Goal: Task Accomplishment & Management: Use online tool/utility

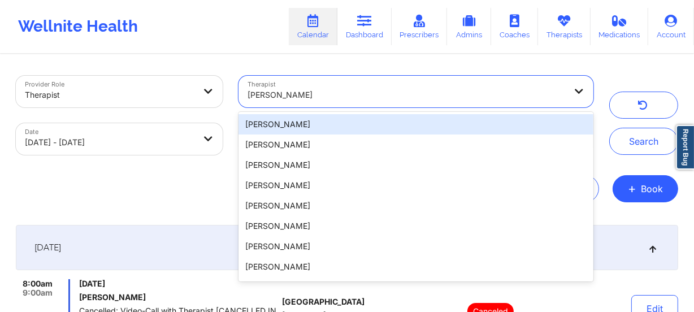
click at [334, 98] on div at bounding box center [406, 95] width 318 height 14
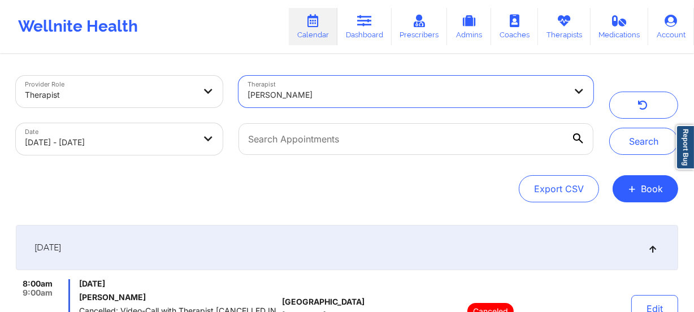
click at [378, 99] on div at bounding box center [406, 95] width 318 height 14
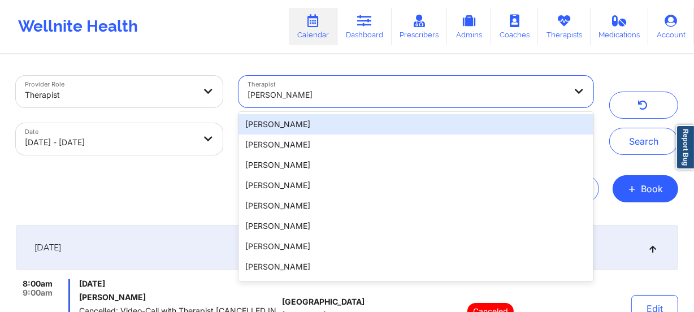
paste input "[PERSON_NAME]"
type input "[PERSON_NAME]"
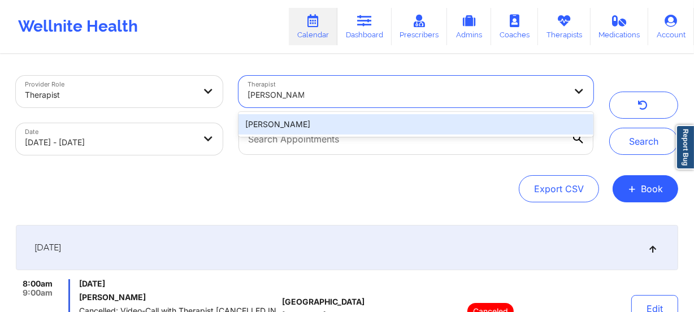
click at [365, 119] on div "[PERSON_NAME]" at bounding box center [415, 124] width 355 height 20
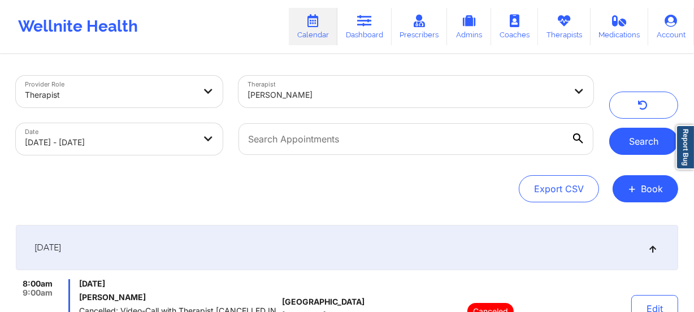
click at [638, 143] on button "Search" at bounding box center [643, 141] width 69 height 27
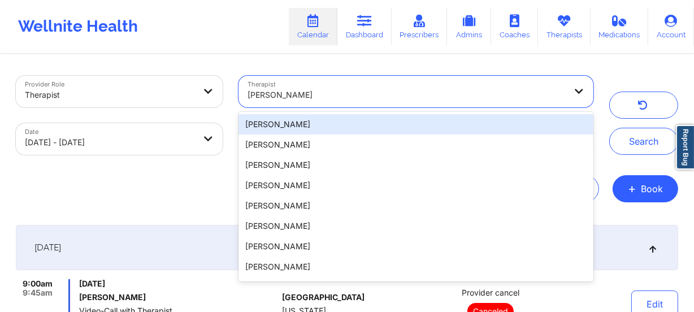
click at [303, 87] on div "[PERSON_NAME]" at bounding box center [406, 94] width 318 height 25
paste input "[PERSON_NAME]"
type input "[PERSON_NAME]"
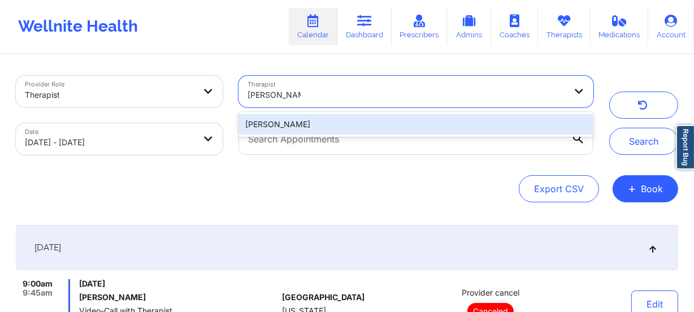
click at [355, 125] on div "[PERSON_NAME]" at bounding box center [415, 124] width 355 height 20
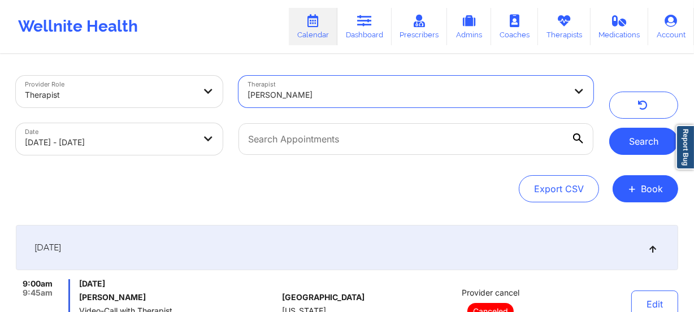
click at [649, 135] on button "Search" at bounding box center [643, 141] width 69 height 27
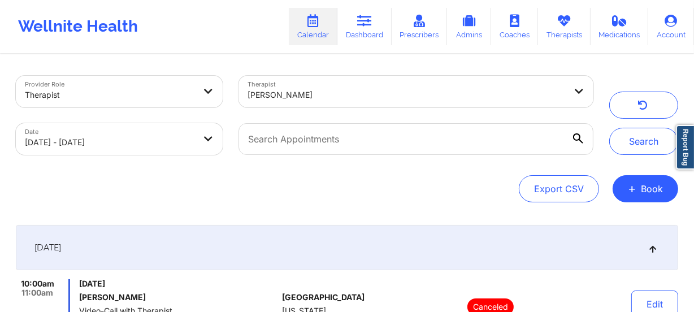
click at [337, 92] on div at bounding box center [406, 95] width 318 height 14
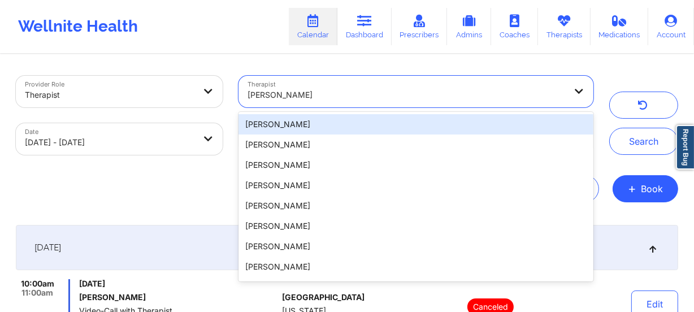
paste input "[PERSON_NAME]"
type input "[PERSON_NAME]"
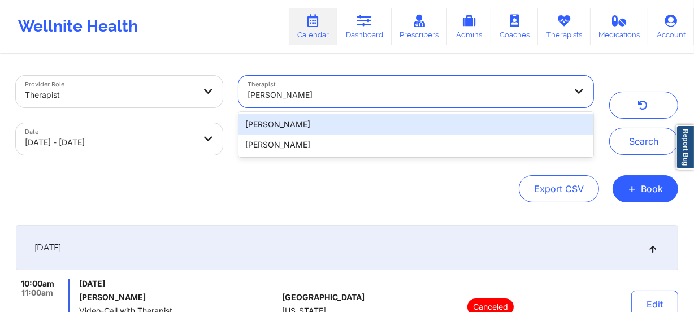
click at [363, 124] on div "[PERSON_NAME]" at bounding box center [415, 124] width 355 height 20
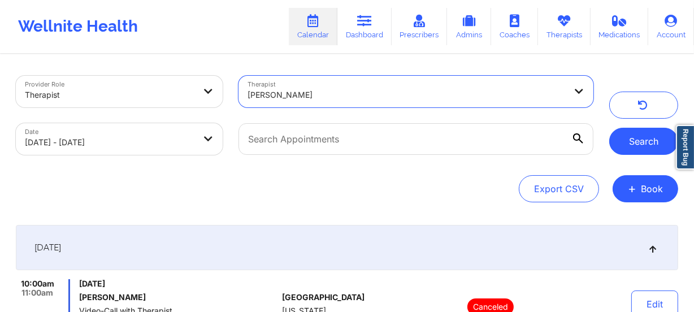
click at [644, 134] on button "Search" at bounding box center [643, 141] width 69 height 27
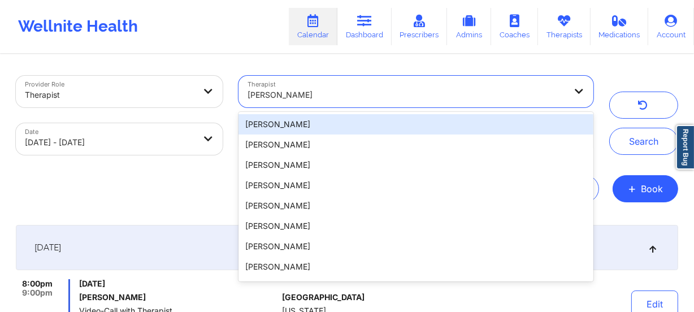
click at [353, 85] on div "[PERSON_NAME]" at bounding box center [406, 94] width 318 height 25
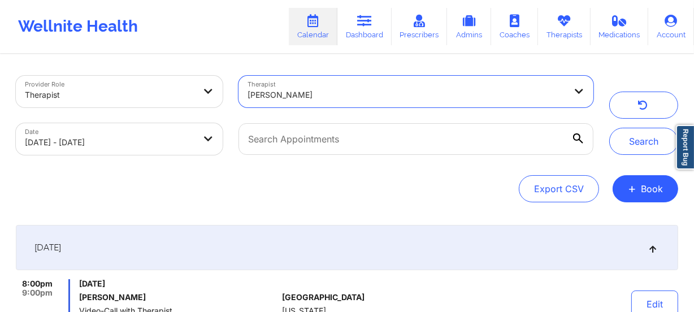
click at [348, 85] on div "[PERSON_NAME]" at bounding box center [406, 94] width 318 height 25
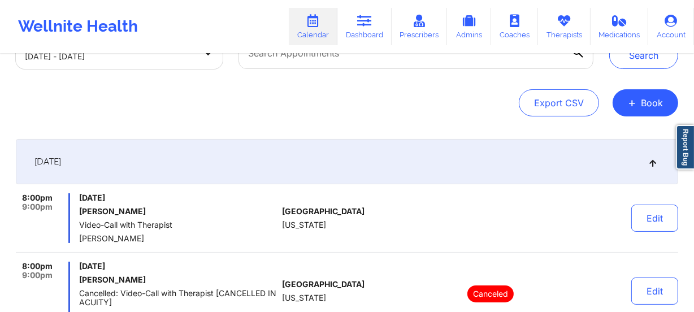
scroll to position [51, 0]
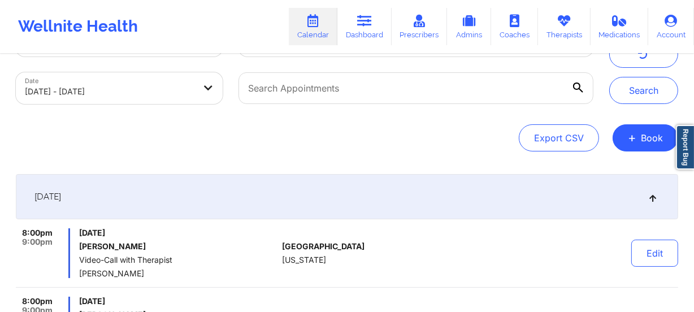
click at [647, 201] on div "[DATE]" at bounding box center [347, 196] width 662 height 45
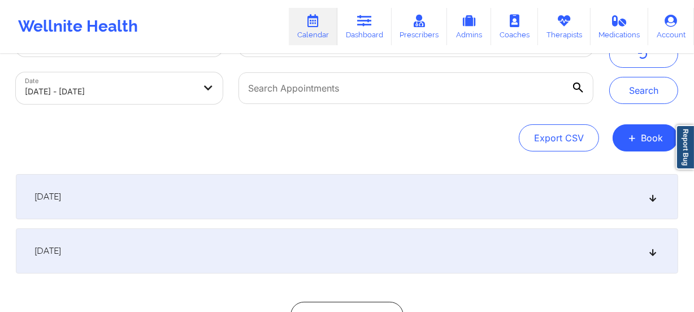
click at [655, 251] on icon at bounding box center [653, 251] width 10 height 8
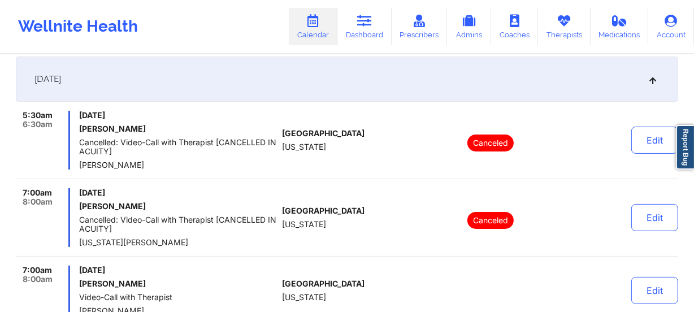
scroll to position [0, 0]
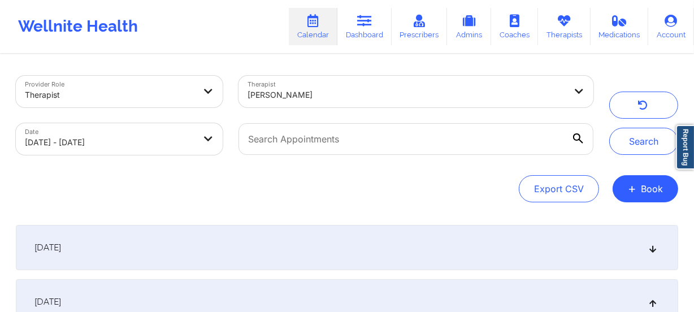
click at [415, 102] on div "Chanel Thompson" at bounding box center [406, 94] width 318 height 25
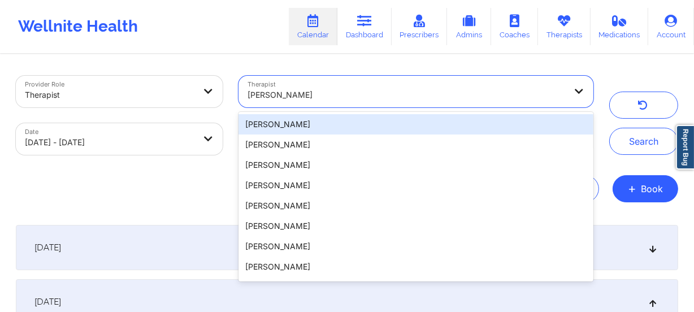
paste input "Chanel Thompson"
type input "Chanel Thompson"
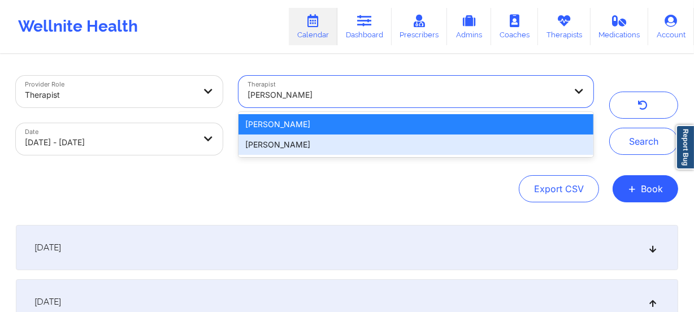
click at [389, 141] on div "Chanel Thompson" at bounding box center [415, 144] width 355 height 20
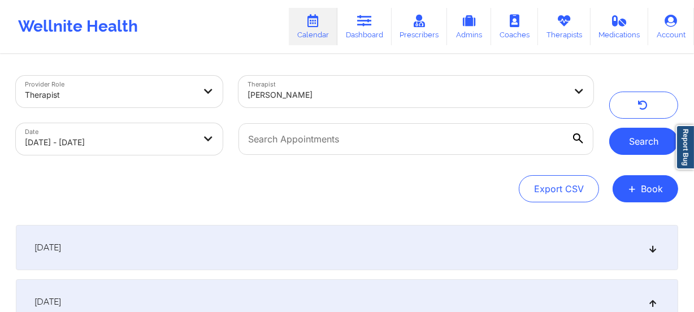
click at [657, 143] on button "Search" at bounding box center [643, 141] width 69 height 27
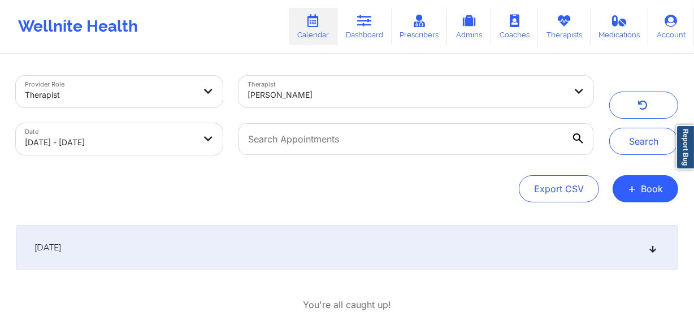
click at [403, 102] on div "Chanel Thompson" at bounding box center [406, 94] width 318 height 25
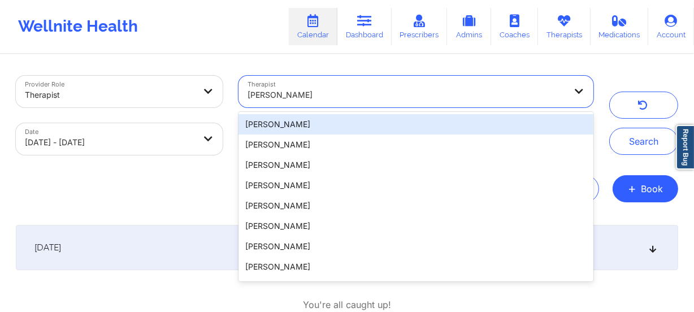
paste input "Chanel Thompson"
type input "Chanel Thompson"
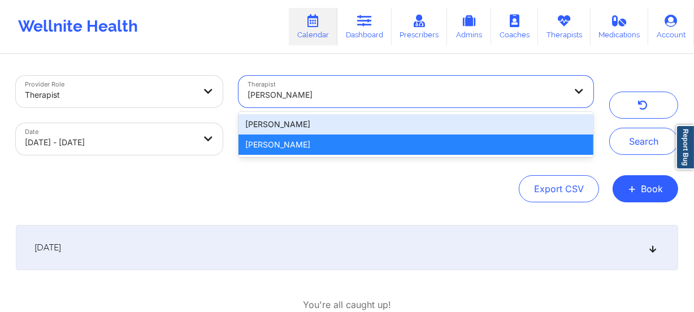
click at [385, 121] on div "Chanel Thompson" at bounding box center [415, 124] width 355 height 20
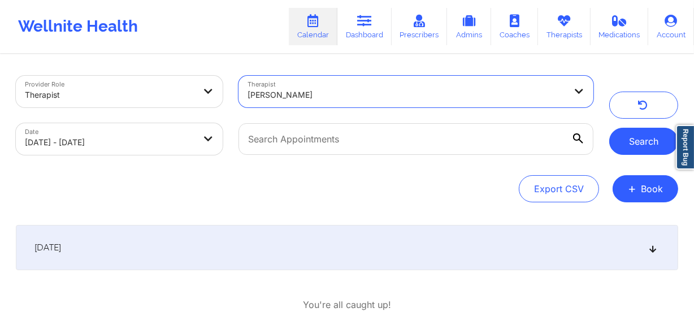
click at [653, 154] on button "Search" at bounding box center [643, 141] width 69 height 27
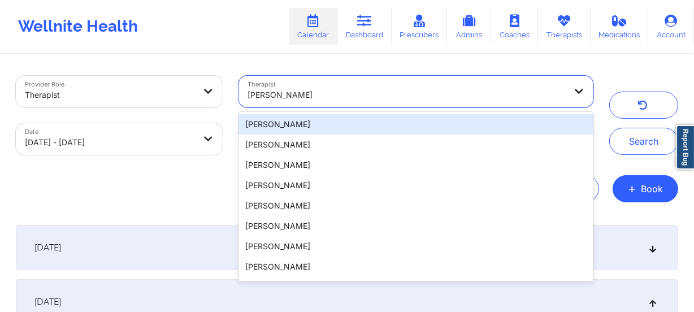
click at [378, 102] on div "Chanel Thompson" at bounding box center [406, 94] width 318 height 25
paste input "Chermora Johnson"
type input "Chermora Johnson"
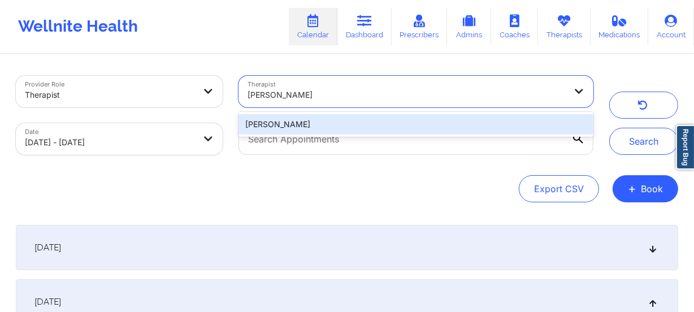
click at [298, 123] on div "Chermora Johnson" at bounding box center [415, 124] width 355 height 20
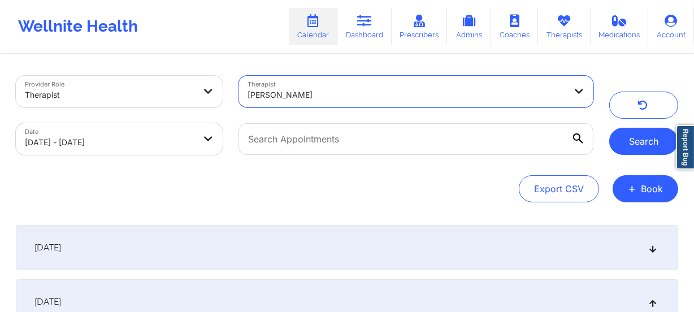
click at [633, 134] on button "Search" at bounding box center [643, 141] width 69 height 27
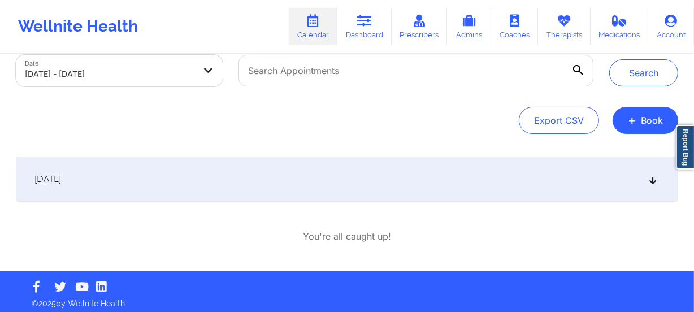
scroll to position [73, 0]
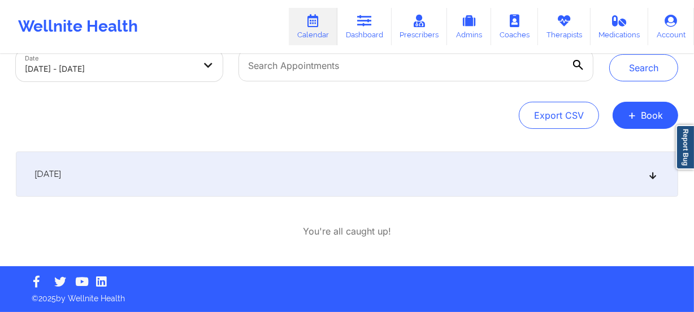
click at [356, 173] on div "September 22, 2025" at bounding box center [347, 173] width 662 height 45
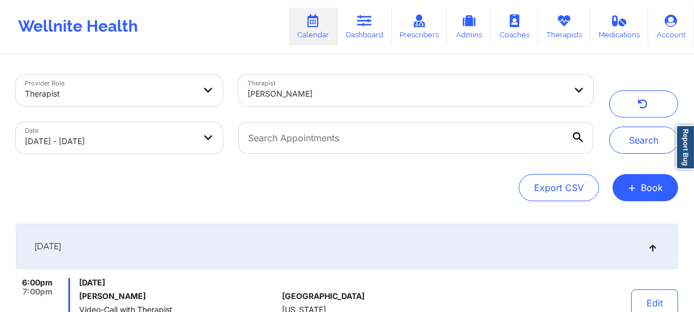
scroll to position [0, 0]
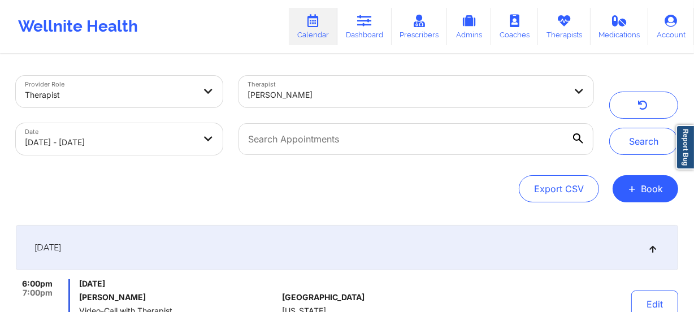
click at [342, 101] on div at bounding box center [406, 95] width 318 height 14
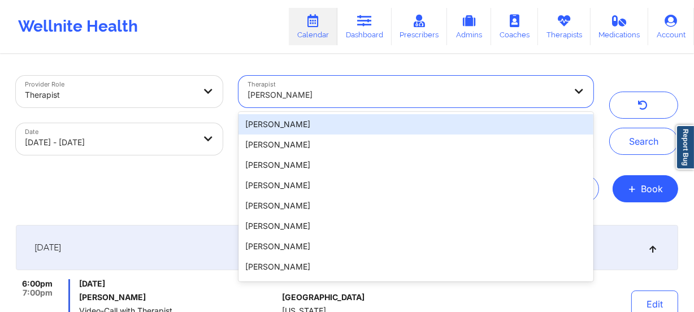
paste input "CHERRIE CAMPER"
type input "CHERRIE CAMPER"
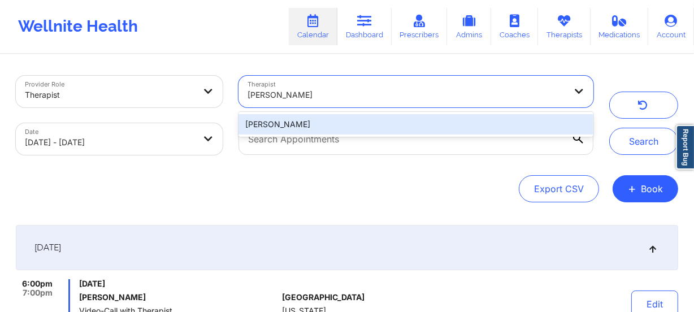
click at [292, 125] on div "CHERRIE CAMPER" at bounding box center [415, 124] width 355 height 20
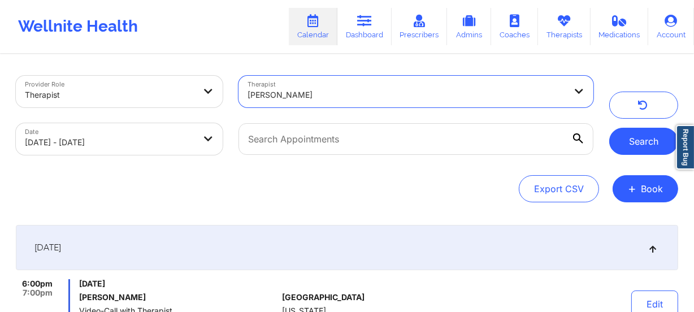
click at [661, 150] on button "Search" at bounding box center [643, 141] width 69 height 27
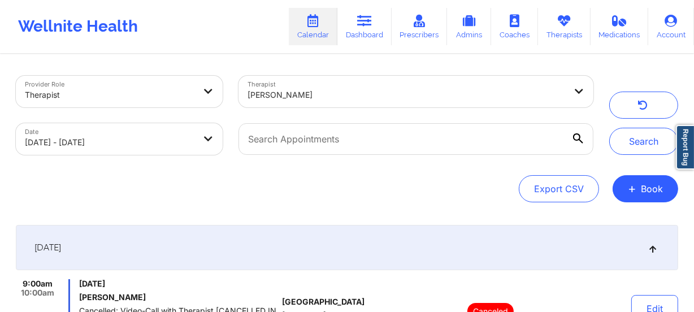
click at [356, 93] on div at bounding box center [406, 95] width 318 height 14
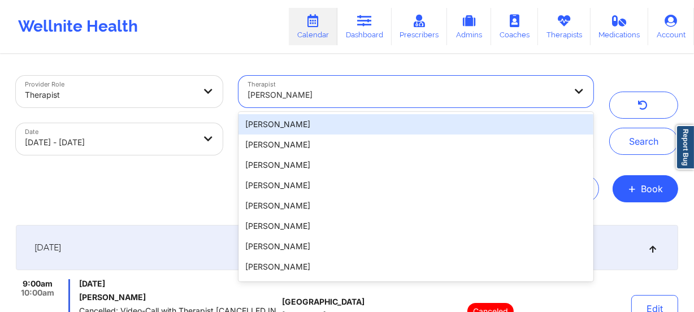
paste input "Christine Chandler"
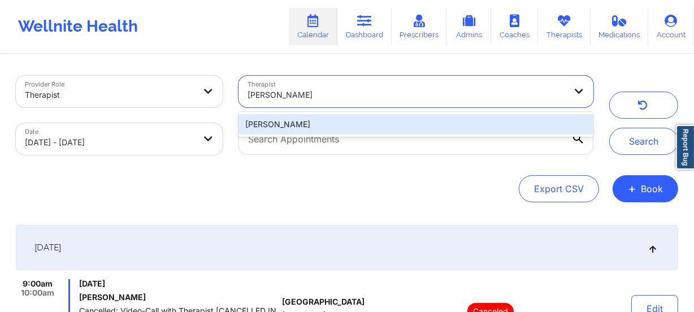
type input "Christine Chandler"
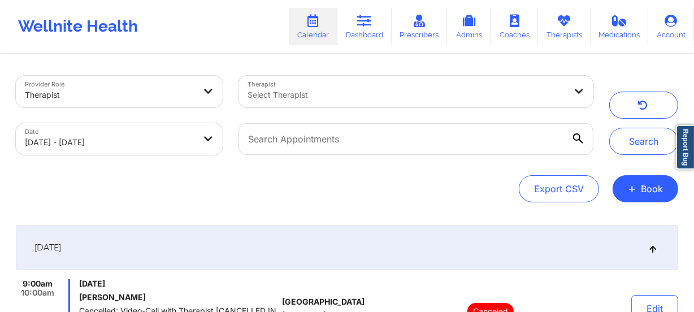
click at [344, 110] on div "Therapist Select Therapist" at bounding box center [415, 91] width 370 height 47
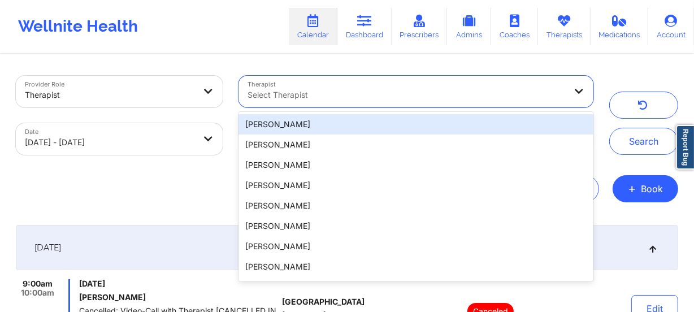
click at [351, 101] on div at bounding box center [406, 95] width 318 height 14
paste input "Christine Chandler"
type input "Christine Chandler"
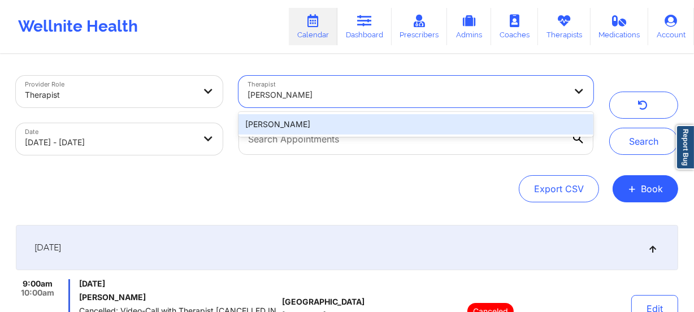
click at [333, 117] on div "Christine Chandler" at bounding box center [415, 124] width 355 height 20
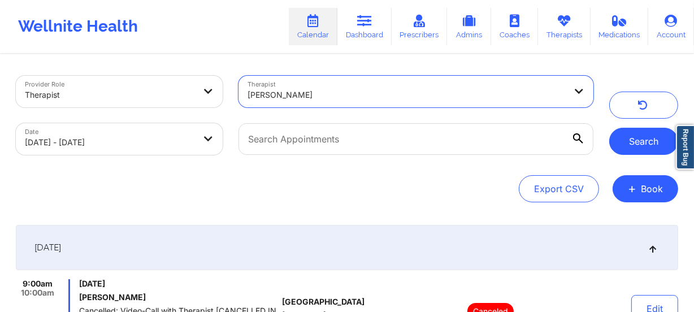
click at [645, 141] on button "Search" at bounding box center [643, 141] width 69 height 27
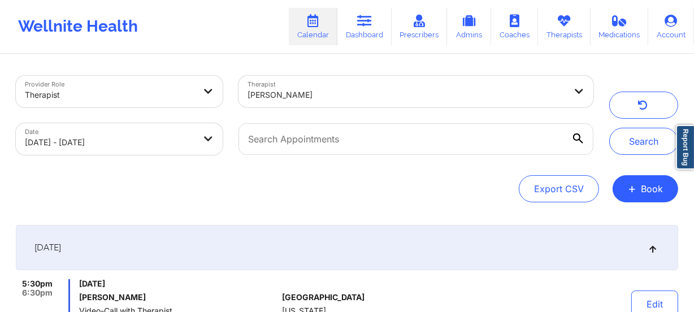
click at [370, 90] on div at bounding box center [406, 95] width 318 height 14
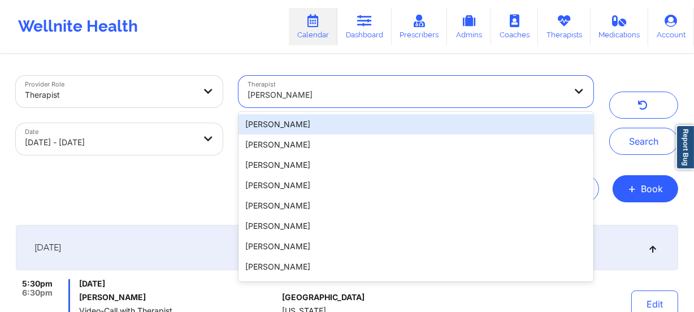
paste input "Christopher LaPierre"
type input "Christopher LaPierre"
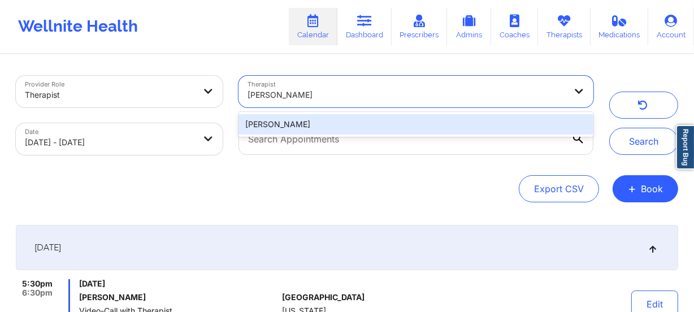
click at [468, 129] on div "Christopher LaPierre" at bounding box center [415, 124] width 355 height 20
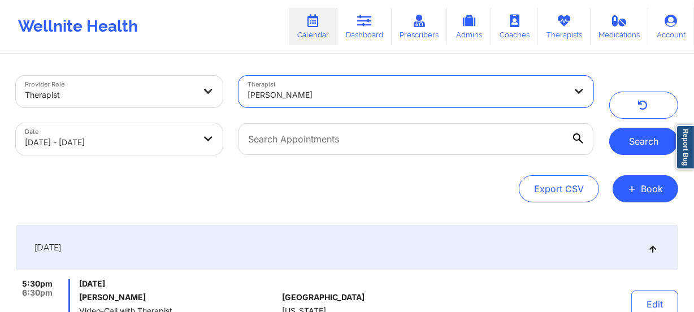
click at [653, 141] on button "Search" at bounding box center [643, 141] width 69 height 27
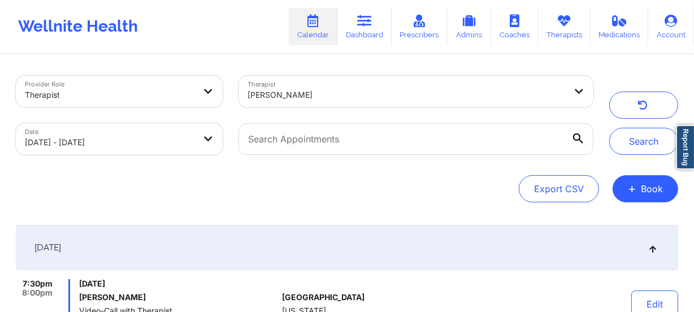
click at [339, 101] on div at bounding box center [406, 95] width 318 height 14
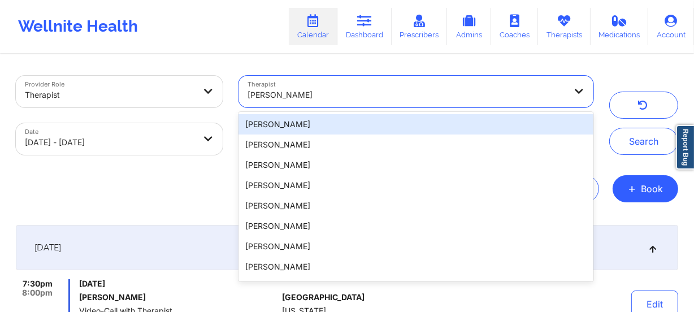
paste input "Cindy L Baumann"
type input "Cindy L Baumann"
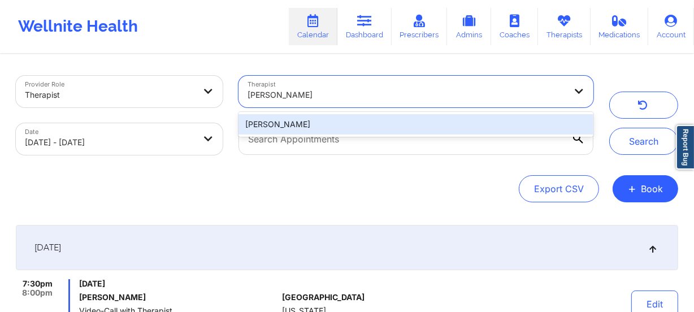
click at [328, 128] on div "Cindy L Baumann" at bounding box center [415, 124] width 355 height 20
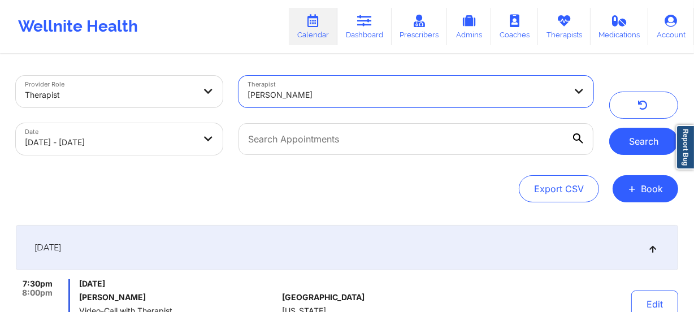
click at [649, 145] on button "Search" at bounding box center [643, 141] width 69 height 27
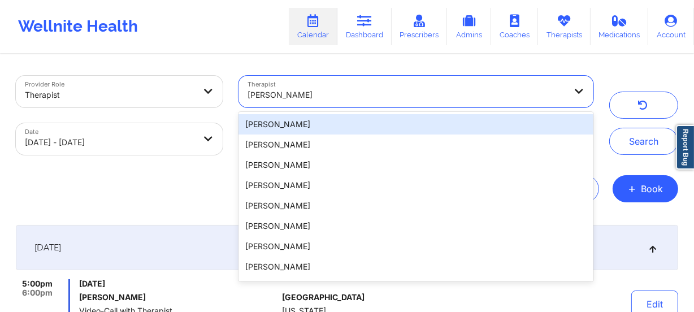
click at [340, 101] on div at bounding box center [406, 95] width 318 height 14
paste input "Daniella Tompkins"
type input "Daniella Tompkins"
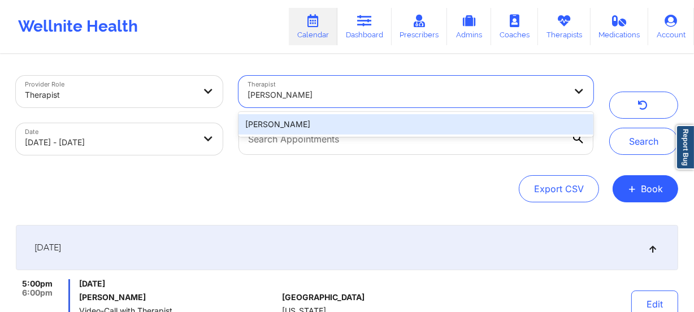
click at [338, 124] on div "Daniella Tompkins" at bounding box center [415, 124] width 355 height 20
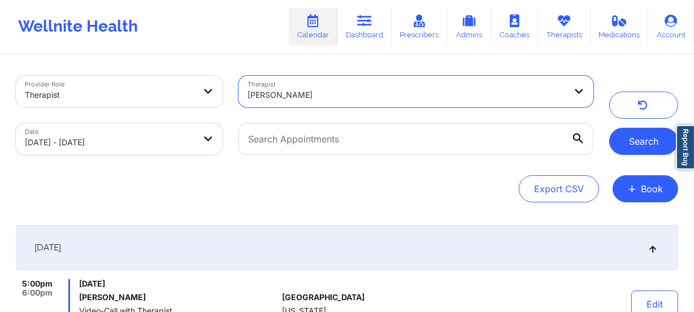
click at [621, 132] on button "Search" at bounding box center [643, 141] width 69 height 27
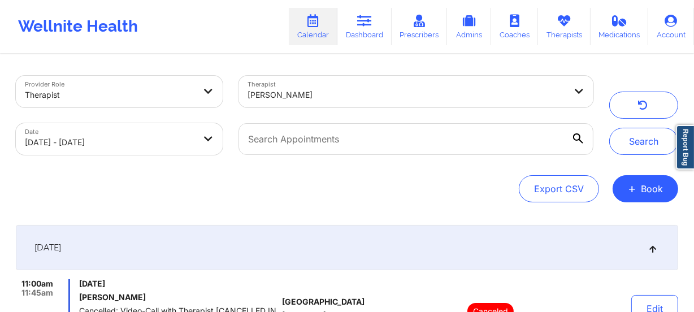
click at [398, 85] on div "Daniella Tompkins" at bounding box center [406, 94] width 318 height 25
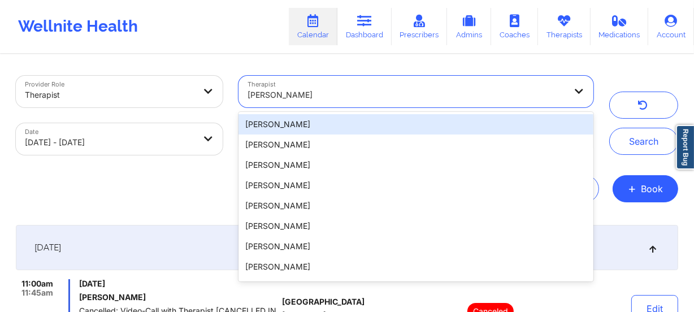
paste input "Daphne Kendricks"
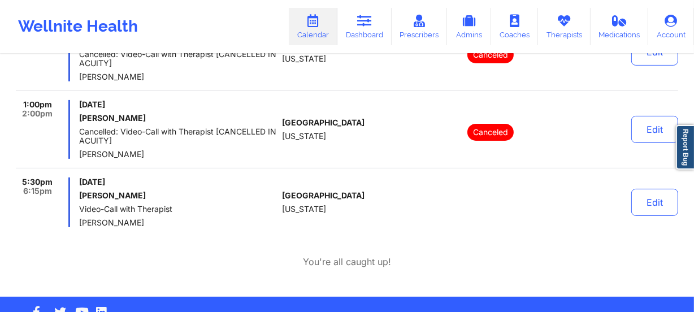
scroll to position [205, 0]
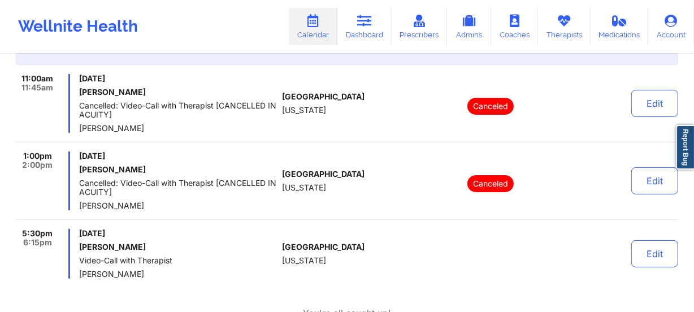
type input "Daphne Kendricks"
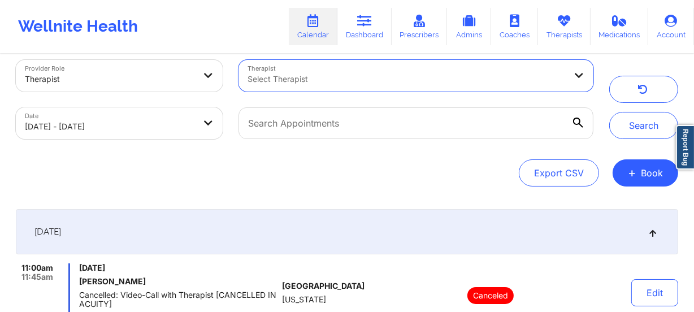
scroll to position [0, 0]
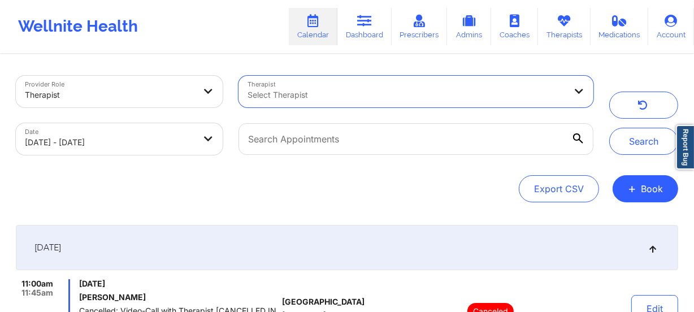
click at [343, 105] on div "Select Therapist" at bounding box center [402, 92] width 328 height 32
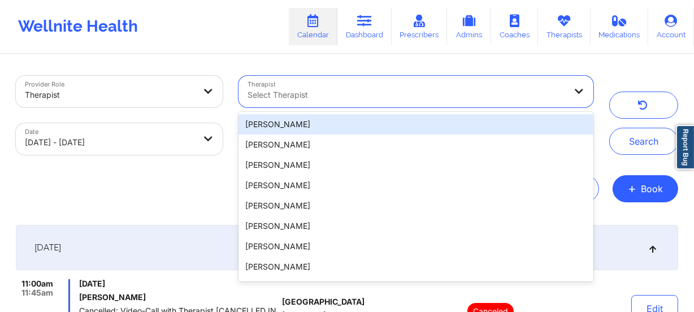
paste input "Daphne Kendricks"
type input "Daphne Kendricks"
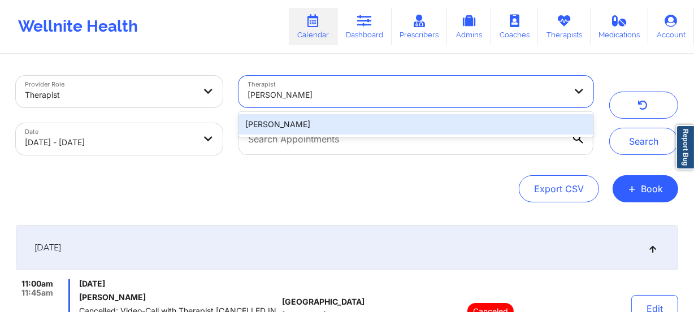
click at [338, 122] on div "Daphne Kendricks" at bounding box center [415, 124] width 355 height 20
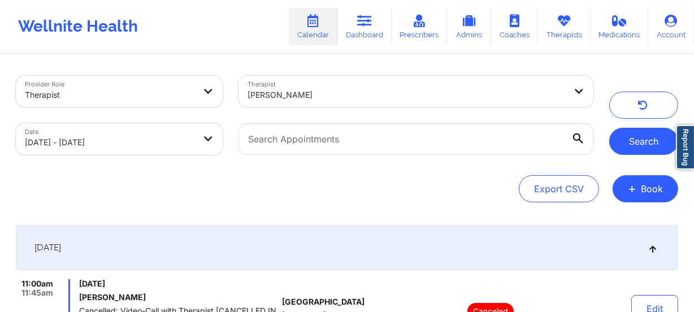
click at [644, 146] on button "Search" at bounding box center [643, 141] width 69 height 27
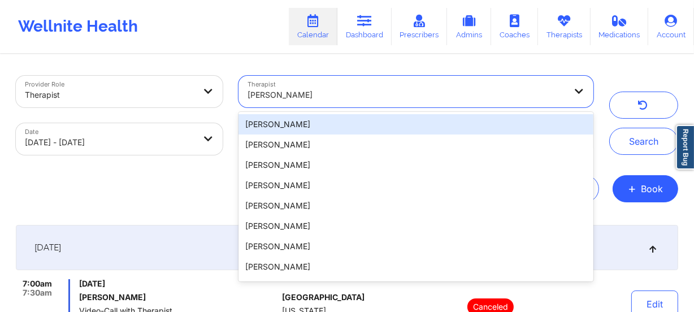
click at [355, 97] on div at bounding box center [406, 95] width 318 height 14
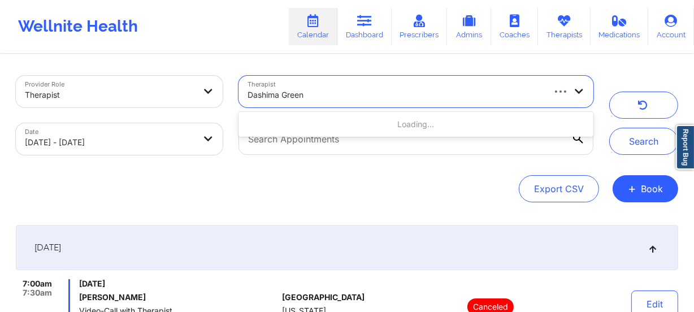
type input "Dashima Green"
click at [318, 94] on div at bounding box center [406, 95] width 318 height 14
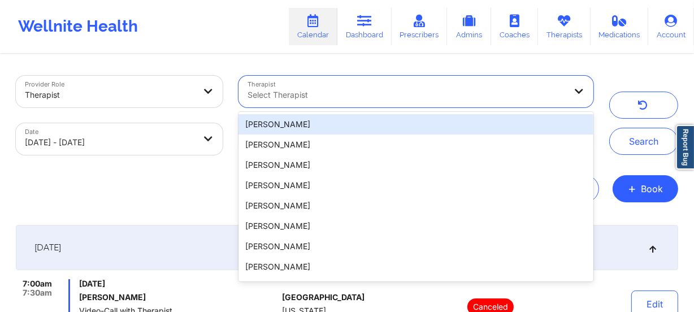
click at [341, 95] on div at bounding box center [406, 95] width 318 height 14
paste input "Dashima Green"
type input "Dashima Green"
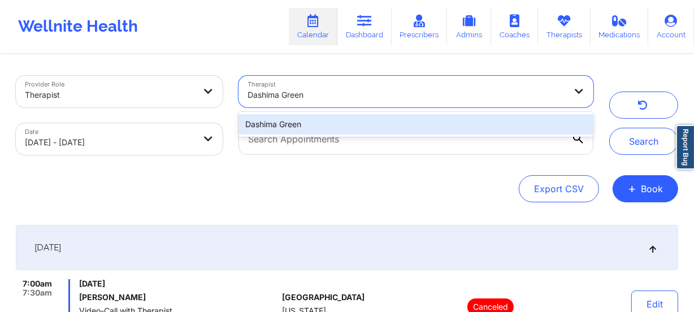
click at [328, 136] on div "Dashima Green" at bounding box center [415, 124] width 355 height 25
click at [334, 131] on div "Dashima Green" at bounding box center [415, 124] width 355 height 20
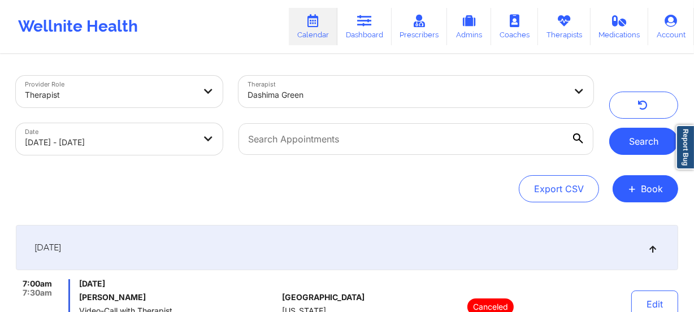
click at [631, 134] on button "Search" at bounding box center [643, 141] width 69 height 27
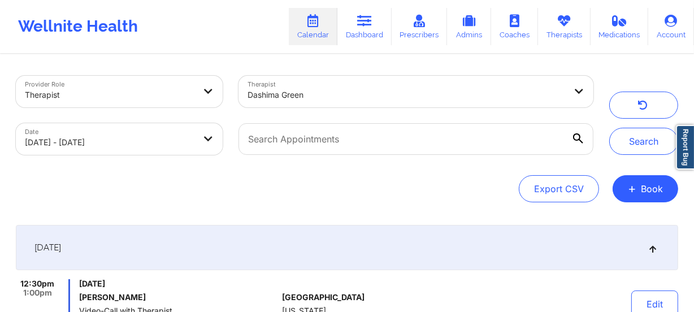
click at [339, 102] on div "Dashima Green" at bounding box center [406, 94] width 318 height 25
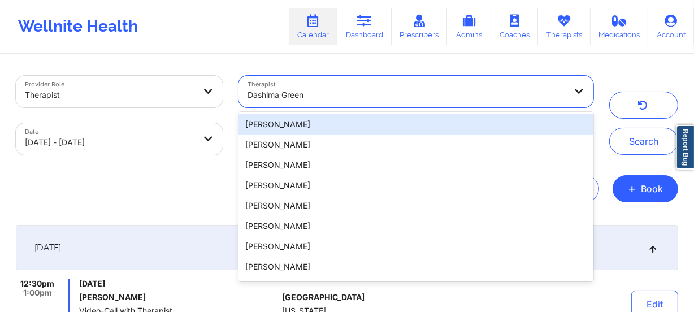
paste input "David Sullivan"
type input "David Sullivan"
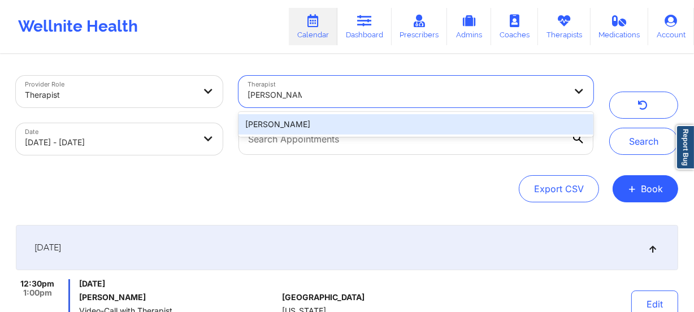
click at [343, 124] on div "David Sullivan" at bounding box center [415, 124] width 355 height 20
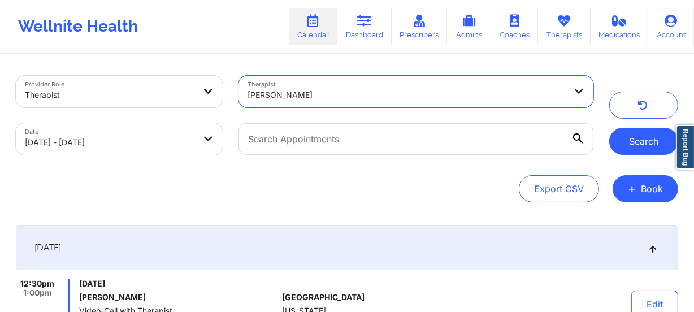
click at [643, 133] on button "Search" at bounding box center [643, 141] width 69 height 27
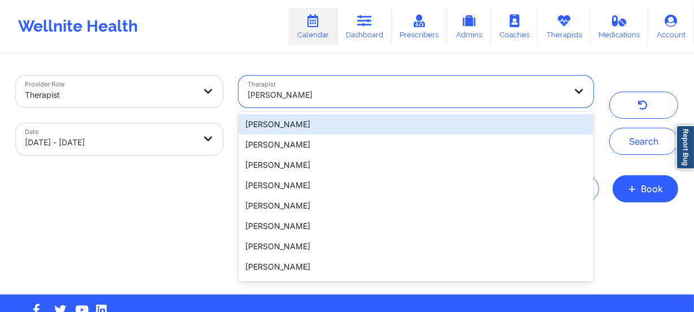
click at [344, 84] on div "David Sullivan" at bounding box center [406, 94] width 318 height 25
paste input "Debbie Hartzo"
type input "Debbie Hartzo"
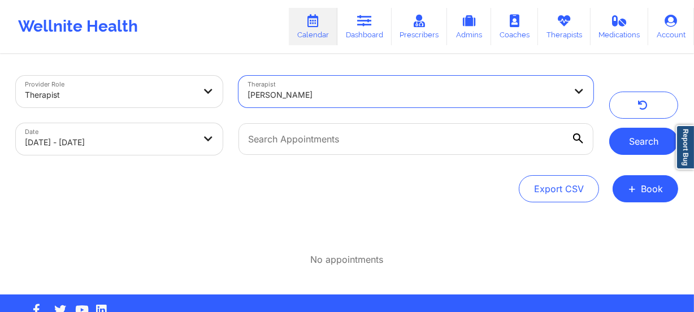
click at [640, 146] on button "Search" at bounding box center [643, 141] width 69 height 27
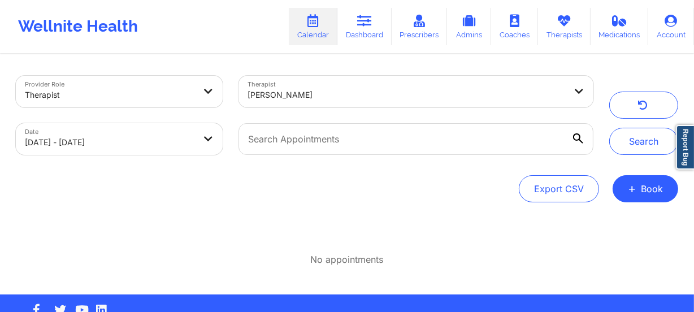
click at [333, 75] on div "Therapist Debbie Hartzo" at bounding box center [415, 91] width 370 height 47
click at [324, 86] on div "Debbie Hartzo" at bounding box center [406, 94] width 318 height 25
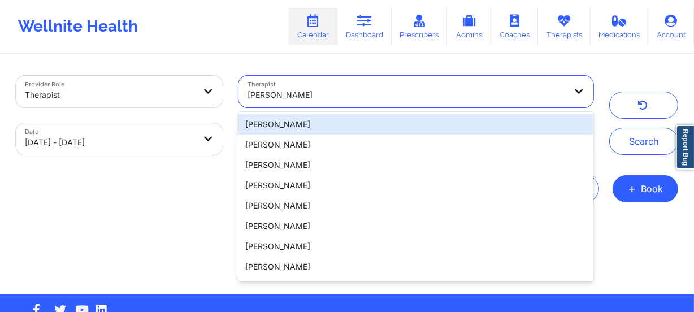
paste input "Delaney Ortiz"
type input "Delaney Ortiz"
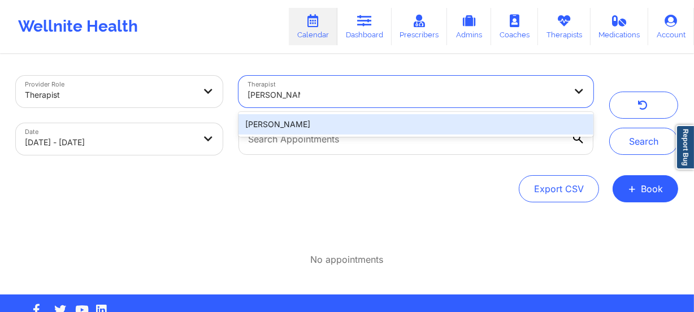
click at [344, 124] on div "Delaney Ortiz" at bounding box center [415, 124] width 355 height 20
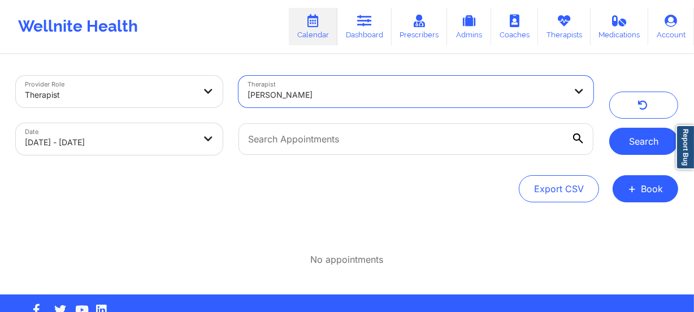
click at [642, 150] on button "Search" at bounding box center [643, 141] width 69 height 27
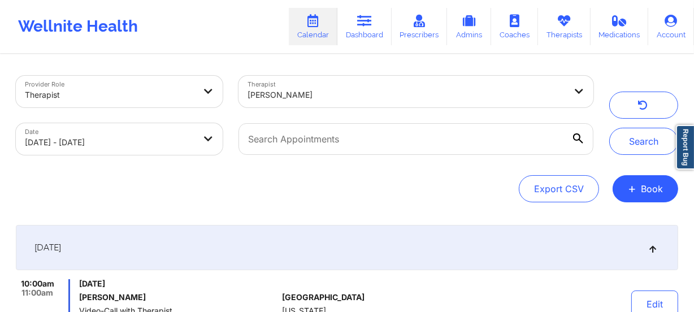
click at [390, 101] on div "Delaney Ortiz" at bounding box center [402, 92] width 328 height 32
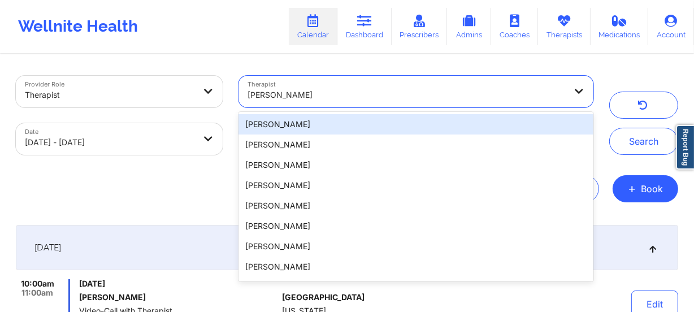
paste input "Donna Cipriani"
type input "Donna Cipriani"
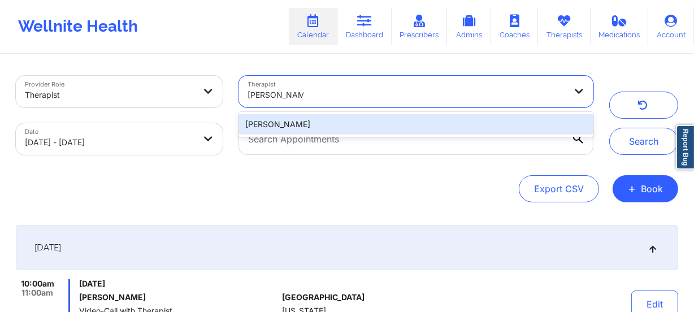
click at [374, 119] on div "Donna Cipriani" at bounding box center [415, 124] width 355 height 20
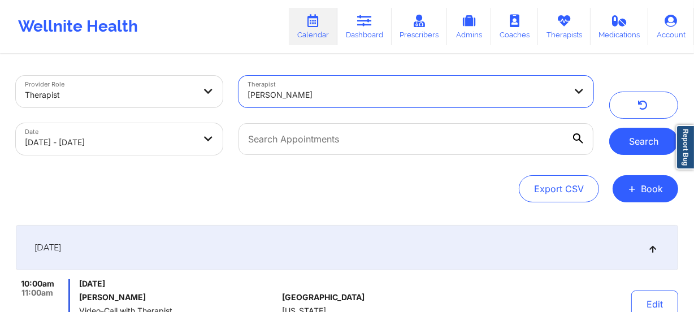
click at [626, 147] on button "Search" at bounding box center [643, 141] width 69 height 27
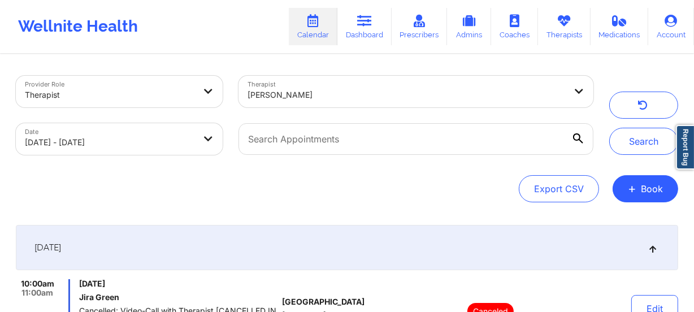
click at [368, 96] on div at bounding box center [406, 95] width 318 height 14
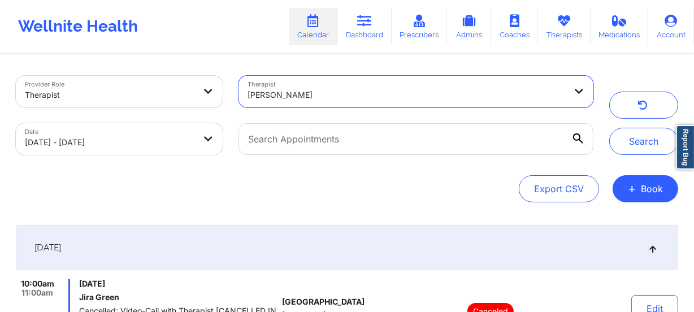
click at [383, 99] on div at bounding box center [406, 95] width 318 height 14
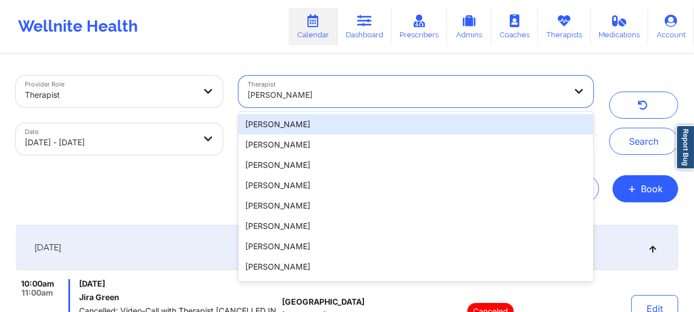
paste input "Donna San Salvador"
type input "Donna San Salvador"
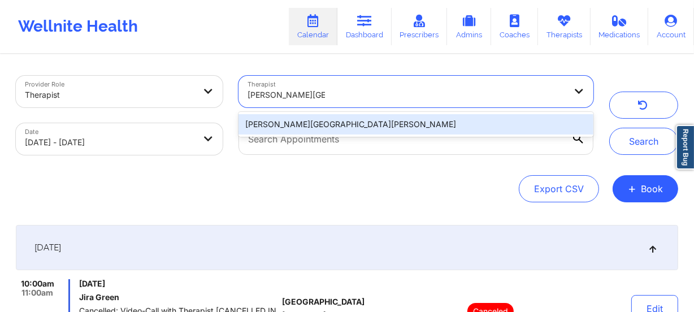
click at [573, 125] on div "Donna San Salvador" at bounding box center [415, 124] width 355 height 20
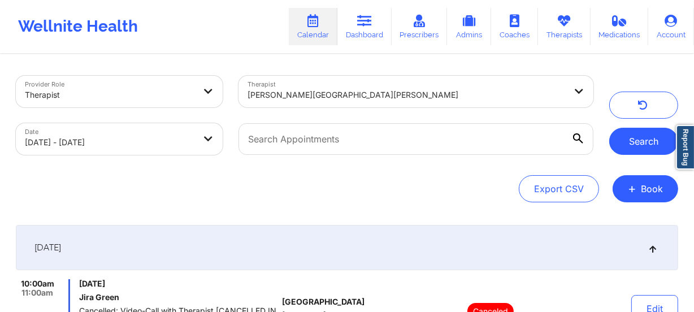
click at [635, 134] on button "Search" at bounding box center [643, 141] width 69 height 27
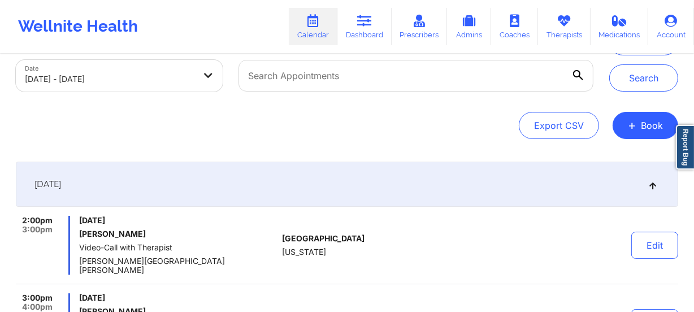
scroll to position [200, 0]
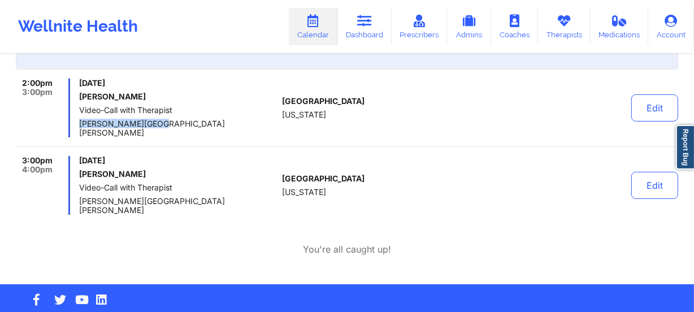
drag, startPoint x: 162, startPoint y: 124, endPoint x: 75, endPoint y: 124, distance: 87.0
click at [75, 124] on div "2:00pm 3:00pm Monday, September 22, 2025 Tracey Tusa Video-Call with Therapist …" at bounding box center [146, 107] width 261 height 59
copy span "Donna San Salvador"
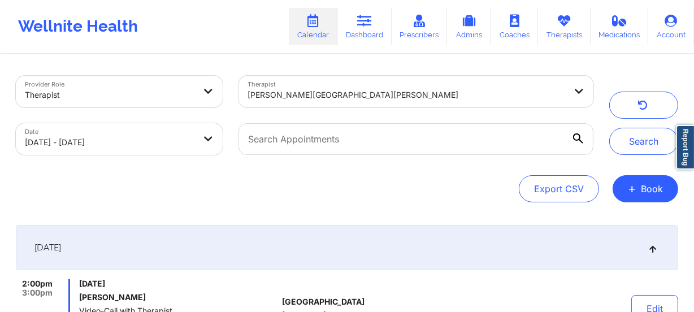
scroll to position [0, 0]
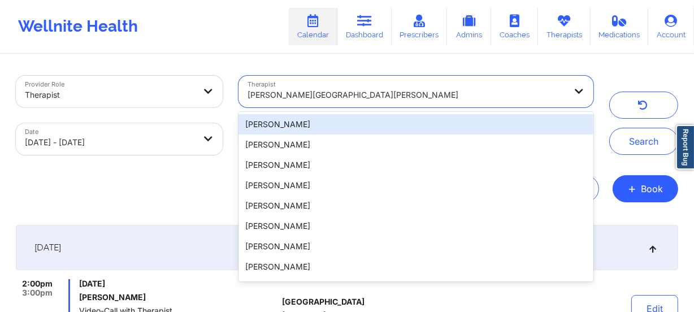
click at [326, 84] on div "Donna San Salvador" at bounding box center [406, 94] width 318 height 25
paste input "Donna Sobers"
type input "Donna Sobers"
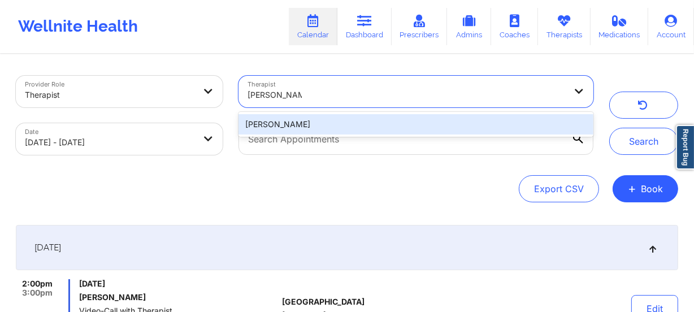
click at [381, 125] on div "Donna Sobers" at bounding box center [415, 124] width 355 height 20
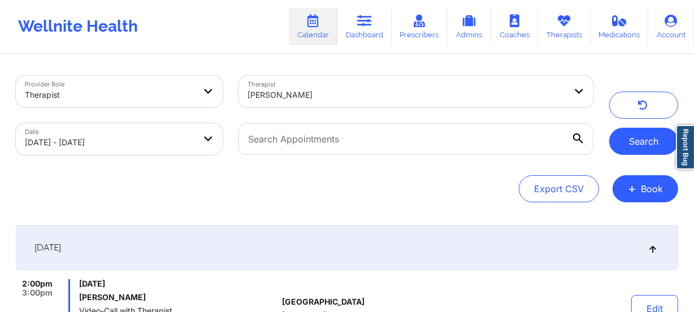
click at [638, 144] on button "Search" at bounding box center [643, 141] width 69 height 27
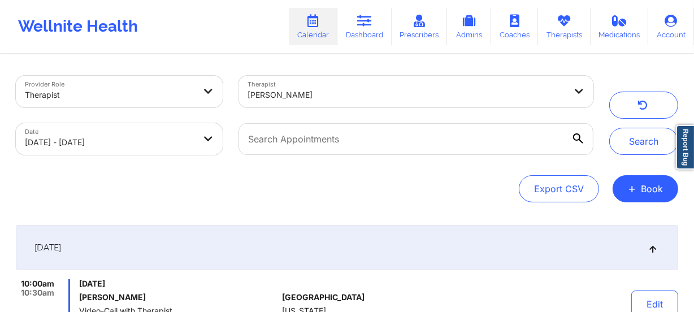
click at [346, 99] on div at bounding box center [406, 95] width 318 height 14
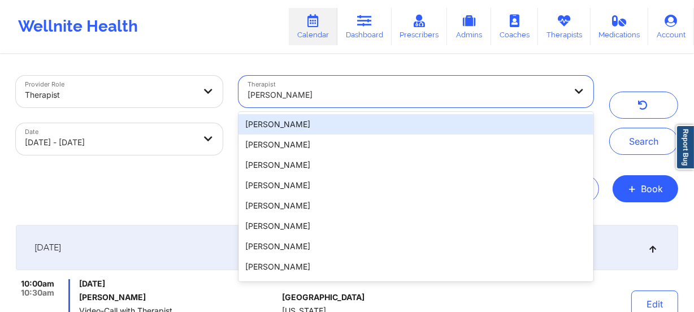
paste input "Dr. Keith Crownover PhD"
type input "Dr. Keith Crownover PhD"
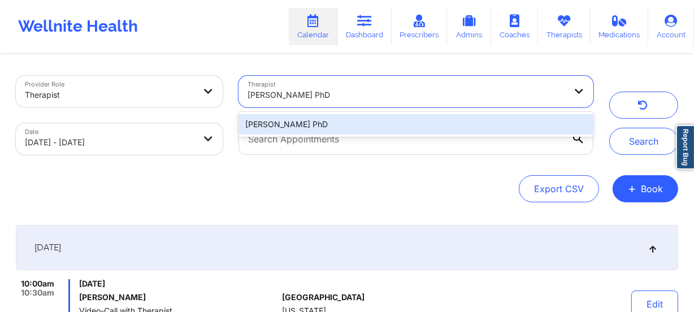
click at [373, 124] on div "Dr. Keith Crownover PhD" at bounding box center [415, 124] width 355 height 20
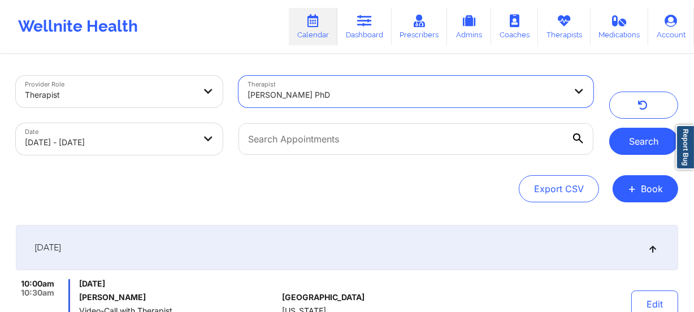
click at [630, 142] on button "Search" at bounding box center [643, 141] width 69 height 27
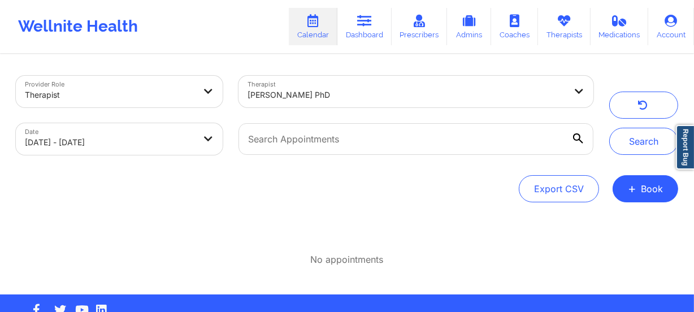
click at [364, 101] on div at bounding box center [406, 95] width 318 height 14
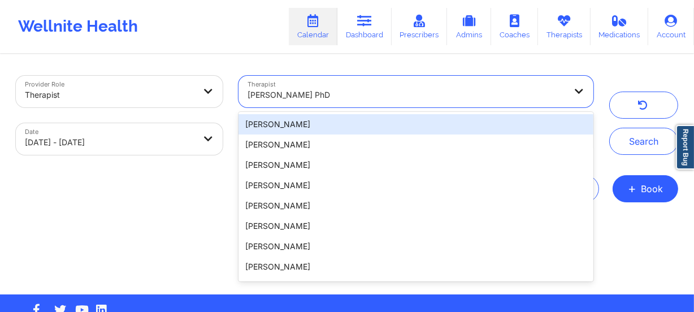
paste input "Eileen Schmidt"
type input "Eileen Schmidt"
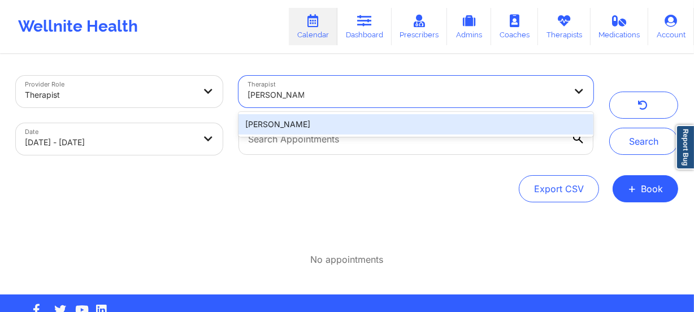
click at [366, 120] on div "Eileen Schmidt" at bounding box center [415, 124] width 355 height 20
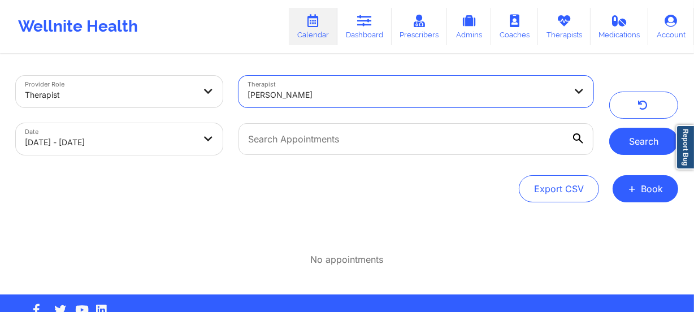
click at [642, 135] on button "Search" at bounding box center [643, 141] width 69 height 27
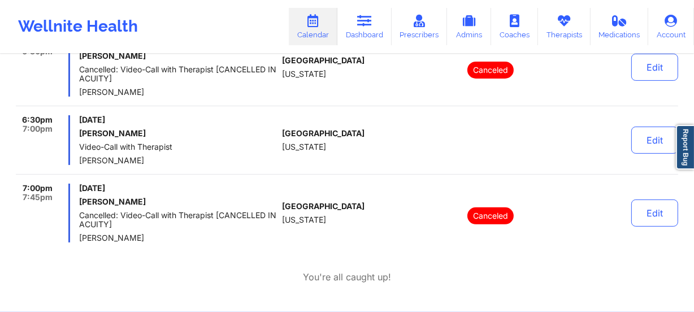
scroll to position [433, 0]
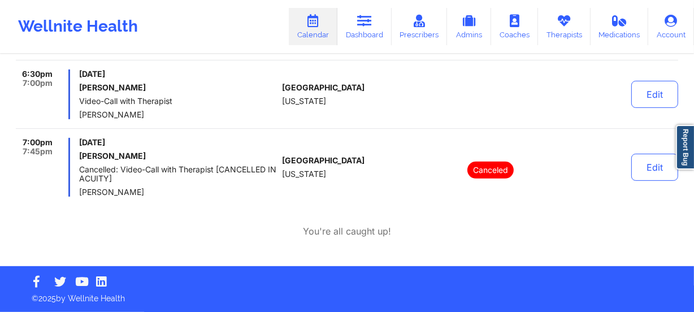
click at [240, 218] on div "September 22, 2025 7:00am 8:00am Monday, September 22, 2025 Ayoka Baptiste Vide…" at bounding box center [347, 15] width 662 height 446
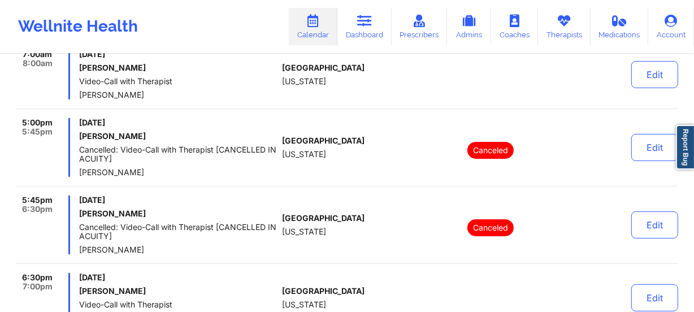
scroll to position [176, 0]
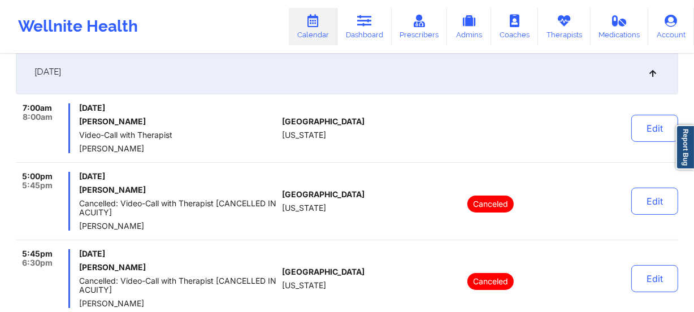
click at [317, 32] on link "Calendar" at bounding box center [313, 26] width 49 height 37
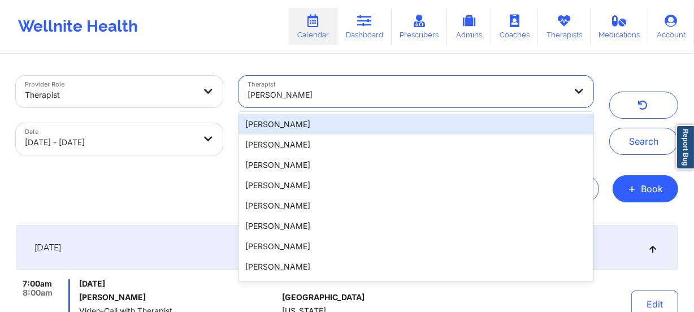
click at [333, 106] on div "Eileen Schmidt" at bounding box center [406, 94] width 318 height 25
paste input "Elizabeth Chery"
type input "Elizabeth Chery"
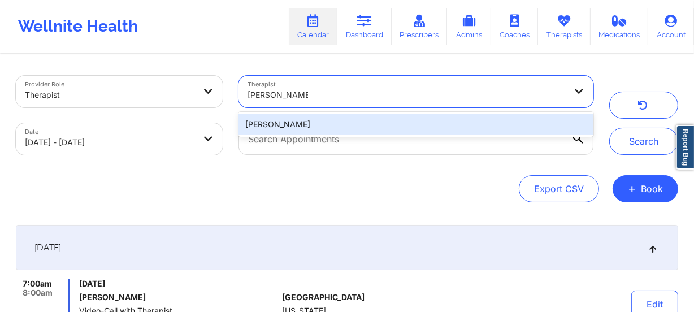
click at [337, 122] on div "Elizabeth Chery" at bounding box center [415, 124] width 355 height 20
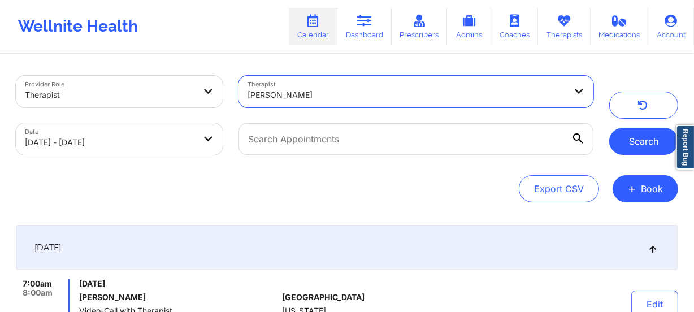
click at [671, 149] on button "Search" at bounding box center [643, 141] width 69 height 27
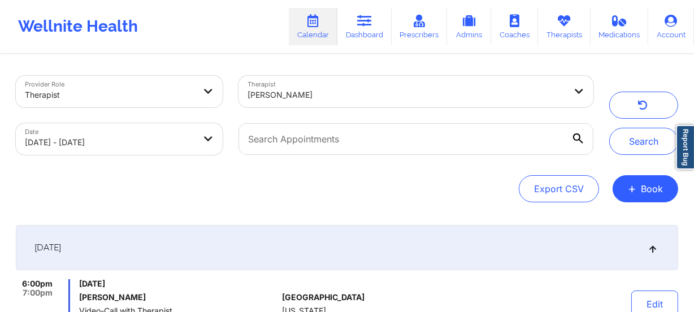
click at [410, 90] on div at bounding box center [406, 95] width 318 height 14
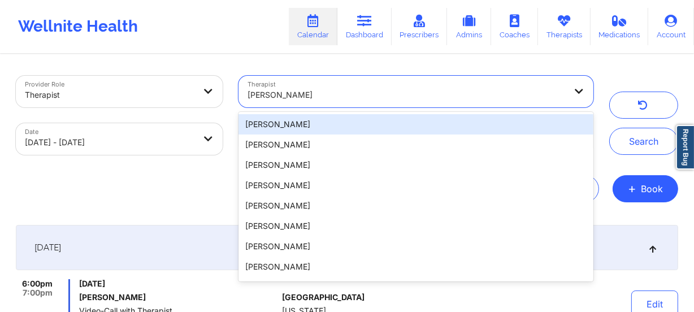
paste input "Erin Samples"
type input "Erin Samples"
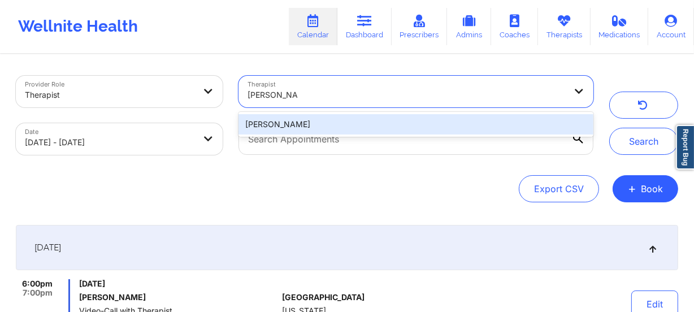
click at [444, 120] on div "Erin Samples" at bounding box center [415, 124] width 355 height 20
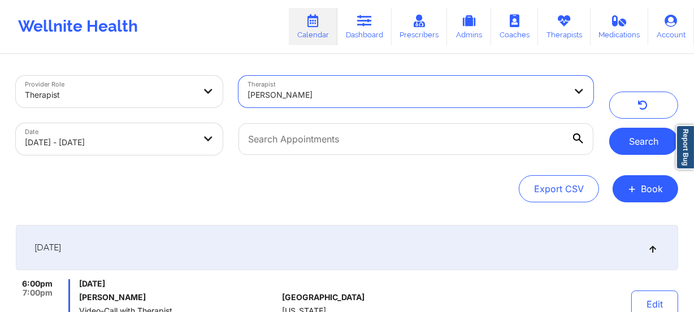
click at [673, 136] on button "Search" at bounding box center [643, 141] width 69 height 27
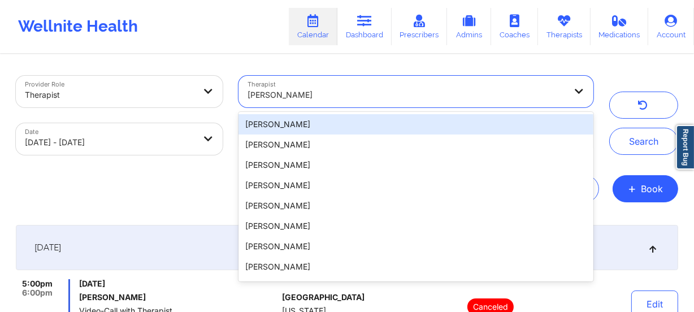
click at [329, 104] on div "Erin Samples" at bounding box center [406, 94] width 318 height 25
paste input "Fallon Coster"
type input "Fallon Coster"
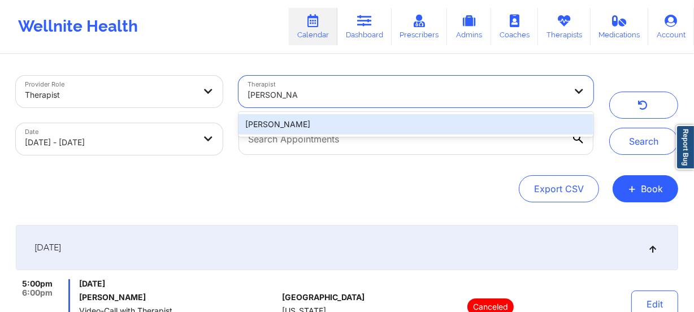
click at [317, 123] on div "Fallon Coster" at bounding box center [415, 124] width 355 height 20
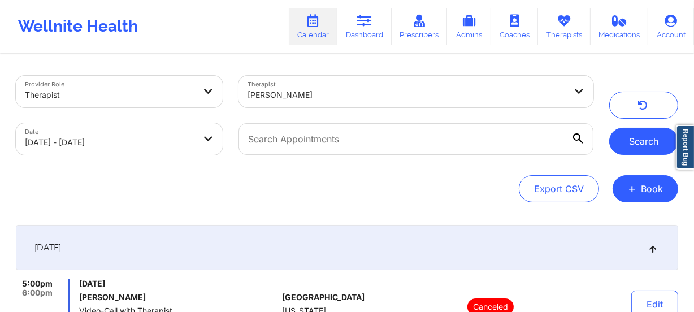
click at [650, 147] on button "Search" at bounding box center [643, 141] width 69 height 27
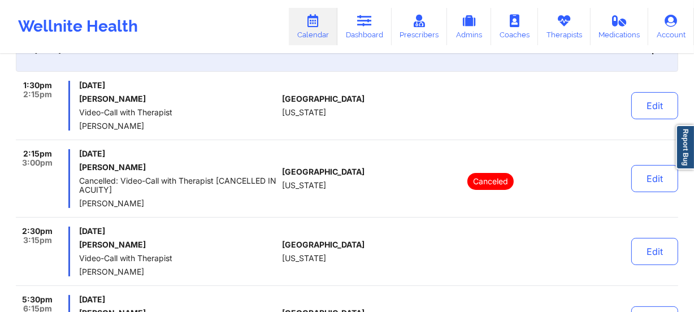
scroll to position [205, 0]
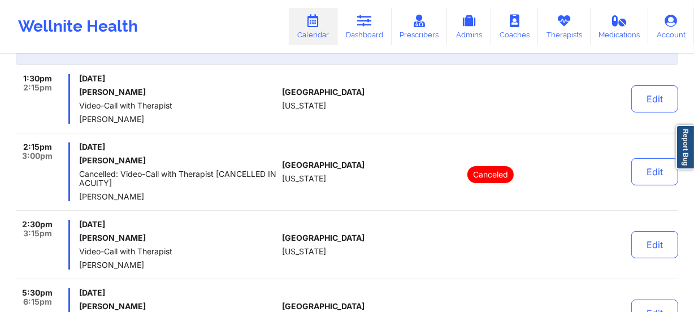
click at [258, 135] on div "1:30pm 2:15pm Monday, September 22, 2025 James Bifulco Video-Call with Therapis…" at bounding box center [347, 240] width 662 height 332
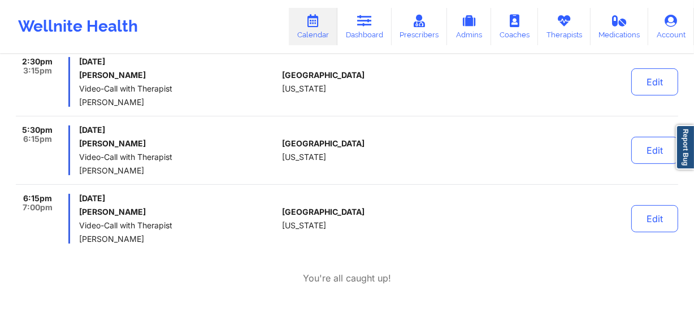
scroll to position [411, 0]
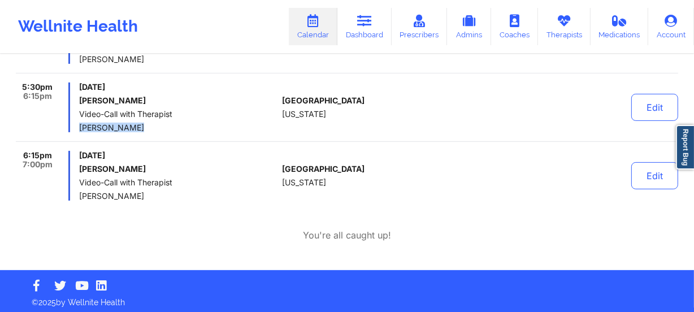
drag, startPoint x: 147, startPoint y: 126, endPoint x: 79, endPoint y: 126, distance: 67.8
click at [79, 126] on span "Fallon Coster" at bounding box center [178, 127] width 198 height 9
copy span "Fallon Coster"
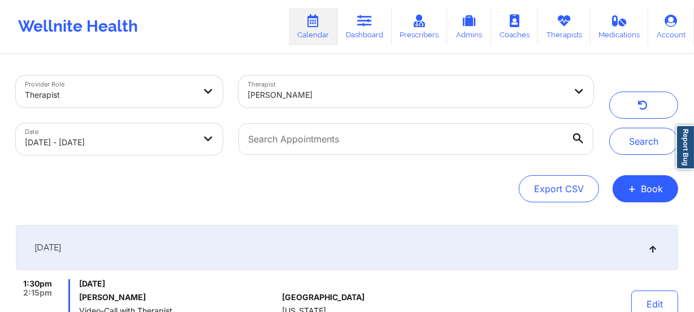
scroll to position [0, 0]
click at [328, 105] on div "Fallon Coster" at bounding box center [406, 94] width 318 height 25
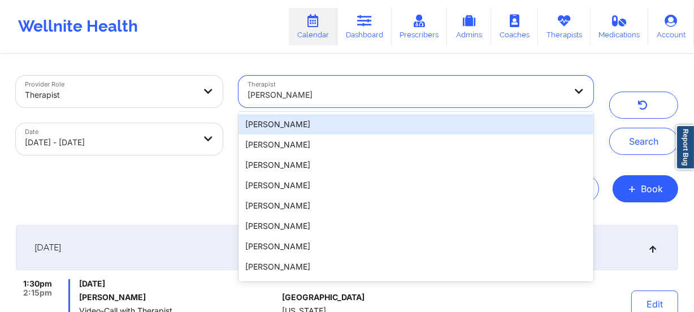
paste input "Fernando Jose Segovia Vera"
type input "Fernando Jose Segovia Vera"
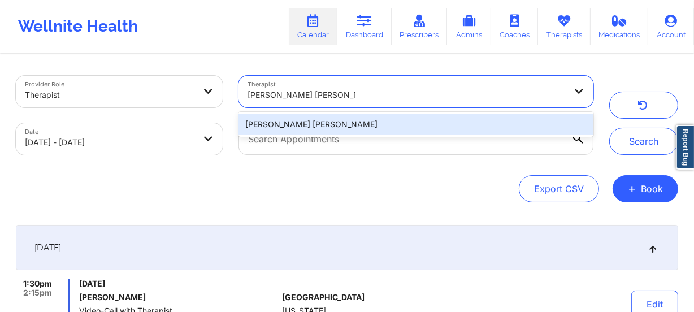
click at [371, 124] on div "Fernando Jose Segovia Vera" at bounding box center [415, 124] width 355 height 20
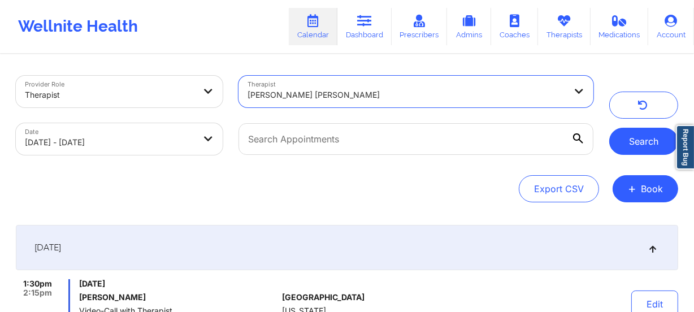
click at [634, 141] on button "Search" at bounding box center [643, 141] width 69 height 27
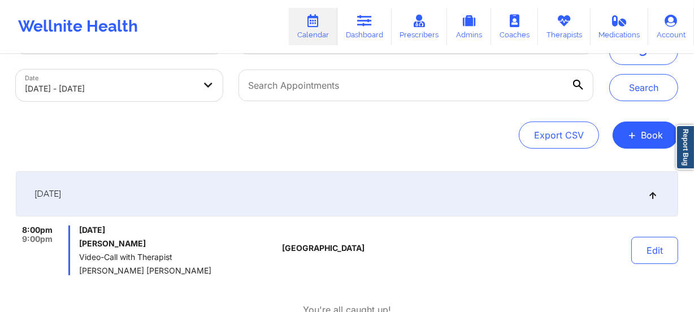
scroll to position [132, 0]
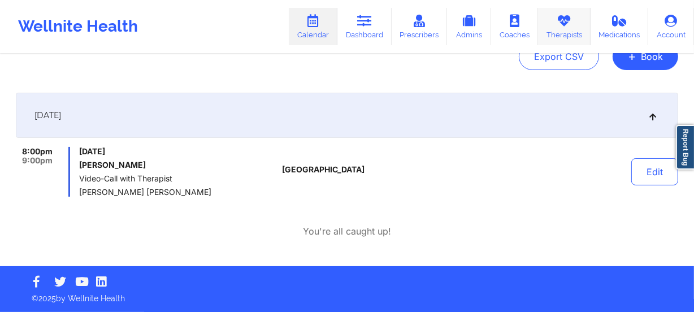
click at [556, 30] on link "Therapists" at bounding box center [564, 26] width 53 height 37
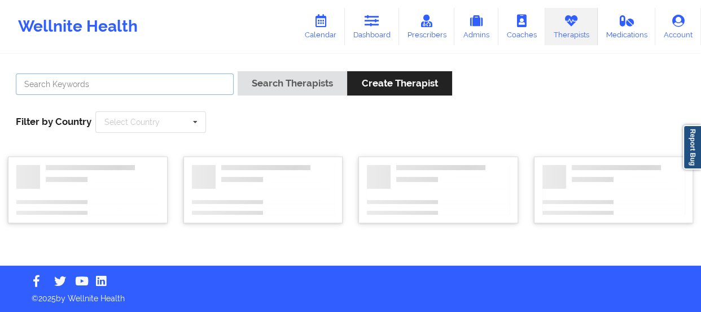
click at [163, 89] on input "text" at bounding box center [125, 83] width 218 height 21
paste input "Francesca Premo"
type input "Francesca Premo"
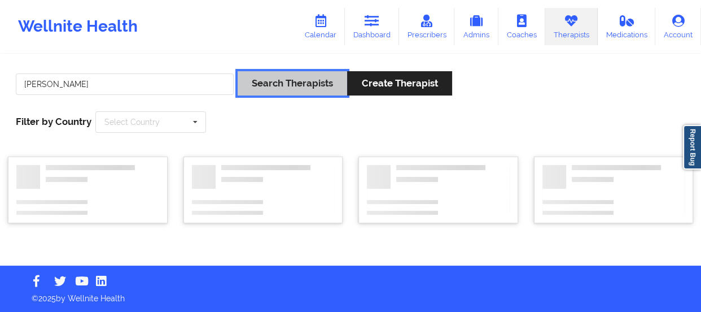
click at [268, 88] on button "Search Therapists" at bounding box center [293, 83] width 110 height 24
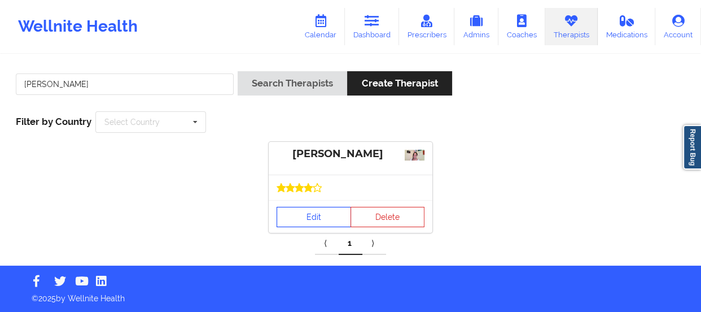
click at [324, 215] on link "Edit" at bounding box center [314, 217] width 75 height 20
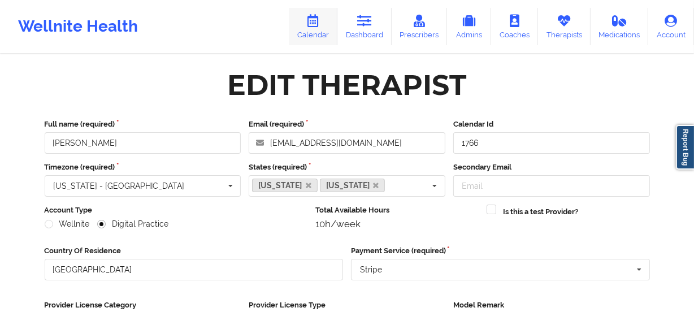
click at [310, 28] on link "Calendar" at bounding box center [313, 26] width 49 height 37
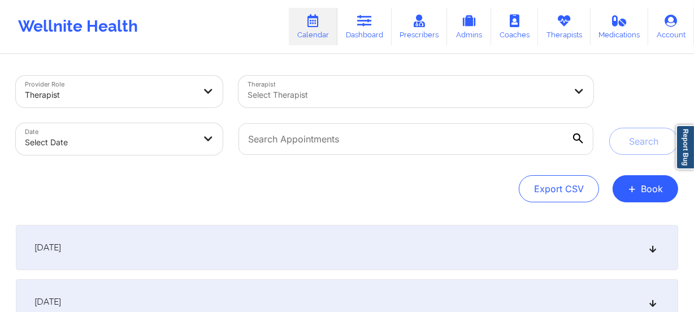
click at [104, 136] on body "Wellnite Health Calendar Dashboard Prescribers Admins Coaches Therapists Medica…" at bounding box center [347, 156] width 694 height 312
select select "2025-8"
select select "2025-9"
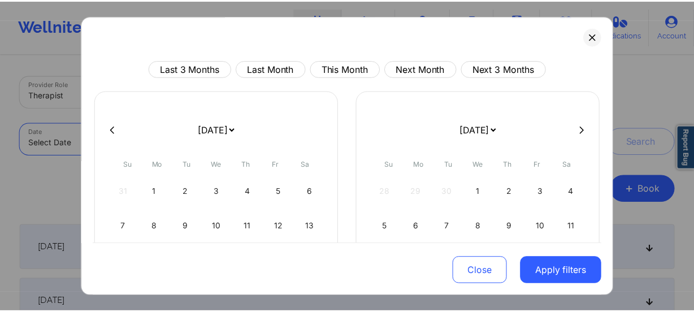
scroll to position [138, 0]
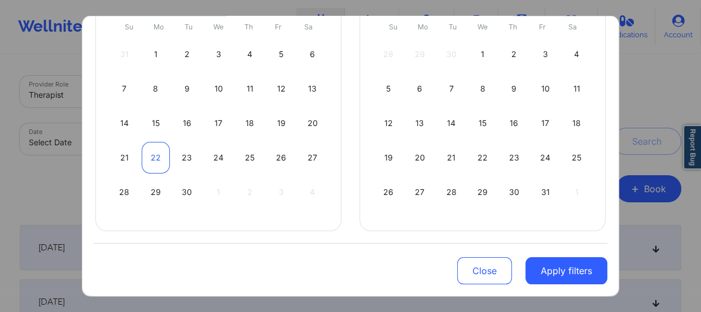
click at [158, 152] on div "22" at bounding box center [156, 158] width 29 height 32
select select "2025-8"
select select "2025-9"
click at [181, 149] on div "23" at bounding box center [187, 158] width 29 height 32
select select "2025-8"
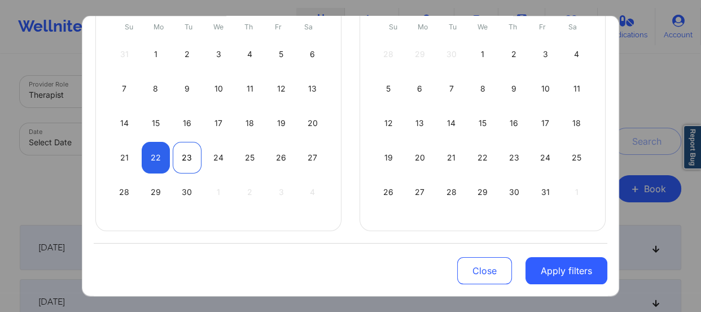
select select "2025-9"
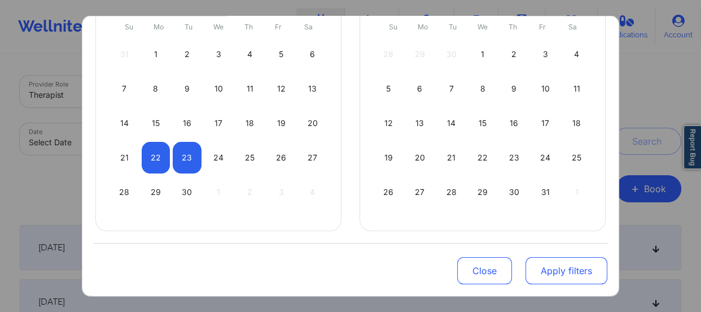
click at [543, 262] on button "Apply filters" at bounding box center [567, 270] width 82 height 27
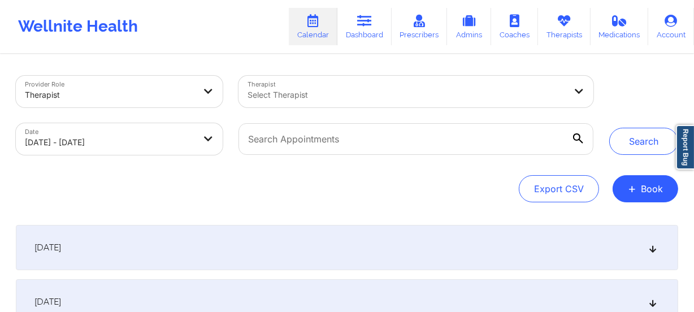
click at [368, 101] on div "Select Therapist" at bounding box center [402, 92] width 328 height 32
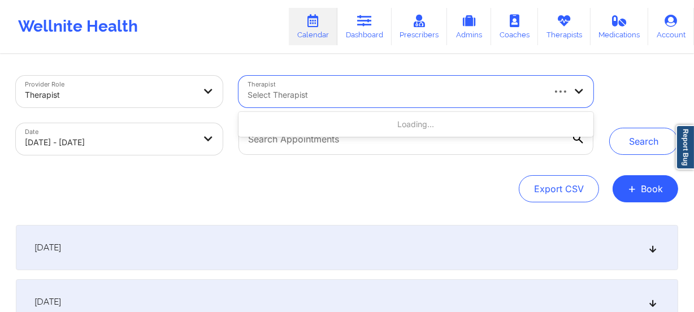
paste input "Francesca Premo"
type input "Francesca Premo"
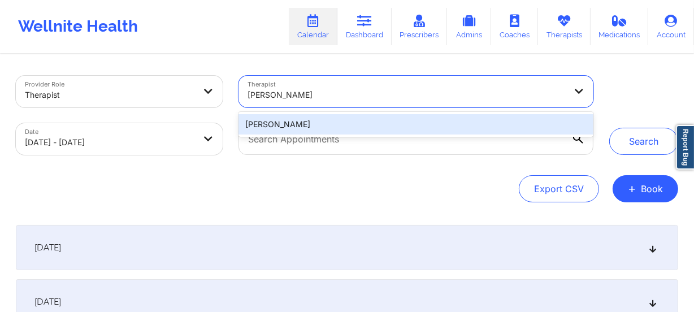
click at [355, 116] on div "Francesca Premo" at bounding box center [415, 124] width 355 height 20
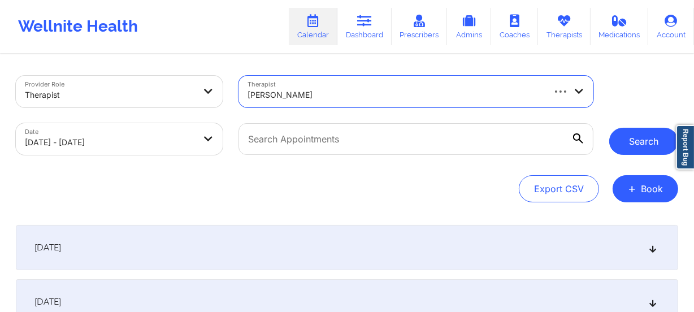
click at [628, 137] on button "Search" at bounding box center [643, 141] width 69 height 27
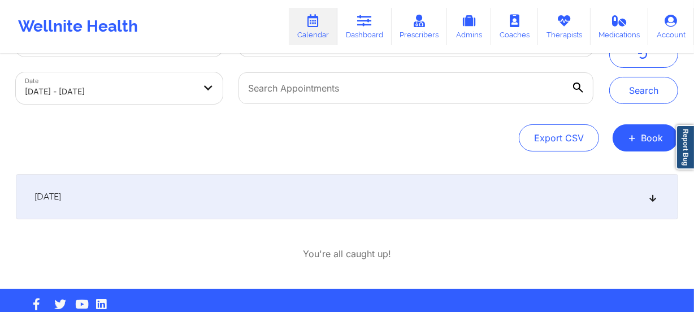
click at [411, 194] on div "September 22, 2025" at bounding box center [347, 196] width 662 height 45
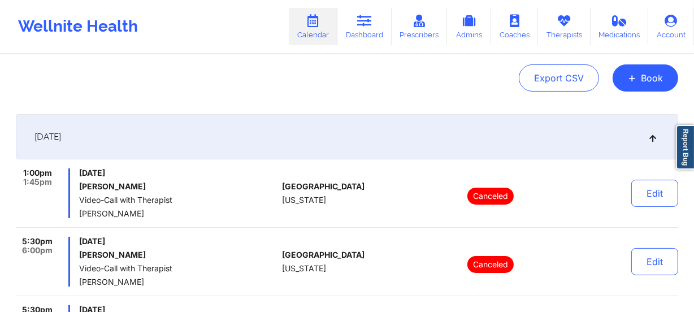
scroll to position [0, 0]
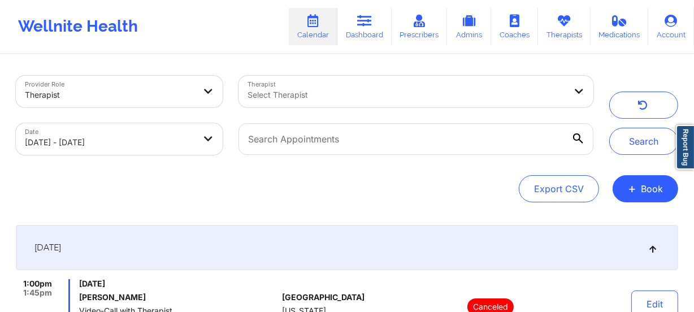
click at [321, 82] on div "Select Therapist" at bounding box center [402, 92] width 328 height 32
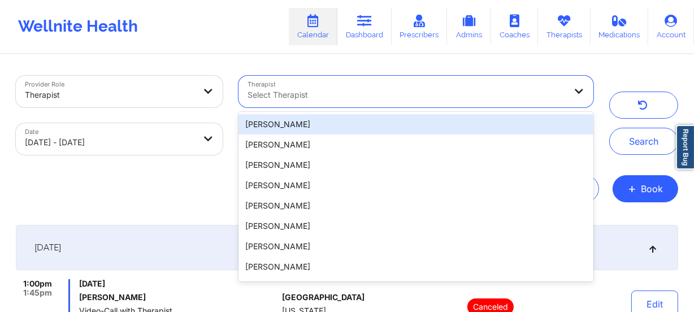
click at [321, 95] on div at bounding box center [406, 95] width 318 height 14
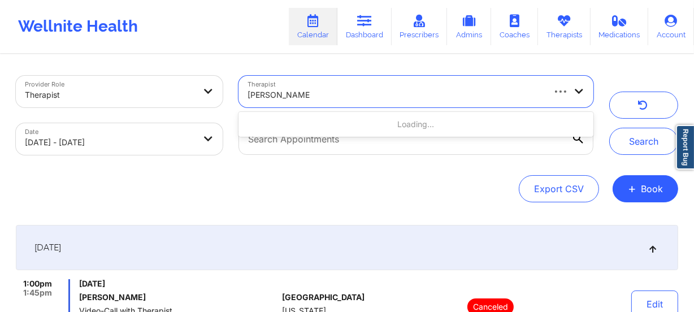
type input "Francesca Premo"
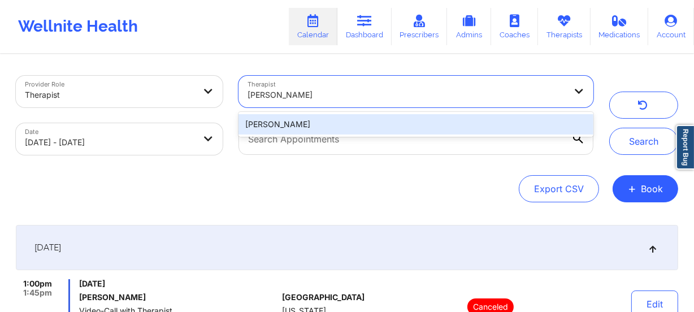
click at [328, 122] on div "Francesca Premo" at bounding box center [415, 124] width 355 height 20
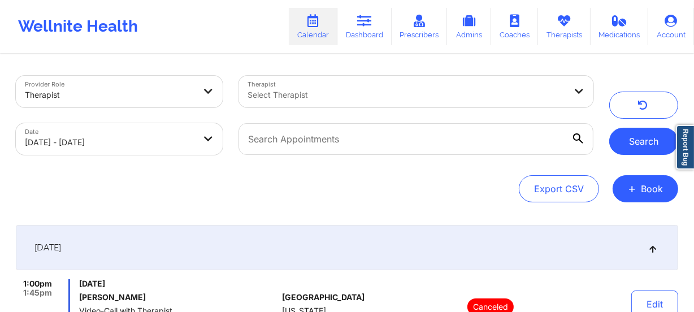
click at [623, 143] on button "Search" at bounding box center [643, 141] width 69 height 27
click at [338, 95] on div at bounding box center [406, 95] width 318 height 14
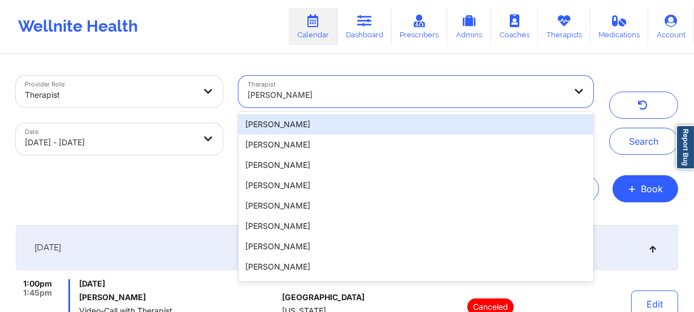
paste input "Franchezka Boyer"
type input "Franchezka Boyer"
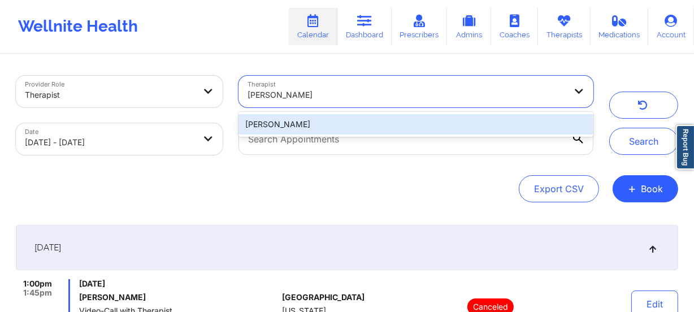
click at [350, 116] on div "Franchezka Boyer" at bounding box center [415, 124] width 355 height 20
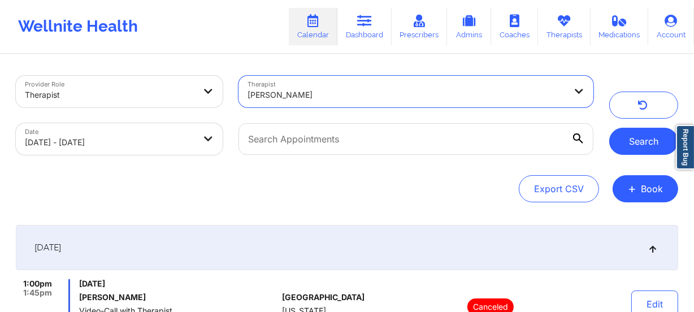
click at [635, 147] on button "Search" at bounding box center [643, 141] width 69 height 27
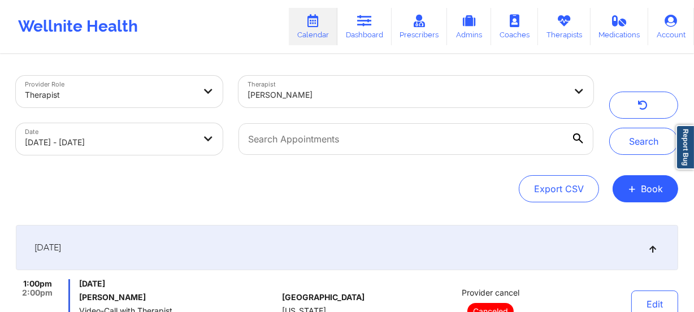
click at [352, 99] on div at bounding box center [406, 95] width 318 height 14
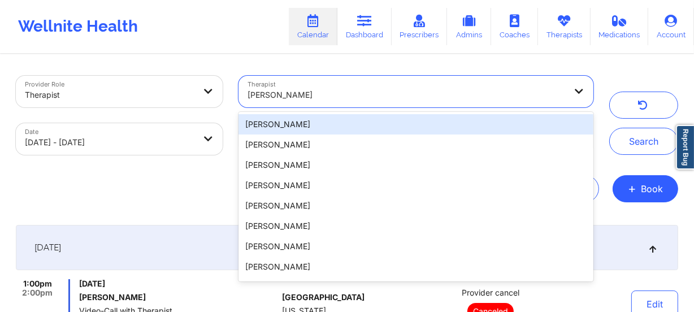
paste input "Gabriela Kepley"
type input "Gabriela Kepley"
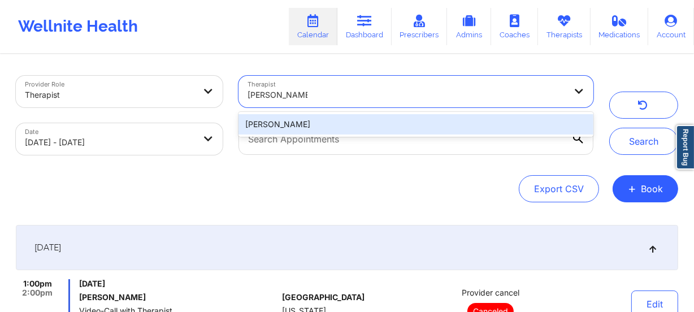
click at [351, 122] on div "Gabriela Kepley" at bounding box center [415, 124] width 355 height 20
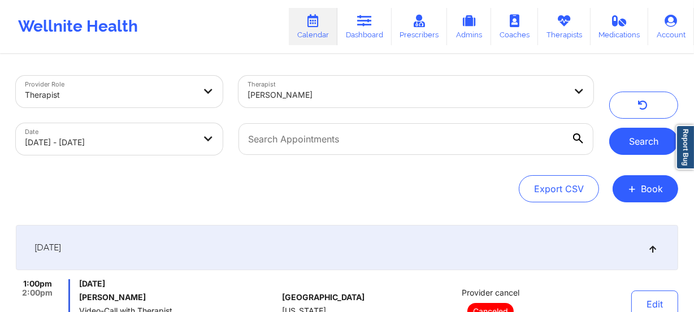
click at [647, 147] on button "Search" at bounding box center [643, 141] width 69 height 27
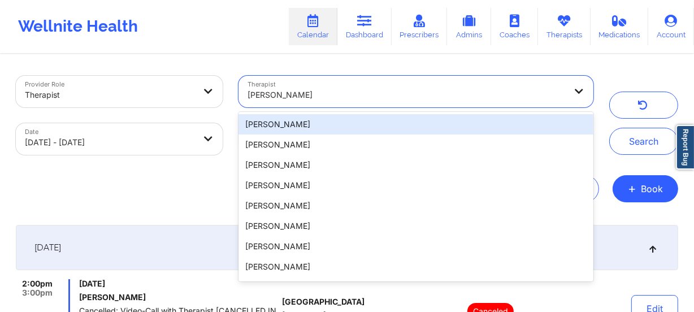
click at [445, 86] on div "Gabriela Kepley" at bounding box center [406, 94] width 318 height 25
paste input "[PERSON_NAME]"
type input "[PERSON_NAME]"
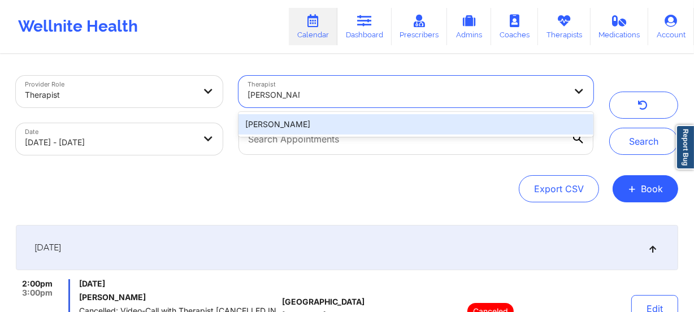
click at [483, 119] on div "[PERSON_NAME]" at bounding box center [415, 124] width 355 height 20
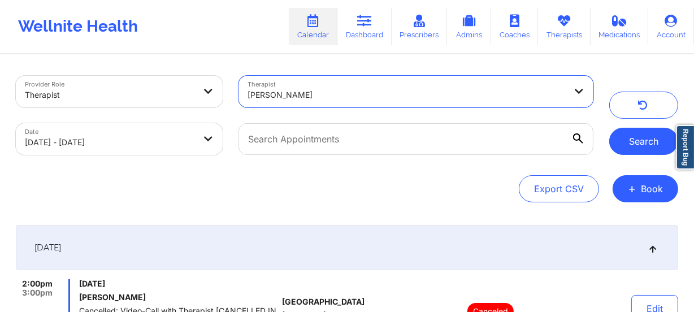
click at [630, 134] on button "Search" at bounding box center [643, 141] width 69 height 27
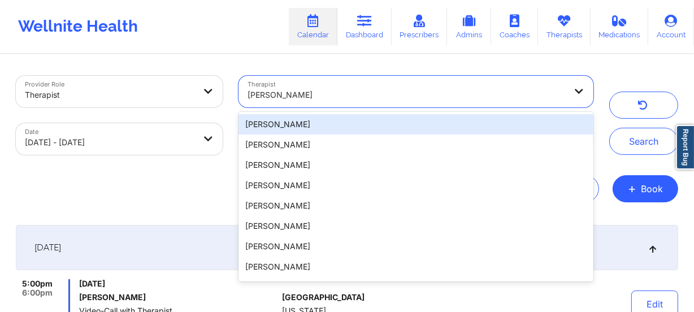
click at [375, 92] on div at bounding box center [406, 95] width 318 height 14
paste input "Georgia Trimikliniotis"
type input "Georgia Trimikliniotis"
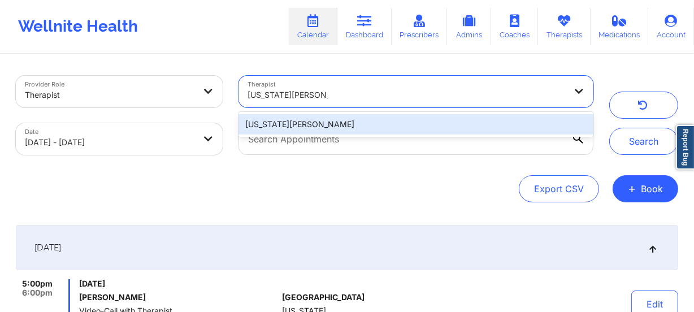
click at [361, 122] on div "Georgia Trimikliniotis" at bounding box center [415, 124] width 355 height 20
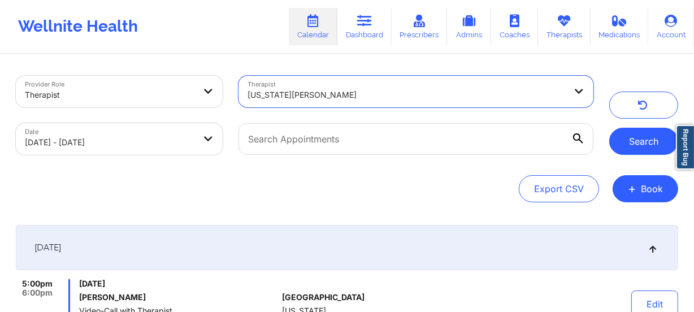
click at [629, 147] on button "Search" at bounding box center [643, 141] width 69 height 27
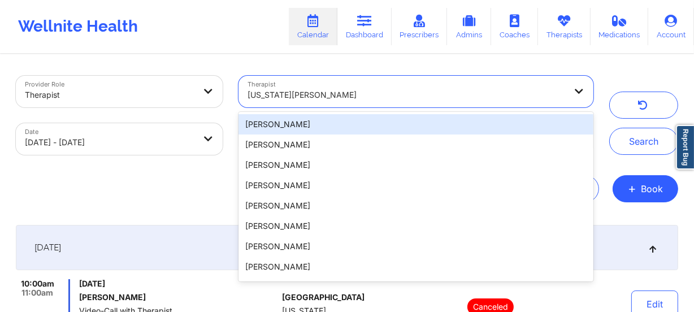
click at [367, 90] on div at bounding box center [406, 95] width 318 height 14
paste input "Gloria Sanchez"
type input "Gloria Sanchez"
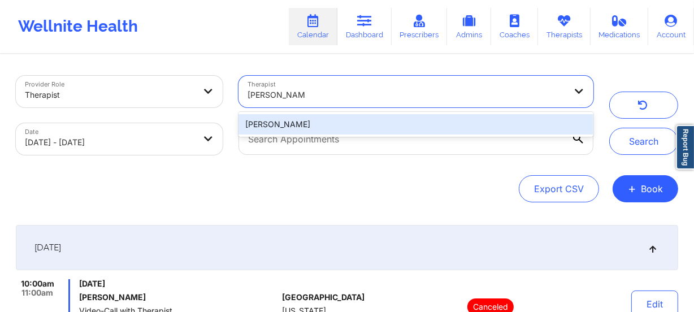
click at [389, 121] on div "Gloria Sanchez" at bounding box center [415, 124] width 355 height 20
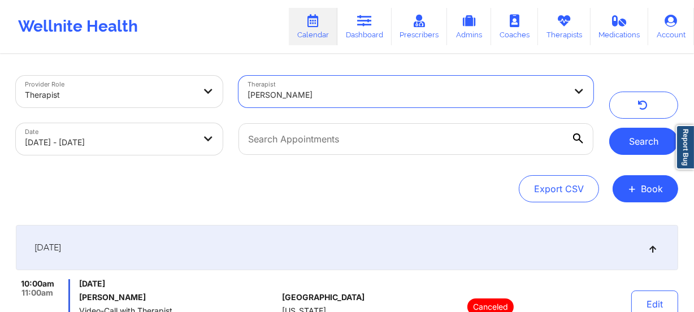
click at [621, 141] on button "Search" at bounding box center [643, 141] width 69 height 27
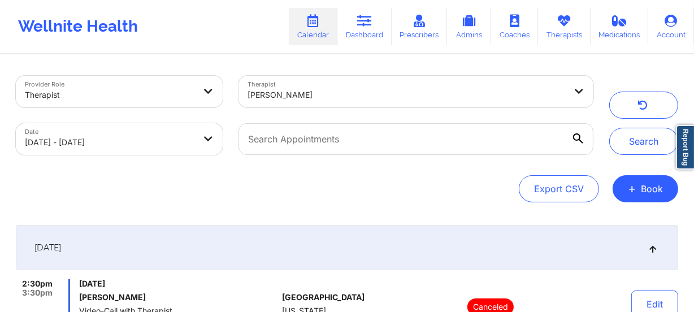
click at [370, 94] on div at bounding box center [406, 95] width 318 height 14
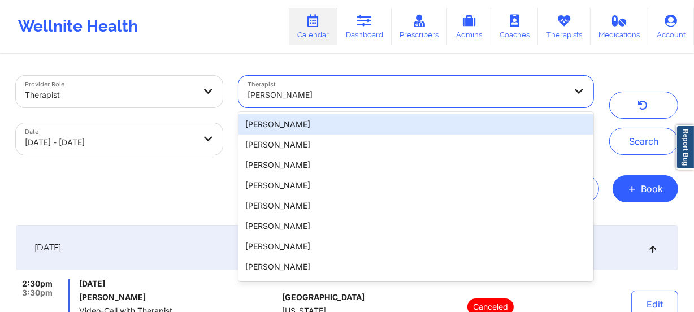
paste input "Grace Watkins"
type input "Grace Watkins"
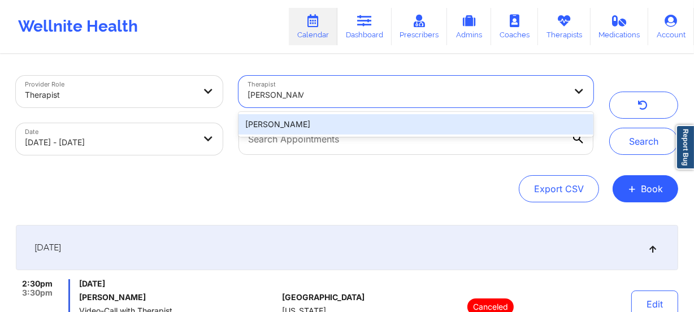
click at [378, 117] on div "Grace Watkins" at bounding box center [415, 124] width 355 height 20
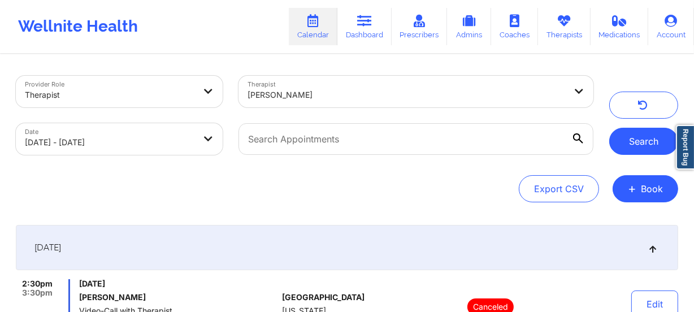
click at [651, 141] on button "Search" at bounding box center [643, 141] width 69 height 27
click at [320, 90] on div at bounding box center [406, 95] width 318 height 14
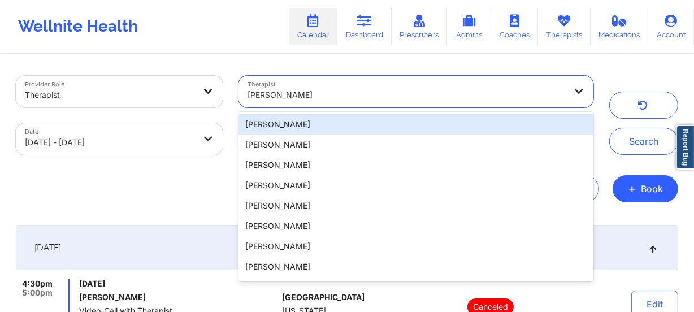
paste input "Hanyuan Zhang"
type input "Hanyuan Zhang"
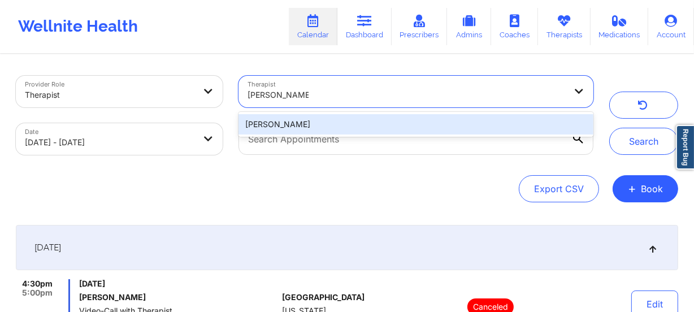
click at [344, 121] on div "Hanyuan Zhang" at bounding box center [415, 124] width 355 height 20
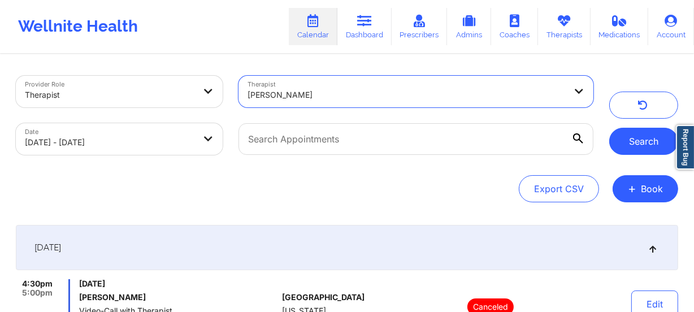
click at [634, 142] on button "Search" at bounding box center [643, 141] width 69 height 27
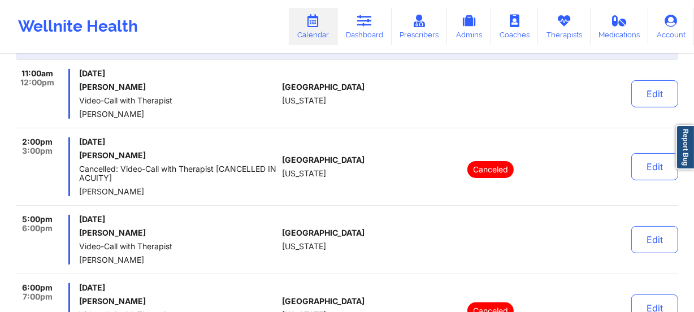
scroll to position [192, 0]
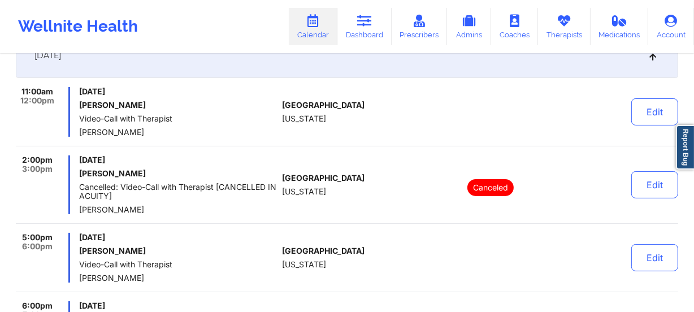
click at [586, 166] on div "Edit" at bounding box center [625, 184] width 104 height 59
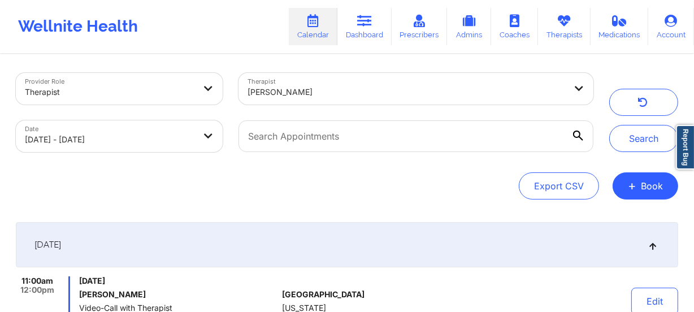
scroll to position [0, 0]
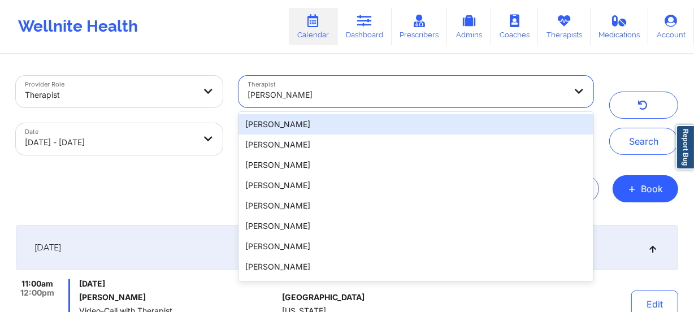
click at [369, 93] on div at bounding box center [406, 95] width 318 height 14
paste input "Heather Destefano"
type input "Heather Destefano"
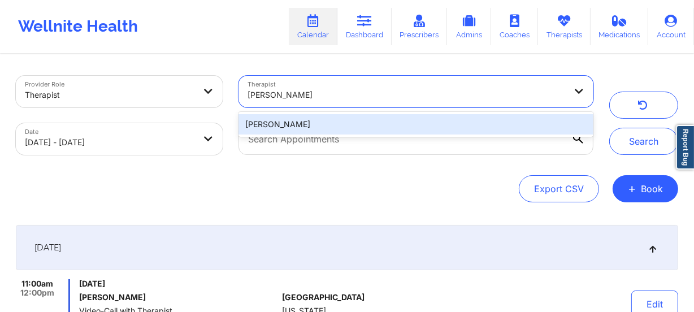
click at [368, 123] on div "Heather Destefano" at bounding box center [415, 124] width 355 height 20
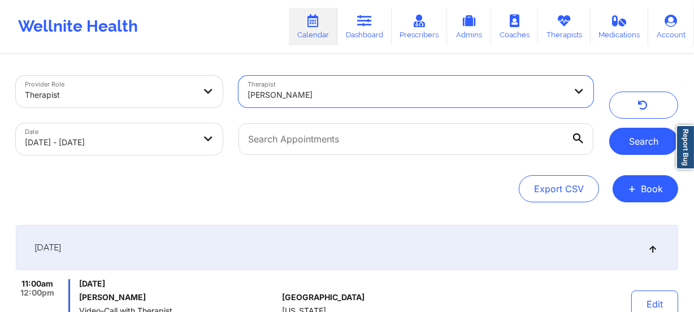
click at [629, 141] on button "Search" at bounding box center [643, 141] width 69 height 27
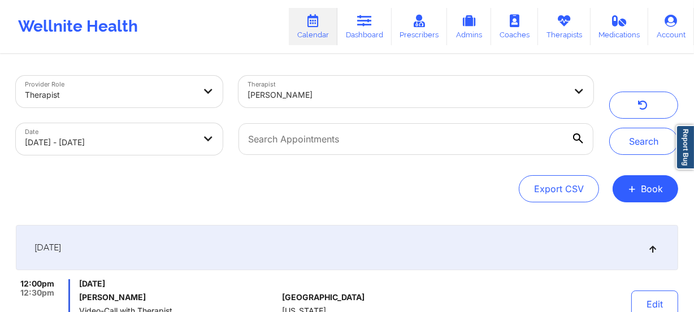
click at [327, 90] on div at bounding box center [406, 95] width 318 height 14
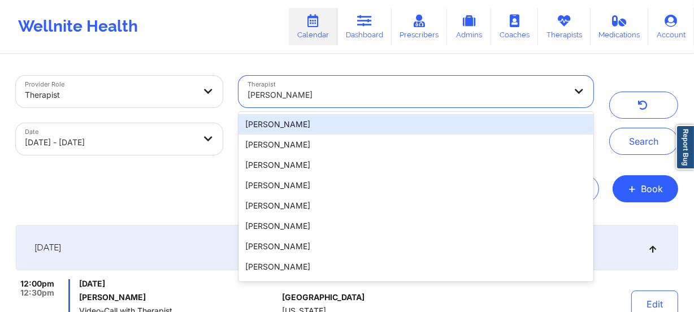
paste input "Helen G. Lehman"
type input "Helen G. Lehman"
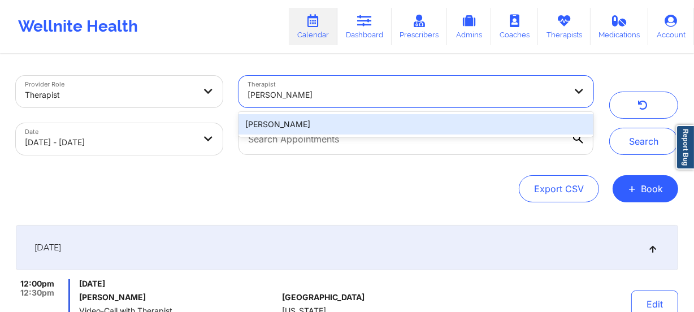
click at [361, 130] on div "Helen G. Lehman" at bounding box center [415, 124] width 355 height 20
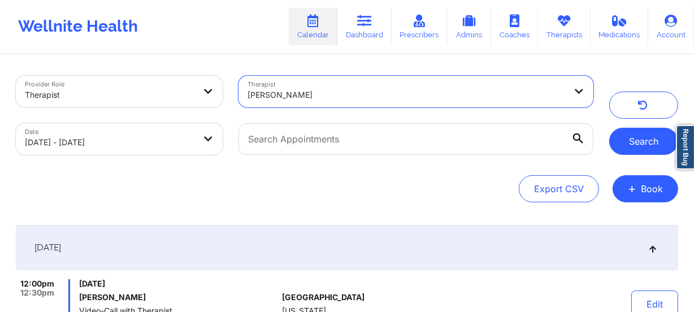
click at [644, 143] on button "Search" at bounding box center [643, 141] width 69 height 27
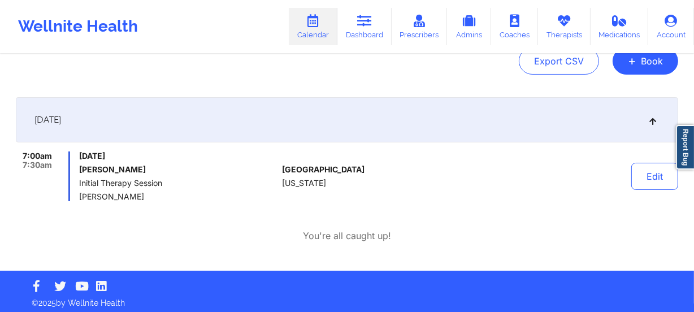
scroll to position [132, 0]
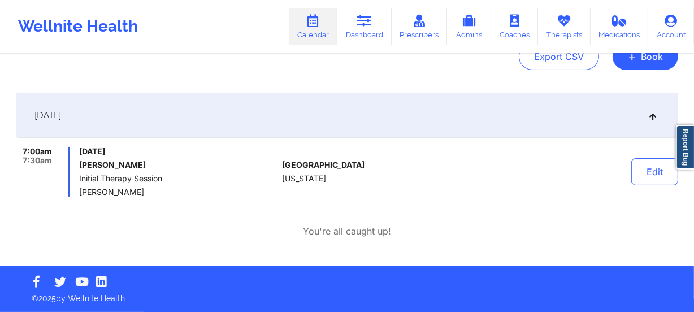
click at [221, 43] on div "Wellnite Health Calendar Dashboard Prescribers Admins Coaches Therapists Medica…" at bounding box center [347, 26] width 694 height 45
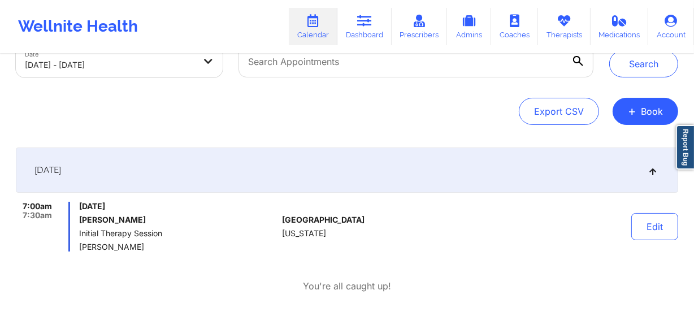
scroll to position [0, 0]
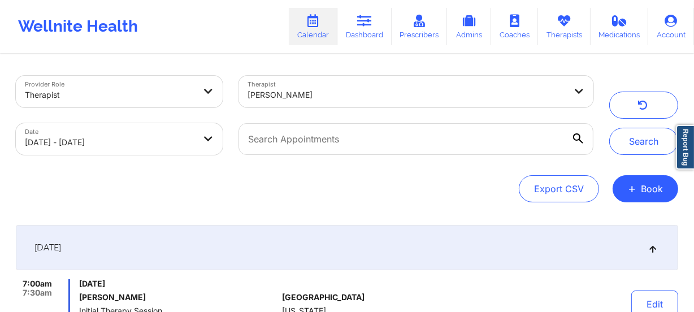
click at [334, 111] on div "Therapist Helen G. Lehman" at bounding box center [415, 91] width 370 height 47
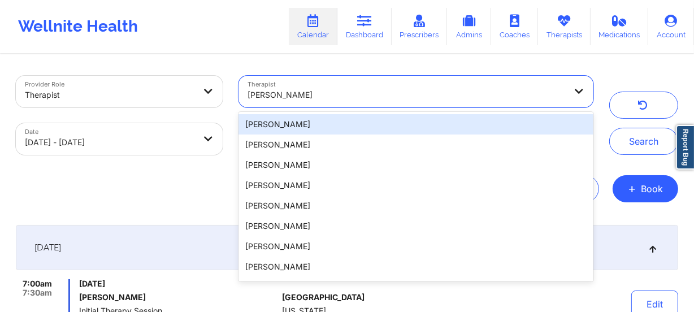
click at [337, 105] on div "Helen G. Lehman" at bounding box center [406, 94] width 318 height 25
paste input "Hugh Wallace"
type input "Hugh Wallace"
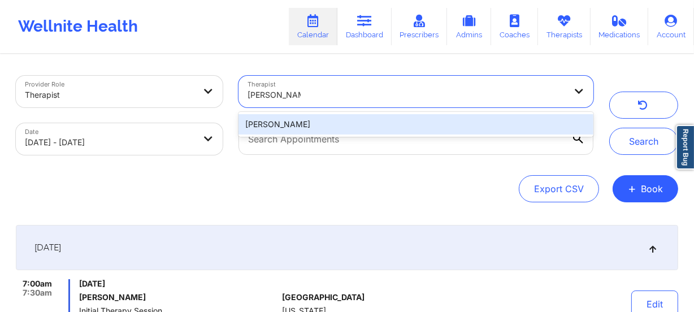
click at [333, 116] on div "Hugh Wallace" at bounding box center [415, 124] width 355 height 20
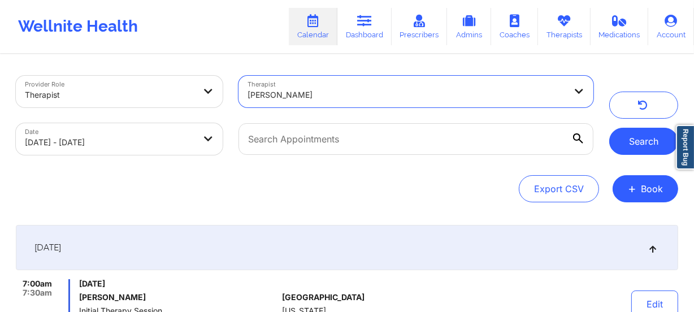
click at [627, 142] on button "Search" at bounding box center [643, 141] width 69 height 27
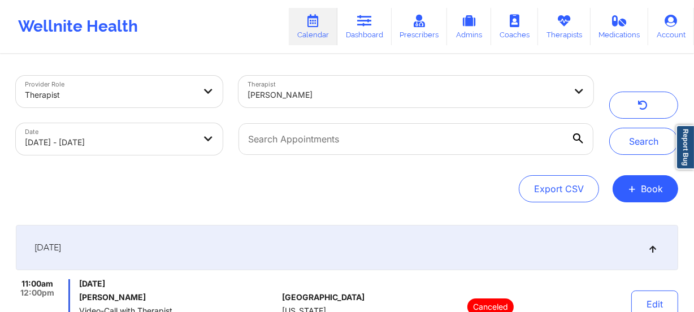
click at [329, 102] on div "Hugh Wallace" at bounding box center [406, 94] width 318 height 25
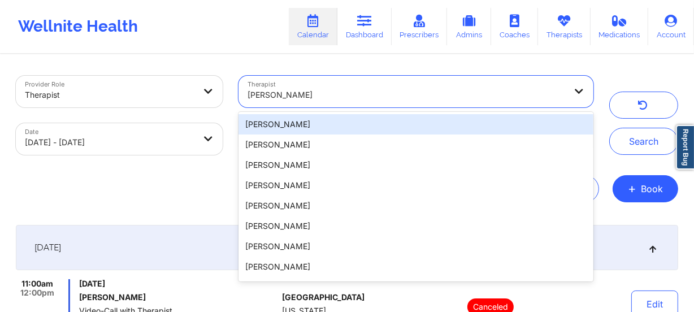
paste input "Isis Lewis"
type input "Isis Lewis"
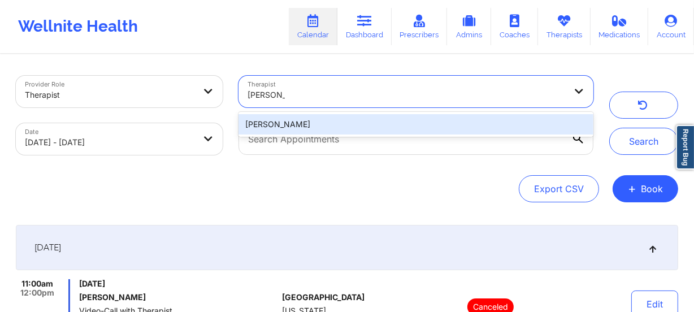
click at [333, 117] on div "Isis Lewis" at bounding box center [415, 124] width 355 height 20
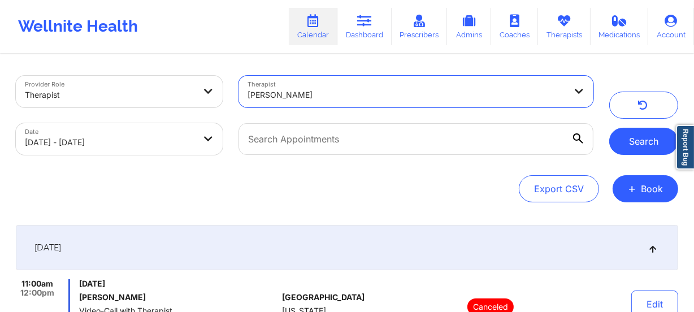
click at [639, 139] on button "Search" at bounding box center [643, 141] width 69 height 27
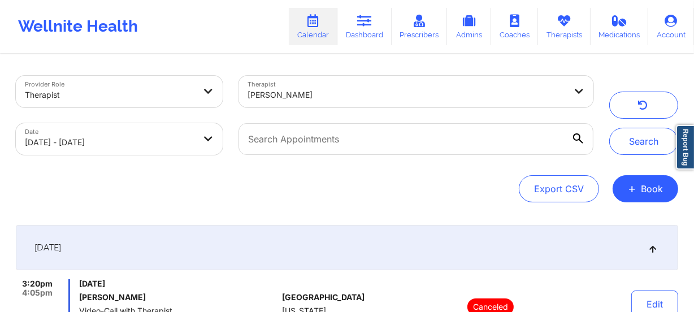
click at [351, 89] on div at bounding box center [406, 95] width 318 height 14
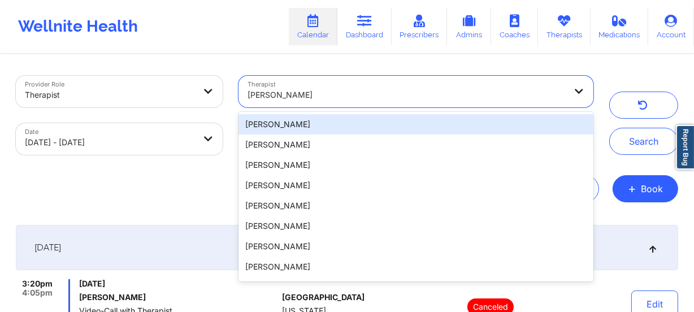
paste input "Ivory Brooks"
type input "Ivory Brooks"
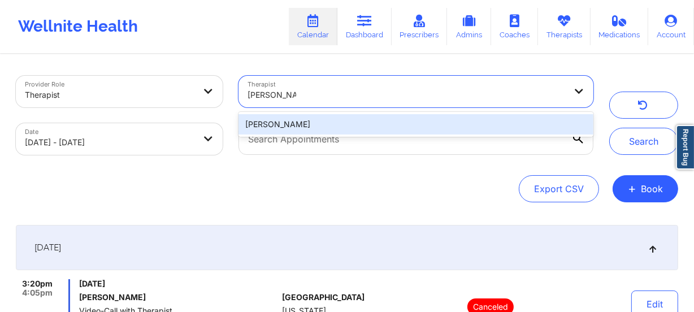
click at [350, 124] on div "Ivory Brooks" at bounding box center [415, 124] width 355 height 20
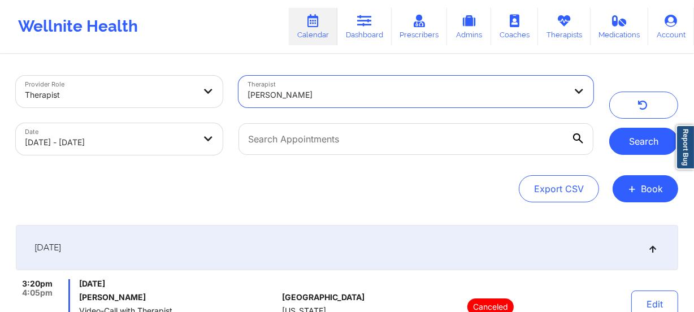
click at [674, 142] on button "Search" at bounding box center [643, 141] width 69 height 27
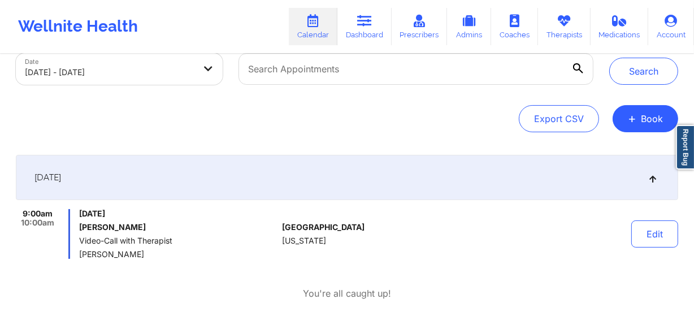
scroll to position [132, 0]
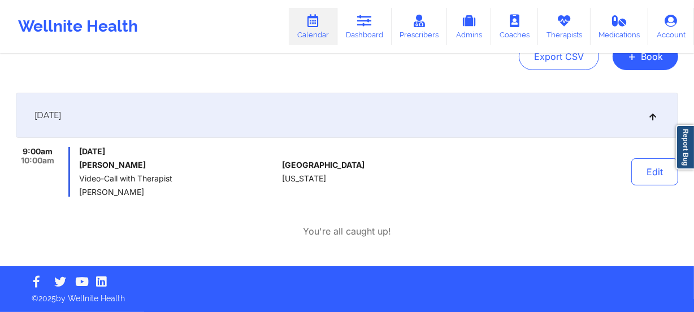
drag, startPoint x: 255, startPoint y: 44, endPoint x: 263, endPoint y: 33, distance: 13.3
click at [255, 44] on div "Wellnite Health Calendar Dashboard Prescribers Admins Coaches Therapists Medica…" at bounding box center [347, 26] width 694 height 45
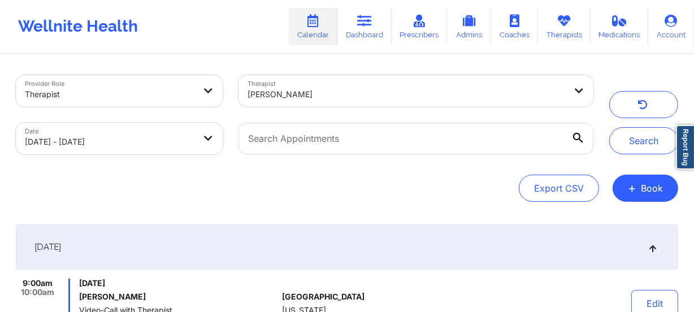
scroll to position [0, 0]
click at [311, 91] on div at bounding box center [406, 95] width 318 height 14
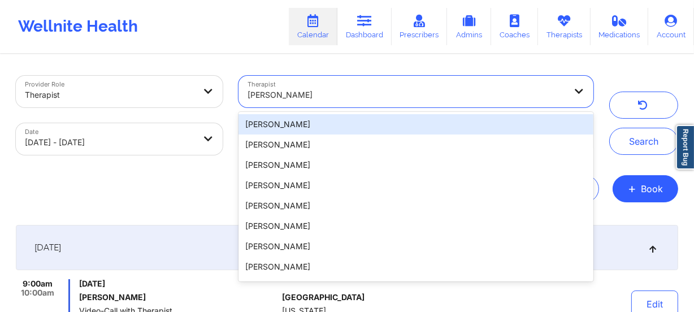
paste input "Jaceline Celestin"
type input "Jaceline Celestin"
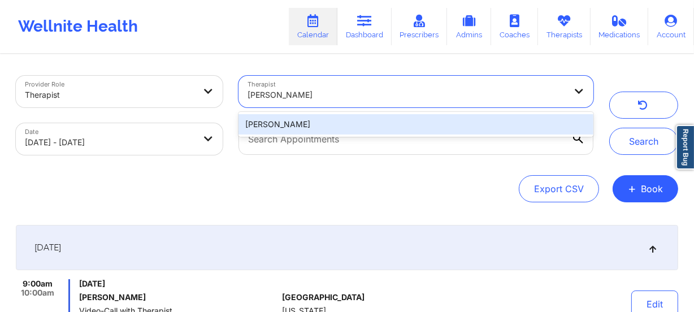
click at [332, 125] on div "Jaceline Celestin" at bounding box center [415, 124] width 355 height 20
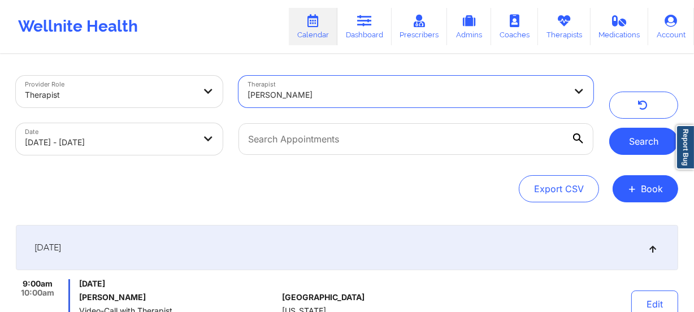
click at [656, 142] on button "Search" at bounding box center [643, 141] width 69 height 27
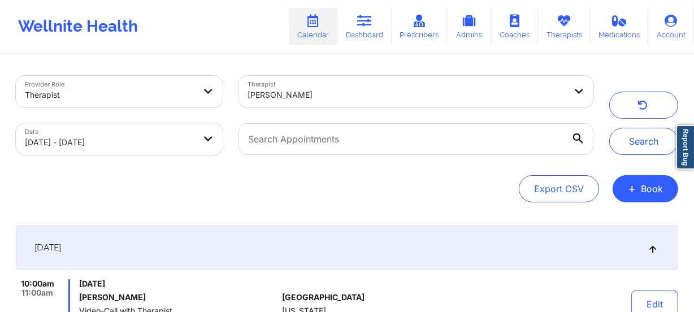
click at [320, 94] on div at bounding box center [406, 95] width 318 height 14
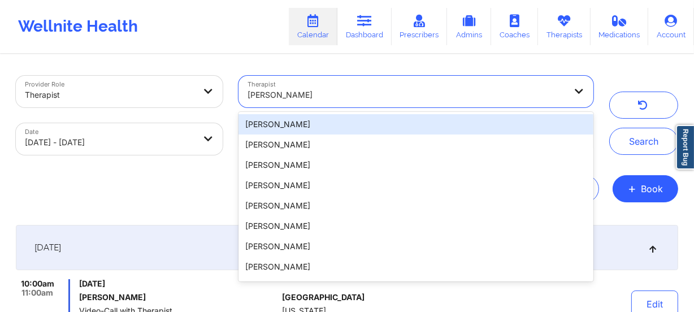
paste input "LaVerne Ware"
type input "LaVerne Ware"
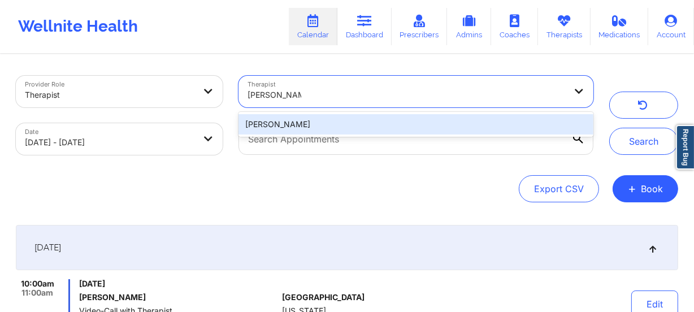
click at [343, 123] on div "LaVerne Ware" at bounding box center [415, 124] width 355 height 20
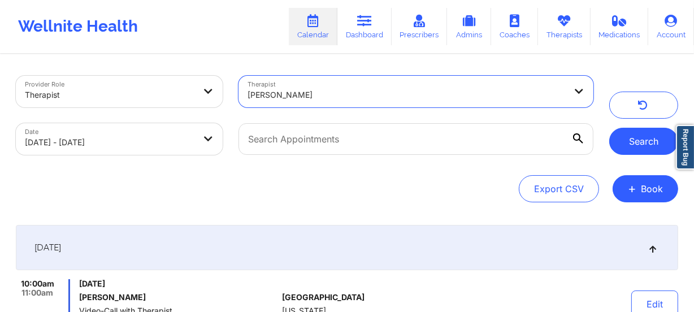
click at [647, 141] on button "Search" at bounding box center [643, 141] width 69 height 27
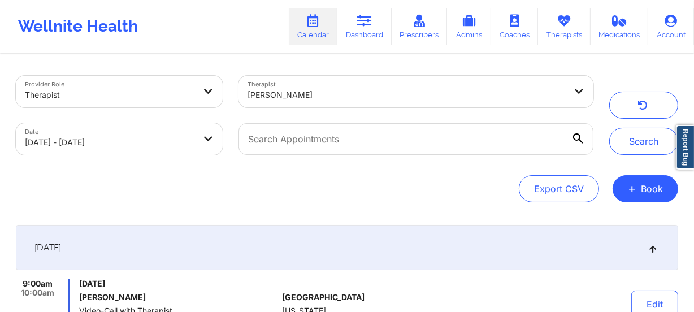
click at [325, 109] on div "Therapist LaVerne Ware" at bounding box center [415, 91] width 370 height 47
click at [330, 101] on div at bounding box center [406, 95] width 318 height 14
paste input "Vitus Chibuike Onusuru"
type input "Vitus Chibuike Onusuru"
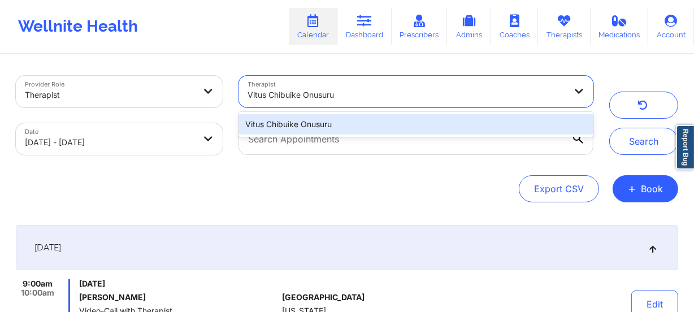
click at [351, 122] on div "Vitus Chibuike Onusuru" at bounding box center [415, 124] width 355 height 20
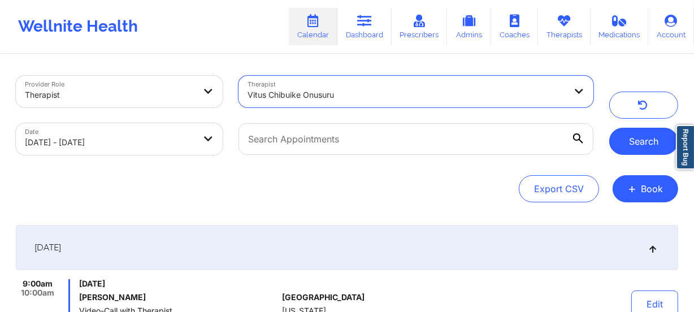
click at [633, 140] on button "Search" at bounding box center [643, 141] width 69 height 27
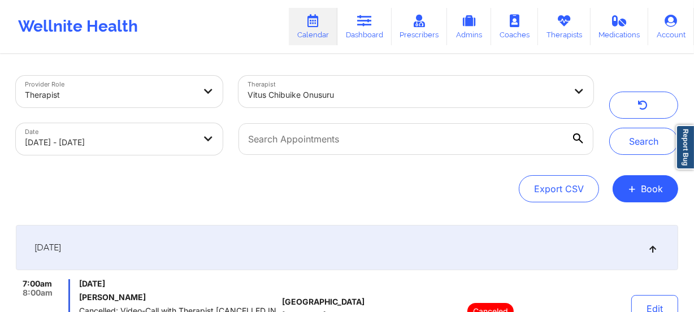
click at [344, 84] on div "Vitus Chibuike Onusuru" at bounding box center [406, 94] width 318 height 25
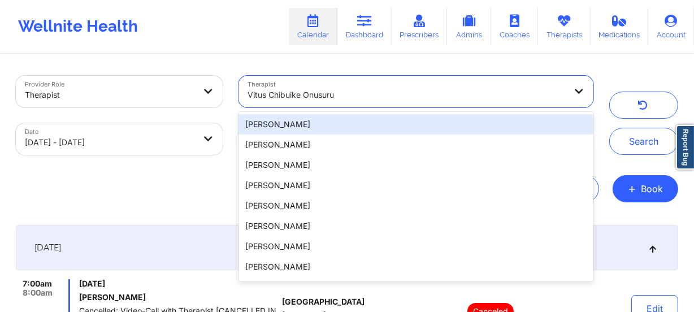
paste input "Jaceline Celestin"
type input "Jaceline Celestin"
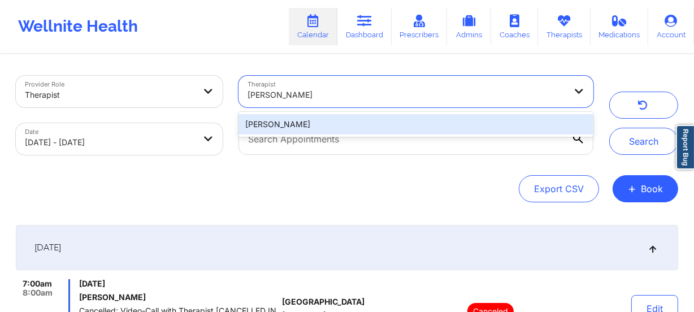
click at [337, 125] on div "Jaceline Celestin" at bounding box center [415, 124] width 355 height 20
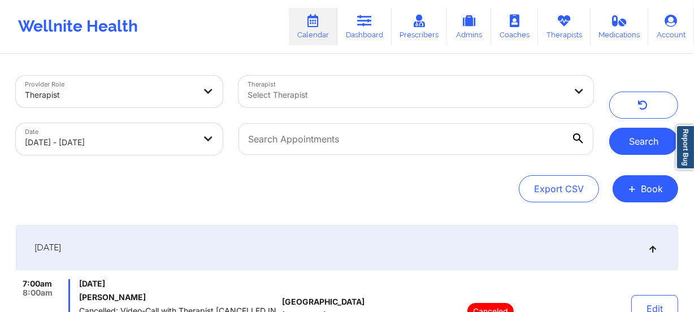
click at [647, 139] on button "Search" at bounding box center [643, 141] width 69 height 27
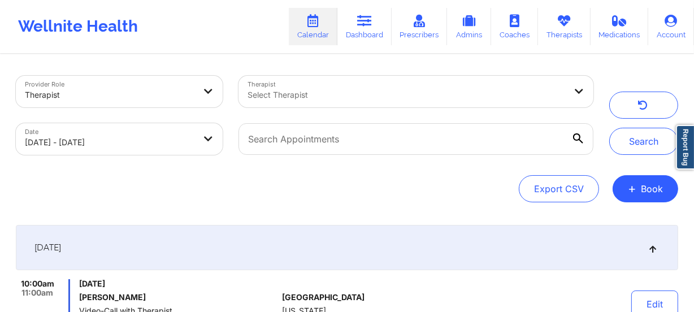
click at [326, 97] on div at bounding box center [406, 95] width 318 height 14
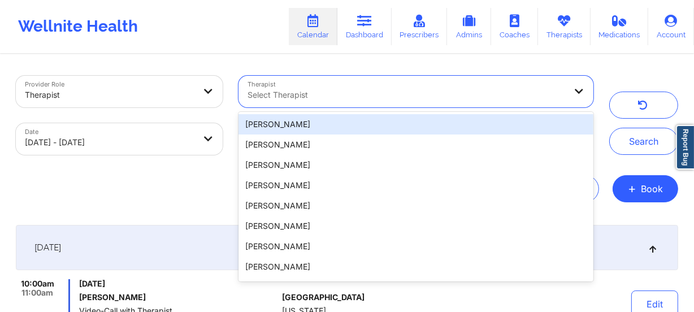
paste input "Janell Stallworth"
type input "Janell Stallworth"
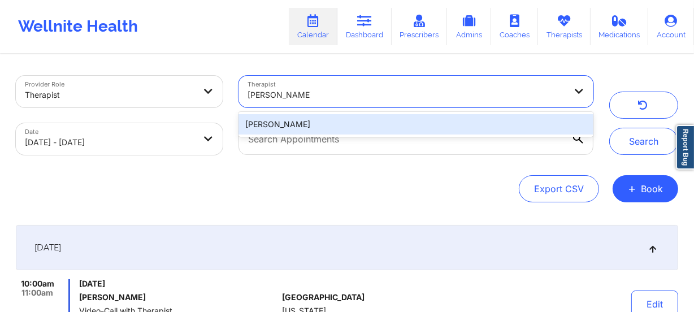
click at [350, 123] on div "Janell Stallworth" at bounding box center [415, 124] width 355 height 20
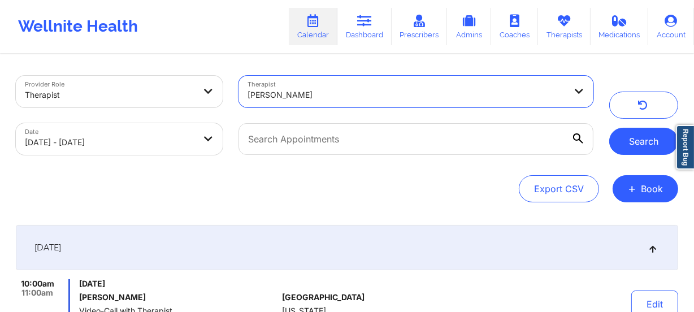
click at [617, 136] on button "Search" at bounding box center [643, 141] width 69 height 27
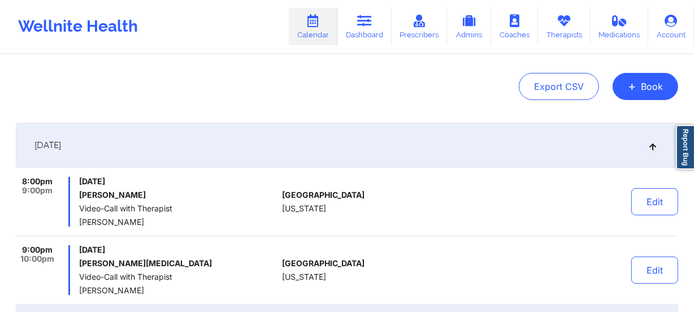
scroll to position [205, 0]
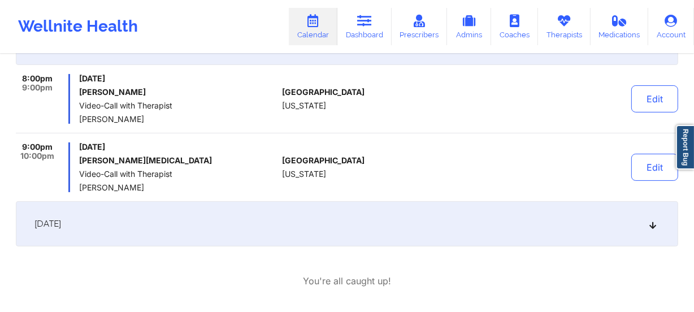
click at [237, 118] on span "Janell Stallworth" at bounding box center [178, 119] width 198 height 9
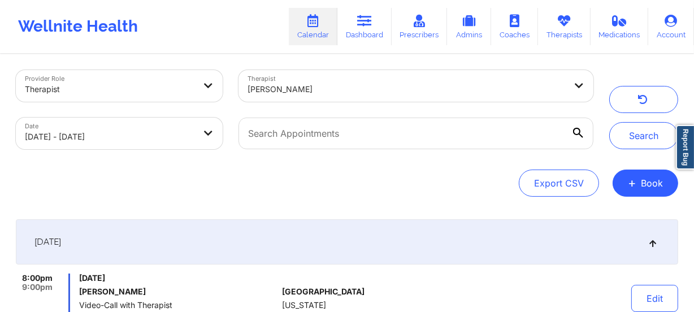
scroll to position [0, 0]
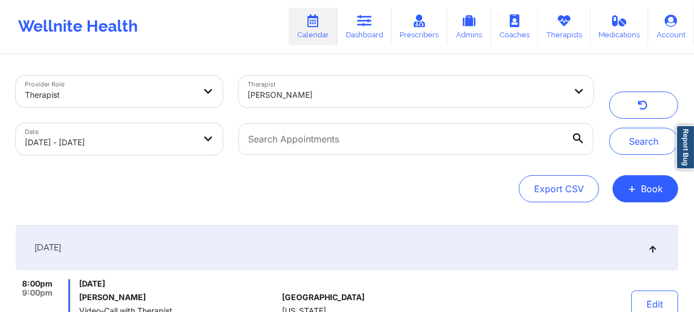
click at [326, 97] on div at bounding box center [406, 95] width 318 height 14
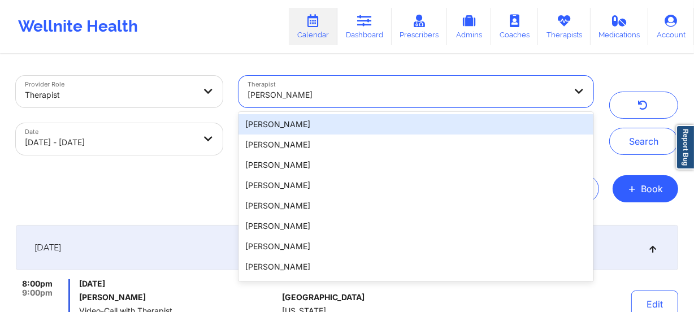
paste input "Jaceline Celestin"
type input "Jaceline Celestin"
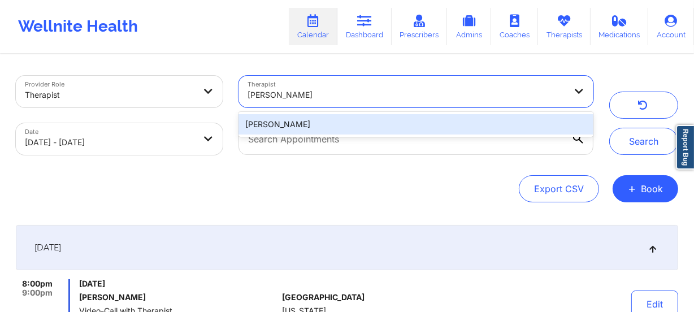
click at [326, 124] on div "Jaceline Celestin" at bounding box center [415, 124] width 355 height 20
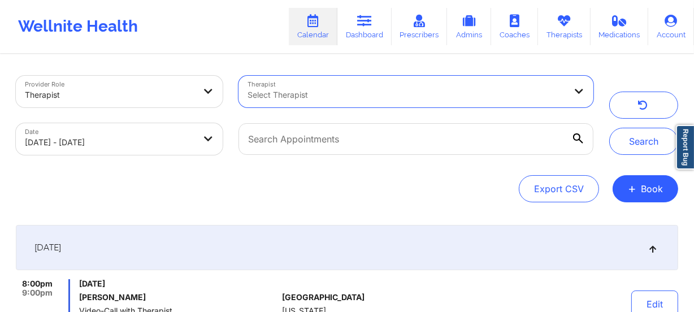
click at [416, 101] on div "Select Therapist" at bounding box center [402, 92] width 328 height 32
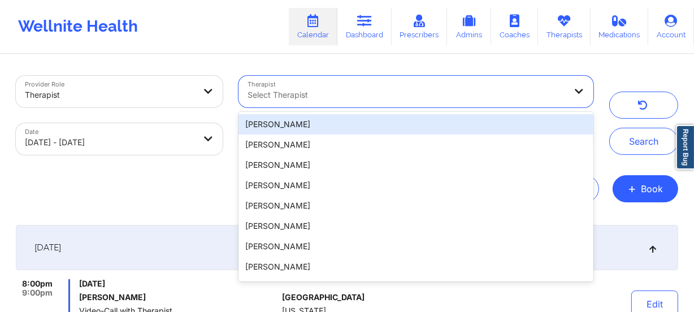
paste input "Jaceline Celestin"
type input "Jaceline Celestin"
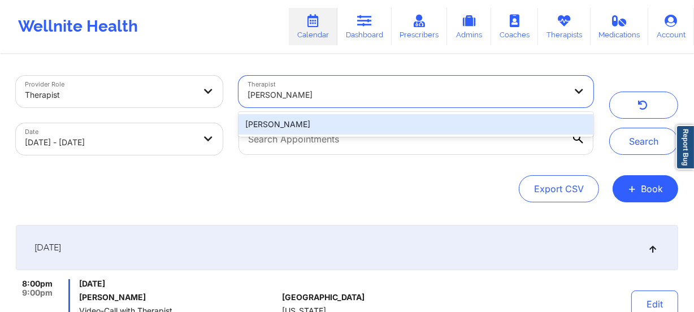
click at [399, 124] on div "Jaceline Celestin" at bounding box center [415, 124] width 355 height 20
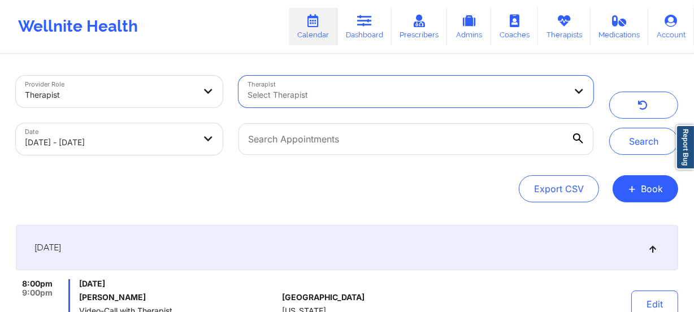
click at [415, 97] on div at bounding box center [406, 95] width 318 height 14
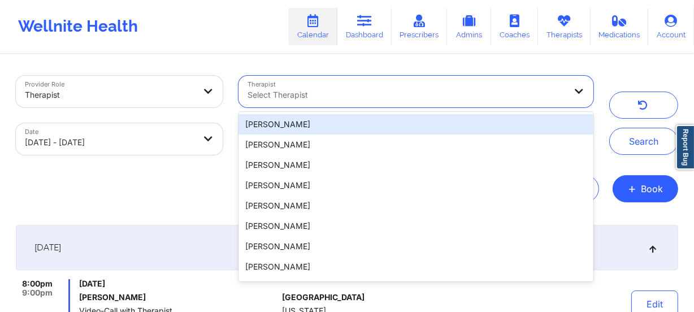
paste input "Jaceline Celestin"
type input "Jaceline Celestin"
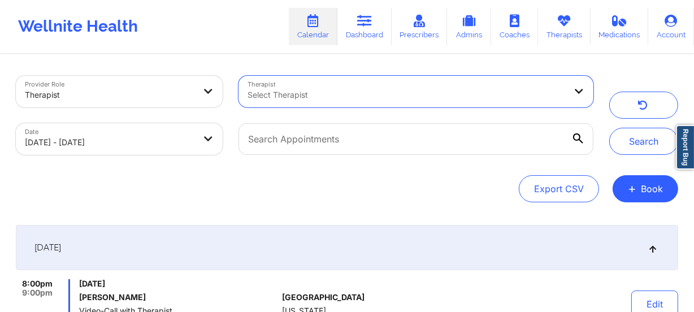
click at [415, 95] on div at bounding box center [406, 95] width 318 height 14
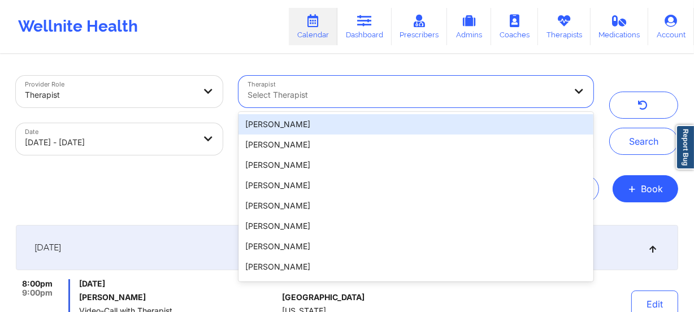
paste input "Jaceline Celestin"
type input "Jaceline Celestin"
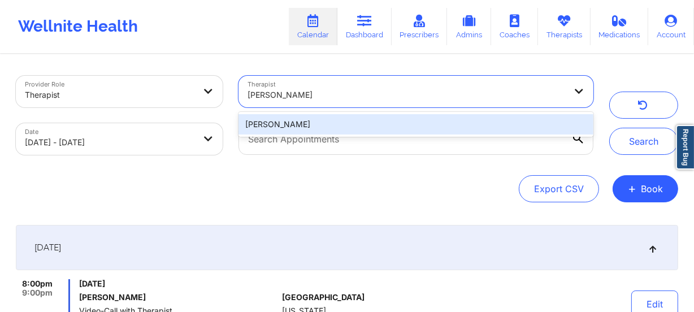
click at [335, 125] on div "Jaceline Celestin" at bounding box center [415, 124] width 355 height 20
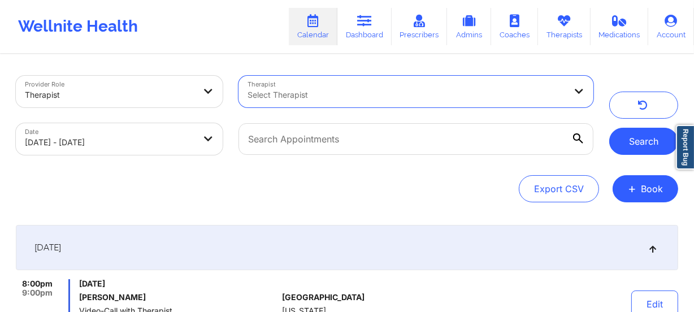
click at [638, 133] on button "Search" at bounding box center [643, 141] width 69 height 27
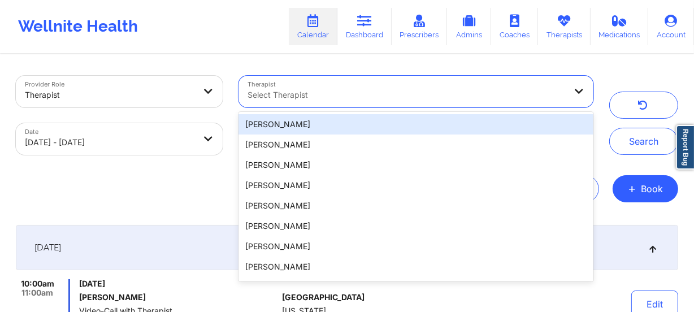
click at [362, 90] on div at bounding box center [406, 95] width 318 height 14
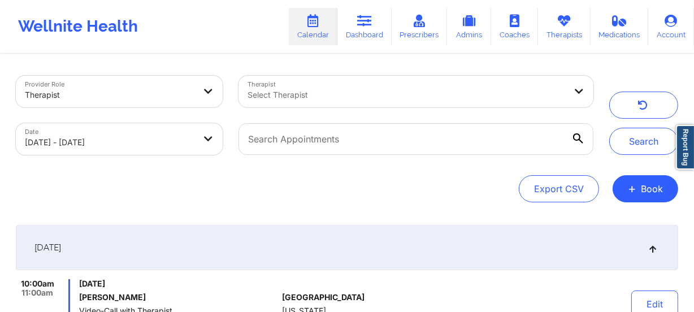
click at [202, 181] on div "Export CSV + Book" at bounding box center [347, 188] width 662 height 27
click at [357, 90] on div at bounding box center [406, 95] width 318 height 14
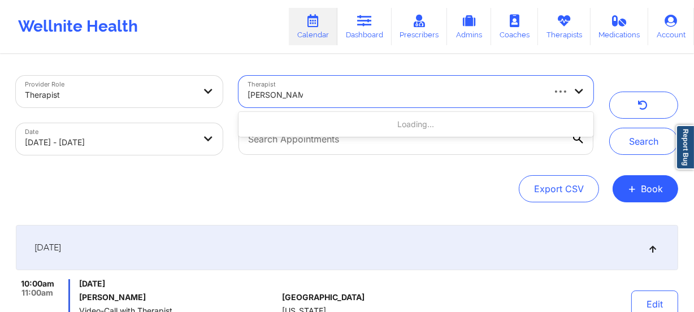
type input "Janell Stallworth"
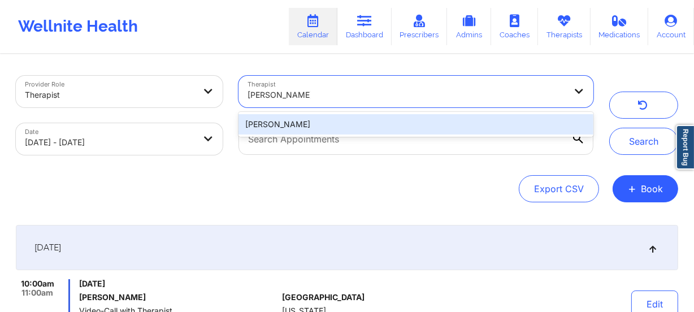
click at [355, 124] on div "Janell Stallworth" at bounding box center [415, 124] width 355 height 20
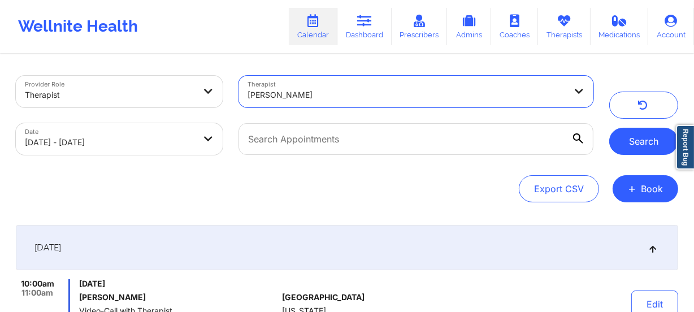
click at [666, 143] on button "Search" at bounding box center [643, 141] width 69 height 27
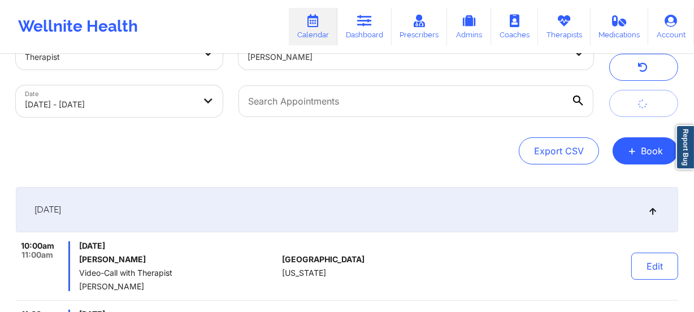
scroll to position [205, 0]
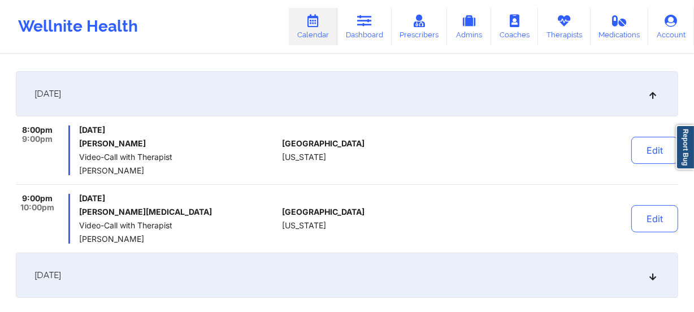
click at [649, 95] on icon at bounding box center [653, 94] width 10 height 8
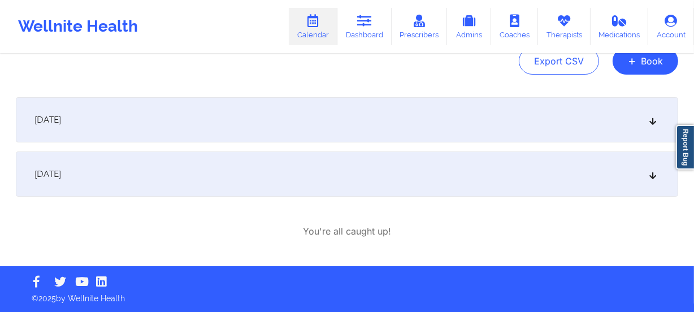
click at [655, 181] on div "September 22, 2025" at bounding box center [347, 173] width 662 height 45
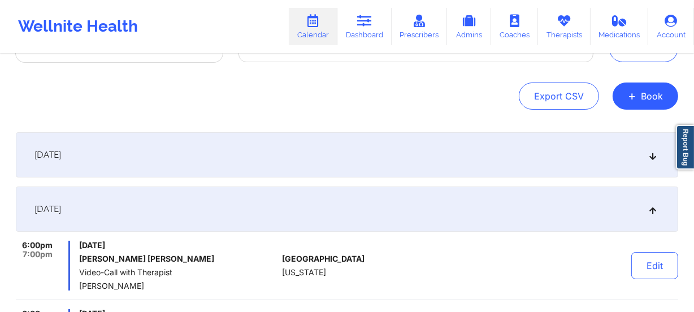
scroll to position [0, 0]
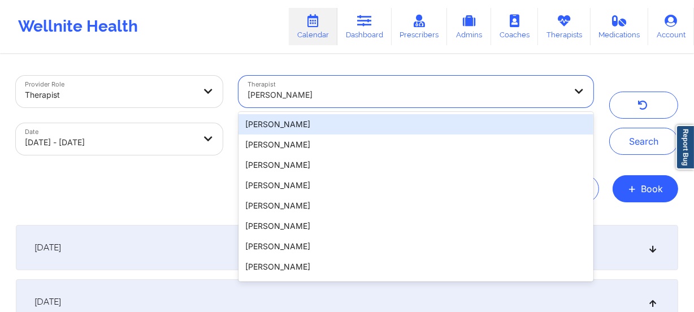
click at [374, 101] on div at bounding box center [406, 95] width 318 height 14
paste input "Janine Asante"
type input "Janine Asante"
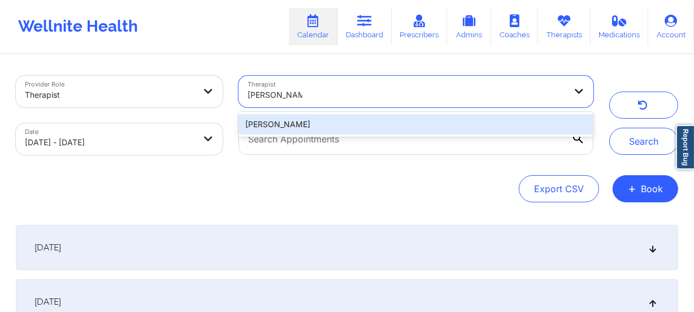
click at [365, 129] on div "Janine Asante" at bounding box center [415, 124] width 355 height 20
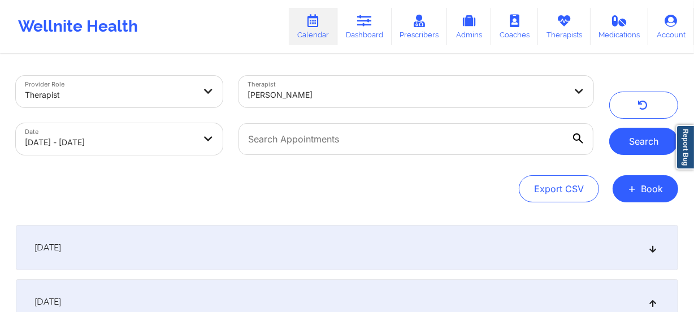
click at [621, 129] on button "Search" at bounding box center [643, 141] width 69 height 27
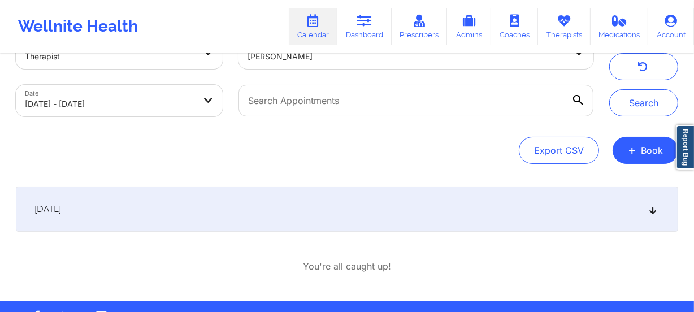
scroll to position [73, 0]
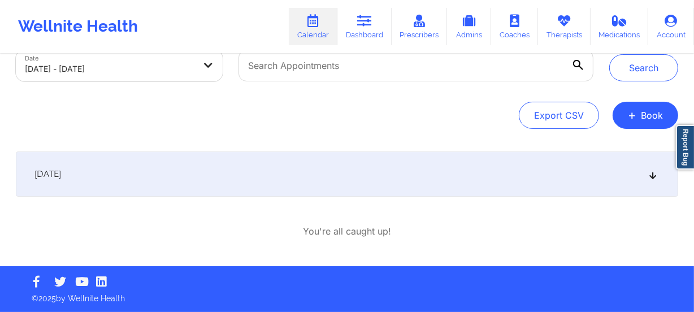
click at [656, 167] on div "September 22, 2025" at bounding box center [347, 173] width 662 height 45
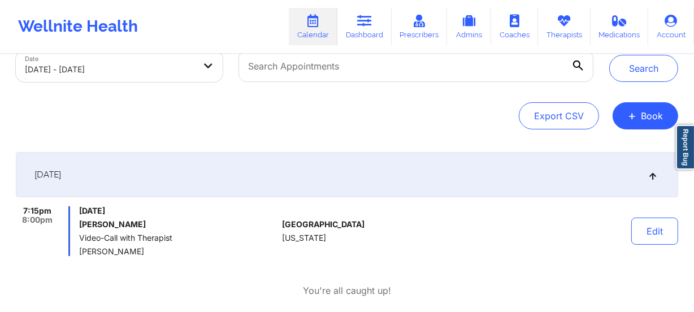
scroll to position [0, 0]
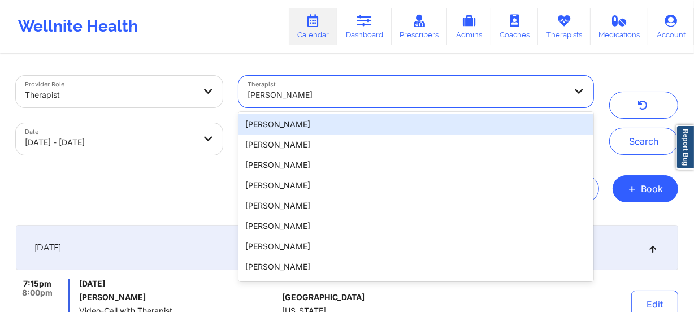
click at [323, 89] on div at bounding box center [406, 95] width 318 height 14
paste input "Jannet Harper"
type input "Jannet Harper"
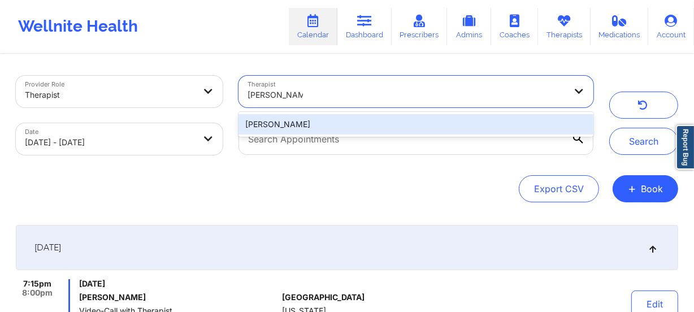
click at [323, 122] on div "Jannet Harper" at bounding box center [415, 124] width 355 height 20
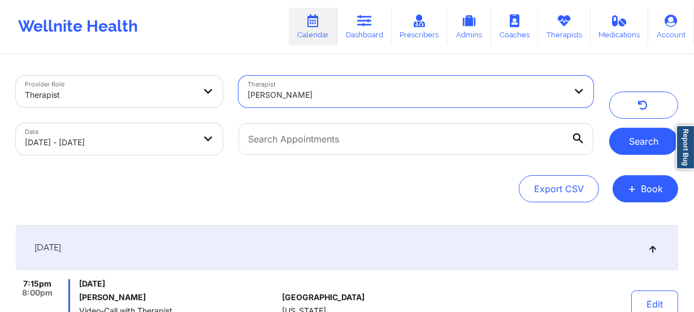
click at [644, 141] on button "Search" at bounding box center [643, 141] width 69 height 27
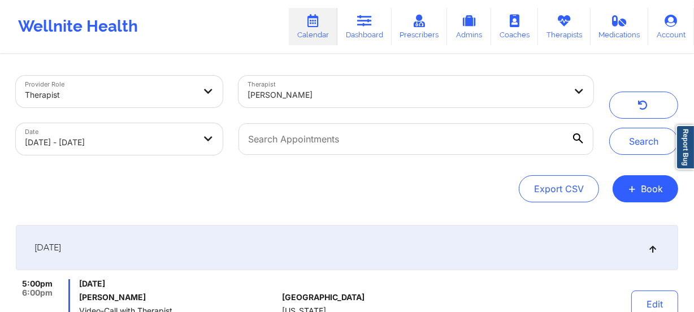
click at [321, 94] on div at bounding box center [406, 95] width 318 height 14
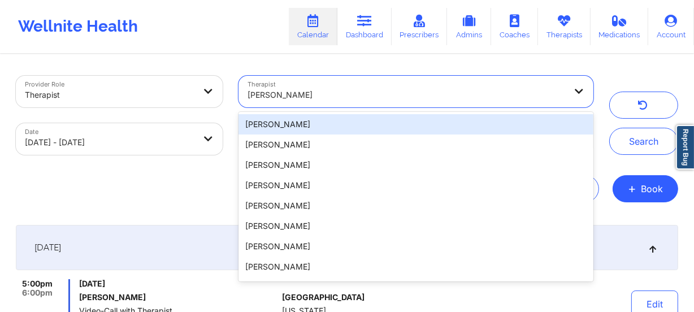
paste input "Jasmine Eubanks"
type input "Jasmine Eubanks"
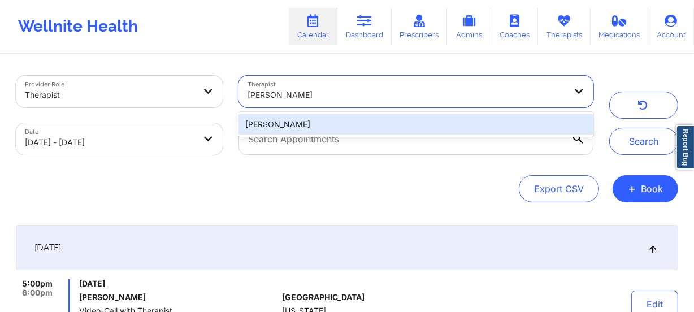
click at [339, 123] on div "Jasmine Eubanks" at bounding box center [415, 124] width 355 height 20
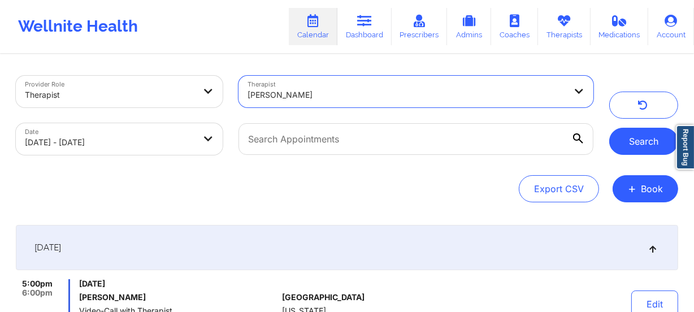
click at [649, 147] on button "Search" at bounding box center [643, 141] width 69 height 27
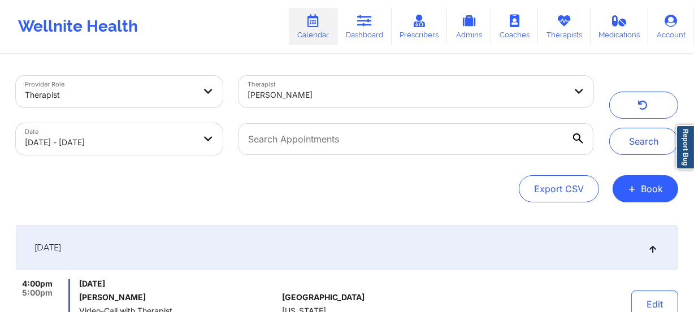
click at [328, 94] on div at bounding box center [406, 95] width 318 height 14
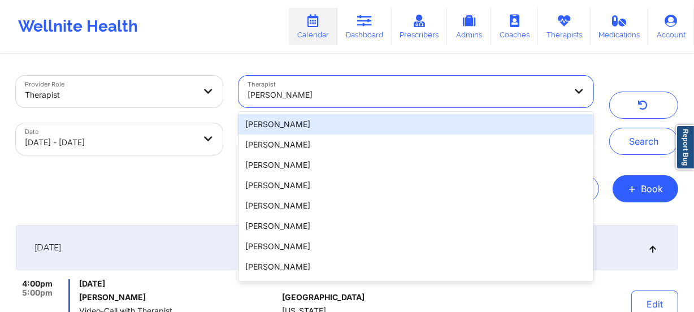
paste input "Jasmine Federick"
type input "Jasmine Federick"
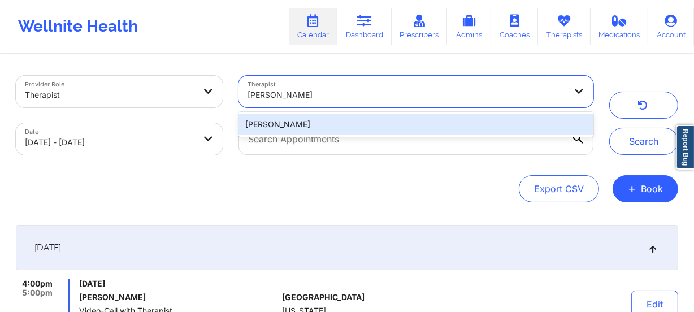
drag, startPoint x: 374, startPoint y: 127, endPoint x: 394, endPoint y: 125, distance: 20.4
click at [374, 127] on div "Jasmine Federick" at bounding box center [415, 124] width 355 height 20
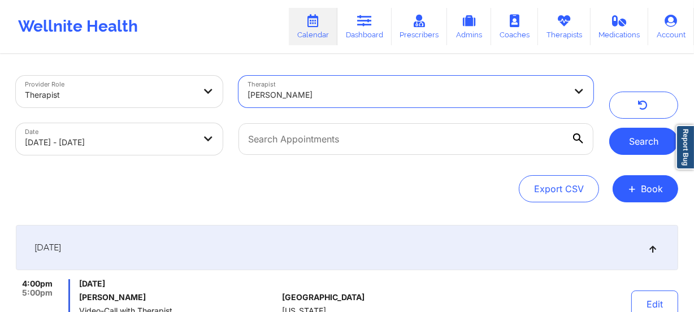
click at [636, 147] on button "Search" at bounding box center [643, 141] width 69 height 27
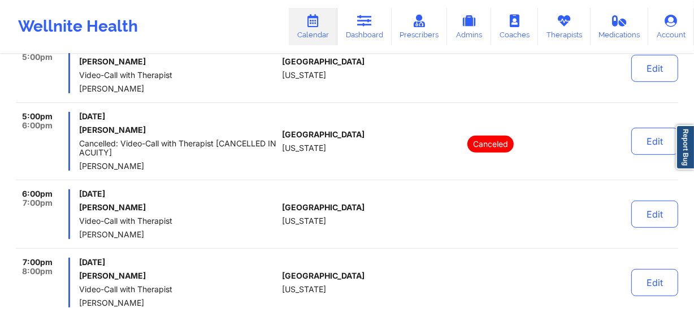
scroll to position [645, 0]
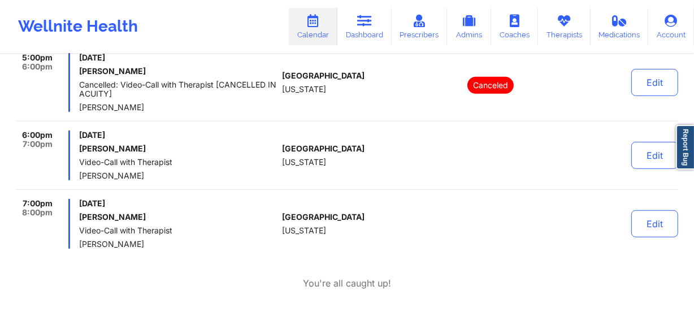
click at [299, 184] on div "6:00pm 7:00pm Monday, September 22, 2025 Christina Pizzi Video-Call with Therap…" at bounding box center [347, 159] width 662 height 59
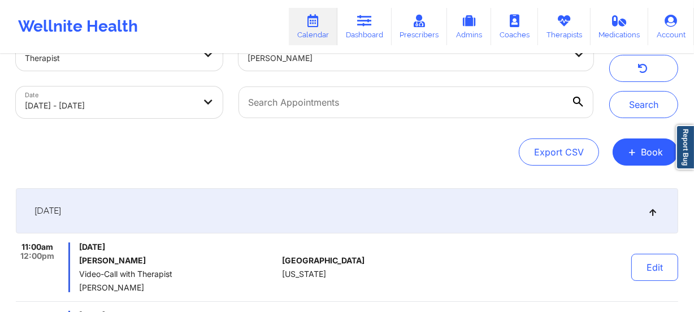
scroll to position [0, 0]
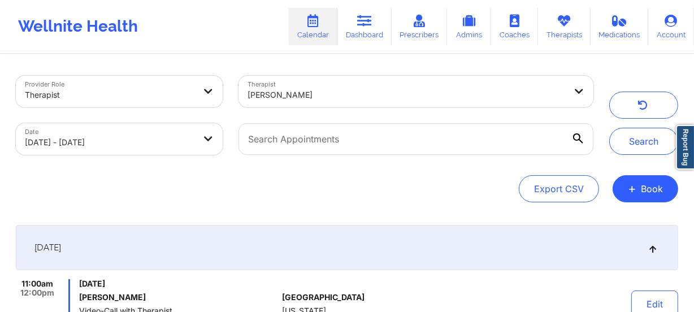
click at [328, 105] on div "Jasmine Federick" at bounding box center [406, 94] width 318 height 25
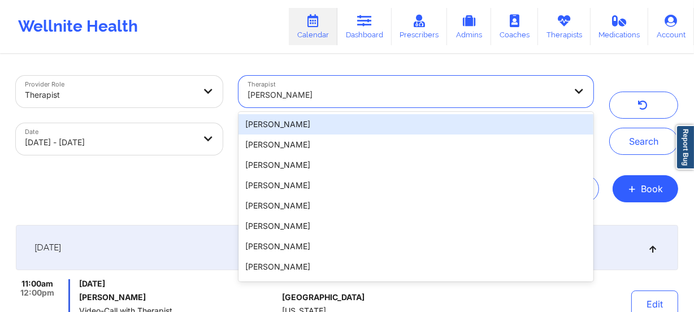
paste input "Jeannie Marcelin"
type input "Jeannie Marcelin"
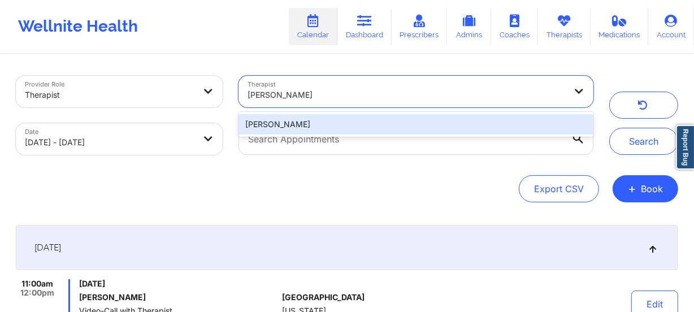
click at [328, 120] on div "Jeannie Marcelin" at bounding box center [415, 124] width 355 height 20
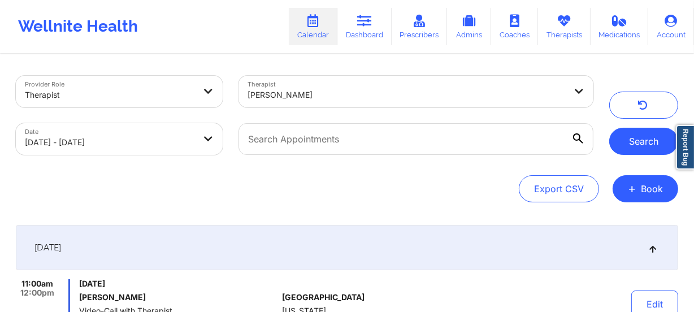
click at [641, 140] on button "Search" at bounding box center [643, 141] width 69 height 27
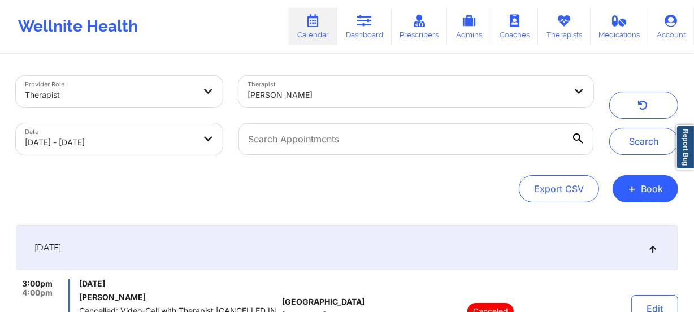
click at [296, 91] on div at bounding box center [406, 95] width 318 height 14
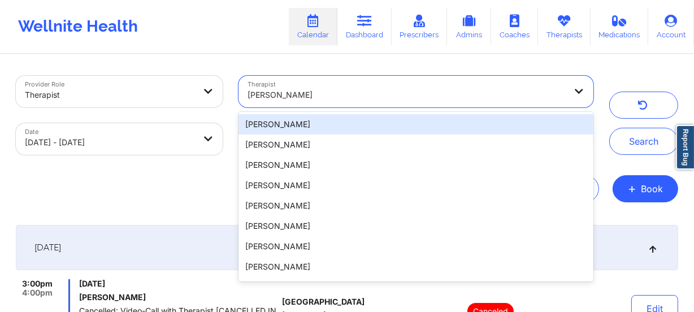
paste input "Jeffrey Casper"
type input "Jeffrey Casper"
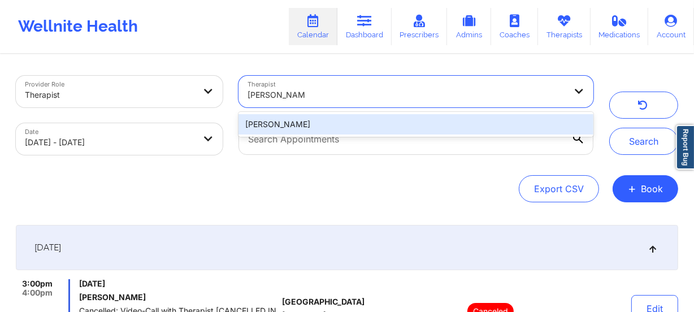
click at [352, 124] on div "Jeffrey Casper" at bounding box center [415, 124] width 355 height 20
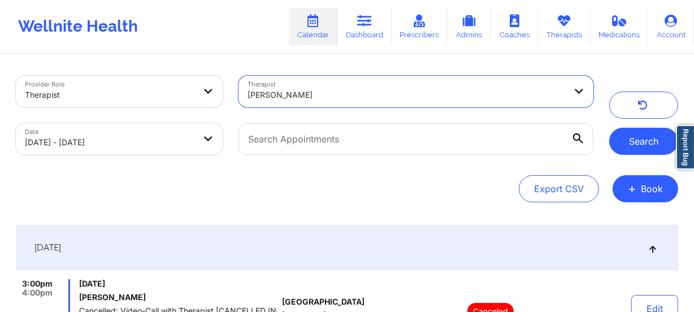
click at [635, 142] on button "Search" at bounding box center [643, 141] width 69 height 27
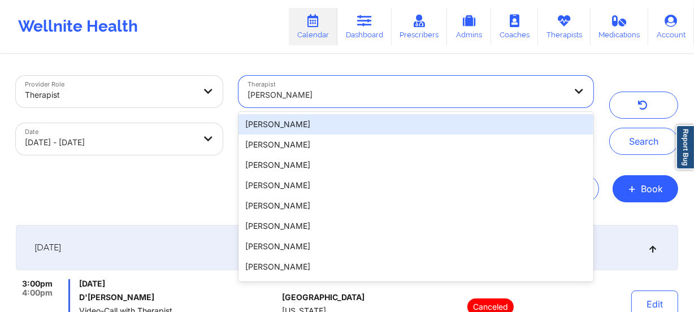
click at [311, 97] on div at bounding box center [406, 95] width 318 height 14
paste input "Jennifer Bloom"
type input "Jennifer Bloom"
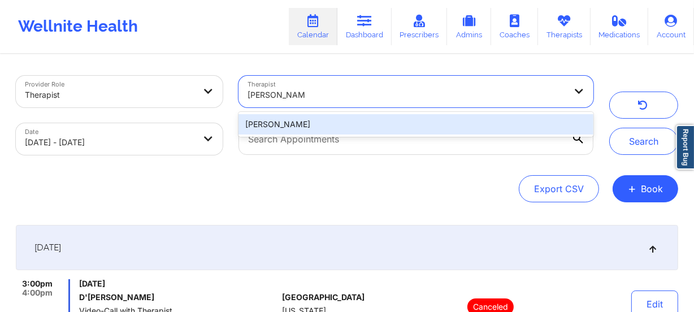
click at [350, 120] on div "Jennifer Bloom" at bounding box center [415, 124] width 355 height 20
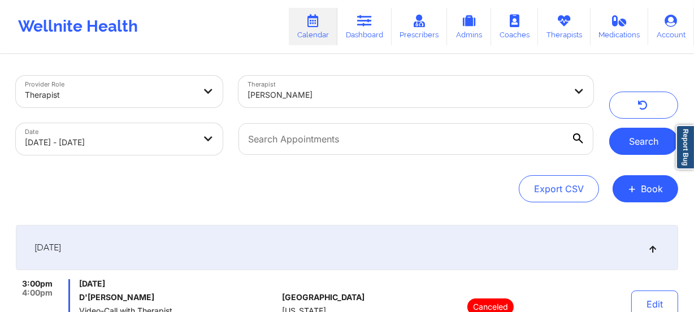
click at [636, 140] on button "Search" at bounding box center [643, 141] width 69 height 27
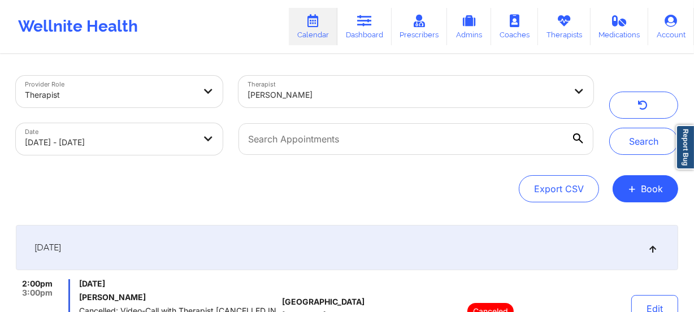
click at [346, 103] on div "Jennifer Bloom" at bounding box center [406, 94] width 318 height 25
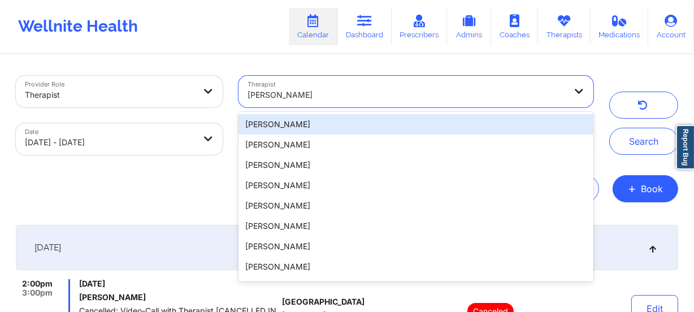
paste input "Jennifer Marie Wickersham"
type input "Jennifer Marie Wickersham"
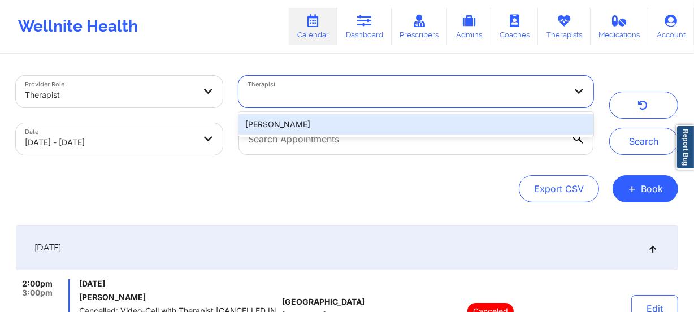
click at [348, 106] on div at bounding box center [402, 92] width 328 height 32
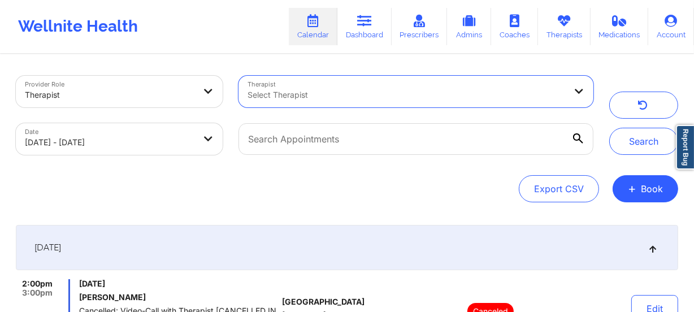
click at [351, 91] on div at bounding box center [406, 95] width 318 height 14
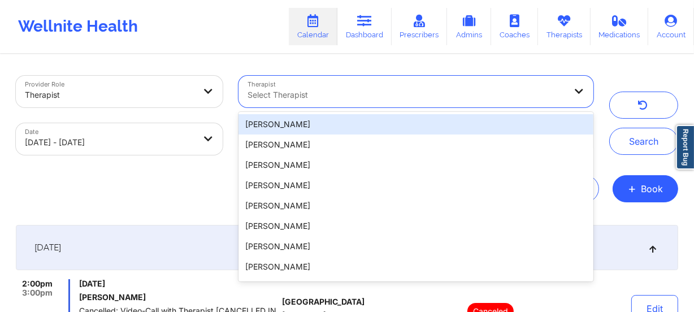
paste input "Jennifer Marie Wickersham"
type input "Jennifer Marie Wickersham"
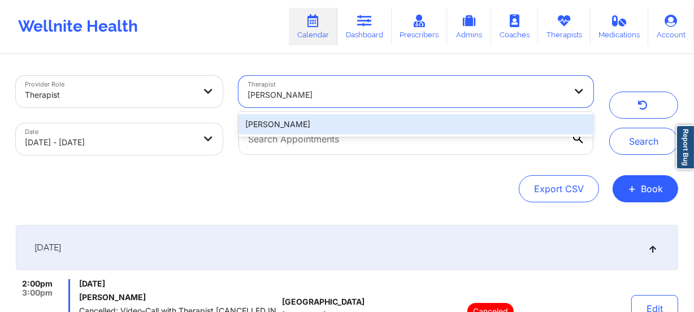
click at [356, 116] on div "Jennifer Marie Wickersham" at bounding box center [415, 124] width 355 height 20
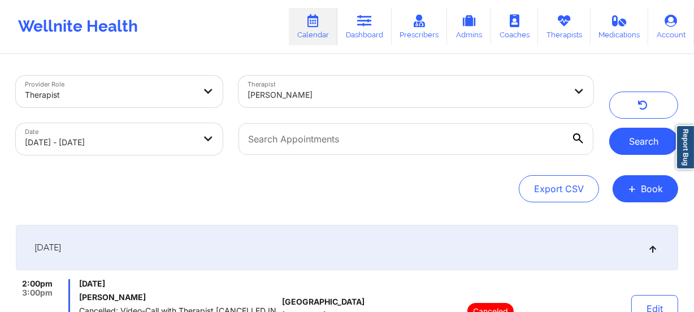
click at [656, 147] on button "Search" at bounding box center [643, 141] width 69 height 27
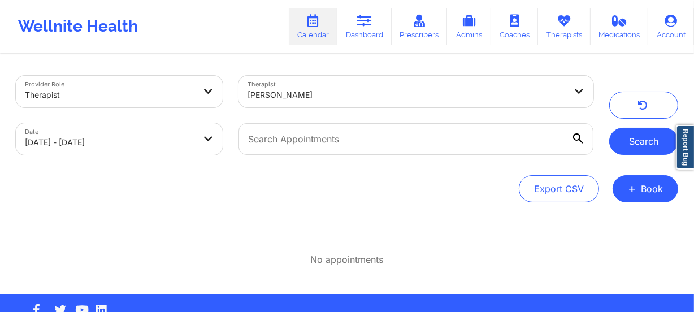
click at [636, 129] on button "Search" at bounding box center [643, 141] width 69 height 27
click at [638, 149] on button "Search" at bounding box center [643, 141] width 69 height 27
click at [633, 143] on button "Search" at bounding box center [643, 141] width 69 height 27
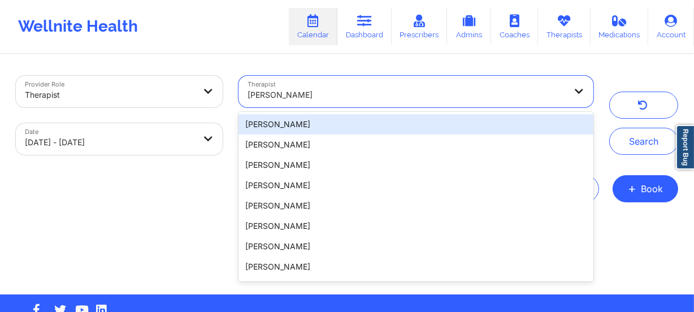
click at [328, 90] on div at bounding box center [406, 95] width 318 height 14
paste input "Jennifer N Roth"
type input "Jennifer N Roth"
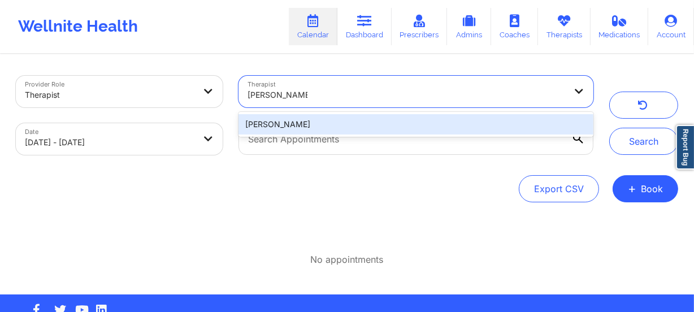
click at [396, 123] on div "Jennifer N Roth" at bounding box center [415, 124] width 355 height 20
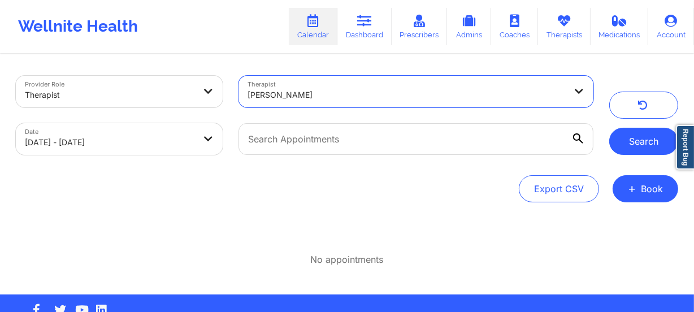
click at [644, 146] on button "Search" at bounding box center [643, 141] width 69 height 27
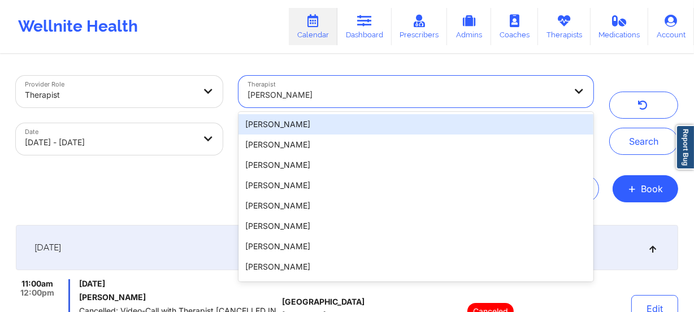
click at [326, 91] on div at bounding box center [406, 95] width 318 height 14
paste input "Jennifer Ruggeri"
type input "Jennifer Ruggeri"
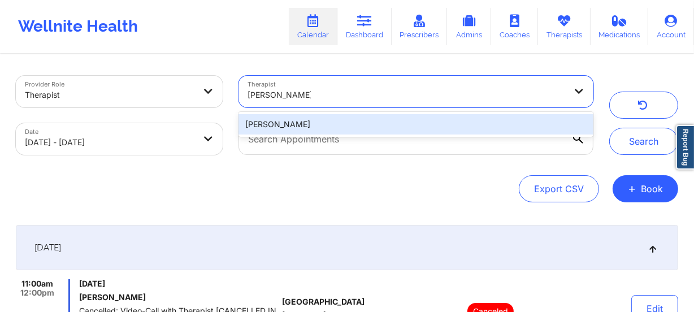
click at [347, 122] on div "Jennifer Ruggeri" at bounding box center [415, 124] width 355 height 20
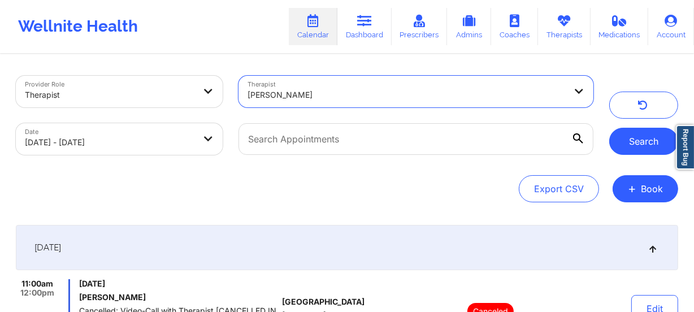
click at [642, 143] on button "Search" at bounding box center [643, 141] width 69 height 27
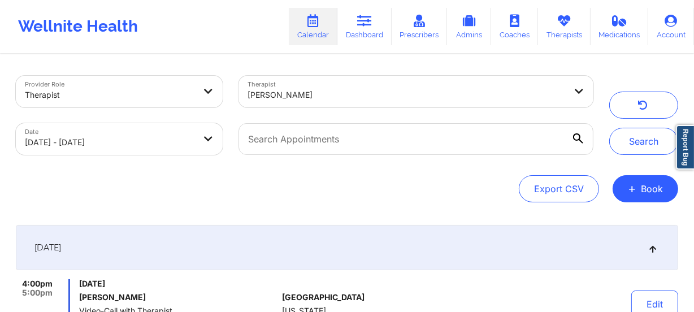
click at [295, 96] on div at bounding box center [406, 95] width 318 height 14
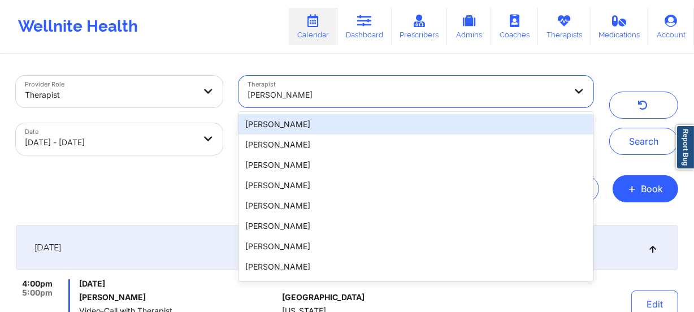
paste input "Jeri DeVale"
type input "Jeri DeVale"
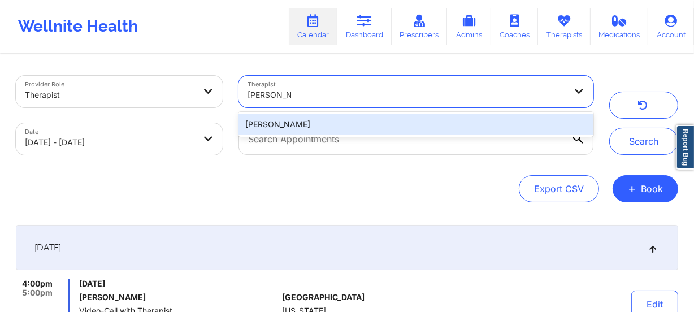
click at [374, 129] on div "Jeri DeVale" at bounding box center [415, 124] width 355 height 20
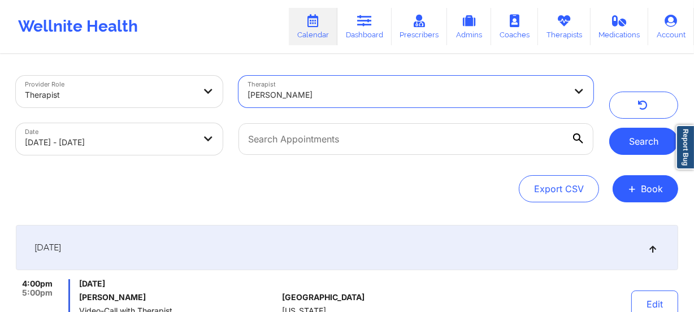
click at [638, 147] on button "Search" at bounding box center [643, 141] width 69 height 27
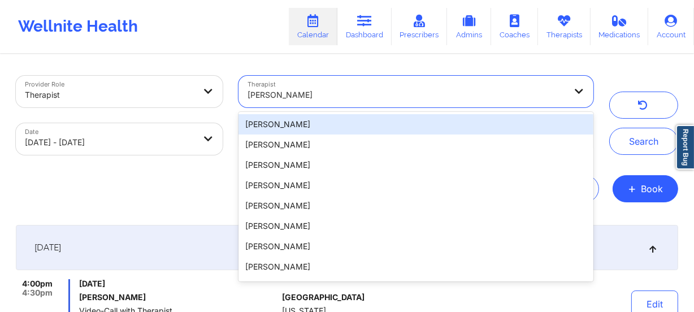
click at [358, 86] on div "Jeri DeVale" at bounding box center [406, 94] width 318 height 25
paste input "Jessica Falco"
type input "Jessica Falco"
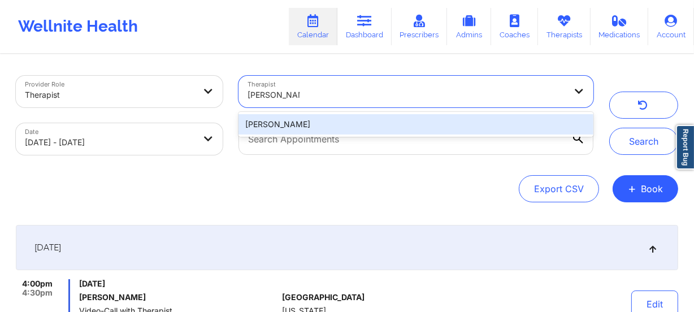
click at [350, 123] on div "Jessica Falco" at bounding box center [415, 124] width 355 height 20
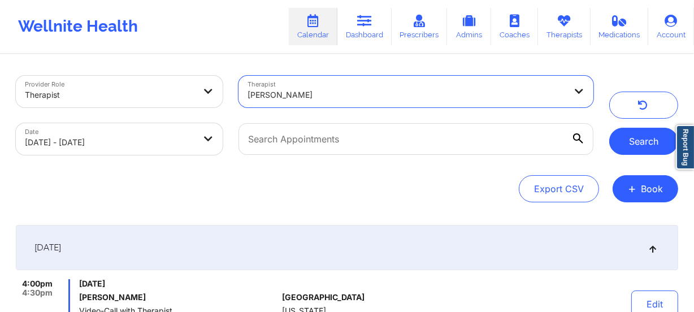
click at [627, 138] on button "Search" at bounding box center [643, 141] width 69 height 27
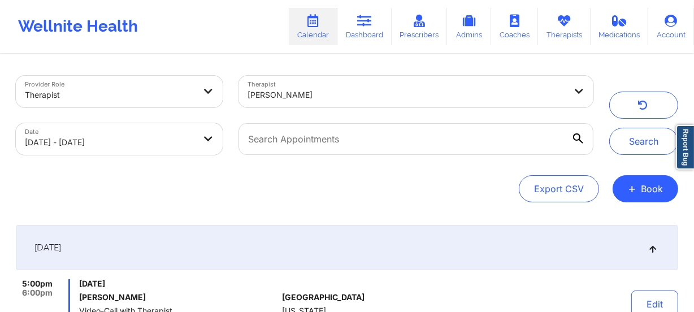
click at [301, 85] on div "Jessica Falco" at bounding box center [406, 94] width 318 height 25
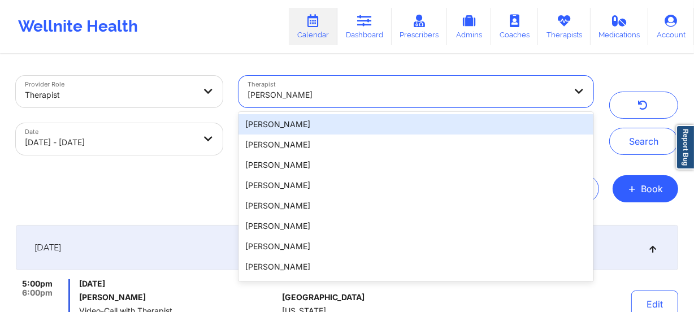
paste input "Jill Scott"
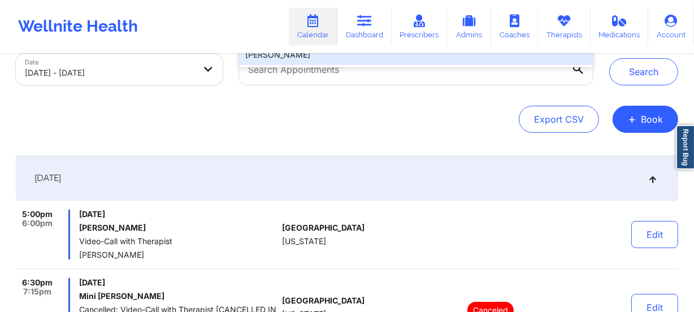
scroll to position [210, 0]
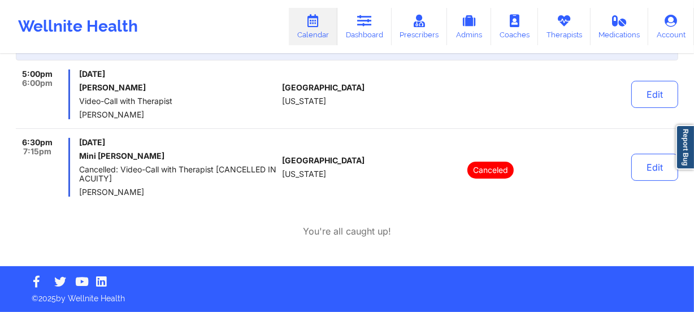
type input "Jill Scott"
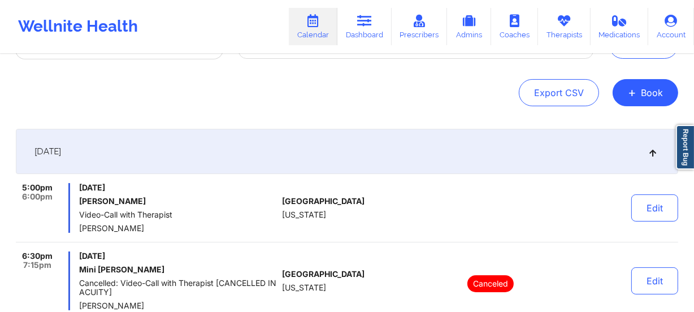
scroll to position [5, 0]
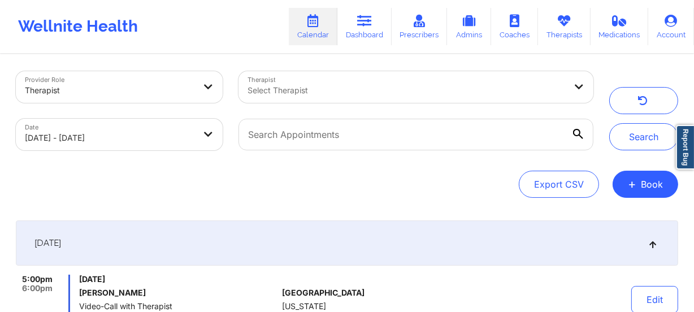
click at [341, 111] on div at bounding box center [415, 134] width 370 height 47
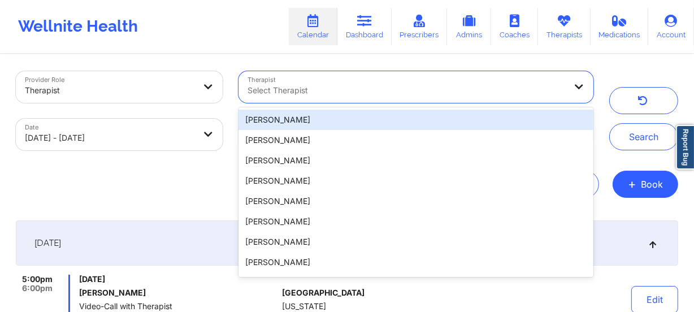
click at [328, 95] on div at bounding box center [406, 91] width 318 height 14
paste input "Jill Scott"
type input "Jill Scott"
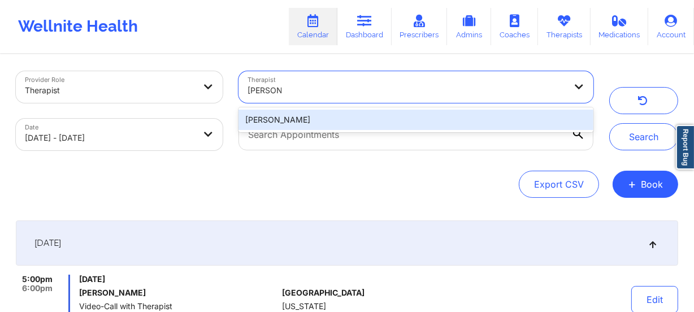
click at [331, 116] on div "Jill Scott" at bounding box center [415, 120] width 355 height 20
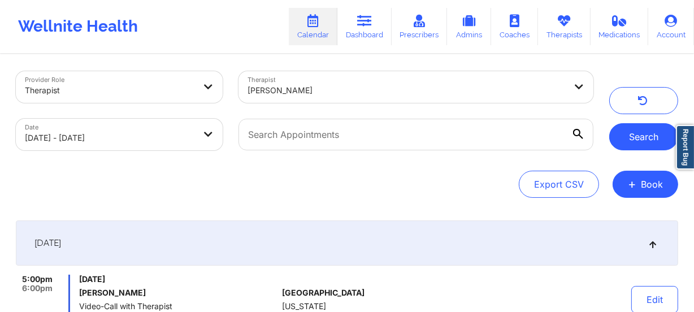
click at [647, 141] on button "Search" at bounding box center [643, 136] width 69 height 27
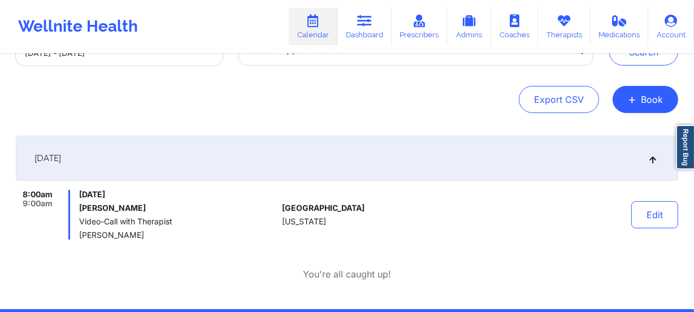
scroll to position [0, 0]
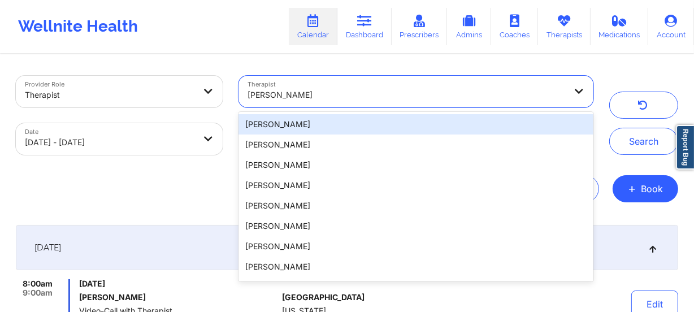
click at [336, 85] on div "Jill Scott" at bounding box center [406, 94] width 318 height 25
paste input "Jillian Sternberg"
type input "Jillian Sternberg"
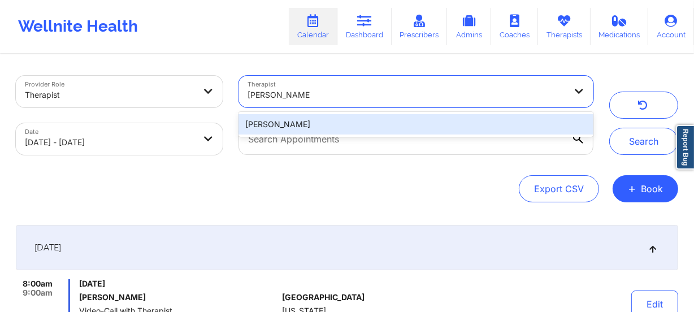
click at [339, 120] on div "Jillian Sternberg" at bounding box center [415, 124] width 355 height 20
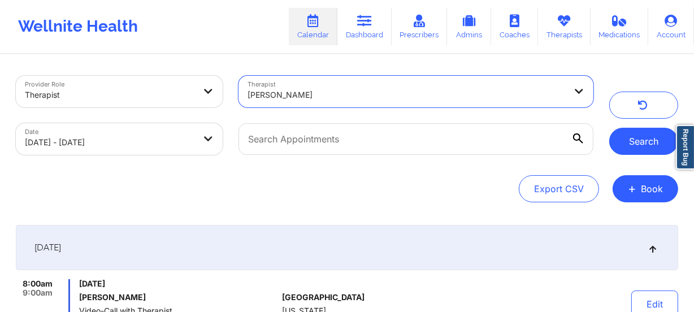
click at [621, 138] on button "Search" at bounding box center [643, 141] width 69 height 27
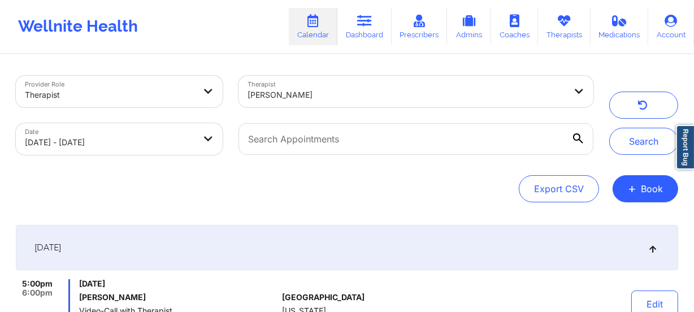
click at [322, 94] on div at bounding box center [406, 95] width 318 height 14
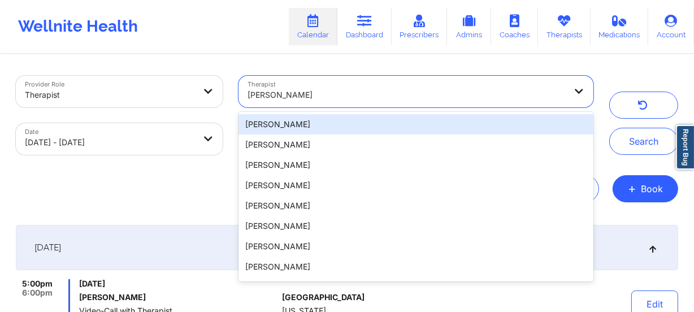
paste input "Joanna Henderson Garcia"
type input "Joanna Henderson Garcia"
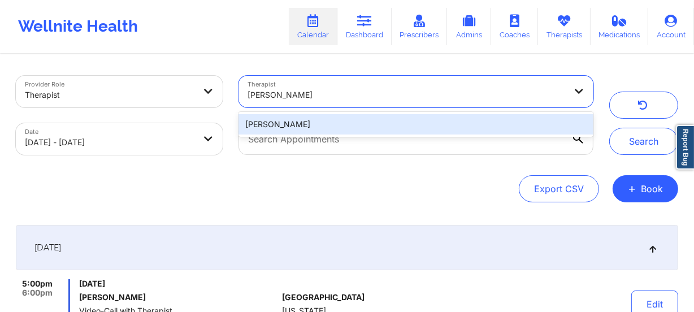
click at [338, 124] on div "Joanna Henderson Garcia" at bounding box center [415, 124] width 355 height 20
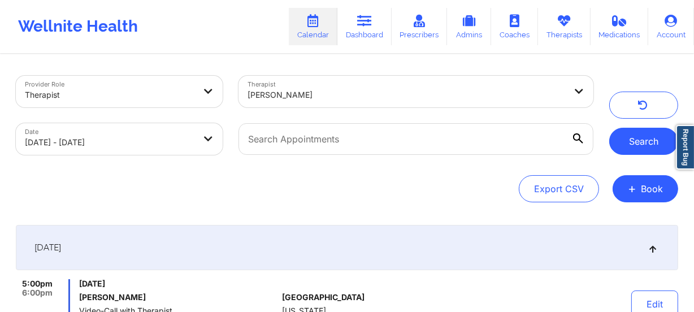
click at [622, 137] on button "Search" at bounding box center [643, 141] width 69 height 27
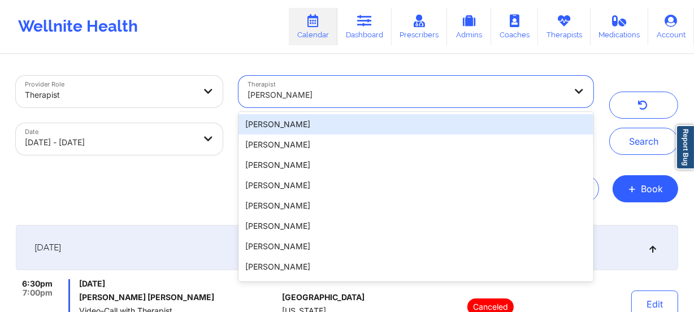
click at [349, 96] on div at bounding box center [406, 95] width 318 height 14
paste input "He wanted to reschedule for next week. So I'm gonna meet with him next Friday"
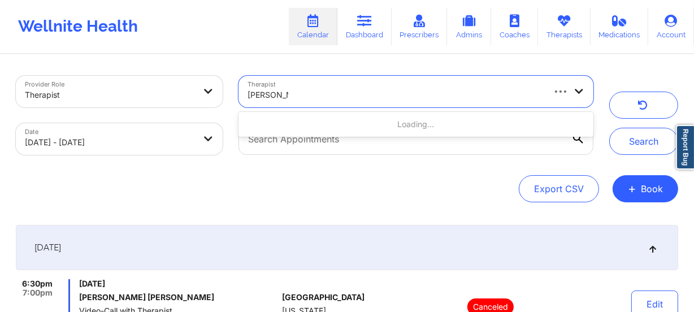
type input "John Luna"
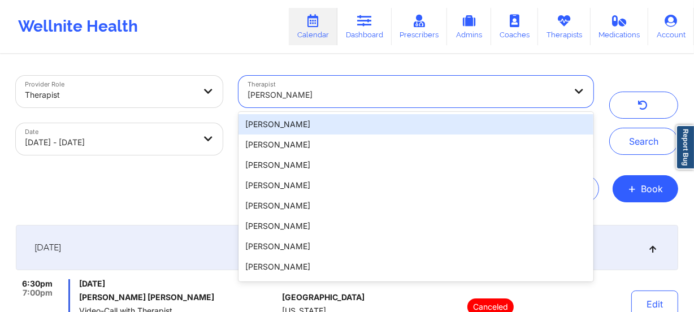
click at [367, 94] on div at bounding box center [406, 95] width 318 height 14
paste input "John Luna"
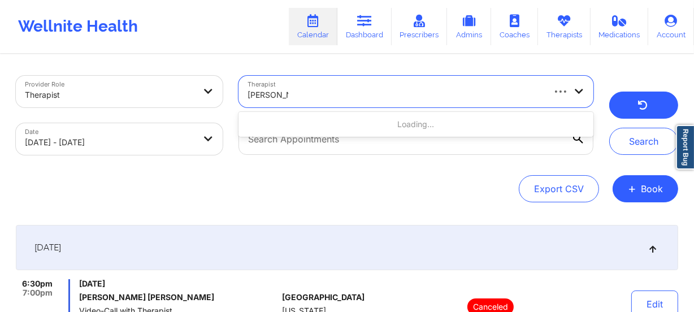
type input "John Luna"
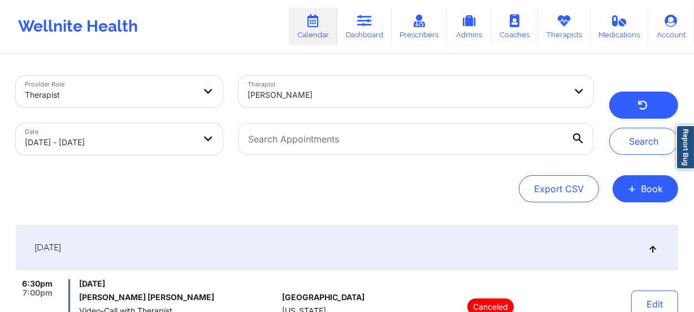
click at [630, 97] on button "button" at bounding box center [643, 104] width 69 height 27
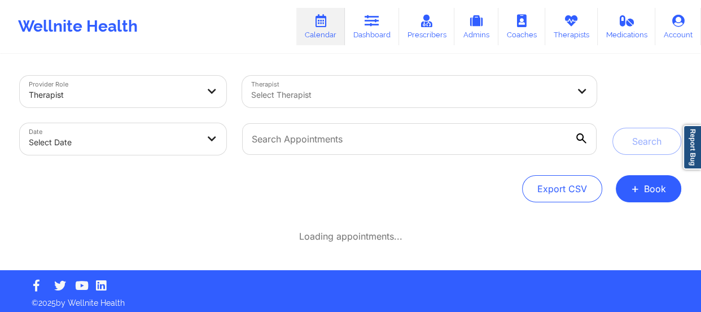
click at [177, 136] on body "Wellnite Health Calendar Dashboard Prescribers Admins Coaches Therapists Medica…" at bounding box center [350, 156] width 701 height 312
select select "2025-8"
select select "2025-9"
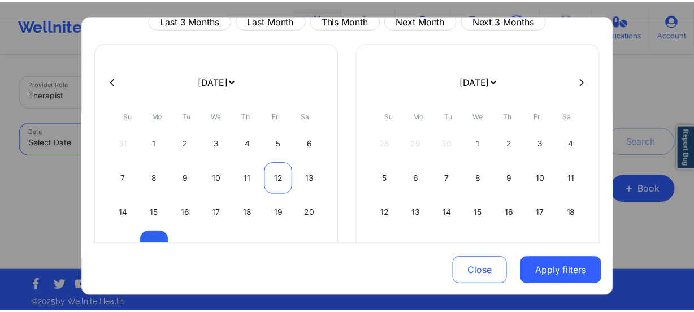
scroll to position [102, 0]
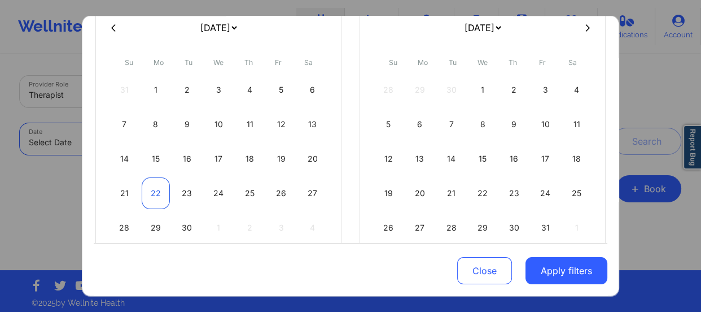
click at [160, 188] on div "22" at bounding box center [156, 193] width 29 height 32
select select "2025-8"
select select "2025-9"
select select "2025-8"
select select "2025-9"
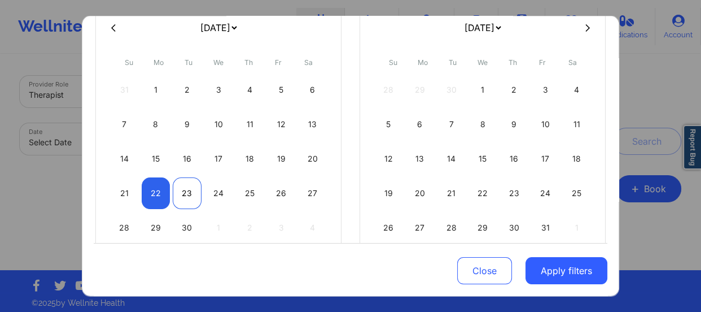
click at [174, 188] on div "23" at bounding box center [187, 193] width 29 height 32
select select "2025-8"
select select "2025-9"
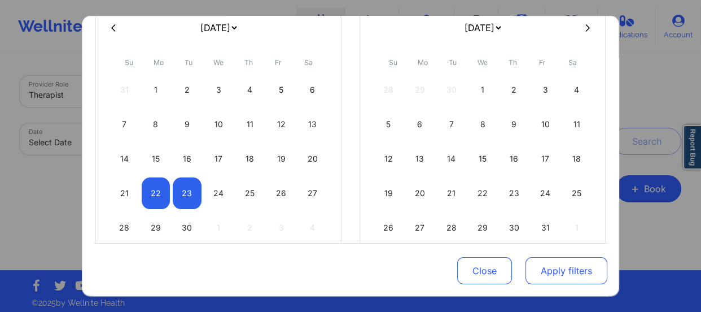
click at [557, 264] on button "Apply filters" at bounding box center [567, 270] width 82 height 27
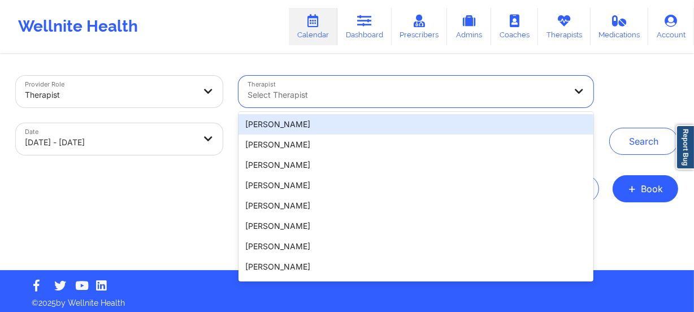
click at [347, 88] on div at bounding box center [406, 95] width 318 height 14
paste input "John Luna"
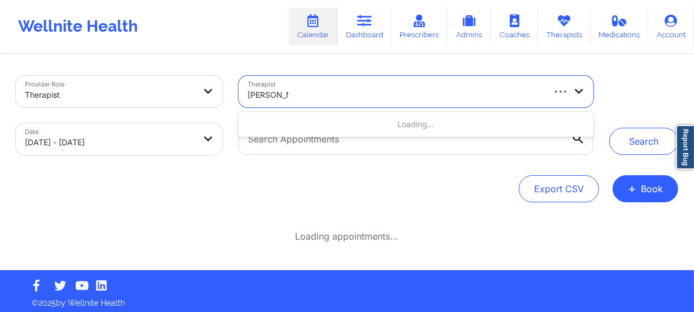
type input "John Luna"
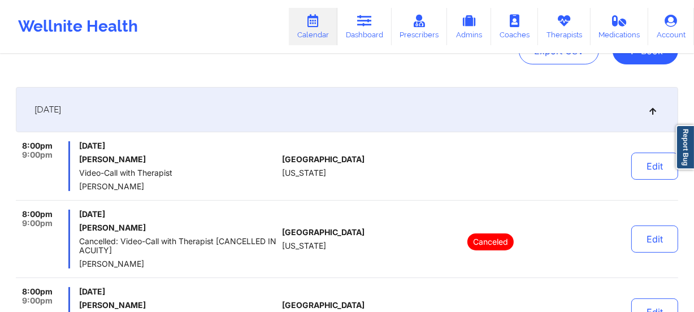
scroll to position [51, 0]
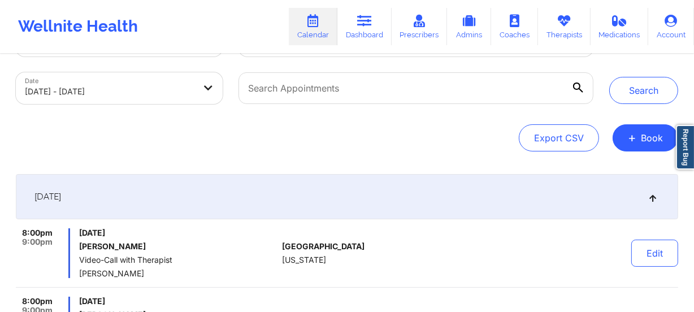
click at [653, 198] on icon at bounding box center [653, 197] width 10 height 8
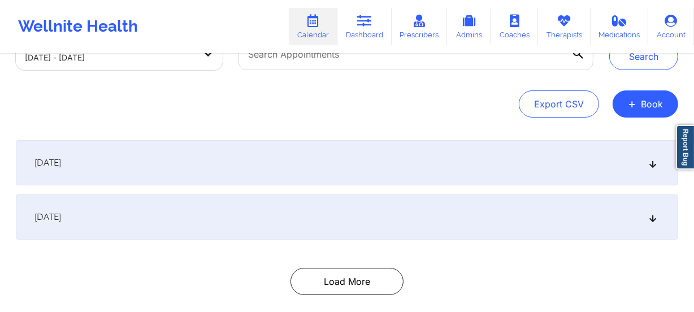
scroll to position [102, 0]
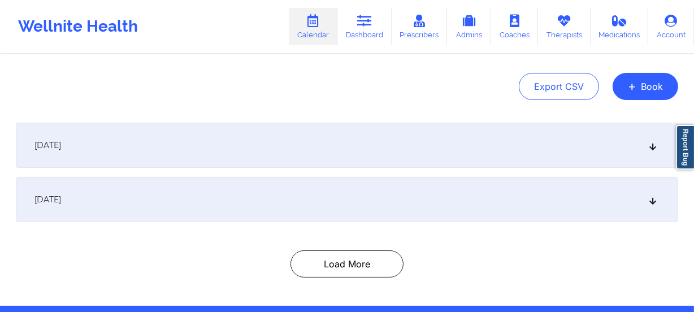
click at [643, 198] on div "September 22, 2025" at bounding box center [347, 199] width 662 height 45
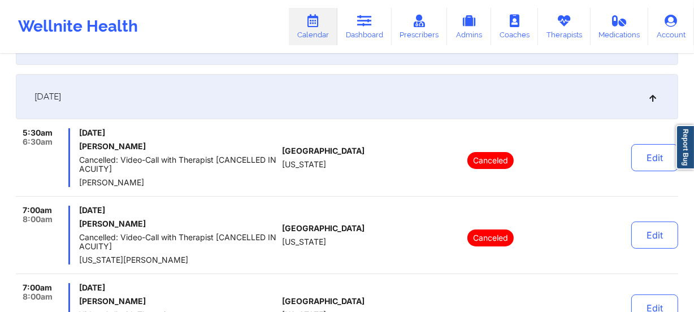
scroll to position [0, 0]
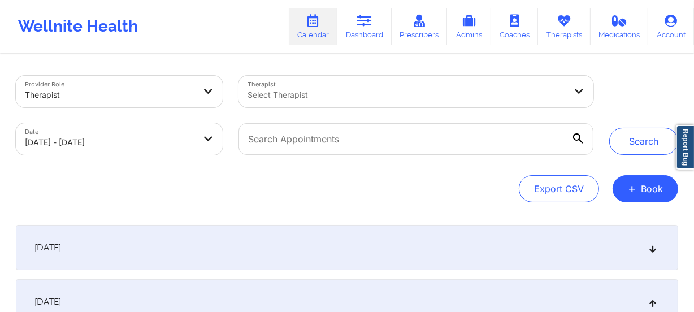
click at [309, 77] on div "Select Therapist" at bounding box center [402, 92] width 328 height 32
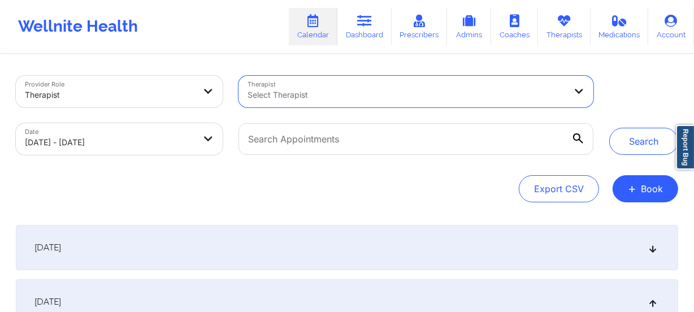
click at [308, 89] on div at bounding box center [406, 95] width 318 height 14
paste input "John Luna"
type input "John Luna"
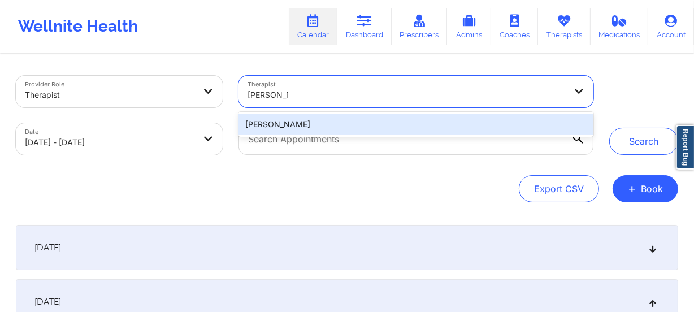
click at [367, 131] on div "John Luna" at bounding box center [415, 124] width 355 height 20
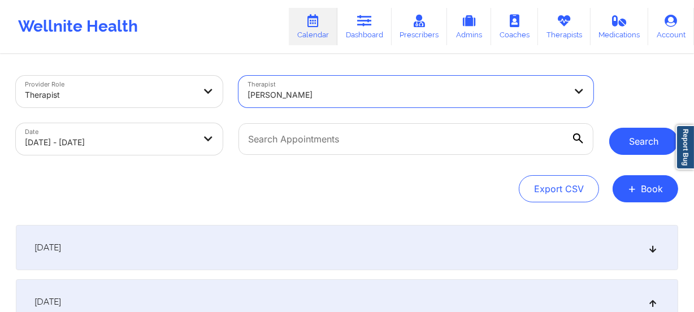
click at [642, 151] on button "Search" at bounding box center [643, 141] width 69 height 27
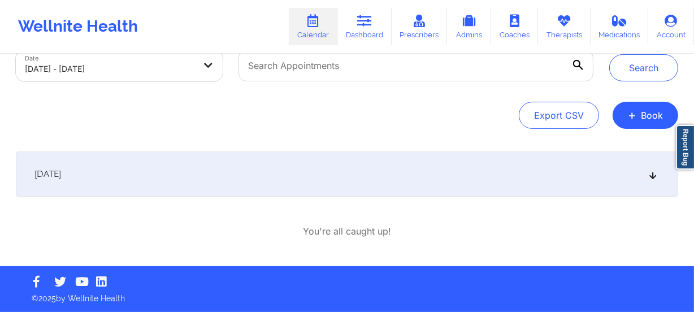
click at [434, 186] on div "September 22, 2025" at bounding box center [347, 173] width 662 height 45
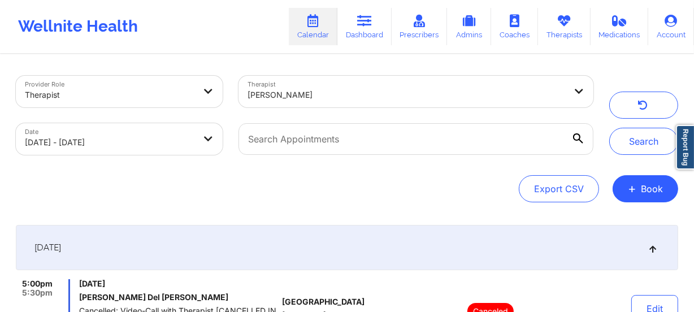
click at [315, 80] on div "John Luna" at bounding box center [402, 92] width 328 height 32
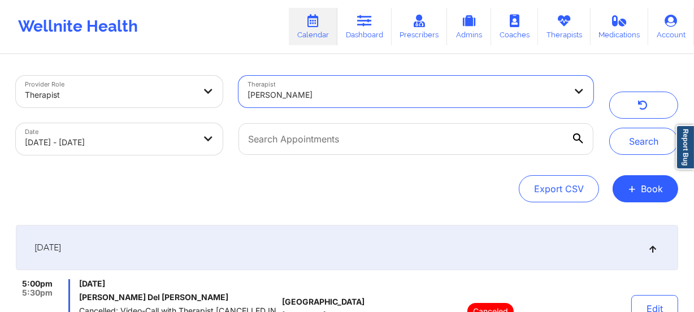
click at [312, 103] on div "John Luna" at bounding box center [406, 94] width 318 height 25
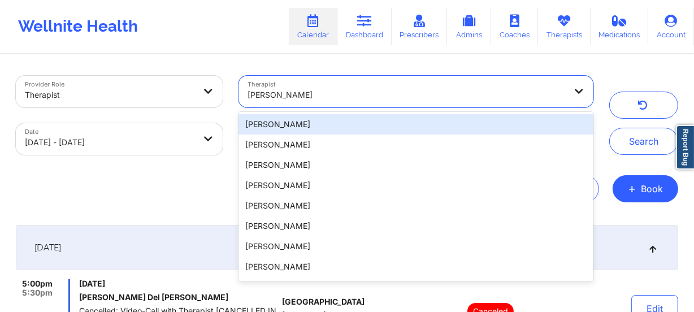
click at [306, 97] on div at bounding box center [406, 95] width 318 height 14
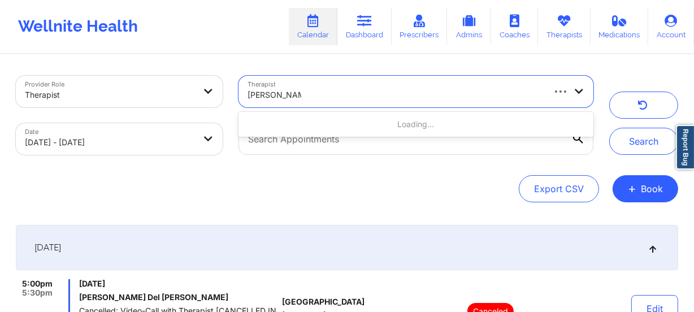
type input "John P. Turner"
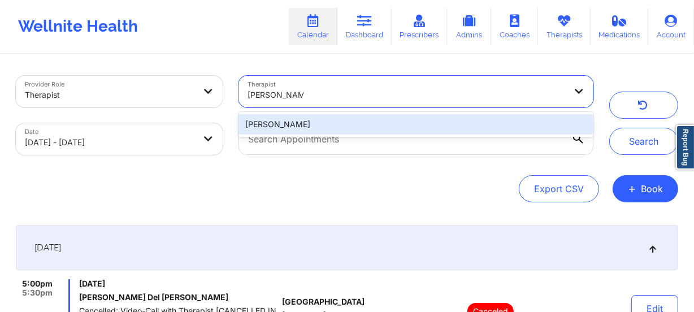
click at [311, 123] on div "John P. Turner" at bounding box center [415, 124] width 355 height 20
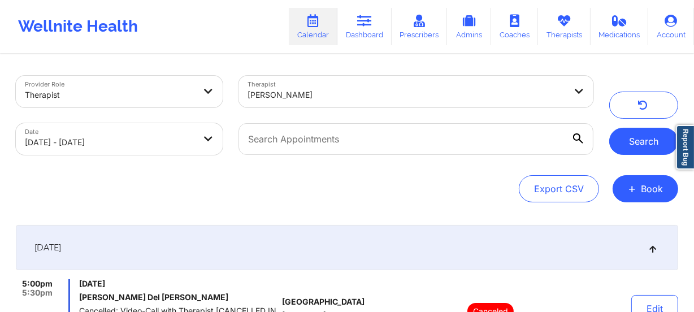
click at [639, 145] on button "Search" at bounding box center [643, 141] width 69 height 27
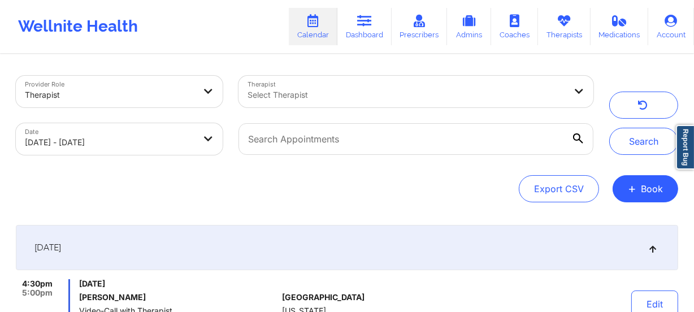
click at [331, 99] on div at bounding box center [406, 95] width 318 height 14
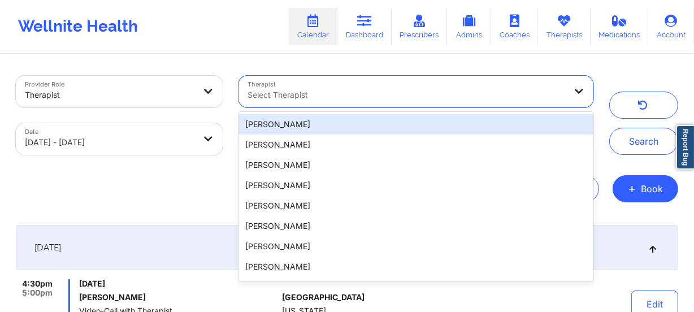
paste input "Jordan Castro"
type input "Jordan Castro"
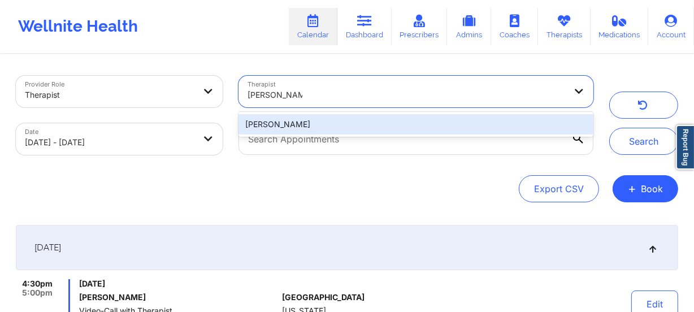
click at [322, 119] on div "Jordan Castro" at bounding box center [415, 124] width 355 height 20
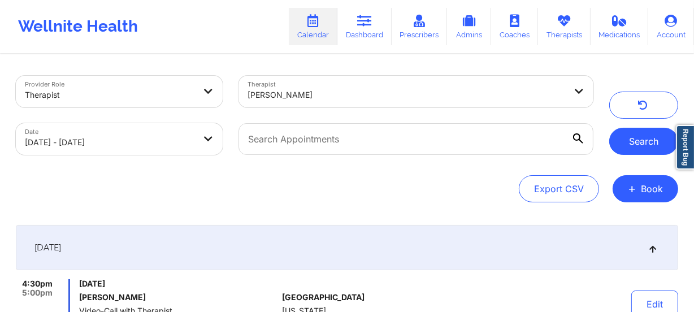
click at [643, 137] on button "Search" at bounding box center [643, 141] width 69 height 27
click at [329, 99] on div at bounding box center [406, 95] width 318 height 14
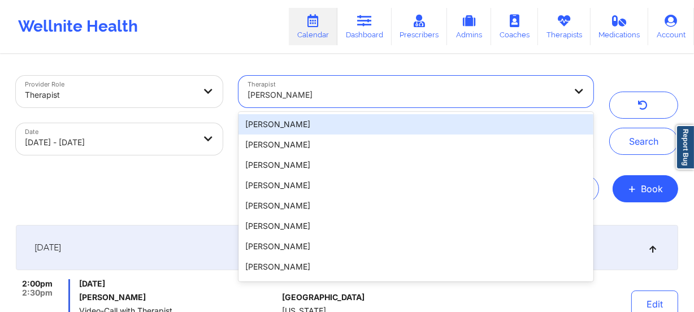
paste input "Julia Eusebio"
type input "Julia Eusebio"
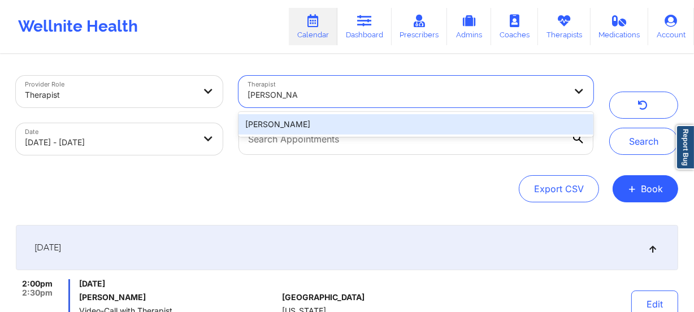
click at [328, 121] on div "Julia Eusebio" at bounding box center [415, 124] width 355 height 20
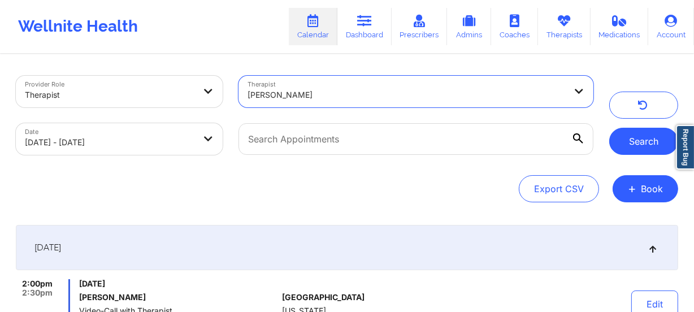
click at [649, 147] on button "Search" at bounding box center [643, 141] width 69 height 27
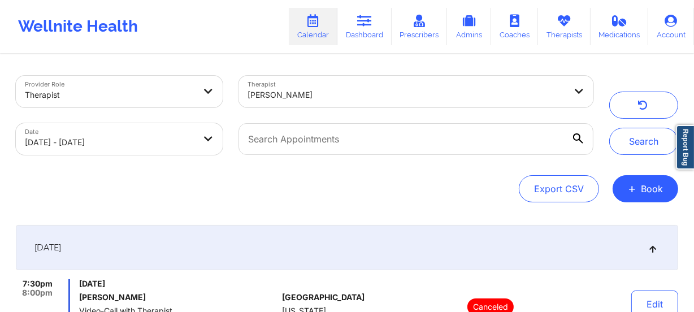
click at [337, 102] on div "Julia Eusebio" at bounding box center [406, 94] width 318 height 25
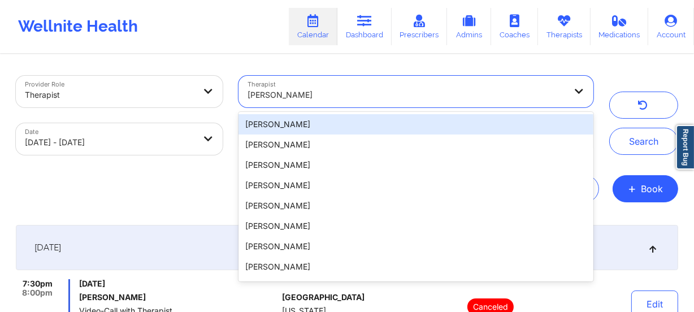
paste input "Joshua Santiago"
type input "Joshua Santiago"
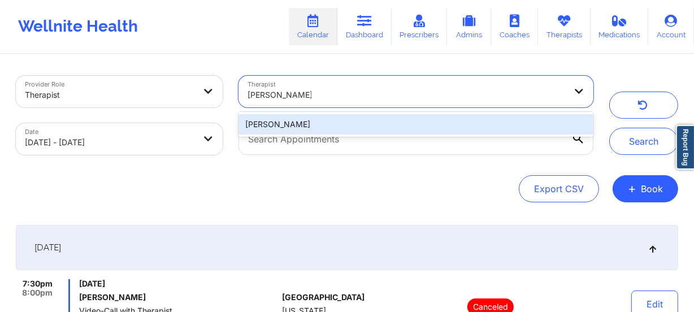
click at [339, 125] on div "Joshua Santiago" at bounding box center [415, 124] width 355 height 20
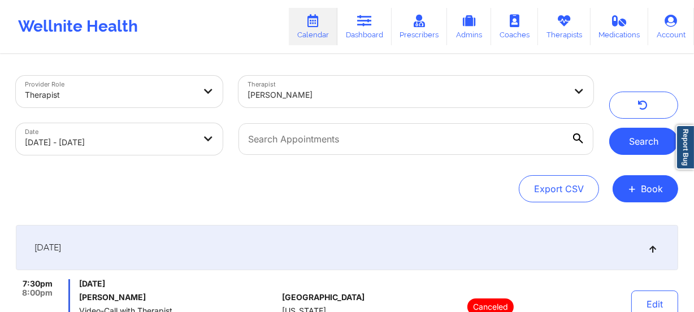
click at [623, 138] on button "Search" at bounding box center [643, 141] width 69 height 27
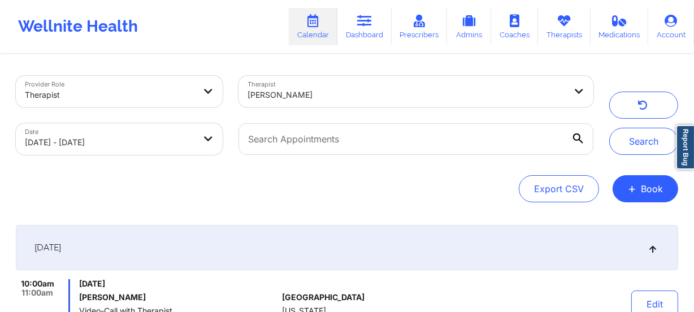
click at [350, 99] on div at bounding box center [406, 95] width 318 height 14
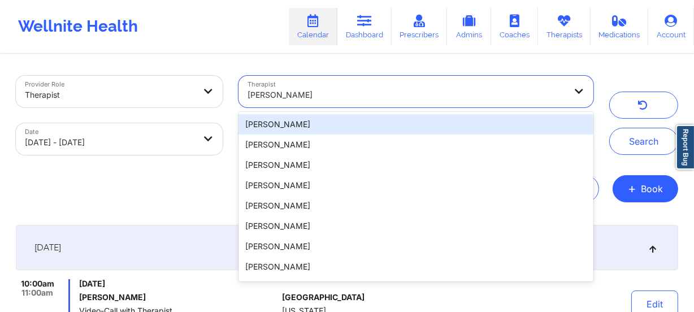
paste input "Kacynthia Bradley"
type input "Kacynthia Bradley"
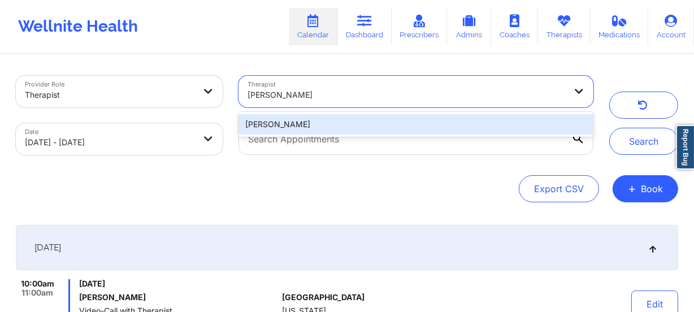
click at [358, 121] on div "Kacynthia Bradley" at bounding box center [415, 124] width 355 height 20
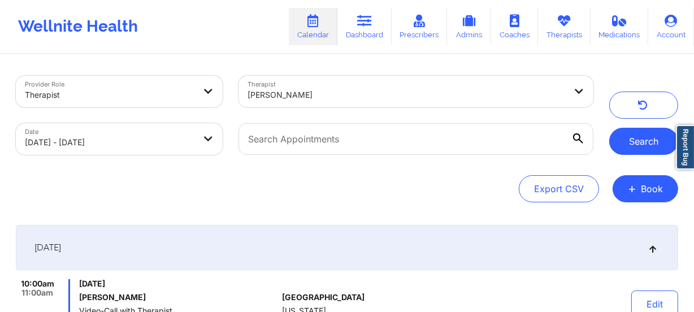
click at [626, 141] on button "Search" at bounding box center [643, 141] width 69 height 27
click at [322, 89] on div at bounding box center [406, 95] width 318 height 14
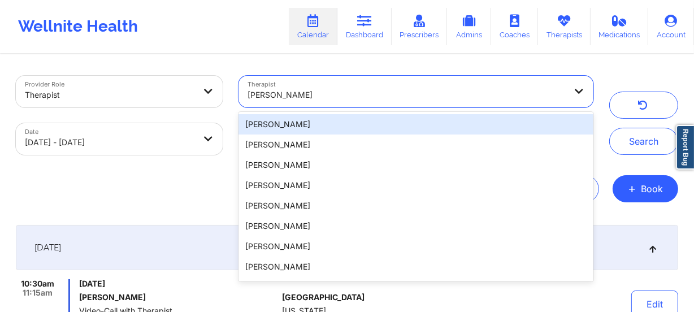
paste input "Karyll Honeycutt"
type input "Karyll Honeycutt"
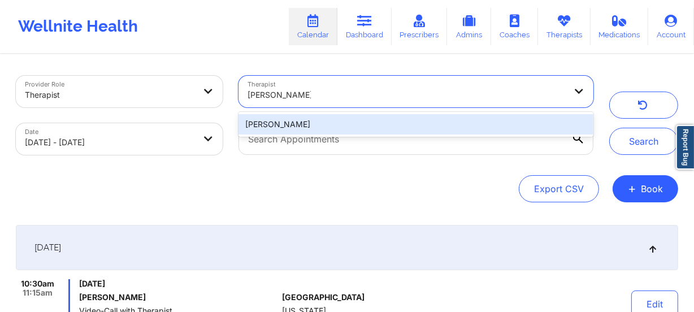
click at [327, 130] on div "Karyll Honeycutt" at bounding box center [415, 124] width 355 height 20
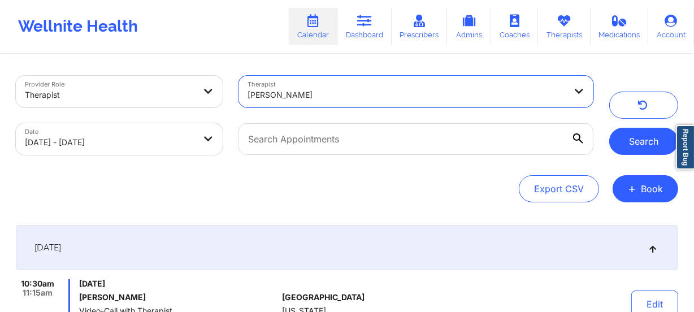
click at [656, 141] on button "Search" at bounding box center [643, 141] width 69 height 27
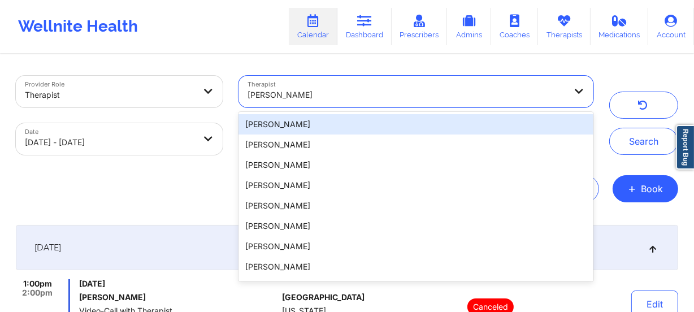
click at [328, 103] on div "Karyll Honeycutt" at bounding box center [406, 94] width 318 height 25
paste input "Kate Jaramillo"
type input "Kate Jaramillo"
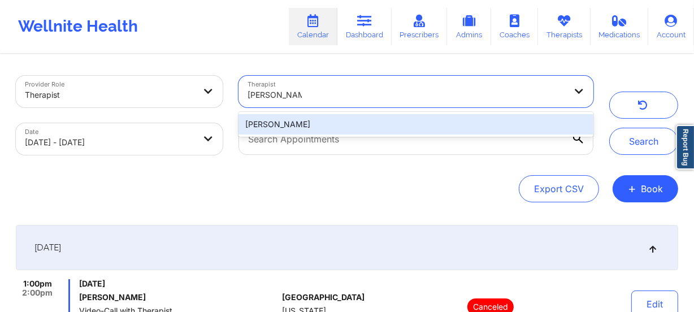
click at [326, 124] on div "Kate Jaramillo" at bounding box center [415, 124] width 355 height 20
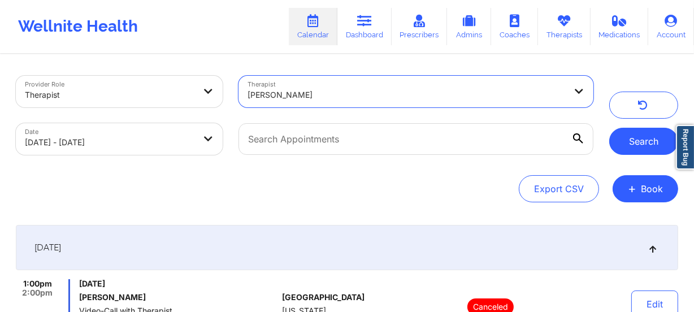
click at [642, 141] on button "Search" at bounding box center [643, 141] width 69 height 27
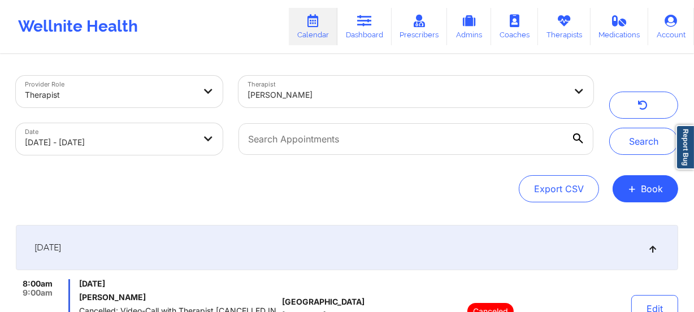
click at [313, 91] on div at bounding box center [406, 95] width 318 height 14
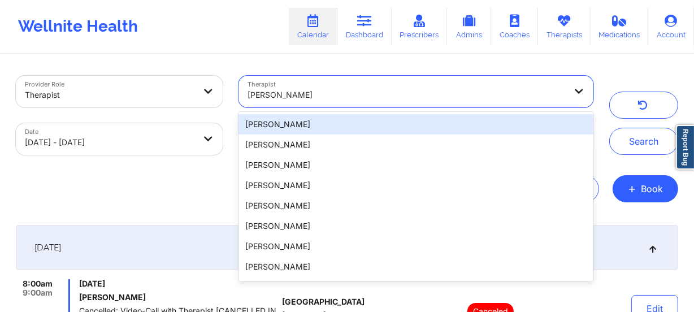
paste input "Kathleen Cronin"
type input "Kathleen Cronin"
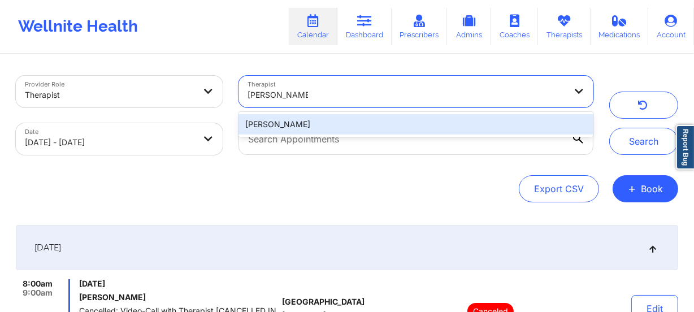
click at [356, 128] on div "Kathleen Cronin" at bounding box center [415, 124] width 355 height 20
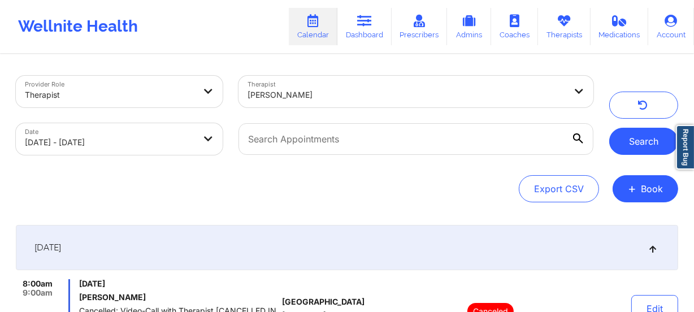
click at [623, 135] on button "Search" at bounding box center [643, 141] width 69 height 27
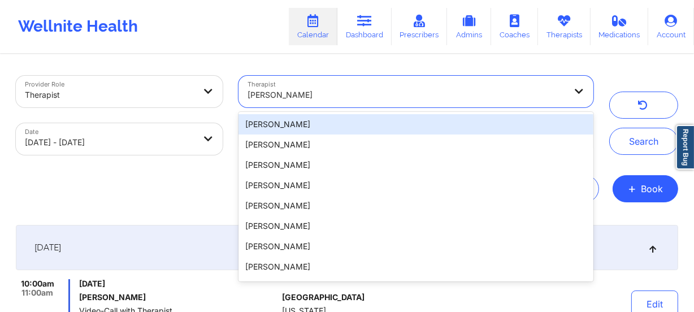
click at [344, 102] on div "Kathleen Cronin" at bounding box center [406, 94] width 318 height 25
paste input "Katrina Rushing"
type input "Katrina Rushing"
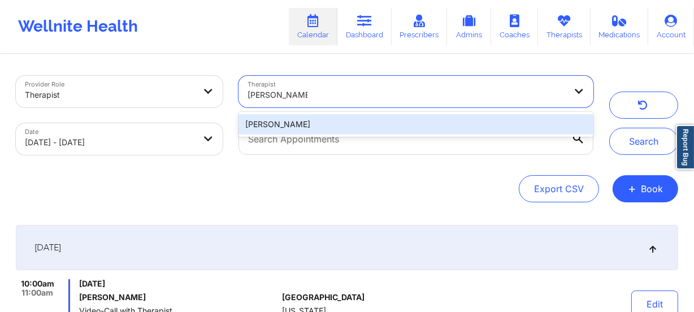
click at [366, 120] on div "Katrina Rushing" at bounding box center [415, 124] width 355 height 20
click at [366, 120] on div at bounding box center [415, 138] width 370 height 47
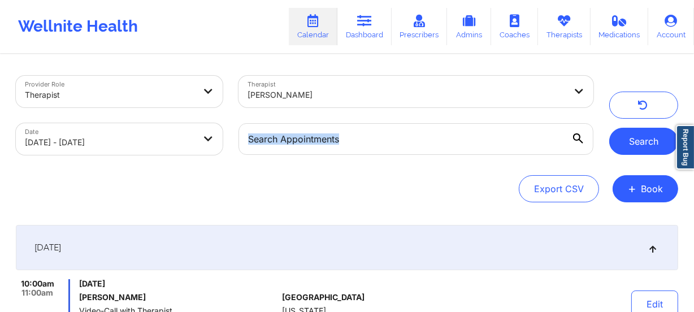
click at [612, 135] on button "Search" at bounding box center [643, 141] width 69 height 27
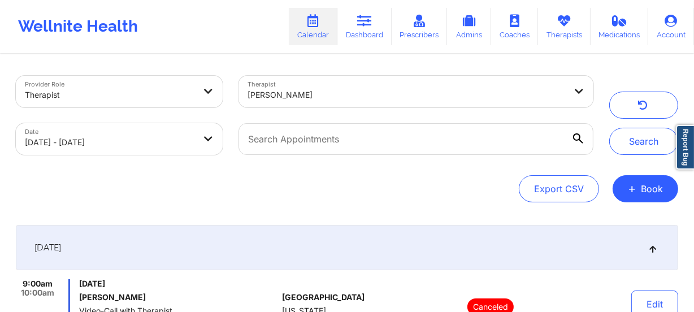
click at [331, 85] on div "Katrina Rushing" at bounding box center [406, 94] width 318 height 25
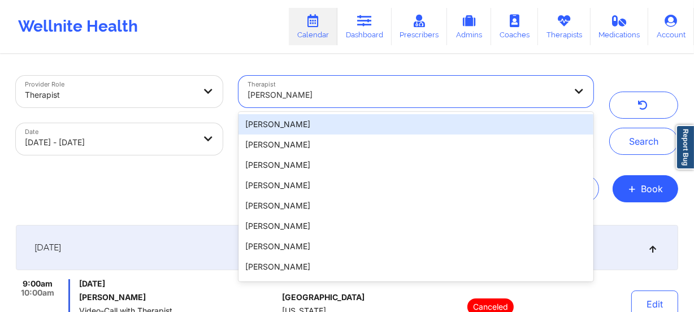
paste input "Kelli Walker"
type input "Kelli Walker"
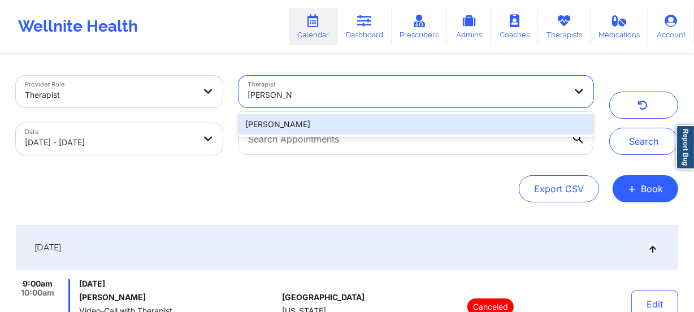
click at [343, 121] on div "Kelli Walker" at bounding box center [415, 124] width 355 height 20
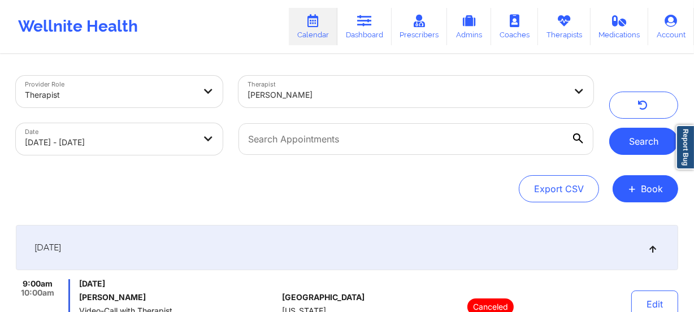
click at [642, 138] on button "Search" at bounding box center [643, 141] width 69 height 27
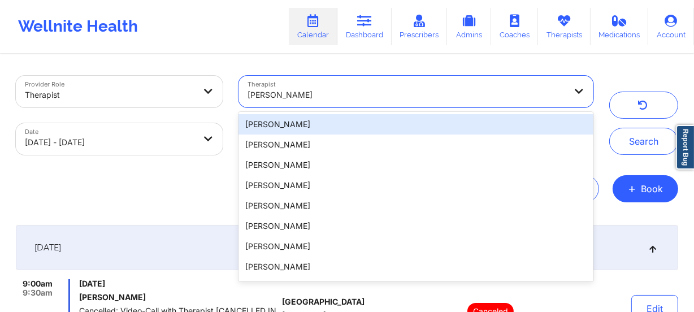
click at [348, 104] on div "Kelli Walker" at bounding box center [406, 94] width 318 height 25
paste input "Kellyn Roiko"
type input "Kellyn Roiko"
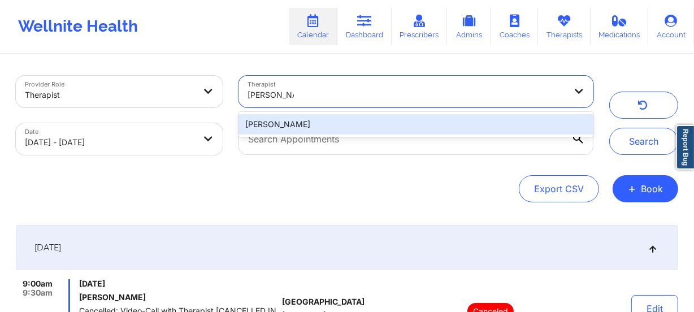
click at [360, 123] on div "Kellyn Roiko" at bounding box center [415, 124] width 355 height 20
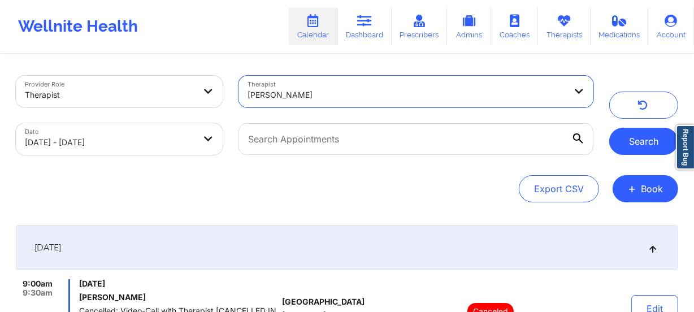
click at [632, 142] on button "Search" at bounding box center [643, 141] width 69 height 27
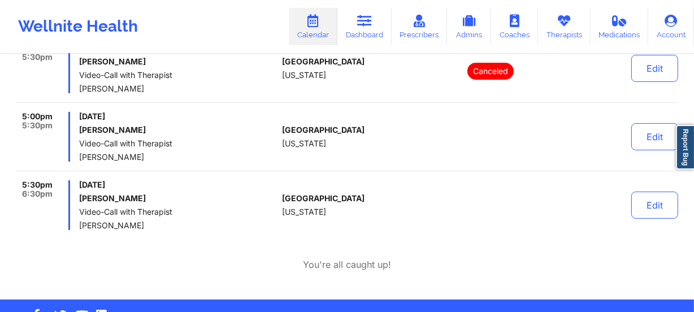
scroll to position [217, 0]
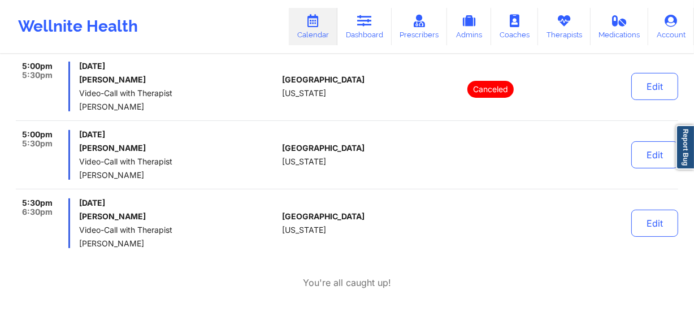
click at [352, 135] on div "United States Texas" at bounding box center [344, 155] width 125 height 50
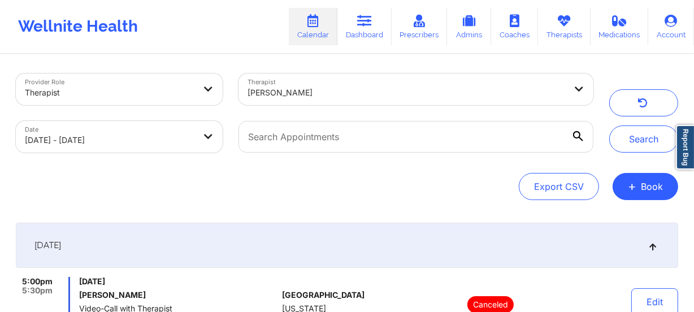
scroll to position [0, 0]
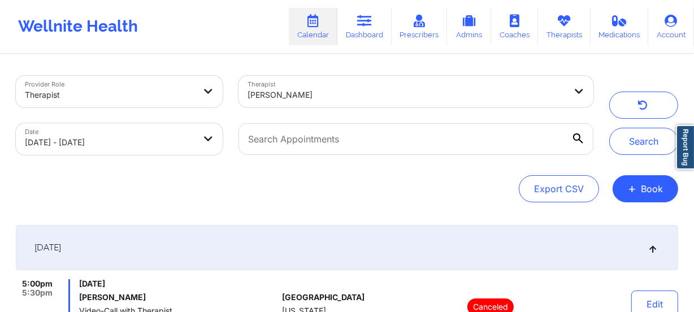
click at [312, 97] on div at bounding box center [406, 95] width 318 height 14
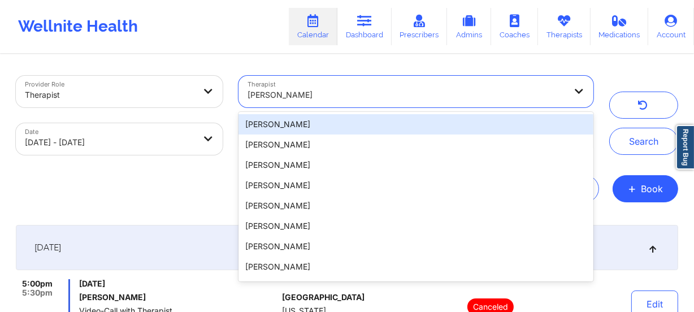
paste input "Kerrie "Vee" Martin"
type input "Kerrie "Vee" Martin"
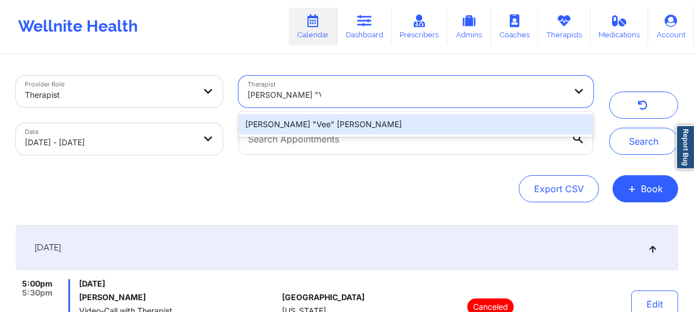
click at [341, 127] on div "Kerrie "Vee" Martin" at bounding box center [415, 124] width 355 height 20
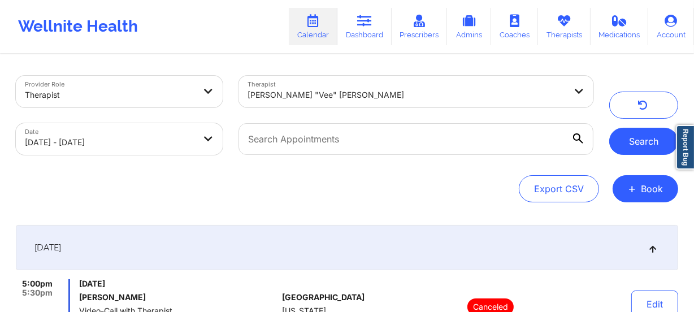
click at [625, 149] on button "Search" at bounding box center [643, 141] width 69 height 27
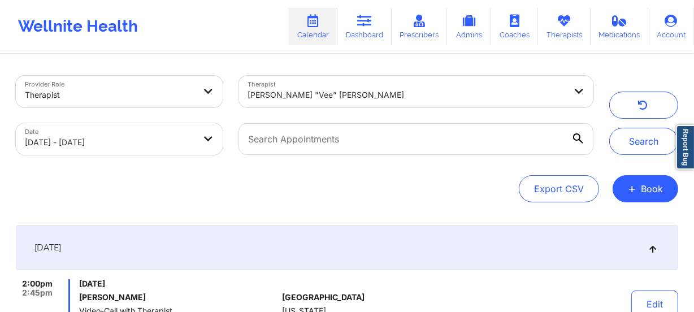
click at [335, 91] on div at bounding box center [406, 95] width 318 height 14
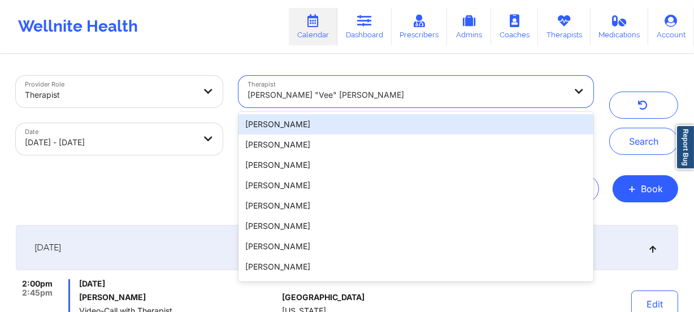
paste input "Kimberly Jones Searcy"
type input "Kimberly Jones Searcy"
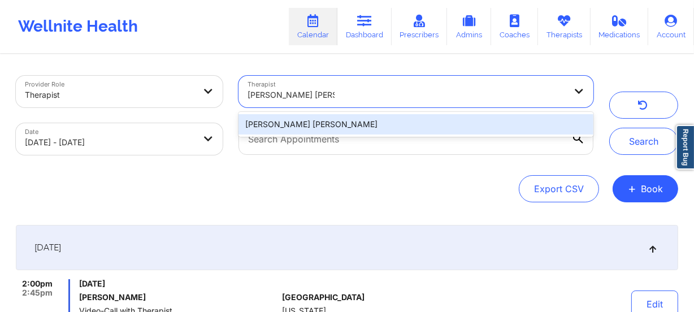
click at [343, 119] on div "Kimberly Jones Searcy" at bounding box center [415, 124] width 355 height 20
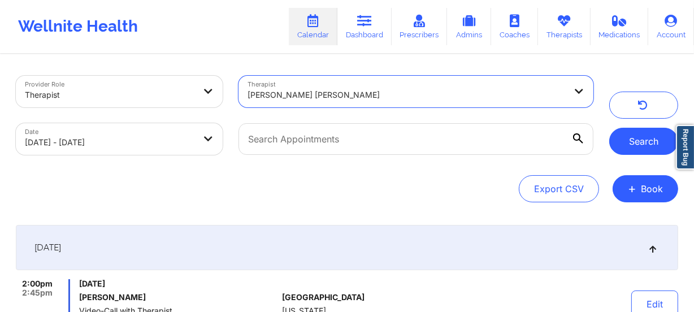
click at [632, 139] on button "Search" at bounding box center [643, 141] width 69 height 27
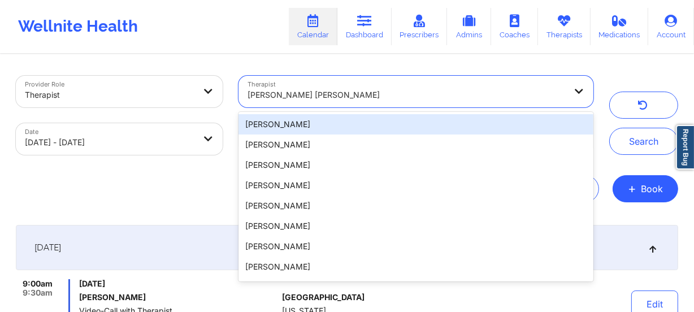
click at [327, 91] on div at bounding box center [406, 95] width 318 height 14
paste input "Korina Daniela Herrera"
type input "Korina Daniela Herrera"
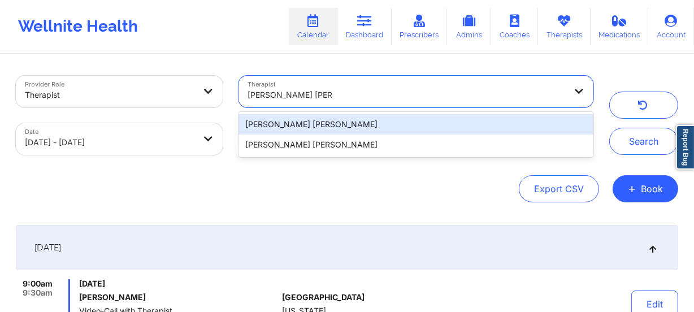
click at [376, 119] on div "Korina Daniela Herrera" at bounding box center [415, 124] width 355 height 20
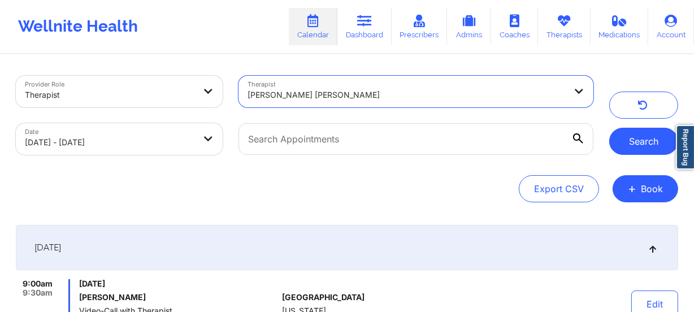
click at [657, 137] on button "Search" at bounding box center [643, 141] width 69 height 27
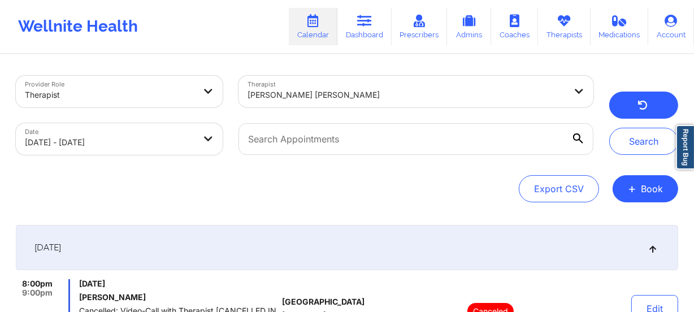
click at [644, 115] on button "button" at bounding box center [643, 104] width 69 height 27
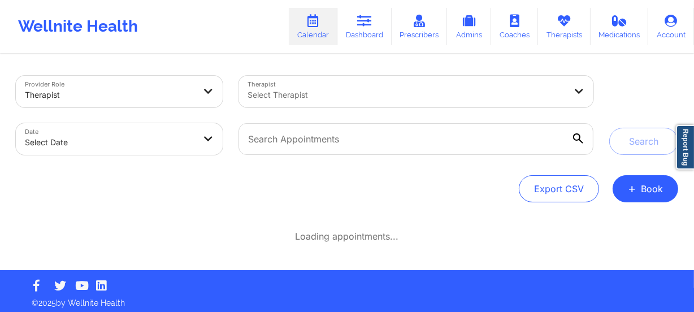
click at [94, 136] on body "Wellnite Health Calendar Dashboard Prescribers Admins Coaches Therapists Medica…" at bounding box center [347, 156] width 694 height 312
select select "2025-8"
select select "2025-9"
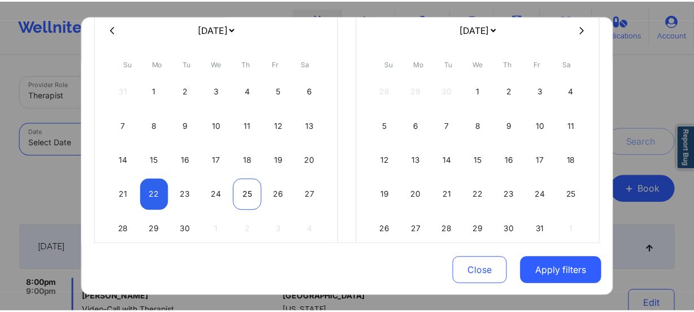
scroll to position [102, 0]
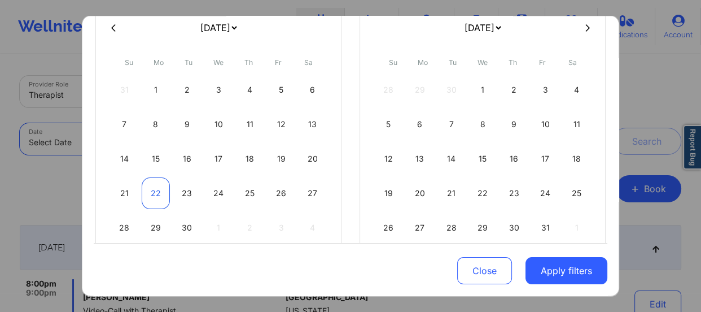
click at [160, 184] on div "22" at bounding box center [156, 193] width 29 height 32
select select "2025-8"
select select "2025-9"
select select "2025-8"
select select "2025-9"
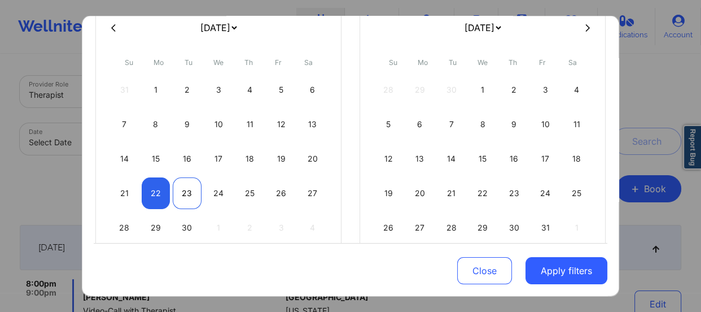
click at [182, 184] on div "23" at bounding box center [187, 193] width 29 height 32
select select "2025-8"
select select "2025-9"
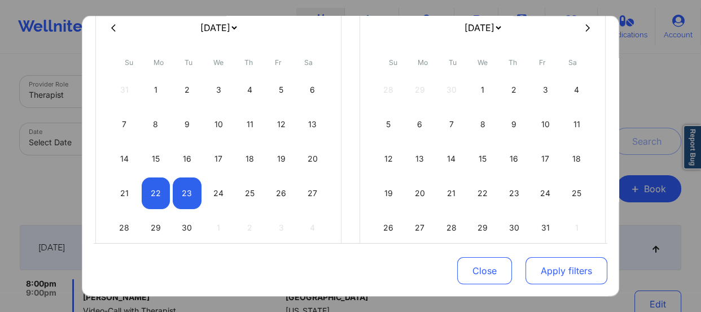
click at [574, 259] on button "Apply filters" at bounding box center [567, 270] width 82 height 27
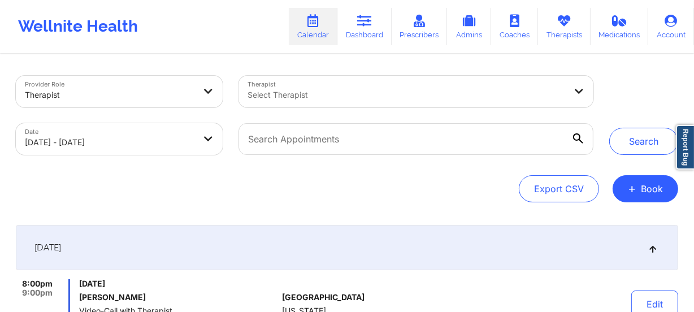
click at [300, 98] on div at bounding box center [406, 95] width 318 height 14
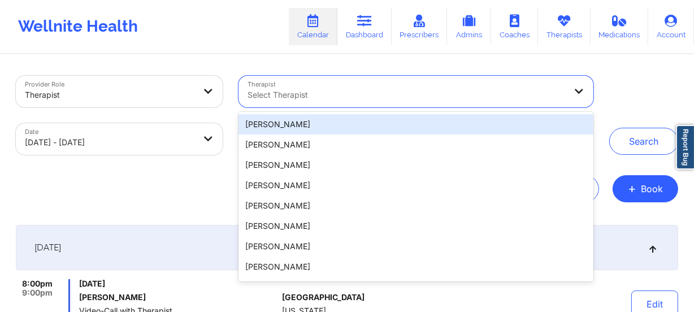
paste input "Korina Daniela Herrera"
type input "Korina Daniela Herrera"
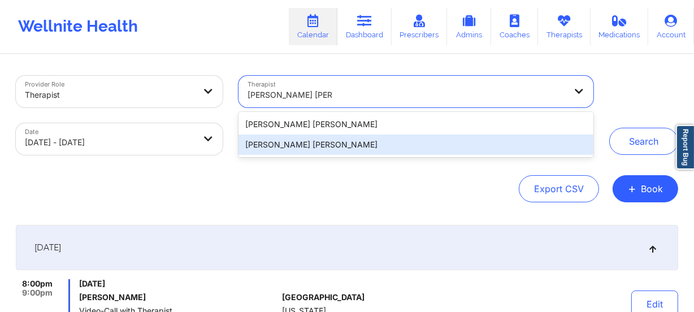
click at [351, 137] on div "Korina Daniela Herrera" at bounding box center [415, 144] width 355 height 20
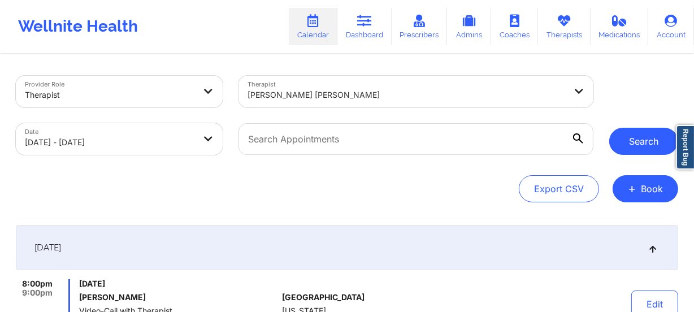
click at [640, 141] on button "Search" at bounding box center [643, 141] width 69 height 27
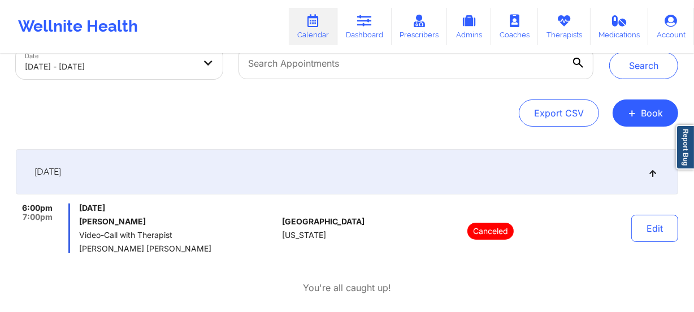
scroll to position [0, 0]
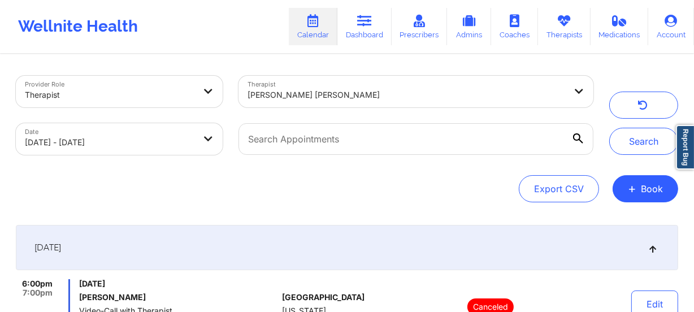
click at [341, 86] on div "Korina Daniela Herrera" at bounding box center [406, 94] width 318 height 25
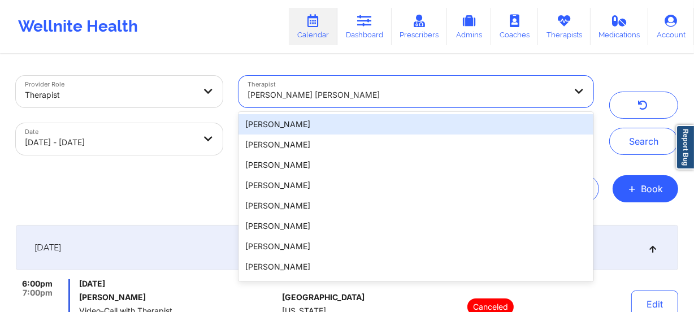
paste input "Latonia Love - Edwards"
type input "Latonia Love - Edwards"
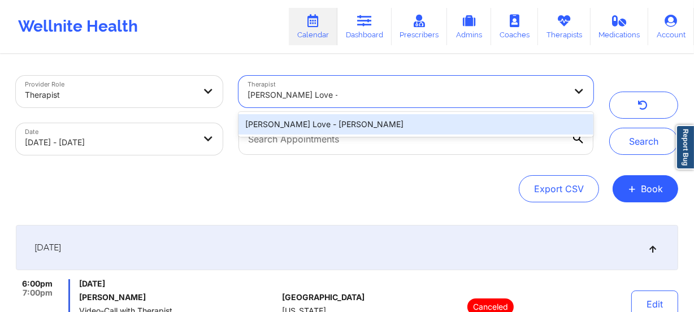
click at [356, 115] on div "Latonia Love - Edwards" at bounding box center [415, 124] width 355 height 20
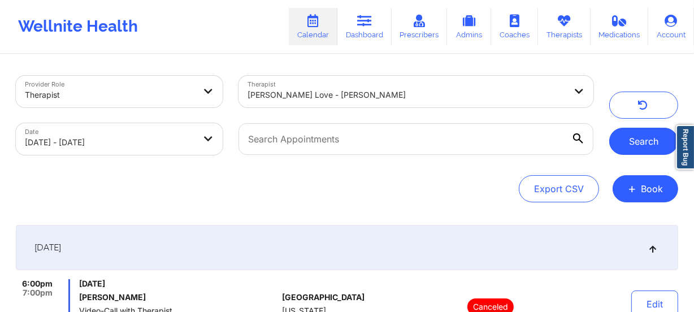
click at [638, 132] on button "Search" at bounding box center [643, 141] width 69 height 27
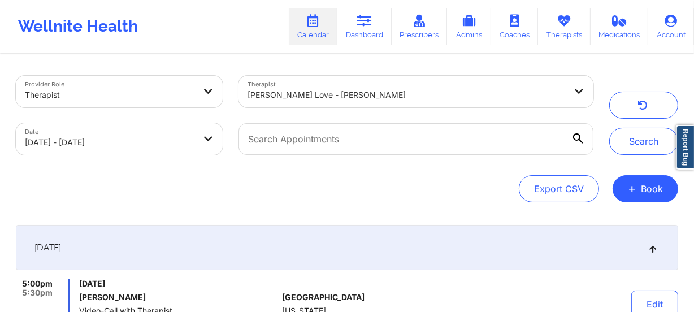
click at [339, 91] on div at bounding box center [406, 95] width 318 height 14
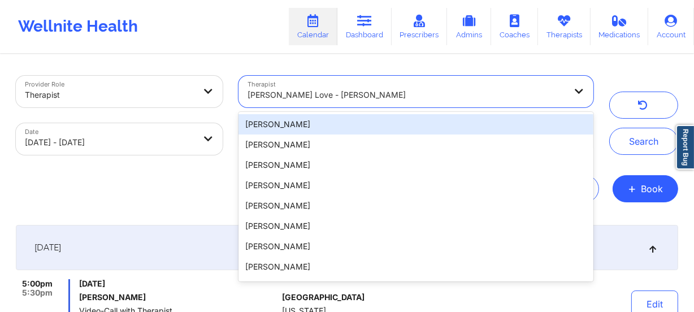
paste input "Yvette Harville"
type input "Yvette Harville"
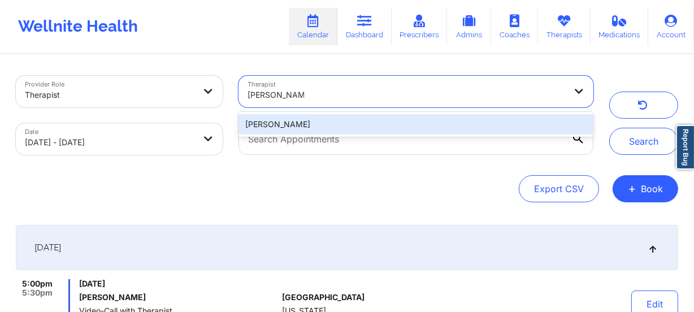
click at [372, 124] on div "Yvette Harville" at bounding box center [415, 124] width 355 height 20
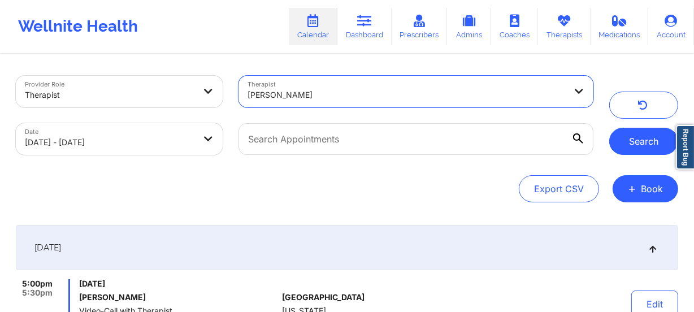
click at [632, 146] on button "Search" at bounding box center [643, 141] width 69 height 27
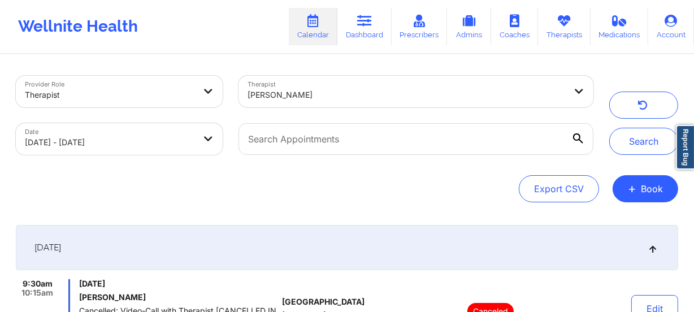
click at [309, 90] on div at bounding box center [406, 95] width 318 height 14
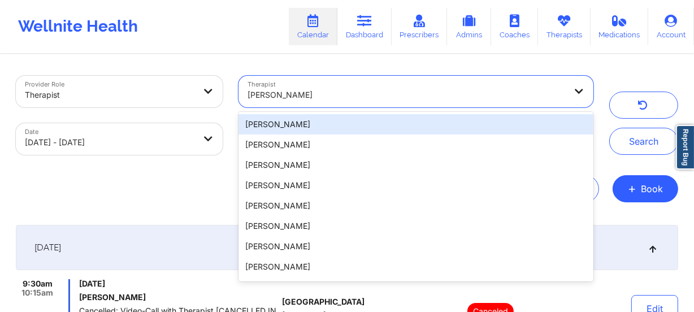
paste input "Yelitza Chaves"
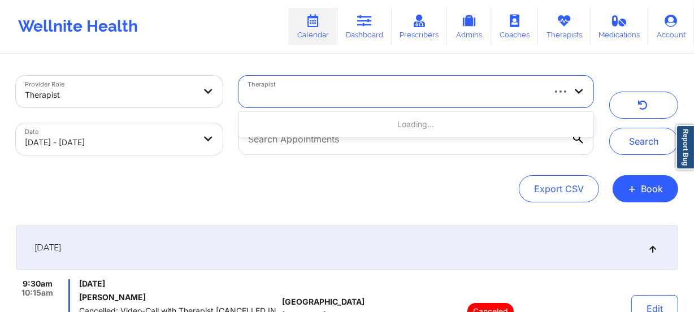
type input "Yelitza Chaves"
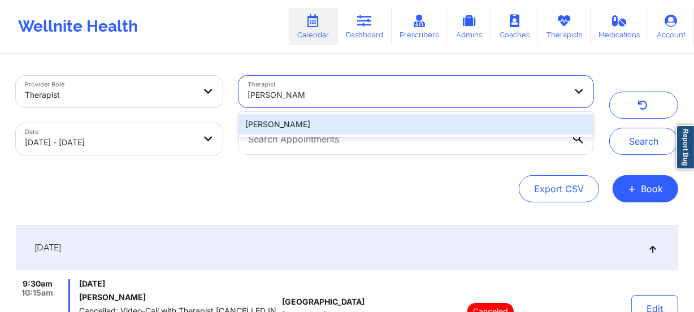
click at [328, 125] on div "Yelitza Chaves" at bounding box center [415, 124] width 355 height 20
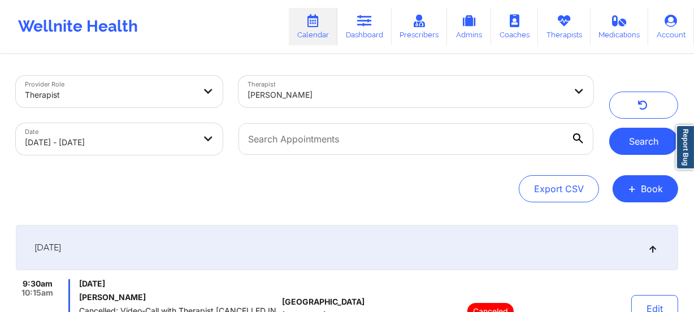
click at [636, 145] on button "Search" at bounding box center [643, 141] width 69 height 27
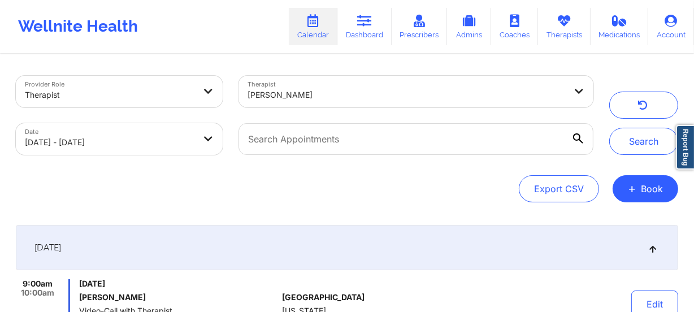
click at [343, 97] on div at bounding box center [406, 95] width 318 height 14
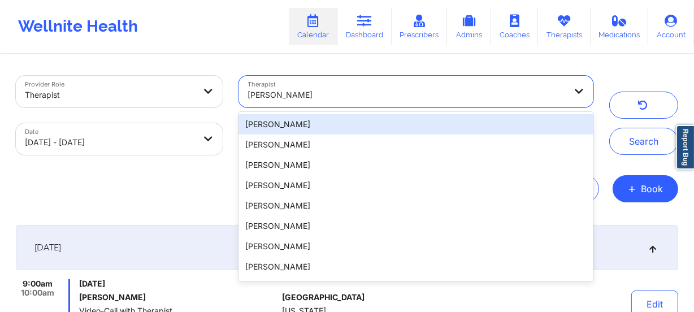
paste input "Vitus Chibuike Onusuru"
type input "Vitus Chibuike Onusuru"
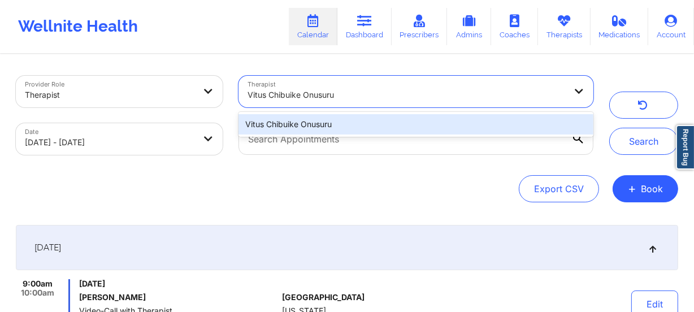
click at [344, 124] on div "Vitus Chibuike Onusuru" at bounding box center [415, 124] width 355 height 20
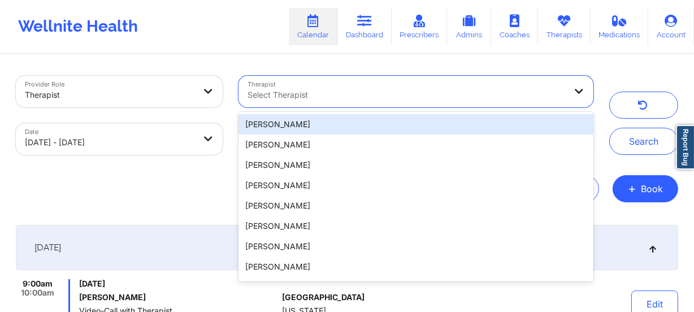
click at [324, 93] on div at bounding box center [406, 95] width 318 height 14
paste input "Vitus Chibuike Onusuru"
type input "Vitus Chibuike Onusuru"
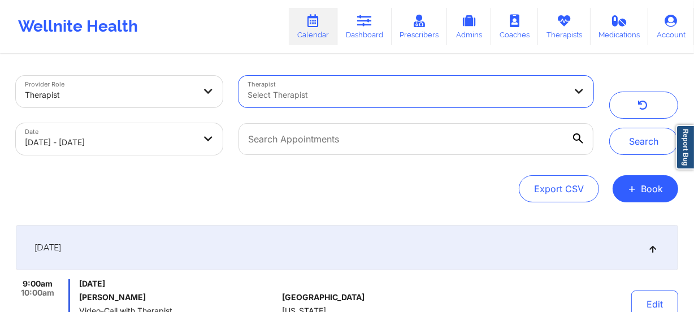
click at [325, 95] on div at bounding box center [406, 95] width 318 height 14
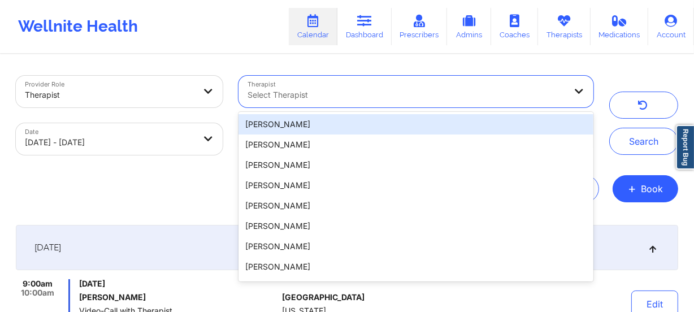
paste input "Vitus Chibuike Onusuru"
type input "Vitus Chibuike Onusuru"
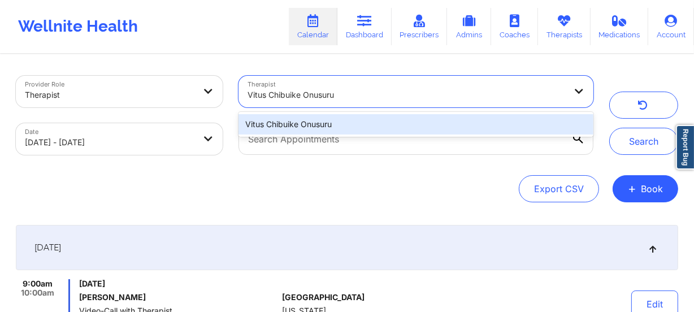
click at [312, 128] on div "Vitus Chibuike Onusuru" at bounding box center [415, 124] width 355 height 20
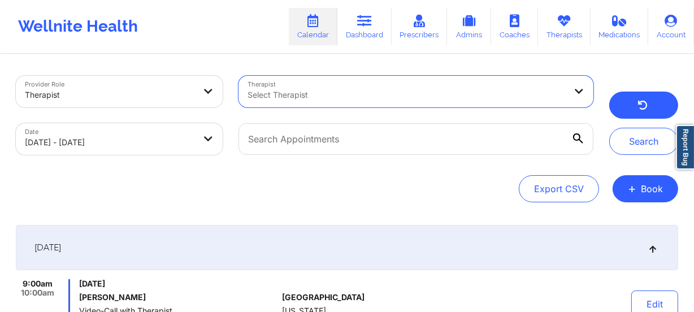
click at [633, 109] on button "button" at bounding box center [643, 104] width 69 height 27
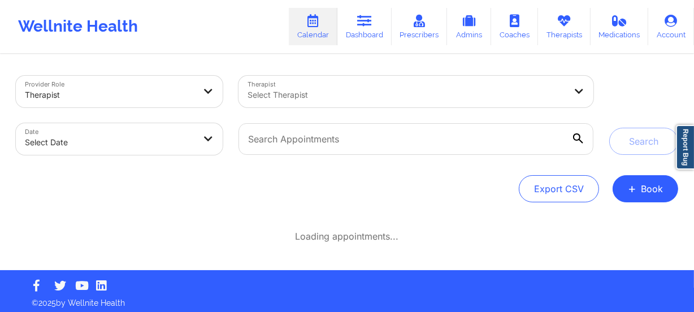
select select "2025-8"
select select "2025-9"
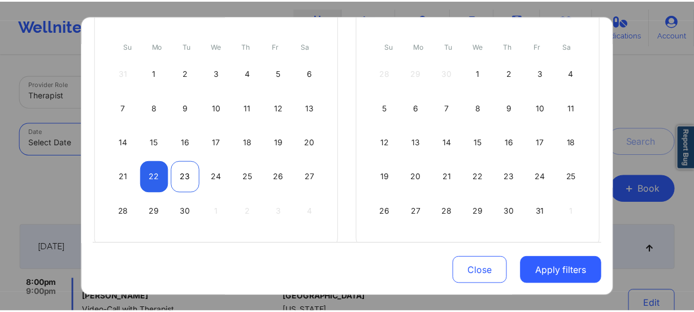
scroll to position [138, 0]
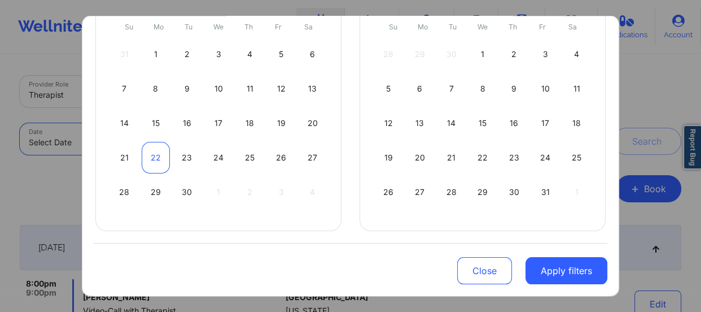
drag, startPoint x: 152, startPoint y: 155, endPoint x: 158, endPoint y: 152, distance: 6.1
click at [152, 154] on div "22" at bounding box center [156, 158] width 29 height 32
select select "2025-8"
select select "2025-9"
select select "2025-8"
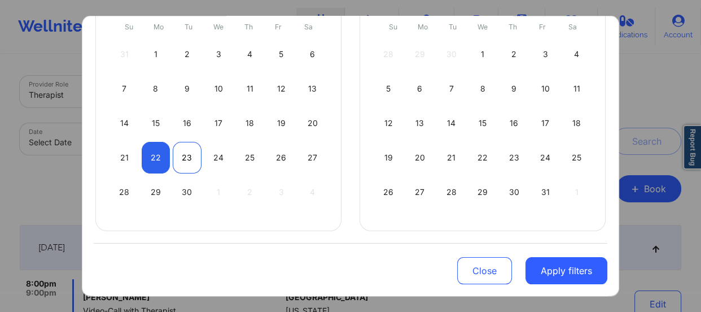
select select "2025-9"
click at [180, 150] on div "23" at bounding box center [187, 158] width 29 height 32
select select "2025-8"
select select "2025-9"
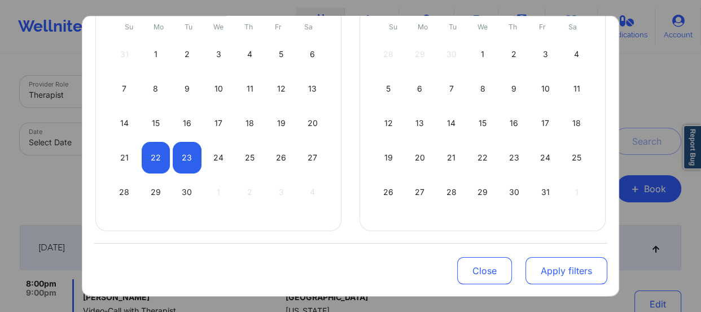
click at [555, 263] on button "Apply filters" at bounding box center [567, 270] width 82 height 27
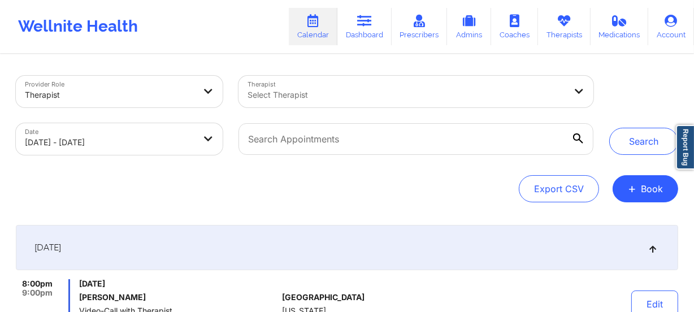
click at [309, 98] on div at bounding box center [406, 95] width 318 height 14
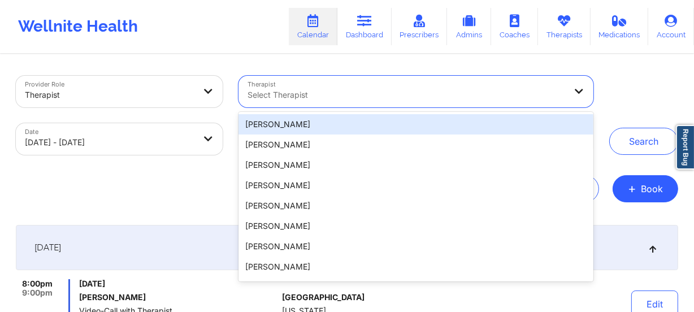
paste input "Vitus Chibuike Onusuru"
type input "Vitus Chibuike Onusuru"
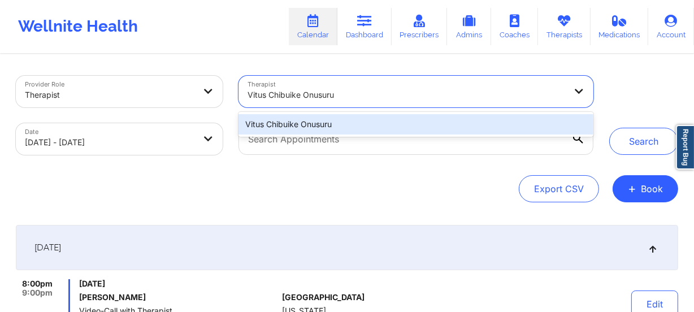
click at [339, 119] on div "Vitus Chibuike Onusuru" at bounding box center [415, 124] width 355 height 20
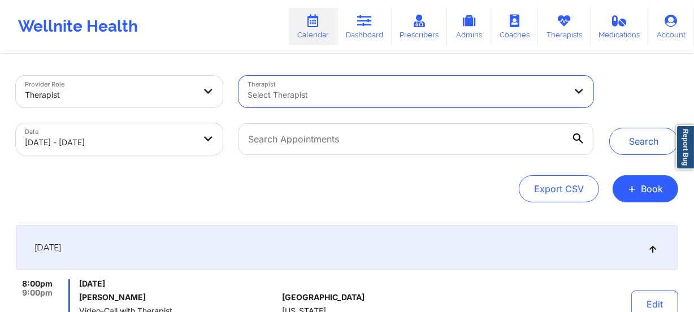
click at [373, 84] on div "Select Therapist" at bounding box center [402, 92] width 328 height 32
click at [323, 99] on div at bounding box center [406, 95] width 318 height 14
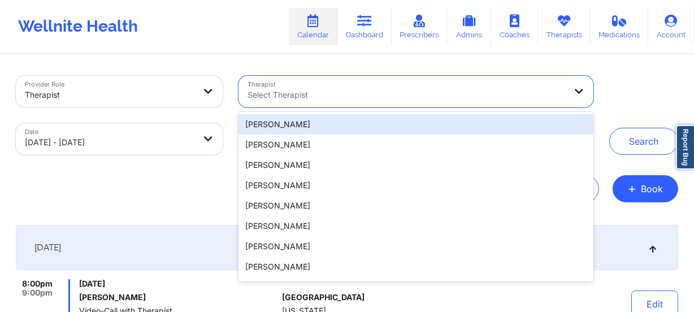
paste input "Vitus Chibuike Onusuru"
type input "Vitus Chibuike Onusuru"
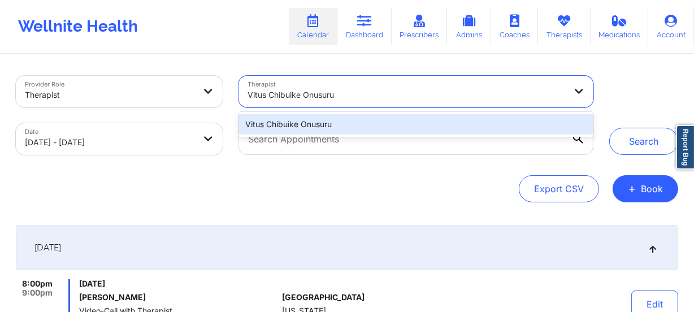
click at [323, 124] on div "Vitus Chibuike Onusuru" at bounding box center [415, 124] width 355 height 20
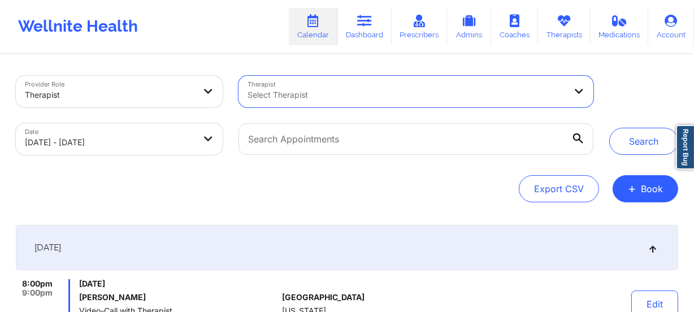
click at [424, 186] on div "Export CSV + Book" at bounding box center [347, 188] width 662 height 27
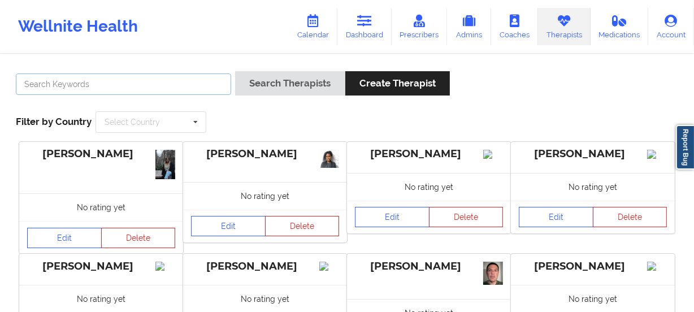
click at [106, 87] on input "text" at bounding box center [123, 83] width 215 height 21
paste input "[PERSON_NAME]"
type input "[PERSON_NAME]"
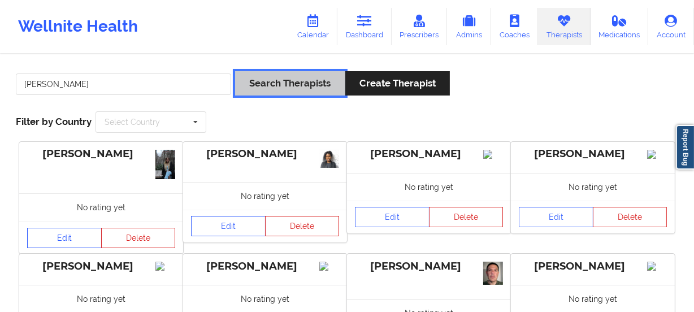
click at [287, 82] on button "Search Therapists" at bounding box center [290, 83] width 110 height 24
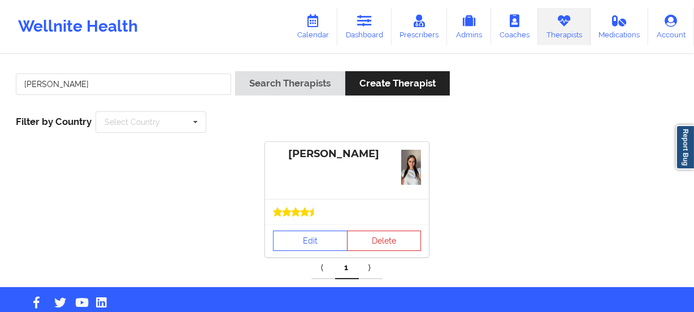
click at [352, 200] on div at bounding box center [347, 211] width 164 height 25
click at [316, 238] on link "Edit" at bounding box center [310, 240] width 75 height 20
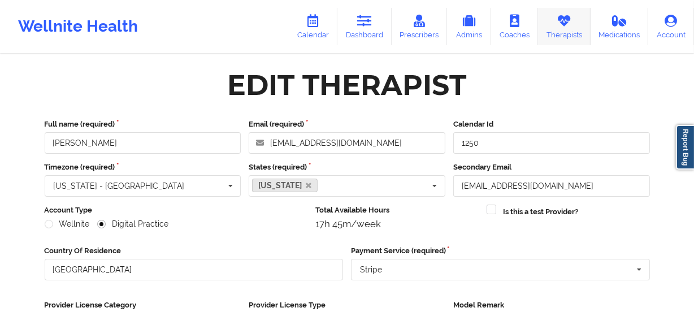
click at [553, 38] on link "Therapists" at bounding box center [564, 26] width 53 height 37
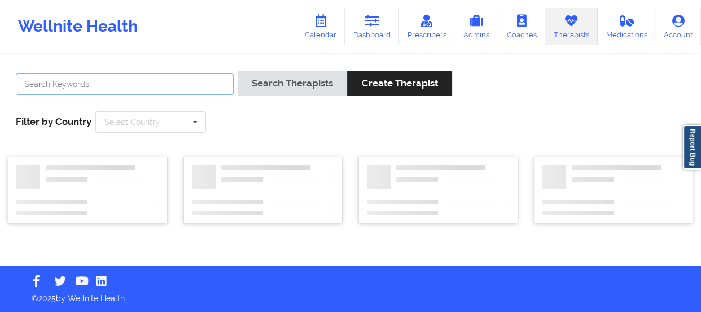
click at [205, 73] on input "text" at bounding box center [125, 83] width 218 height 21
paste input "[PERSON_NAME]"
type input "[PERSON_NAME]"
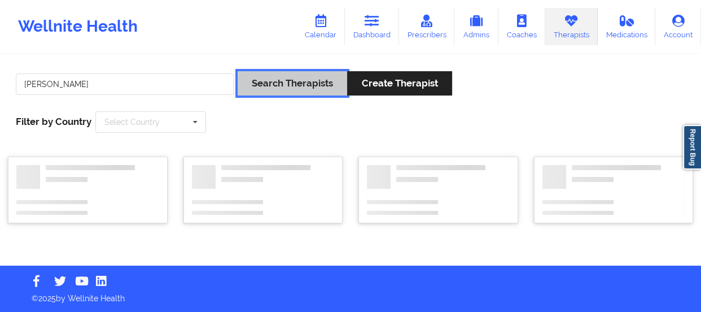
click at [273, 82] on button "Search Therapists" at bounding box center [293, 83] width 110 height 24
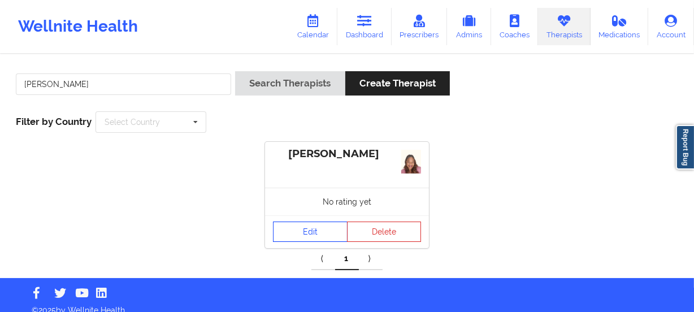
click at [311, 225] on link "Edit" at bounding box center [310, 231] width 75 height 20
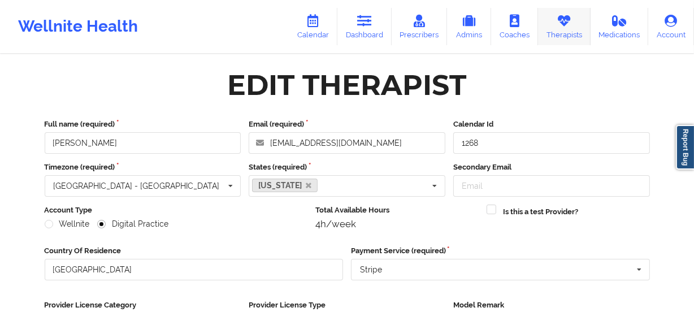
click at [557, 26] on icon at bounding box center [563, 21] width 15 height 12
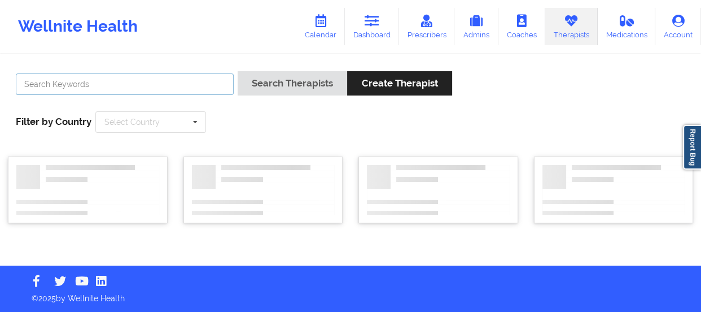
click at [176, 86] on input "text" at bounding box center [125, 83] width 218 height 21
type input "dashima green"
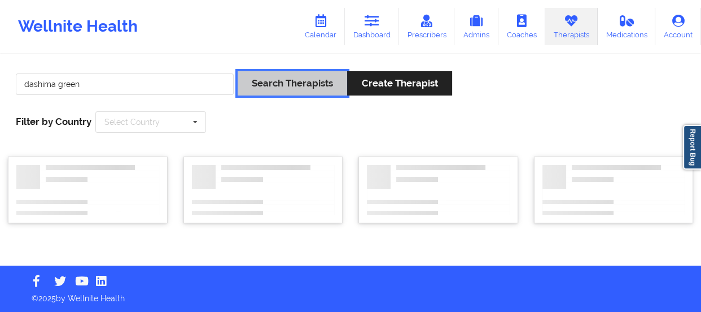
click at [238, 71] on button "Search Therapists" at bounding box center [293, 83] width 110 height 24
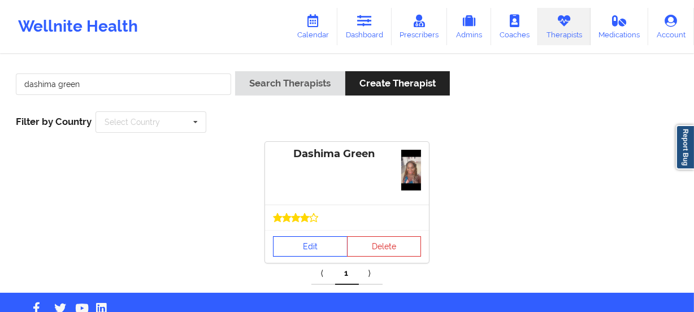
click at [308, 246] on link "Edit" at bounding box center [310, 246] width 75 height 20
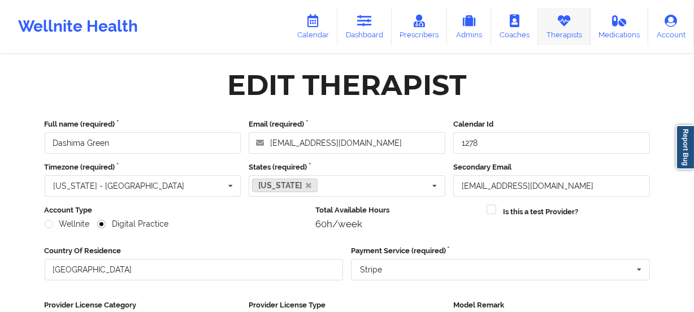
click at [564, 29] on link "Therapists" at bounding box center [564, 26] width 53 height 37
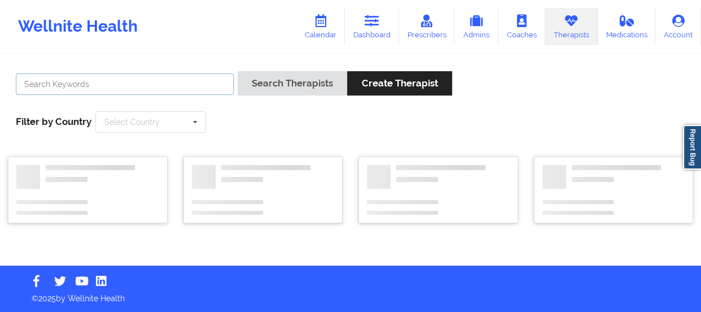
click at [203, 84] on input "text" at bounding box center [125, 83] width 218 height 21
paste input "[PERSON_NAME]"
type input "[PERSON_NAME]"
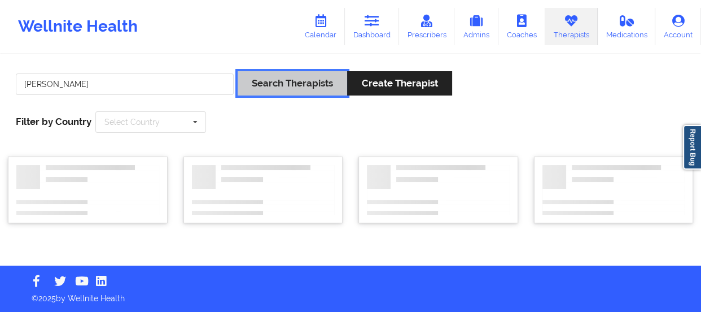
click at [265, 82] on button "Search Therapists" at bounding box center [293, 83] width 110 height 24
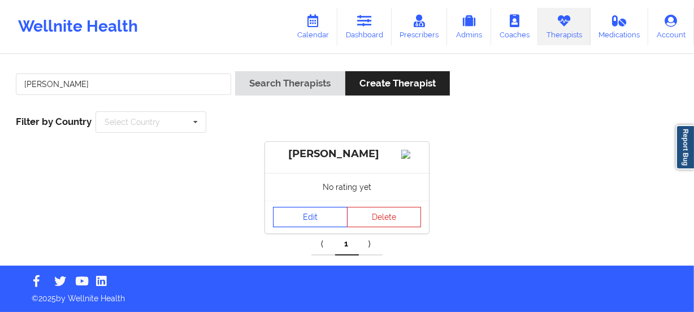
click at [315, 227] on link "Edit" at bounding box center [310, 217] width 75 height 20
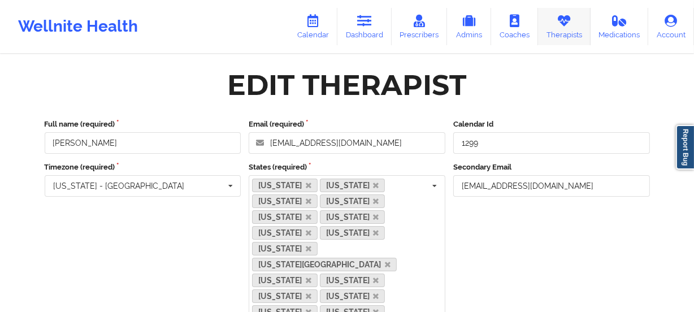
click at [567, 36] on link "Therapists" at bounding box center [564, 26] width 53 height 37
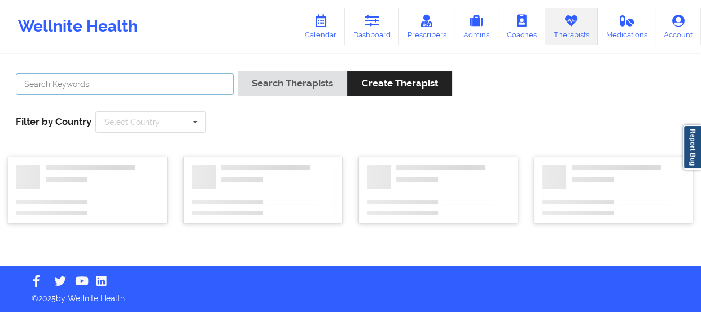
click at [145, 84] on input "text" at bounding box center [125, 83] width 218 height 21
type input "debra hartzo"
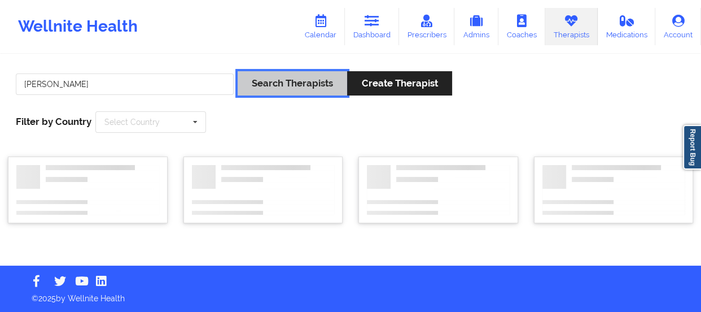
click at [238, 71] on button "Search Therapists" at bounding box center [293, 83] width 110 height 24
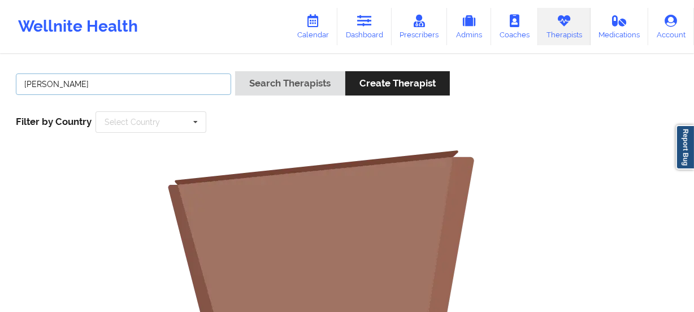
click at [107, 80] on input "debra hartzo" at bounding box center [123, 83] width 215 height 21
drag, startPoint x: 95, startPoint y: 81, endPoint x: 0, endPoint y: 79, distance: 95.5
type input "hartzo"
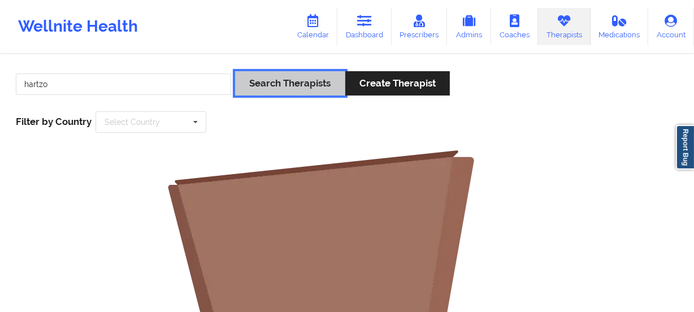
click at [235, 71] on button "Search Therapists" at bounding box center [290, 83] width 110 height 24
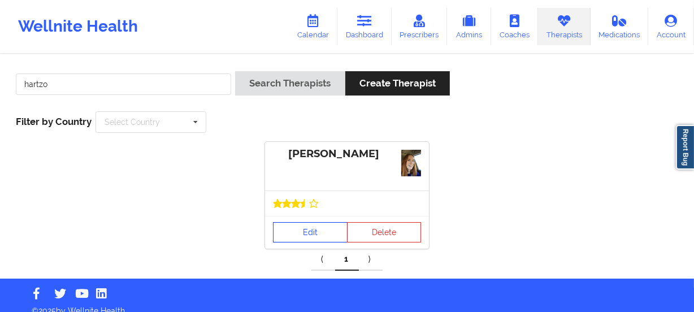
click at [318, 228] on link "Edit" at bounding box center [310, 232] width 75 height 20
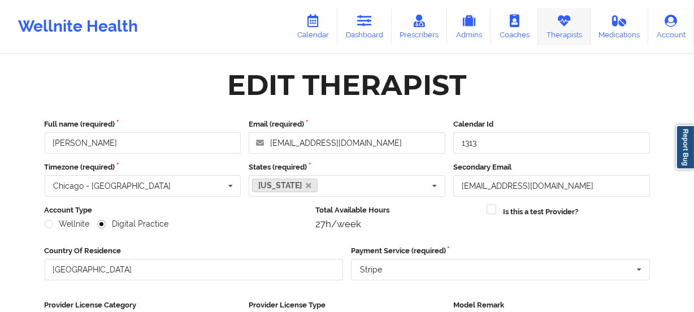
click at [564, 22] on icon at bounding box center [563, 21] width 15 height 12
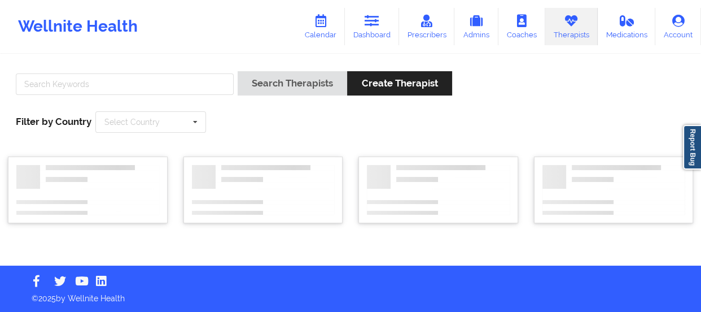
click at [113, 95] on div at bounding box center [125, 87] width 226 height 32
click at [125, 89] on input "text" at bounding box center [125, 83] width 218 height 21
paste input "[PERSON_NAME]"
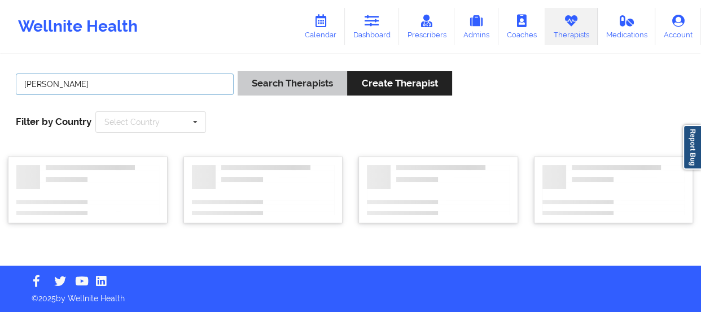
type input "[PERSON_NAME]"
click at [254, 81] on button "Search Therapists" at bounding box center [293, 83] width 110 height 24
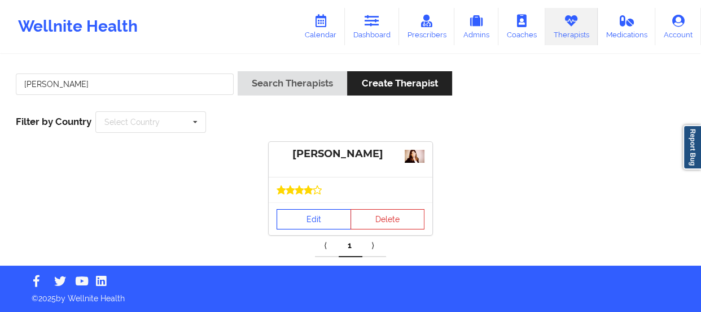
click at [311, 219] on link "Edit" at bounding box center [314, 219] width 75 height 20
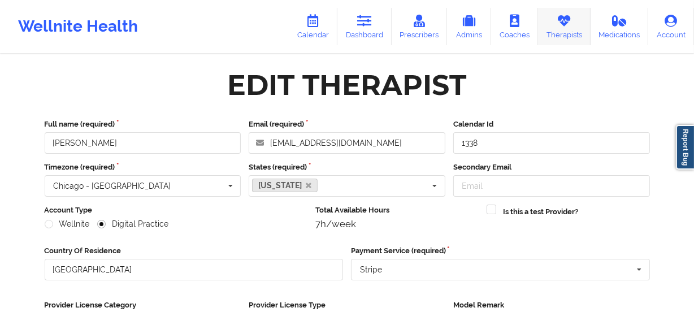
click at [549, 20] on link "Therapists" at bounding box center [564, 26] width 53 height 37
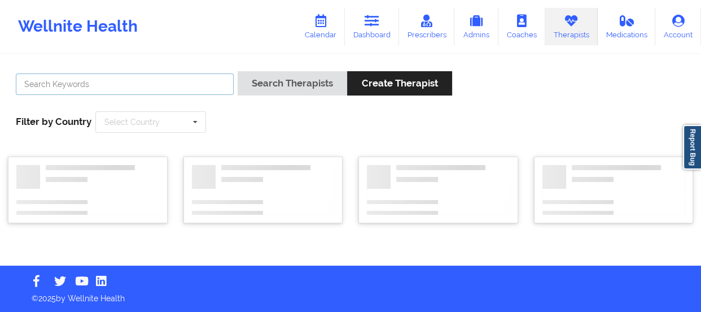
click at [195, 86] on input "text" at bounding box center [125, 83] width 218 height 21
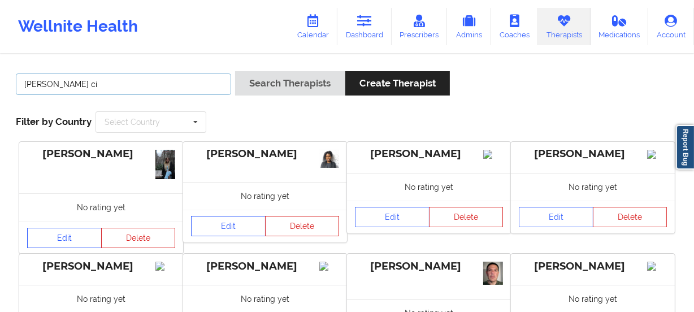
type input "[PERSON_NAME]"
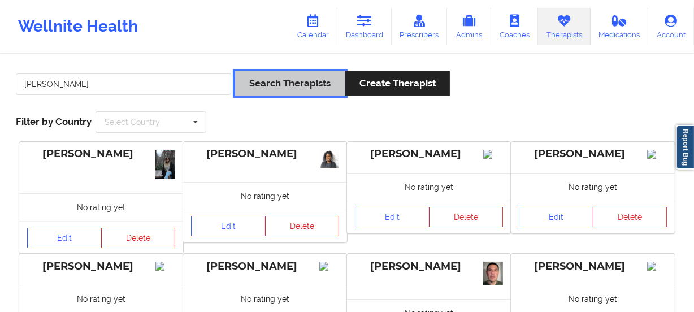
click at [235, 71] on button "Search Therapists" at bounding box center [290, 83] width 110 height 24
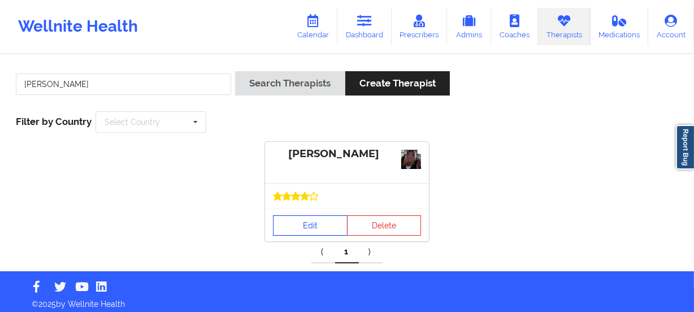
click at [327, 231] on link "Edit" at bounding box center [310, 225] width 75 height 20
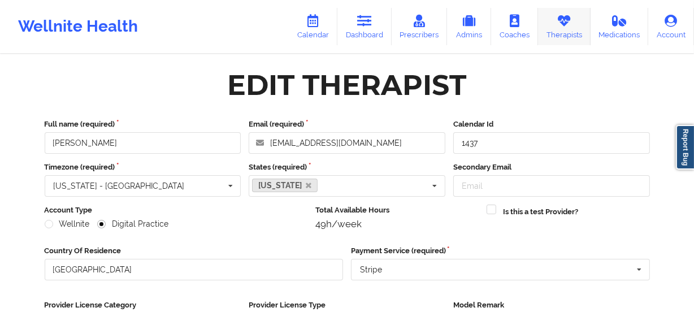
click at [583, 25] on link "Therapists" at bounding box center [564, 26] width 53 height 37
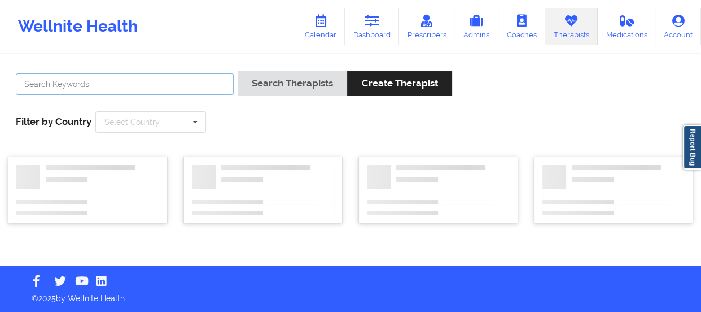
click at [110, 88] on input "text" at bounding box center [125, 83] width 218 height 21
paste input "[PERSON_NAME][GEOGRAPHIC_DATA][PERSON_NAME]"
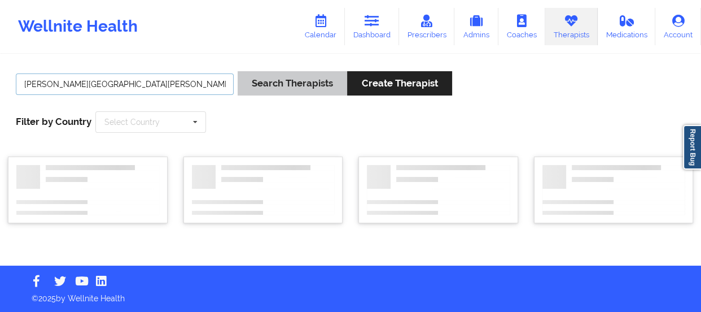
type input "[PERSON_NAME][GEOGRAPHIC_DATA][PERSON_NAME]"
click at [281, 89] on button "Search Therapists" at bounding box center [293, 83] width 110 height 24
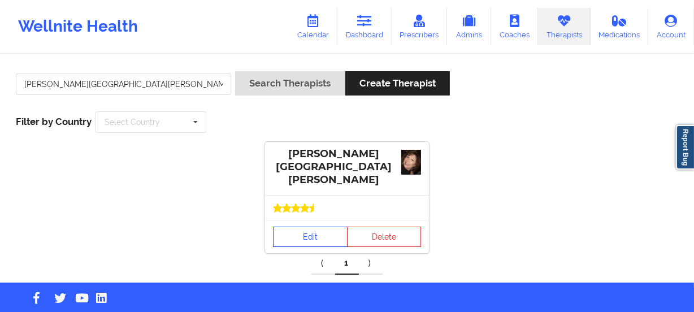
click at [317, 232] on link "Edit" at bounding box center [310, 236] width 75 height 20
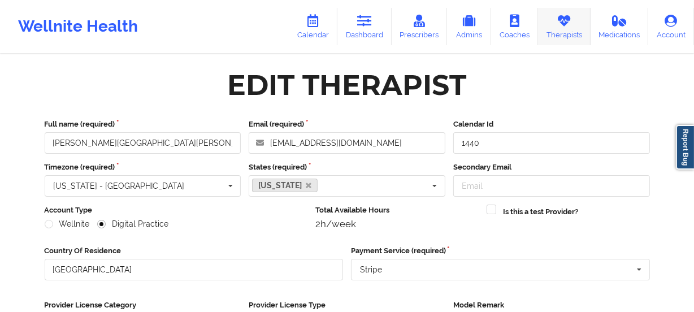
click at [569, 30] on link "Therapists" at bounding box center [564, 26] width 53 height 37
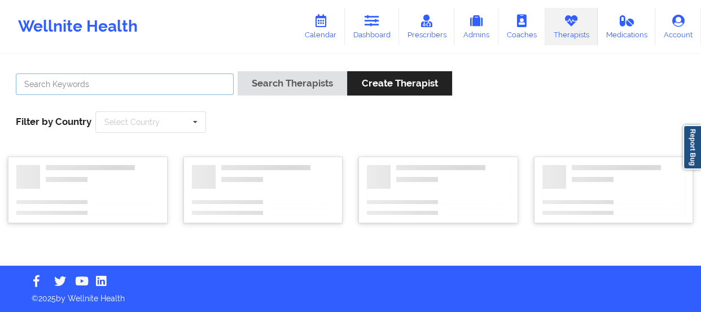
click at [97, 85] on input "text" at bounding box center [125, 83] width 218 height 21
type input "[PERSON_NAME]"
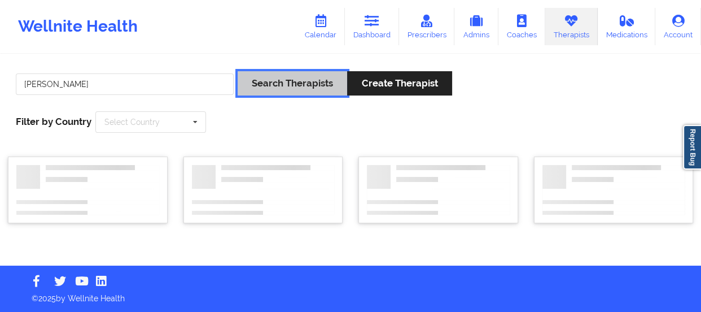
click at [238, 71] on button "Search Therapists" at bounding box center [293, 83] width 110 height 24
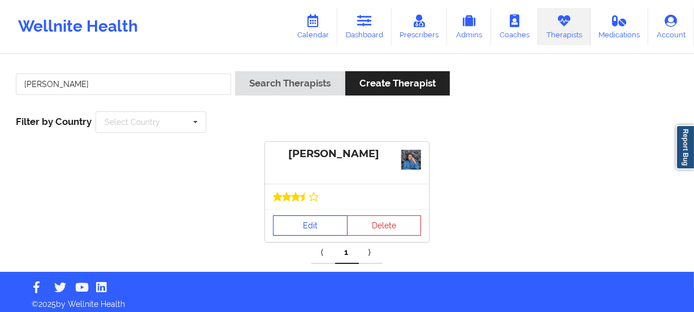
click at [319, 223] on link "Edit" at bounding box center [310, 225] width 75 height 20
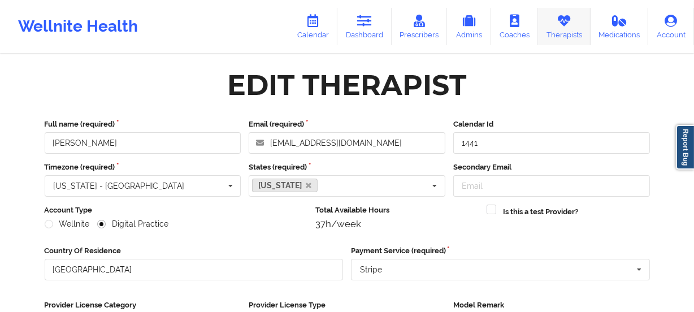
click at [556, 25] on link "Therapists" at bounding box center [564, 26] width 53 height 37
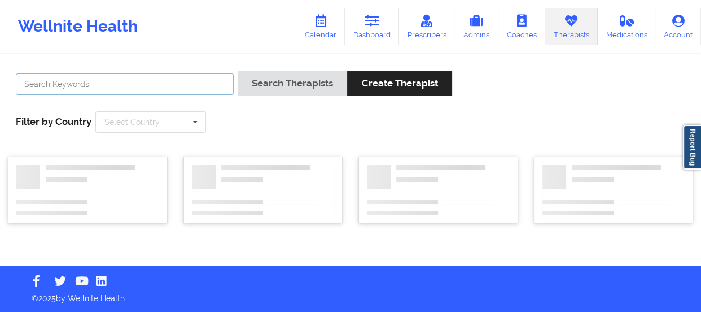
click at [151, 76] on input "text" at bounding box center [125, 83] width 218 height 21
paste input "[PERSON_NAME] PhD"
type input "[PERSON_NAME] PhD"
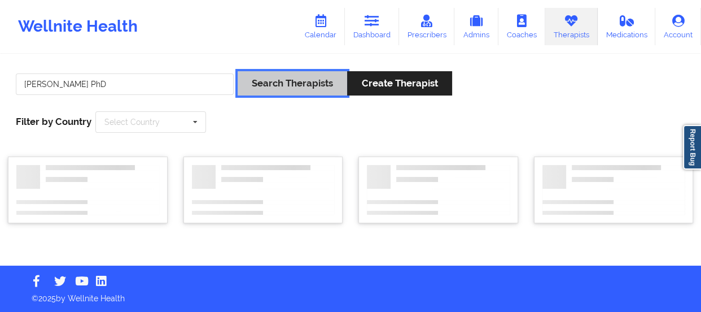
click at [276, 81] on button "Search Therapists" at bounding box center [293, 83] width 110 height 24
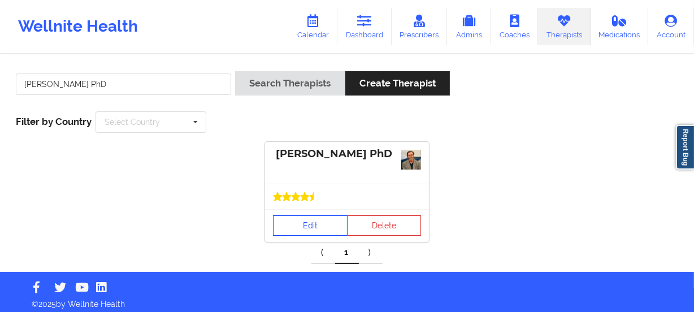
click at [317, 226] on link "Edit" at bounding box center [310, 225] width 75 height 20
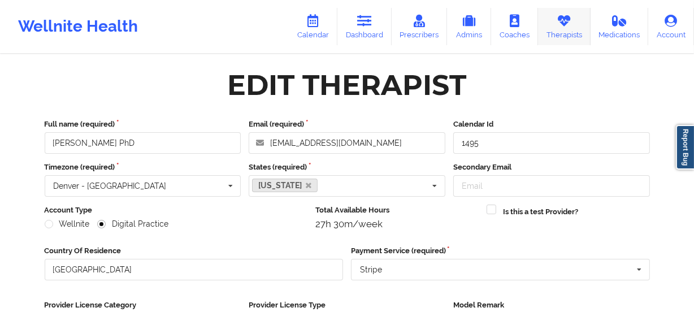
click at [565, 32] on link "Therapists" at bounding box center [564, 26] width 53 height 37
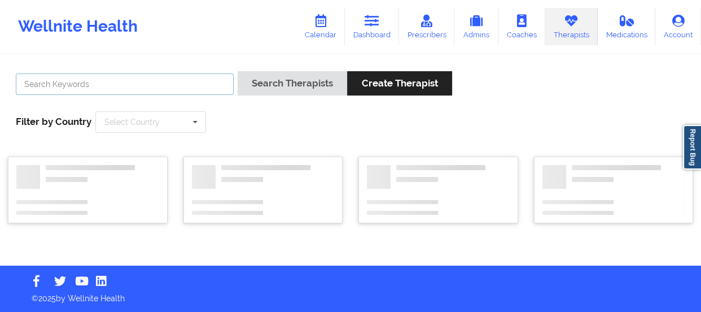
click at [123, 91] on input "text" at bounding box center [125, 83] width 218 height 21
type input "[PERSON_NAME]"
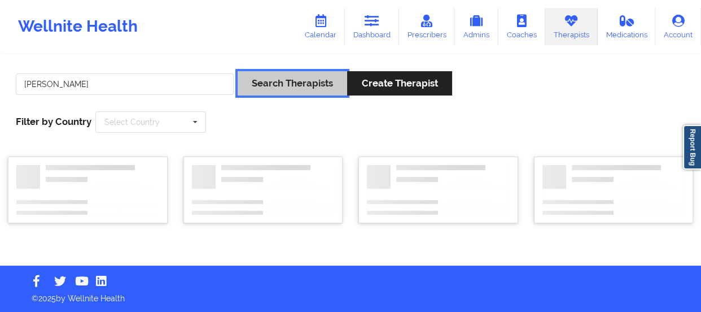
click at [238, 71] on button "Search Therapists" at bounding box center [293, 83] width 110 height 24
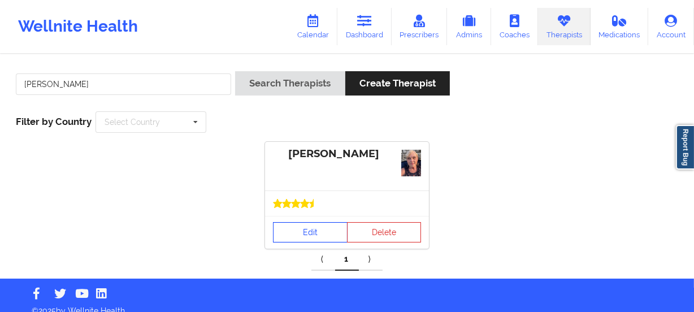
click at [314, 231] on link "Edit" at bounding box center [310, 232] width 75 height 20
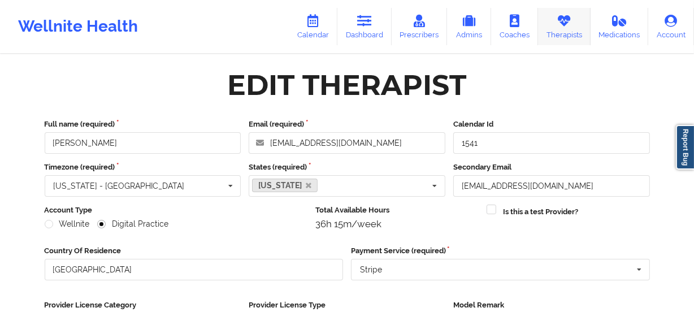
click at [568, 28] on link "Therapists" at bounding box center [564, 26] width 53 height 37
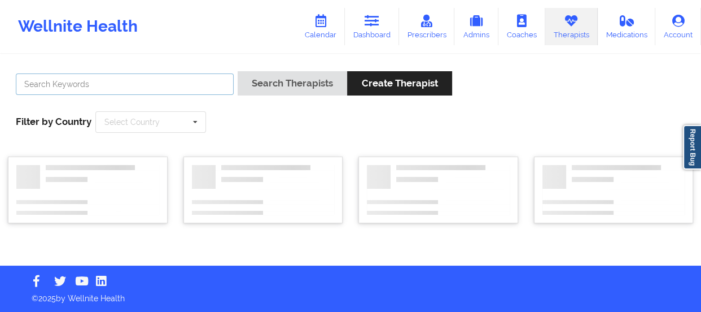
click at [90, 92] on input "text" at bounding box center [125, 83] width 218 height 21
click at [102, 88] on input "text" at bounding box center [125, 83] width 218 height 21
paste input "[PERSON_NAME]"
type input "[PERSON_NAME]"
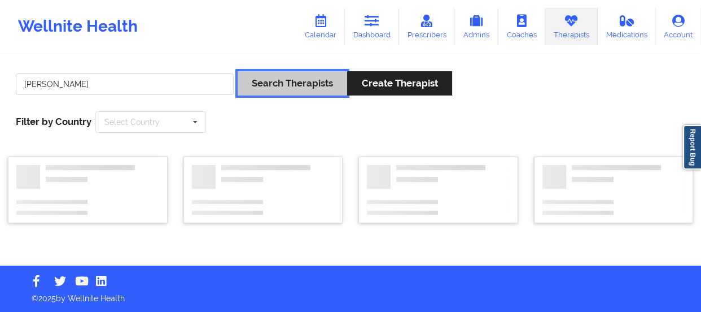
click at [253, 81] on button "Search Therapists" at bounding box center [293, 83] width 110 height 24
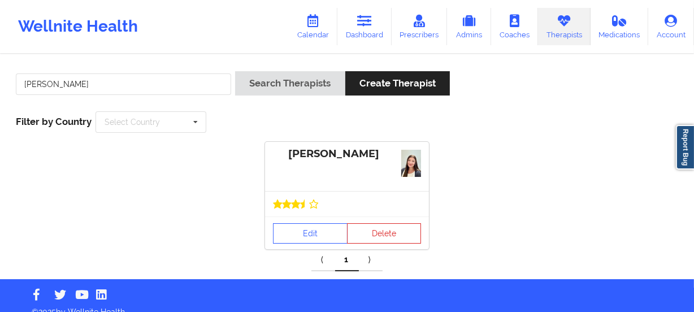
click at [327, 210] on div at bounding box center [347, 203] width 164 height 25
click at [320, 226] on link "Edit" at bounding box center [310, 233] width 75 height 20
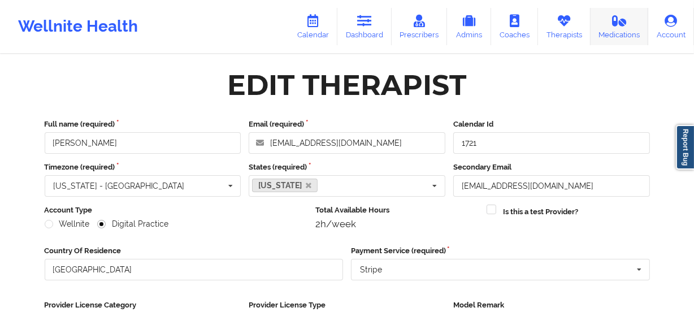
click at [594, 30] on link "Medications" at bounding box center [619, 26] width 58 height 37
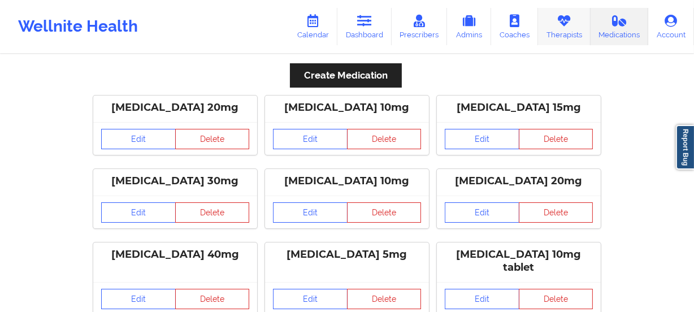
click at [558, 30] on link "Therapists" at bounding box center [564, 26] width 53 height 37
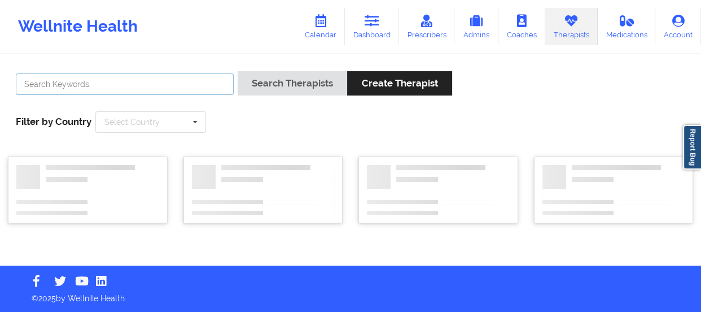
click at [145, 85] on input "text" at bounding box center [125, 83] width 218 height 21
paste input "Fernando Jose Segovia Vera"
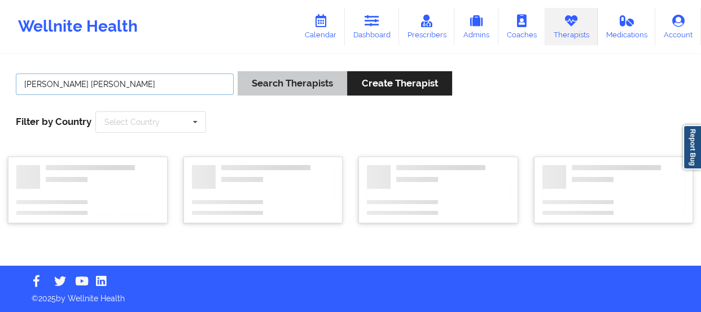
type input "Fernando Jose Segovia Vera"
click at [273, 85] on button "Search Therapists" at bounding box center [293, 83] width 110 height 24
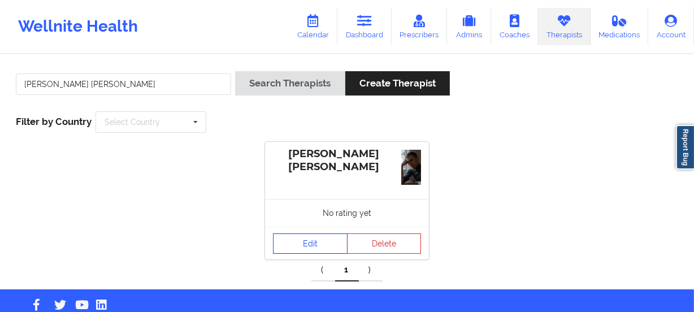
click at [312, 236] on link "Edit" at bounding box center [310, 243] width 75 height 20
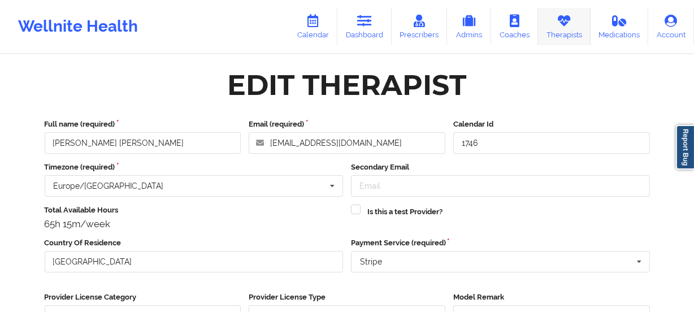
click at [561, 29] on link "Therapists" at bounding box center [564, 26] width 53 height 37
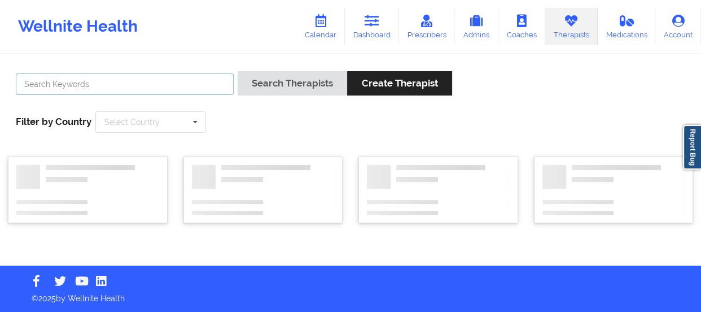
click at [145, 83] on input "text" at bounding box center [125, 83] width 218 height 21
paste input "Ganime Nazif"
type input "Ganime Nazif"
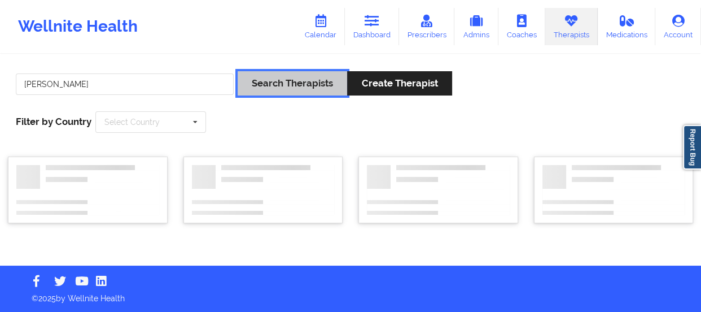
click at [257, 85] on button "Search Therapists" at bounding box center [293, 83] width 110 height 24
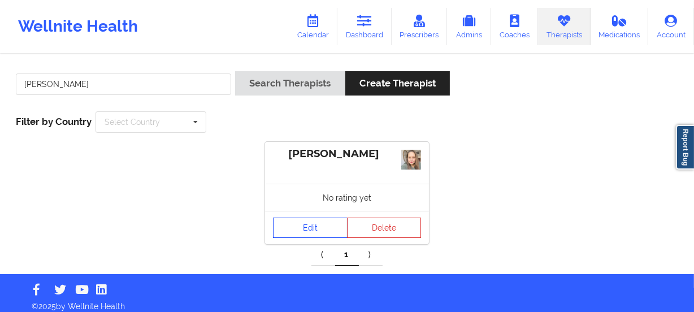
click at [328, 234] on link "Edit" at bounding box center [310, 227] width 75 height 20
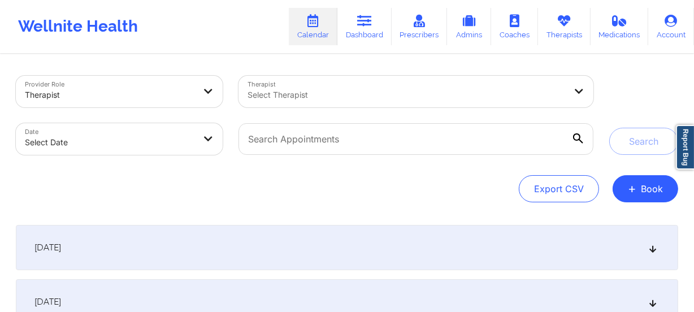
click at [166, 150] on body "Wellnite Health Calendar Dashboard Prescribers Admins Coaches Therapists Medica…" at bounding box center [347, 156] width 694 height 312
select select "2025-8"
select select "2025-9"
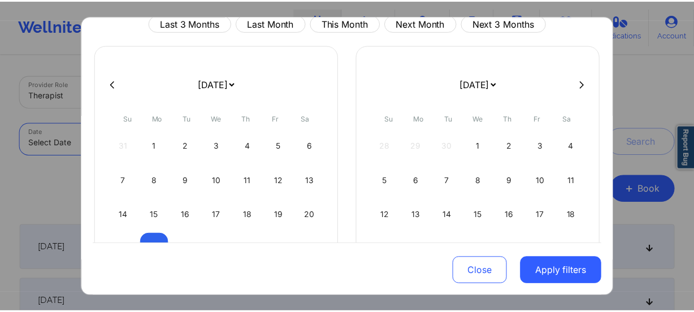
scroll to position [102, 0]
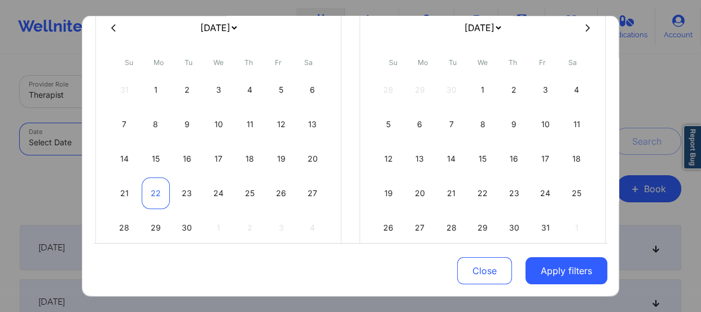
click at [159, 187] on div "22" at bounding box center [156, 193] width 29 height 32
select select "2025-8"
select select "2025-9"
click at [188, 189] on div "23" at bounding box center [187, 193] width 29 height 32
select select "2025-8"
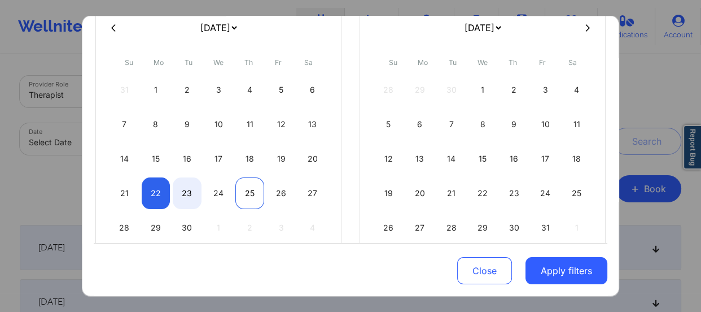
select select "2025-9"
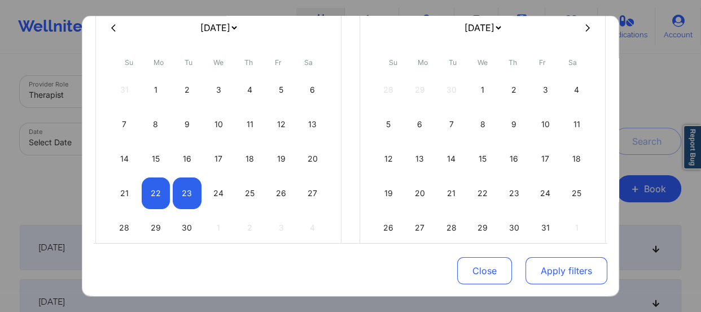
click at [559, 269] on button "Apply filters" at bounding box center [567, 270] width 82 height 27
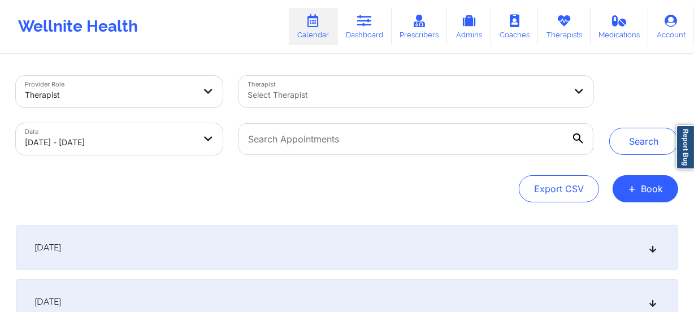
click at [316, 88] on div at bounding box center [406, 95] width 318 height 14
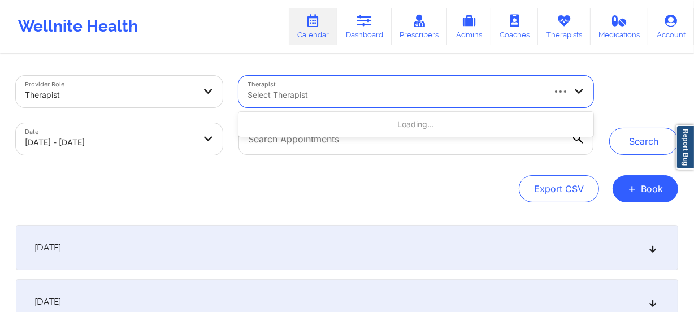
paste input "Vitus Chibuike Onusuru"
type input "Vitus Chibuike Onusuru"
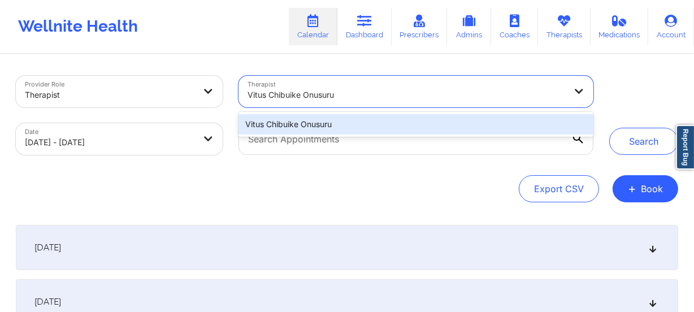
click at [355, 119] on div "Vitus Chibuike Onusuru" at bounding box center [415, 124] width 355 height 20
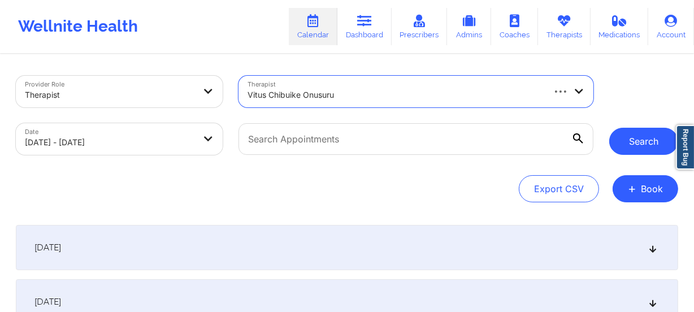
click at [640, 143] on button "Search" at bounding box center [643, 141] width 69 height 27
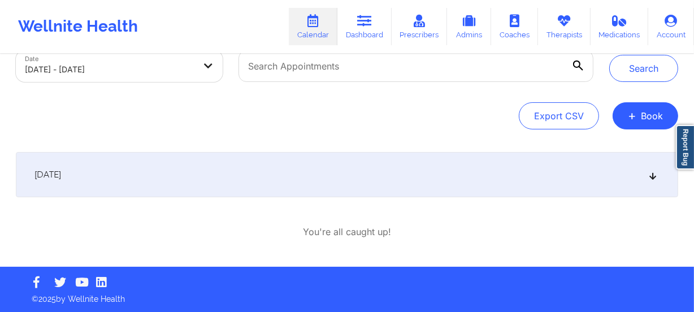
scroll to position [73, 0]
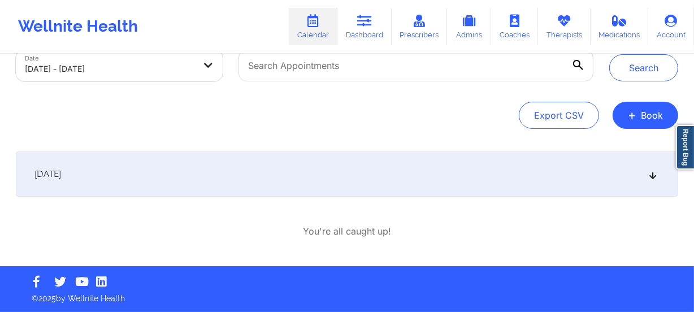
click at [650, 181] on div "[DATE]" at bounding box center [347, 173] width 662 height 45
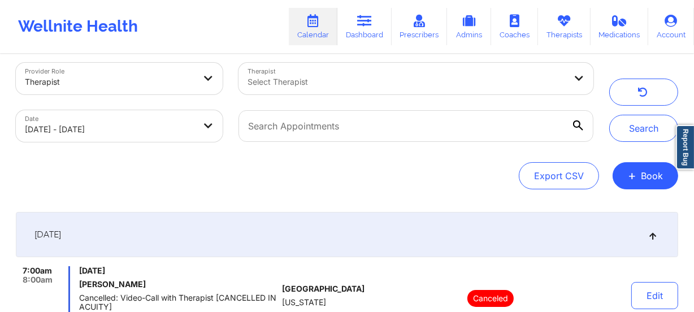
scroll to position [0, 0]
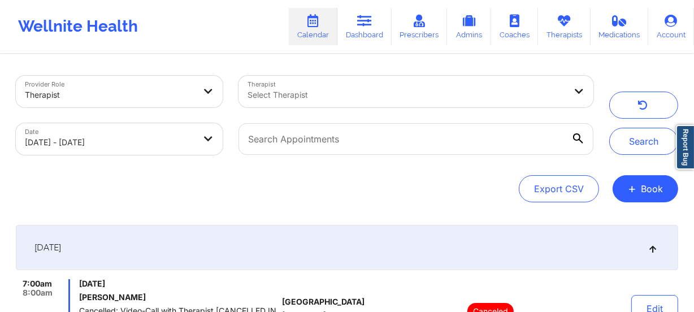
click at [311, 27] on link "Calendar" at bounding box center [313, 26] width 49 height 37
click at [316, 91] on div at bounding box center [406, 95] width 318 height 14
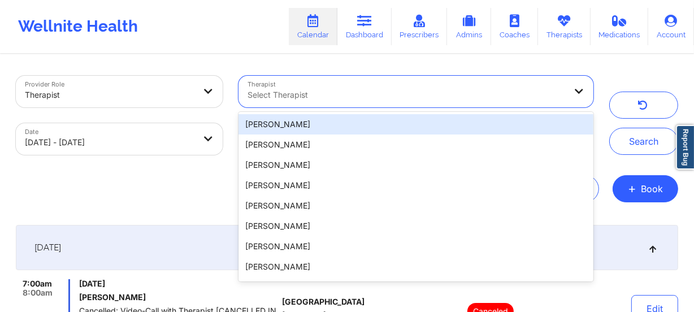
paste input "[US_STATE][PERSON_NAME]"
type input "[US_STATE][PERSON_NAME]"
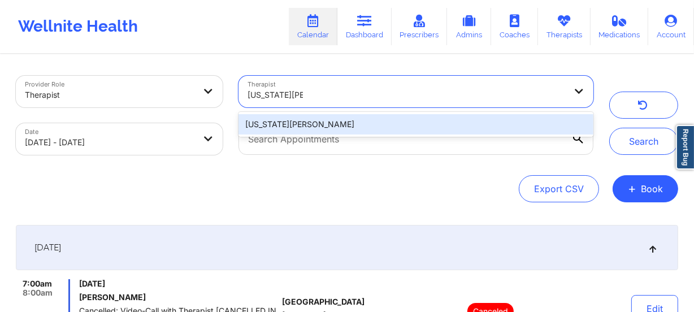
click at [333, 120] on div "[US_STATE][PERSON_NAME]" at bounding box center [415, 124] width 355 height 20
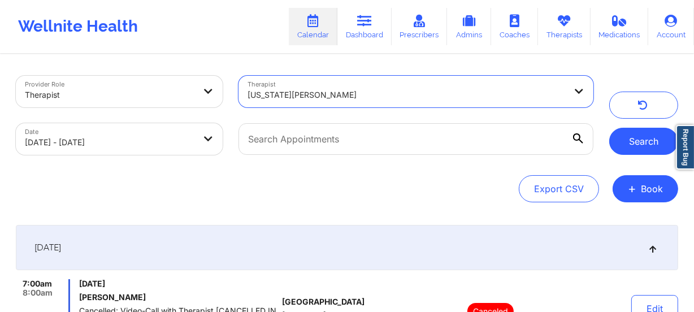
click at [631, 144] on button "Search" at bounding box center [643, 141] width 69 height 27
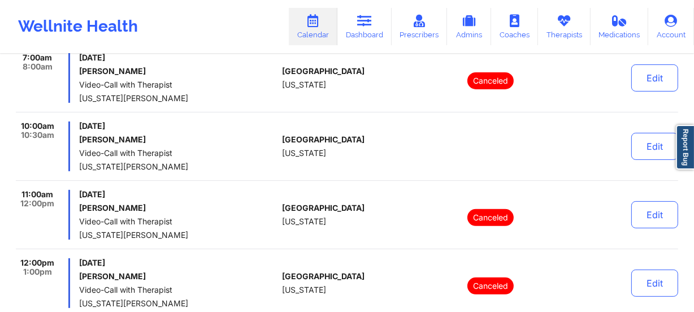
scroll to position [308, 0]
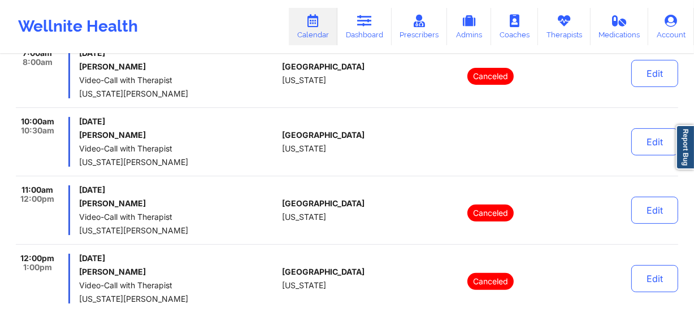
click at [337, 121] on div "United States Florida" at bounding box center [344, 142] width 125 height 50
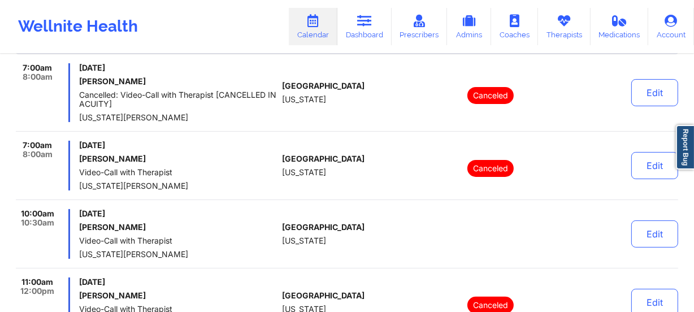
scroll to position [256, 0]
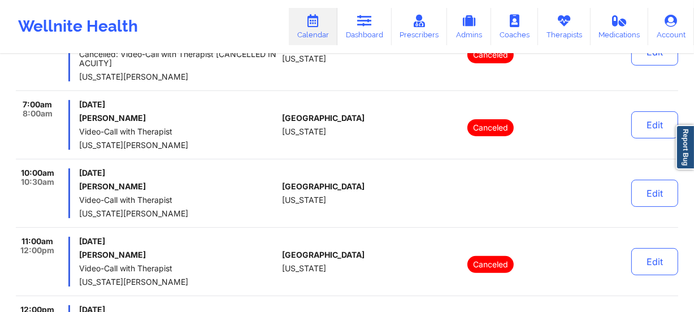
click at [317, 217] on div "10:00am 10:30am Monday, September 22, 2025 Joan Rodriguez Video-Call with Thera…" at bounding box center [347, 197] width 662 height 59
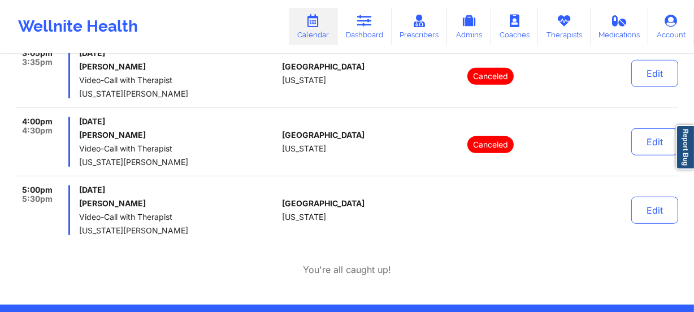
scroll to position [616, 0]
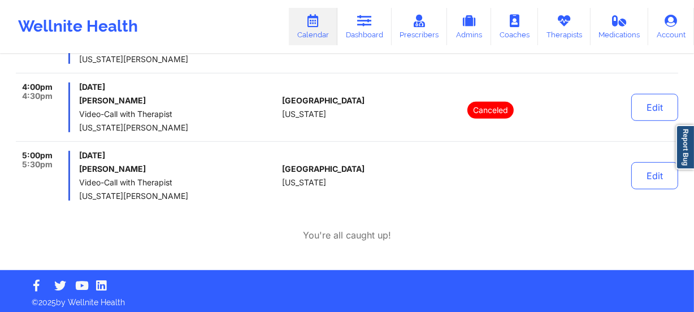
drag, startPoint x: 277, startPoint y: 133, endPoint x: 273, endPoint y: 146, distance: 13.6
click at [277, 133] on div "4:00pm 4:30pm Monday, September 22, 2025 Shannon Salgado Video-Call with Therap…" at bounding box center [347, 111] width 662 height 59
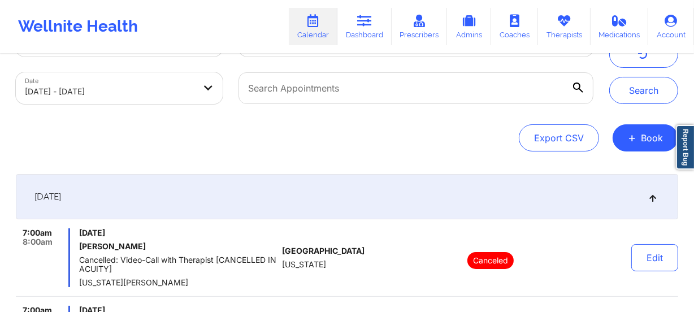
scroll to position [0, 0]
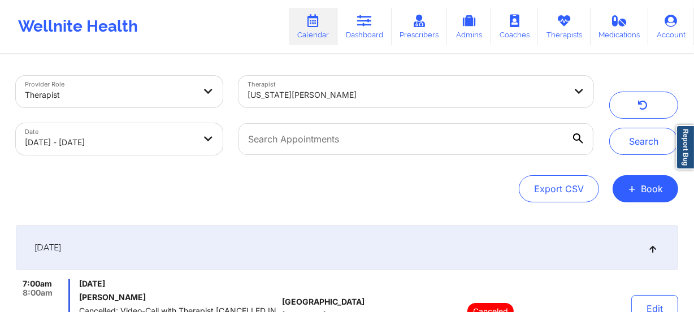
click at [333, 96] on div at bounding box center [406, 95] width 318 height 14
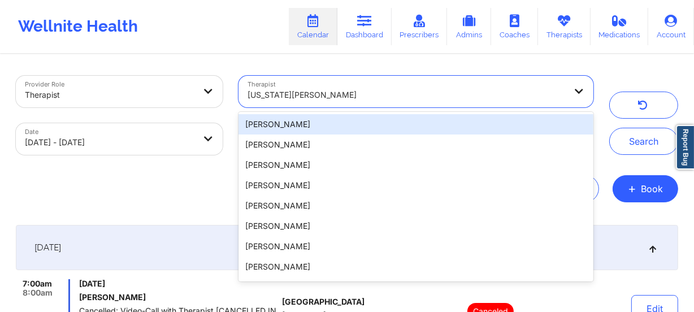
paste input "[PERSON_NAME]"
type input "[PERSON_NAME]"
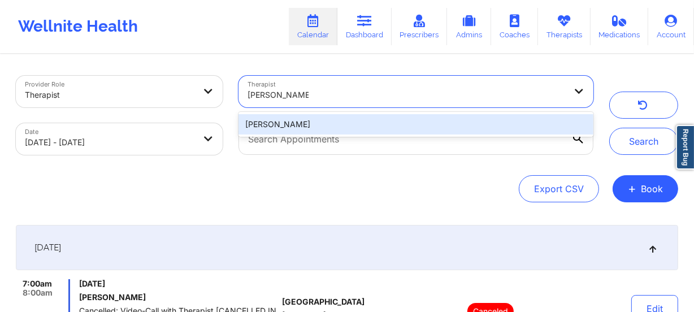
click at [334, 129] on div "[PERSON_NAME]" at bounding box center [415, 124] width 355 height 20
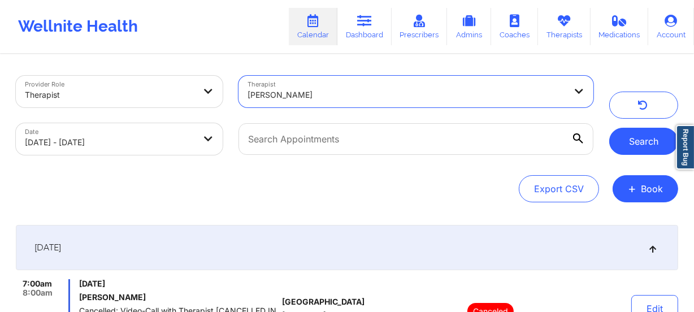
click at [644, 147] on button "Search" at bounding box center [643, 141] width 69 height 27
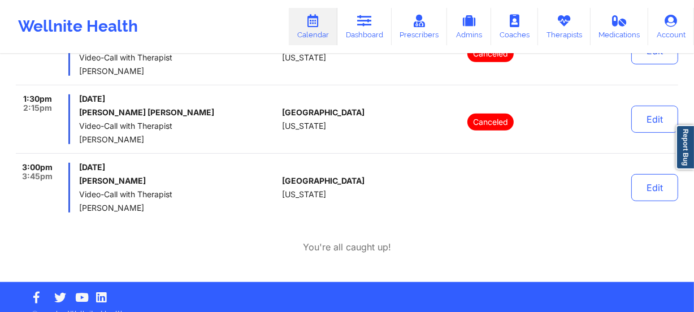
scroll to position [560, 0]
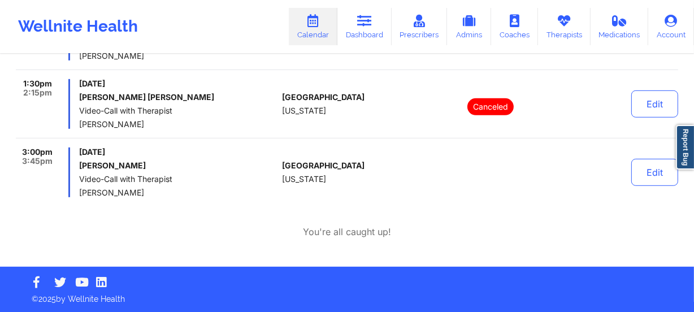
click at [219, 178] on span "Video-Call with Therapist" at bounding box center [178, 179] width 198 height 9
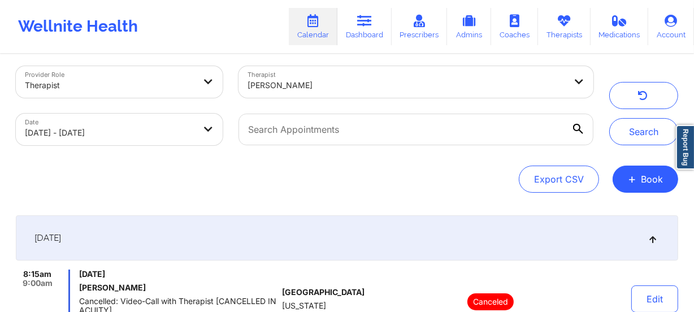
scroll to position [0, 0]
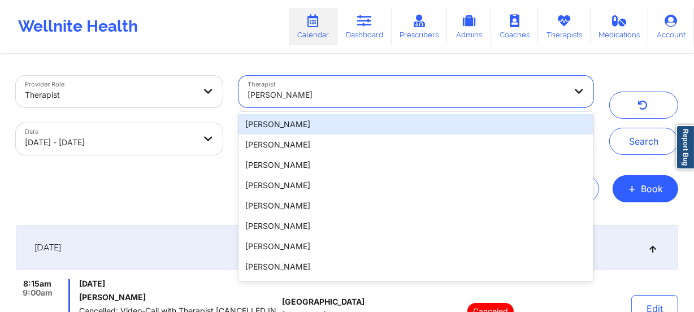
click at [363, 97] on div at bounding box center [406, 95] width 318 height 14
paste input "Vanessa Smith"
type input "Vanessa Smith"
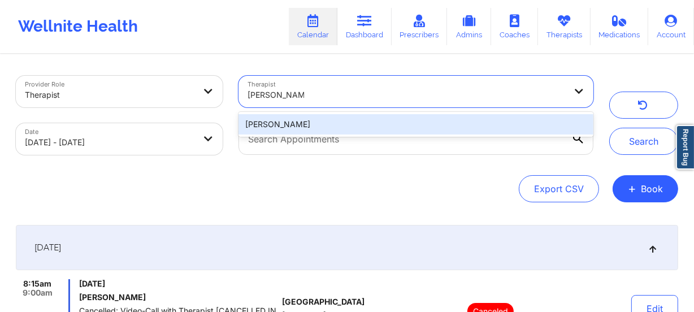
click at [368, 125] on div "Vanessa Smith" at bounding box center [415, 124] width 355 height 20
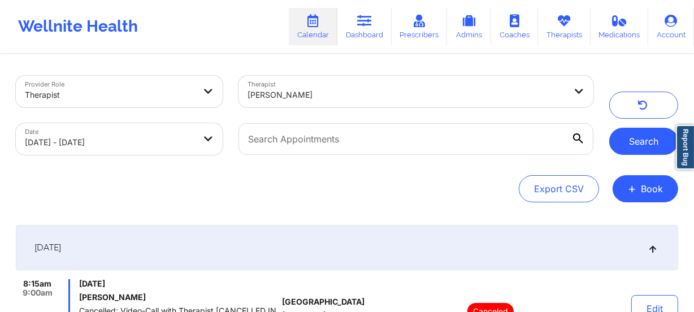
click at [648, 143] on button "Search" at bounding box center [643, 141] width 69 height 27
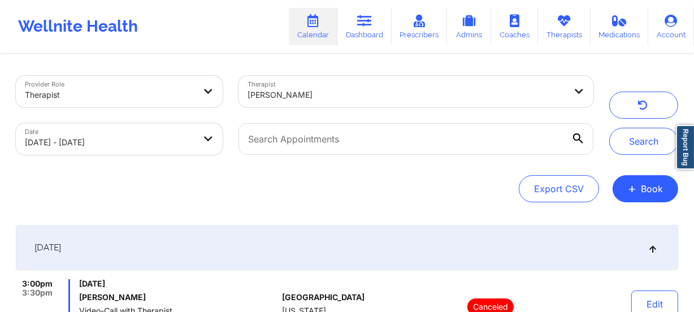
click at [332, 102] on div "Vanessa Smith" at bounding box center [406, 94] width 318 height 25
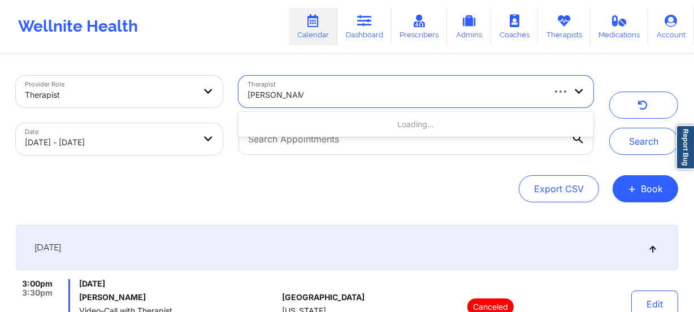
type input "veronica smith"
type input "[PERSON_NAME]"
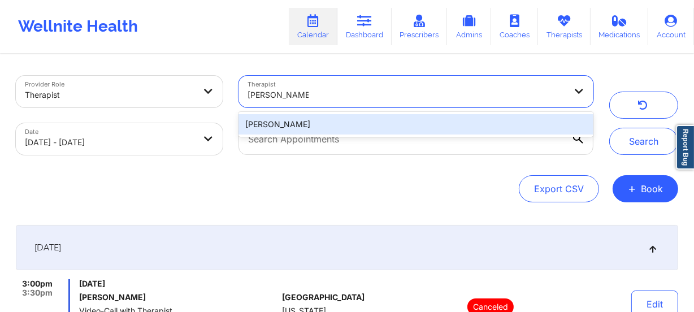
click at [342, 117] on div "[PERSON_NAME]" at bounding box center [415, 124] width 355 height 20
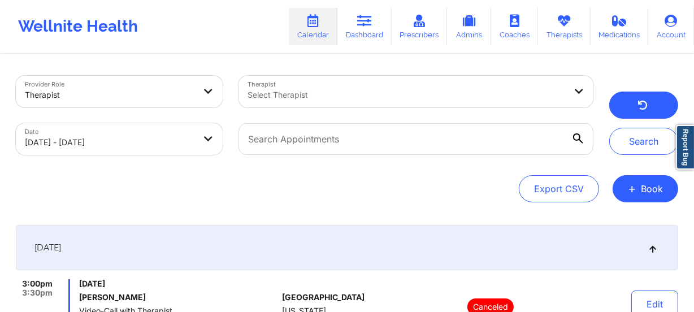
click at [638, 106] on icon "button" at bounding box center [642, 106] width 11 height 9
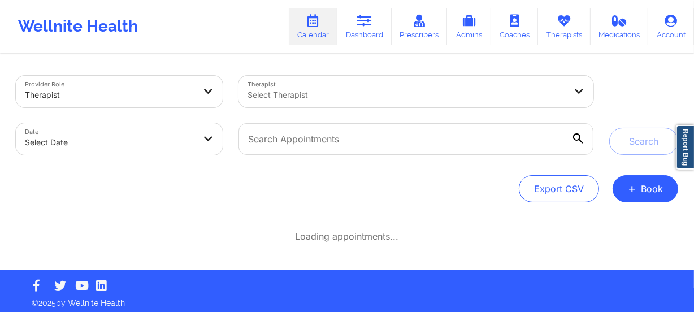
click at [133, 149] on body "Wellnite Health Calendar Dashboard Prescribers Admins Coaches Therapists Medica…" at bounding box center [347, 156] width 694 height 312
select select "2025-8"
select select "2025-9"
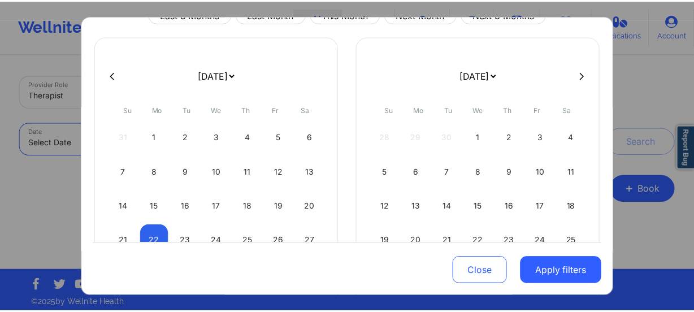
scroll to position [102, 0]
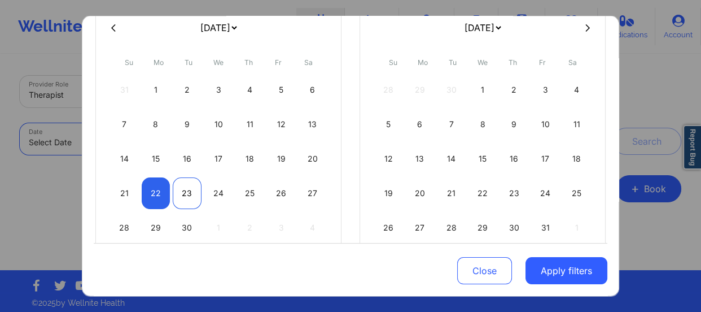
select select "2025-8"
select select "2025-9"
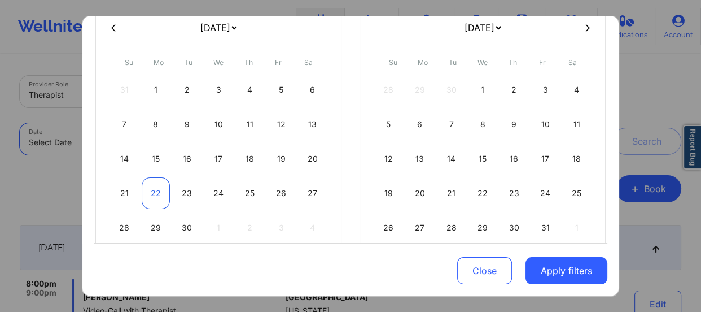
click at [142, 192] on div "22" at bounding box center [156, 193] width 29 height 32
select select "2025-8"
select select "2025-9"
click at [150, 193] on div "22" at bounding box center [156, 193] width 29 height 32
select select "2025-8"
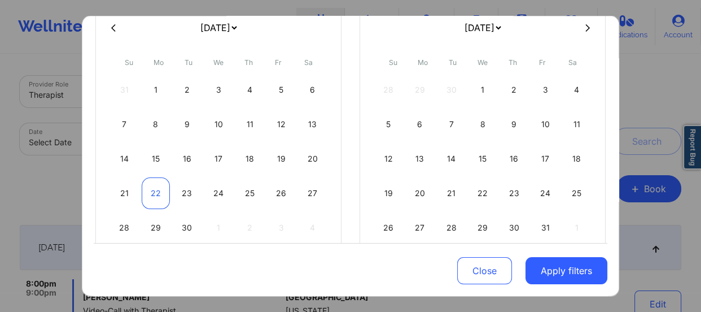
select select "2025-9"
click at [189, 195] on div "23" at bounding box center [187, 193] width 29 height 32
select select "2025-8"
select select "2025-9"
select select "2025-8"
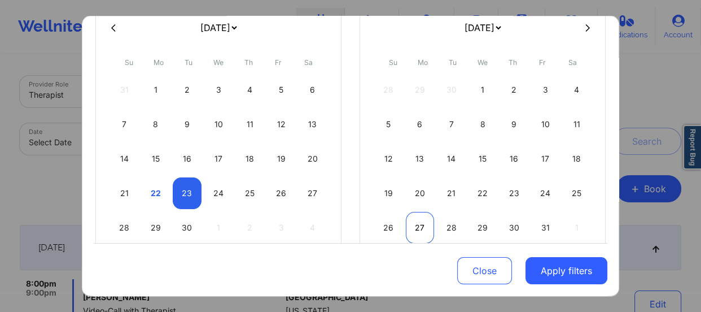
select select "2025-9"
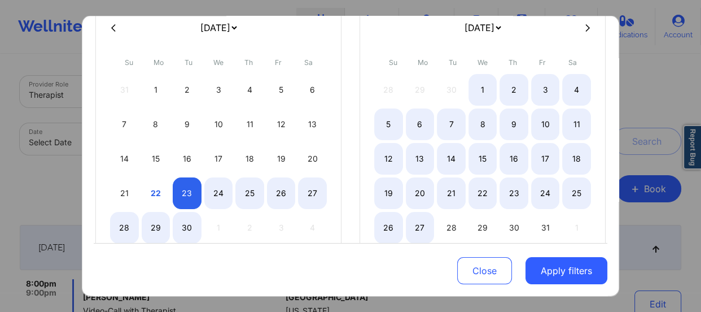
select select "2025-8"
select select "2025-9"
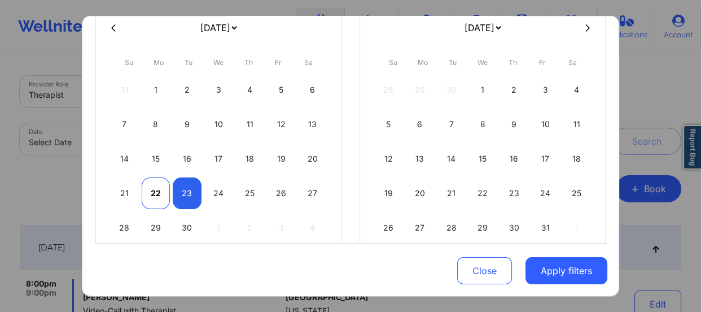
select select "2025-8"
select select "2025-9"
click at [152, 192] on div "22" at bounding box center [156, 193] width 29 height 32
select select "2025-8"
select select "2025-9"
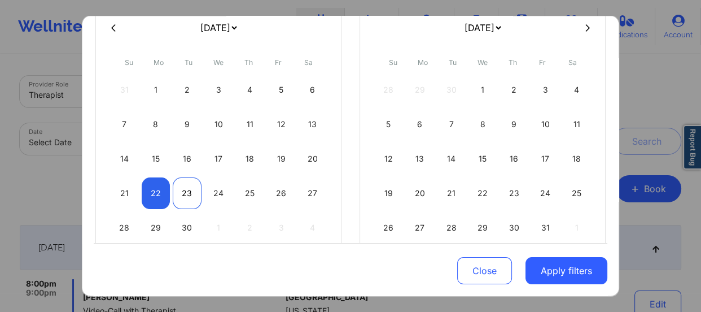
select select "2025-8"
select select "2025-9"
click at [181, 193] on div "23" at bounding box center [187, 193] width 29 height 32
select select "2025-8"
select select "2025-9"
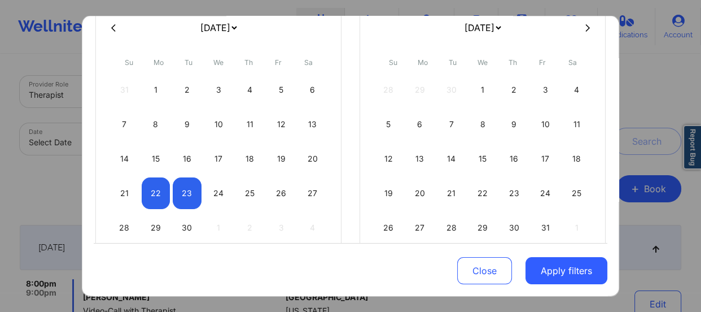
click at [570, 278] on button "Apply filters" at bounding box center [567, 270] width 82 height 27
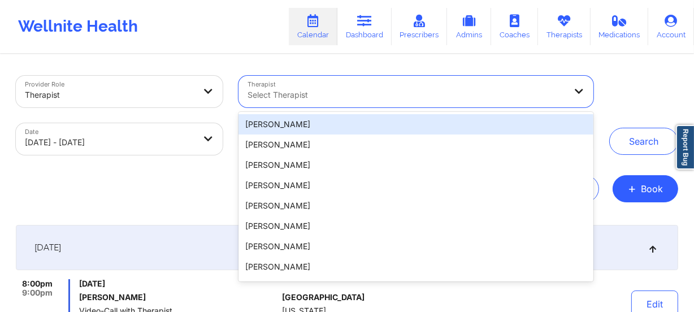
click at [295, 98] on div at bounding box center [406, 95] width 318 height 14
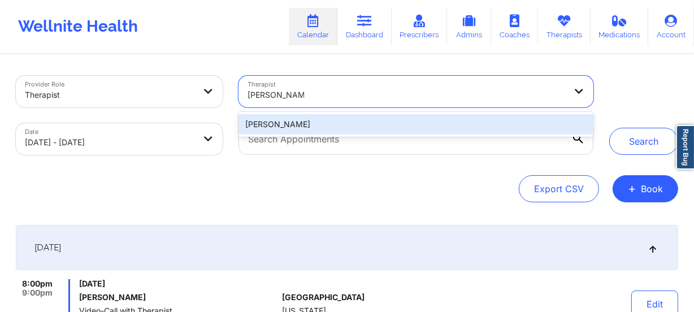
type input "[PERSON_NAME]"
click at [296, 122] on div "[PERSON_NAME]" at bounding box center [415, 124] width 355 height 20
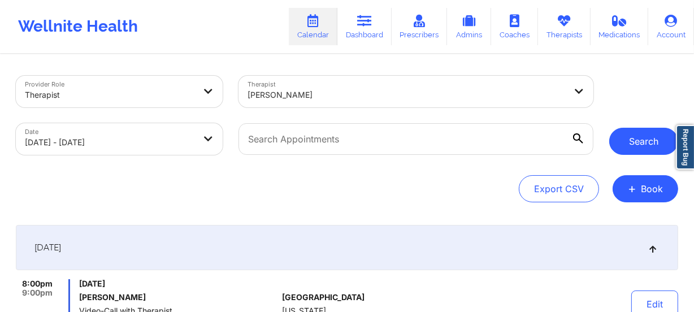
click at [645, 141] on button "Search" at bounding box center [643, 141] width 69 height 27
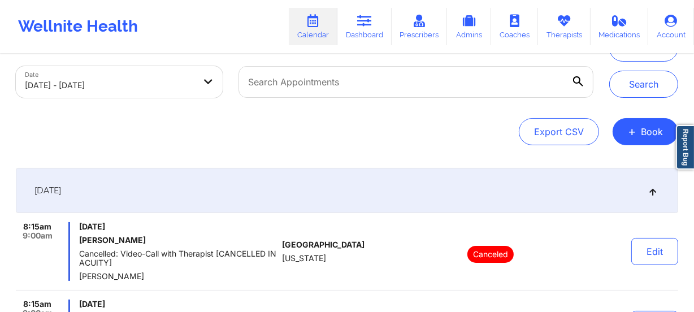
scroll to position [0, 0]
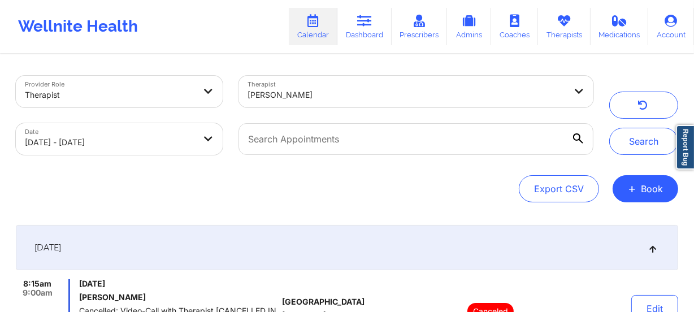
click at [312, 95] on div at bounding box center [406, 95] width 318 height 14
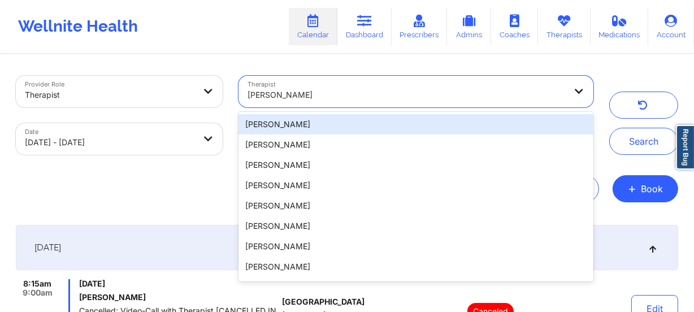
paste input "LaToyia Miller"
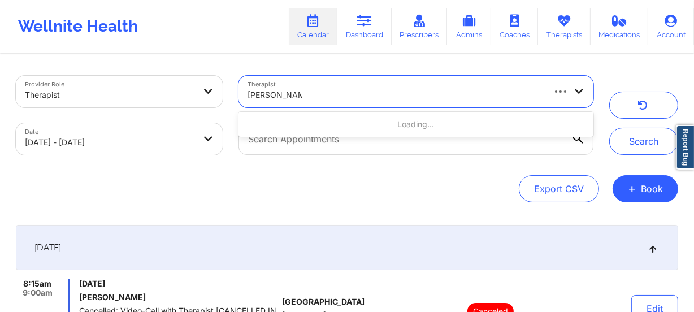
click at [281, 91] on input "LaToyia Miller" at bounding box center [274, 94] width 55 height 11
type input "LaToyia Miller"
click at [428, 88] on div at bounding box center [406, 95] width 318 height 14
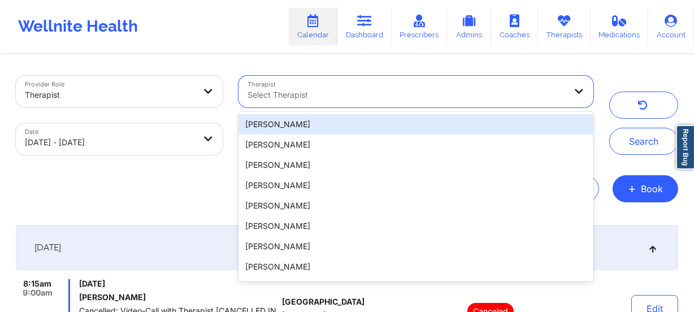
click at [331, 88] on div at bounding box center [406, 95] width 318 height 14
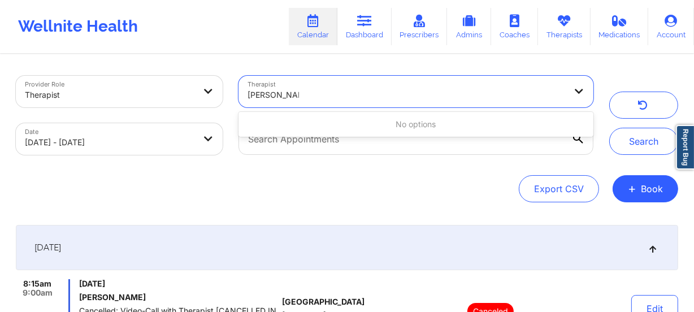
type input "Latoyia Miller"
click at [359, 182] on div "Export CSV + Book" at bounding box center [347, 188] width 662 height 27
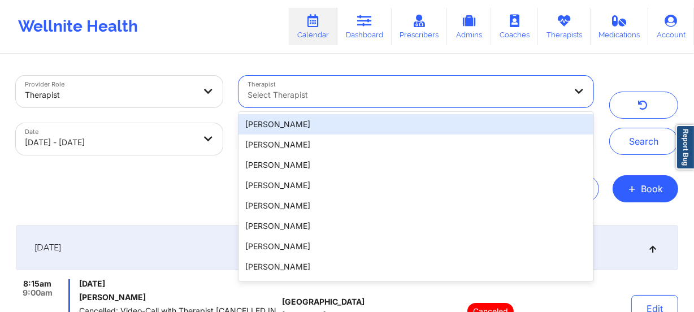
click at [361, 101] on div at bounding box center [406, 95] width 318 height 14
paste input "Laura Sophocleous"
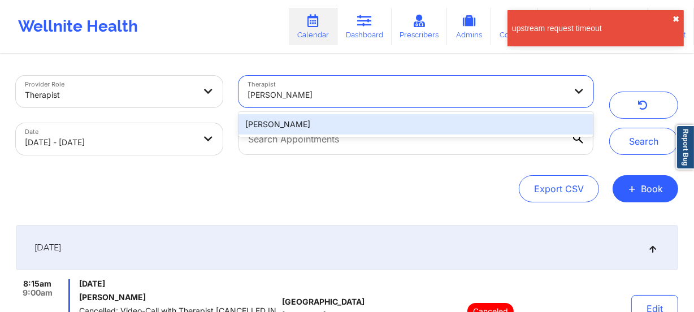
type input "Laura Sophocleous"
click at [675, 16] on button "✖︎" at bounding box center [675, 19] width 7 height 9
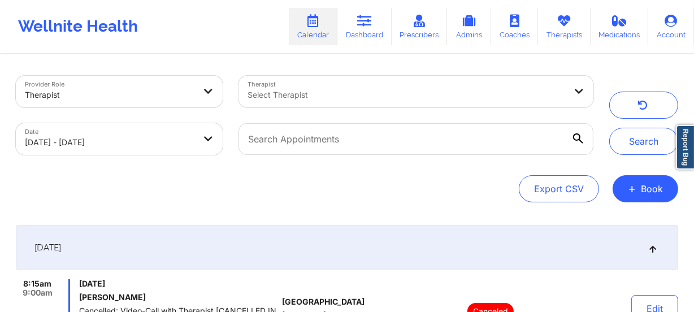
click at [387, 99] on div at bounding box center [406, 95] width 318 height 14
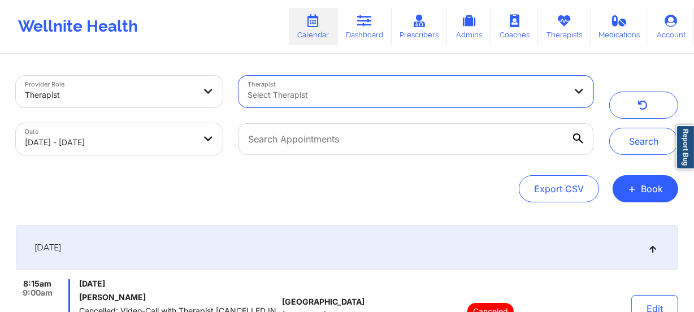
drag, startPoint x: 383, startPoint y: 98, endPoint x: 339, endPoint y: 96, distance: 44.1
click at [339, 96] on div at bounding box center [406, 95] width 318 height 14
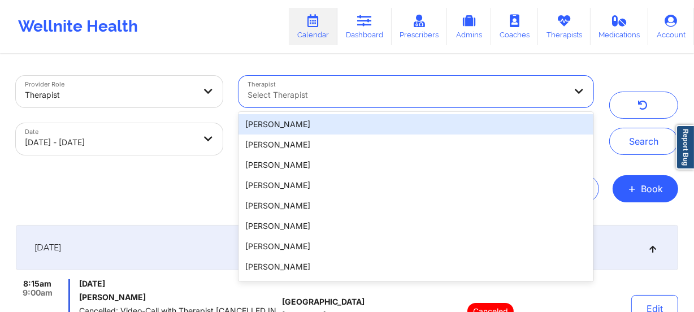
paste input "Laura Sophocleous"
type input "Laura Sophocleous"
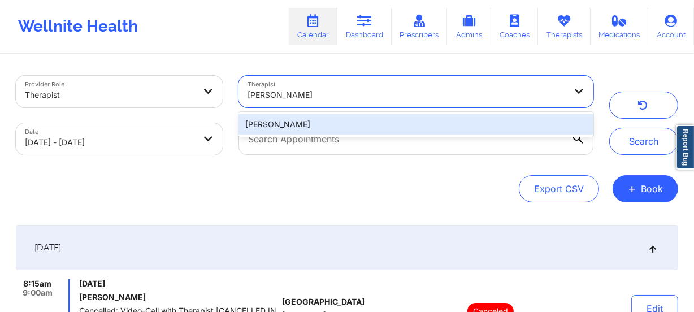
click at [338, 114] on div "Laura Sophocleous" at bounding box center [415, 124] width 355 height 20
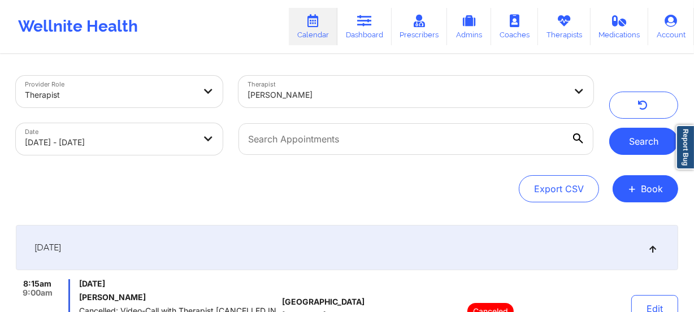
click at [645, 148] on button "Search" at bounding box center [643, 141] width 69 height 27
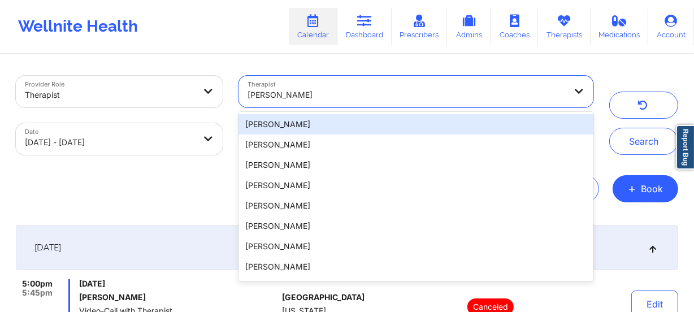
click at [363, 102] on div "Laura Sophocleous" at bounding box center [406, 94] width 318 height 25
paste input "[PERSON_NAME]"
type input "[PERSON_NAME]"
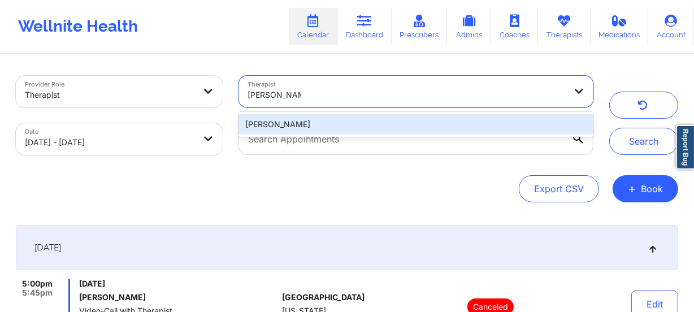
click at [359, 127] on div "[PERSON_NAME]" at bounding box center [415, 124] width 355 height 20
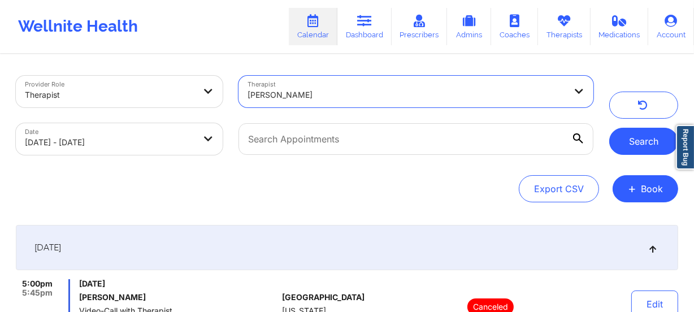
click at [647, 138] on button "Search" at bounding box center [643, 141] width 69 height 27
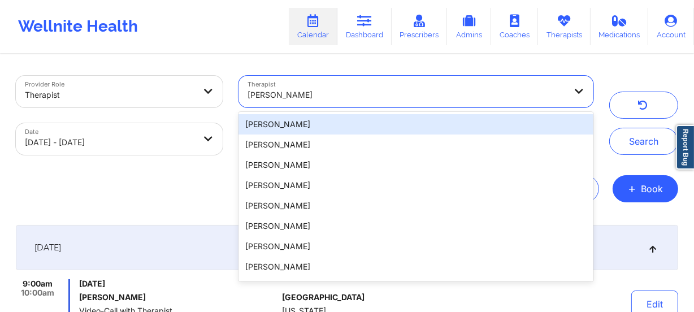
click at [319, 85] on div "[PERSON_NAME]" at bounding box center [406, 94] width 318 height 25
paste input "[PERSON_NAME]"
type input "[PERSON_NAME]"
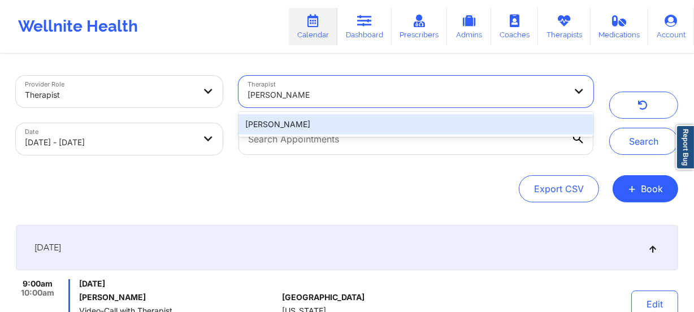
click at [325, 128] on div "[PERSON_NAME]" at bounding box center [415, 124] width 355 height 20
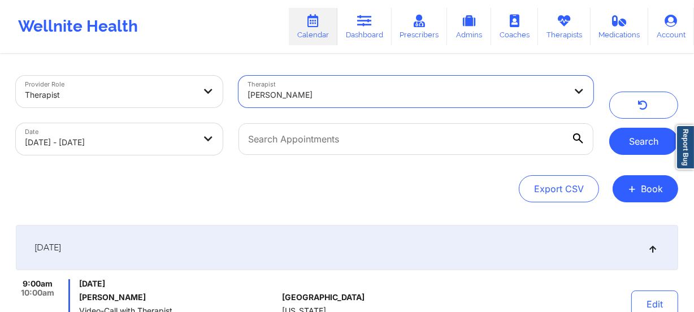
click at [649, 143] on button "Search" at bounding box center [643, 141] width 69 height 27
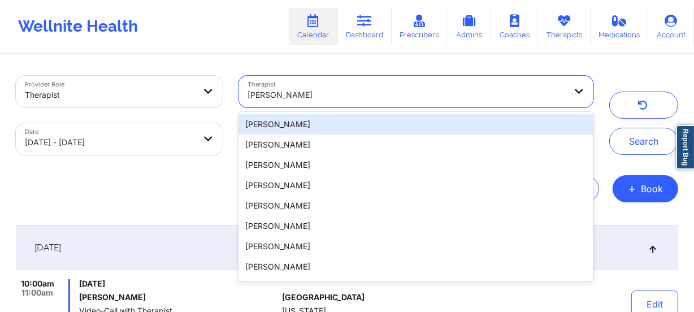
click at [311, 102] on div "[PERSON_NAME]" at bounding box center [406, 94] width 318 height 25
paste input "Leslie Bess"
type input "Leslie Bess"
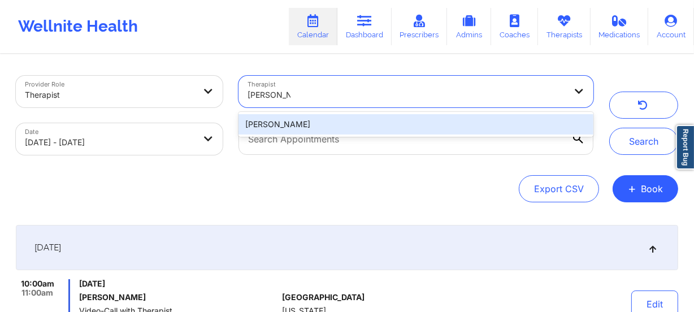
click at [385, 127] on div "Leslie Bess" at bounding box center [415, 124] width 355 height 20
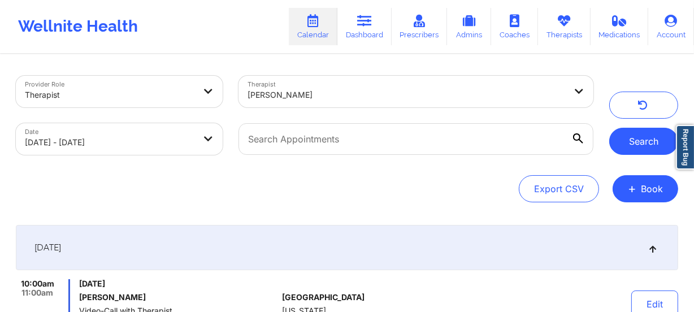
click at [626, 142] on button "Search" at bounding box center [643, 141] width 69 height 27
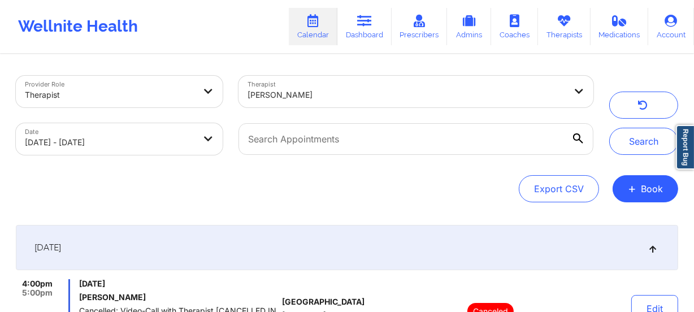
click at [316, 88] on div at bounding box center [406, 95] width 318 height 14
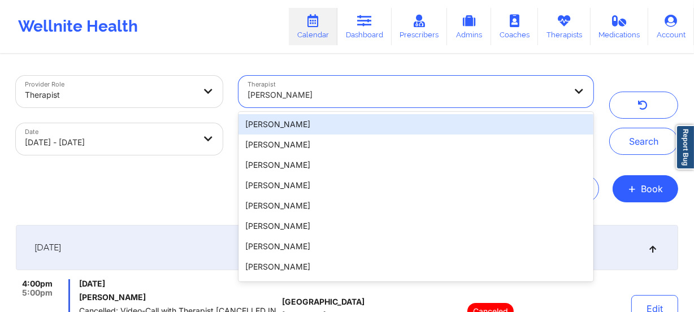
paste input "Lourdes Joseph"
type input "Lourdes Joseph"
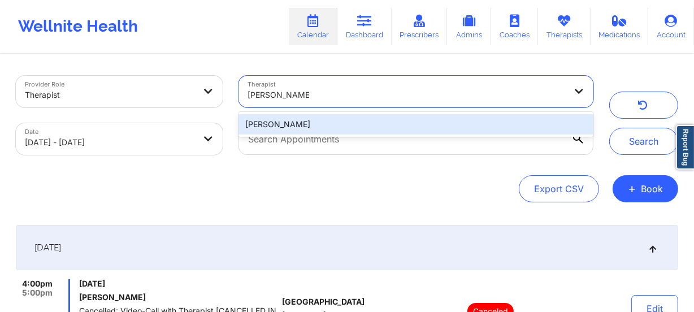
click at [314, 120] on div "Lourdes Joseph" at bounding box center [415, 124] width 355 height 20
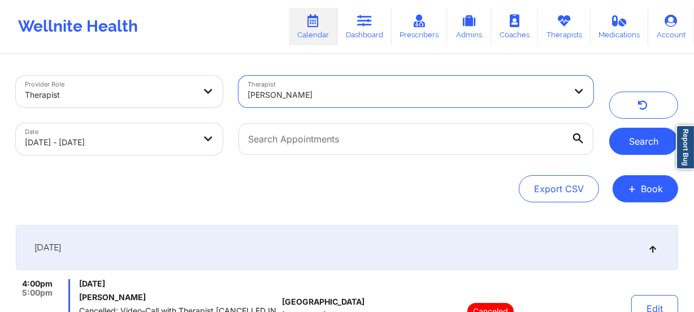
click at [628, 139] on button "Search" at bounding box center [643, 141] width 69 height 27
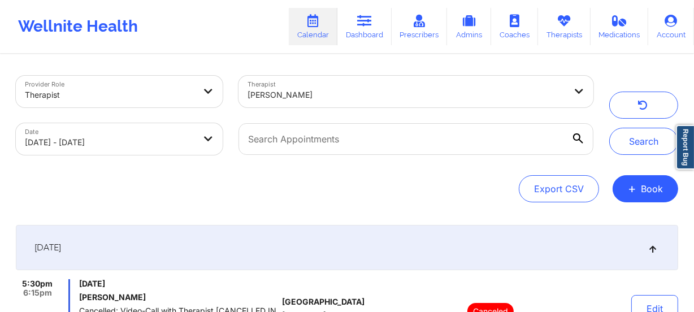
click at [302, 78] on div "Lourdes Joseph" at bounding box center [402, 92] width 328 height 32
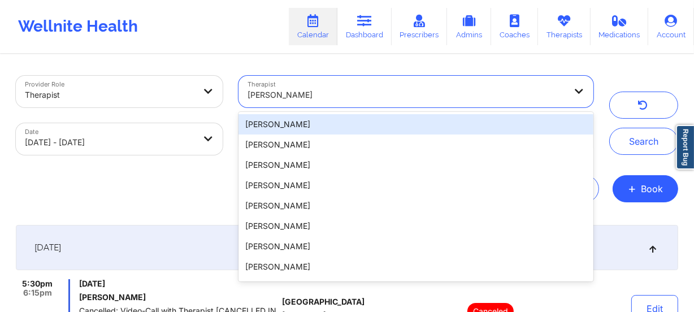
paste input "[PERSON_NAME]"
type input "[PERSON_NAME]"
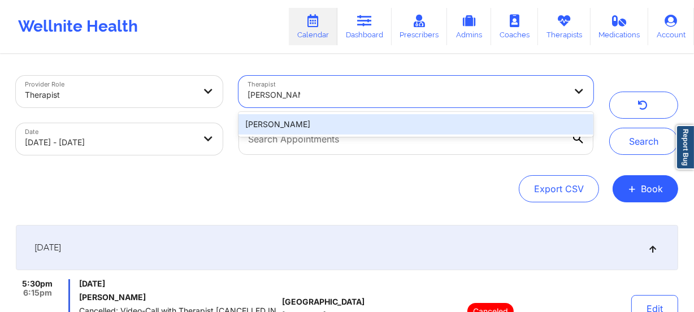
click at [324, 124] on div "[PERSON_NAME]" at bounding box center [415, 124] width 355 height 20
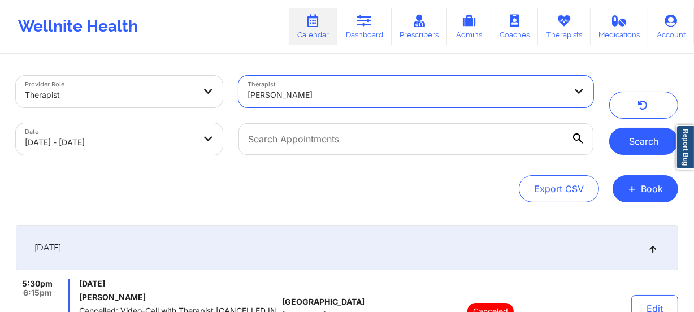
click at [645, 143] on button "Search" at bounding box center [643, 141] width 69 height 27
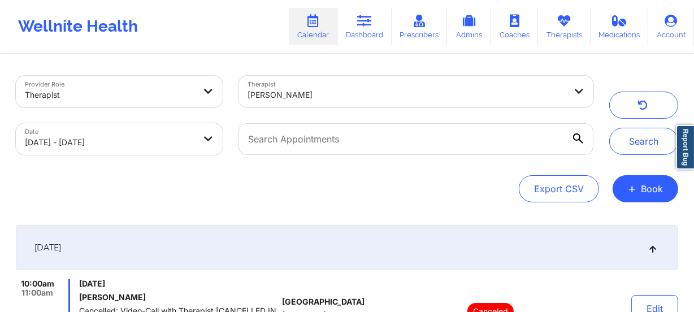
click at [326, 84] on div "[PERSON_NAME]" at bounding box center [406, 94] width 318 height 25
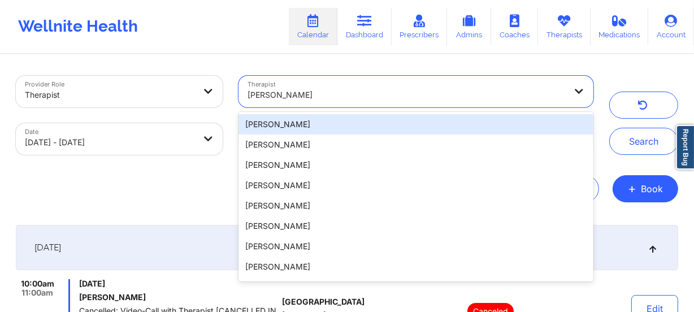
paste input "Madelyn Garrett"
type input "Madelyn Garrett"
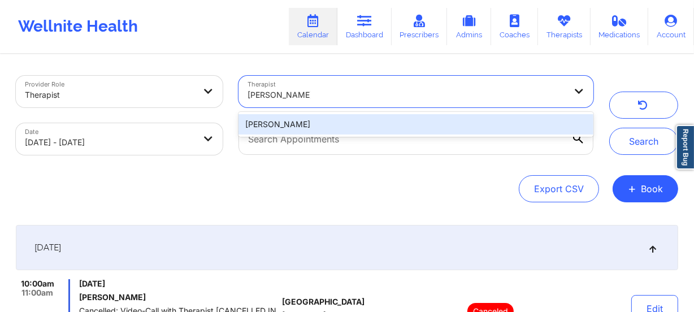
click at [334, 123] on div "Madelyn Garrett" at bounding box center [415, 124] width 355 height 20
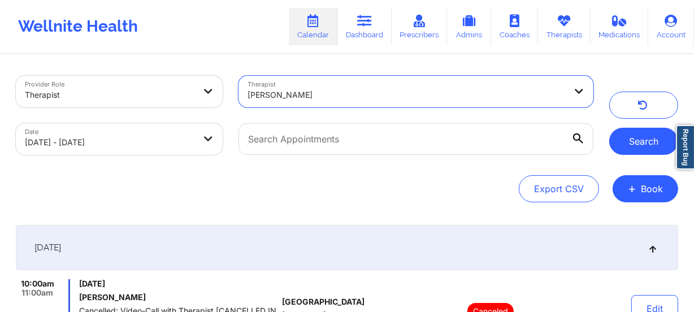
click at [633, 131] on button "Search" at bounding box center [643, 141] width 69 height 27
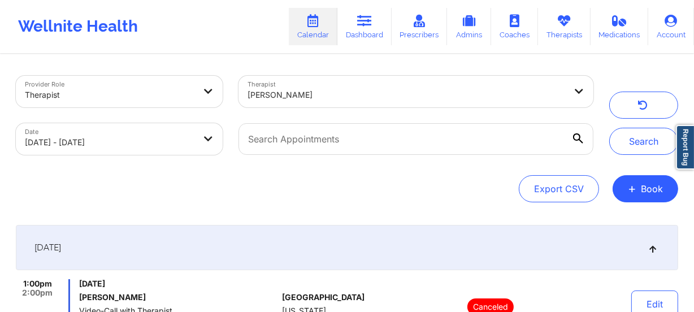
click at [354, 94] on div at bounding box center [406, 95] width 318 height 14
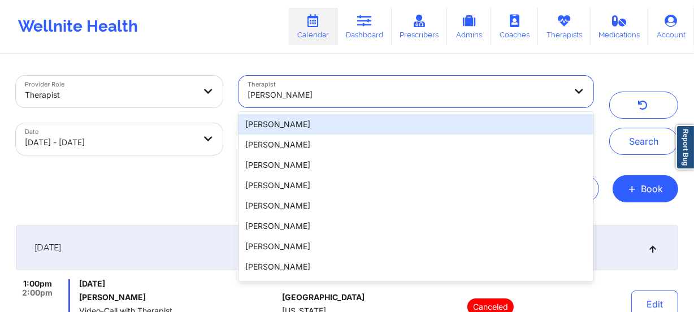
paste input "Marchita Denise Hill"
type input "Marchita Denise Hill"
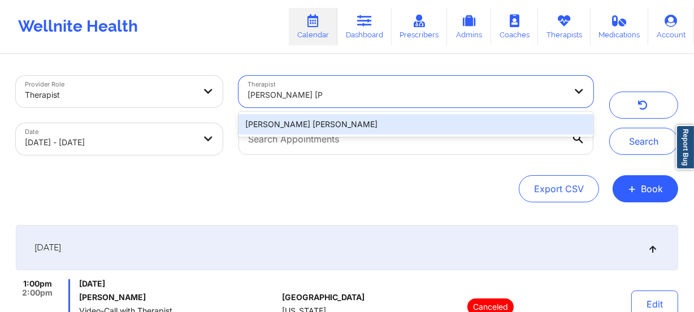
click at [354, 125] on div "Marchita Denise Hill" at bounding box center [415, 124] width 355 height 20
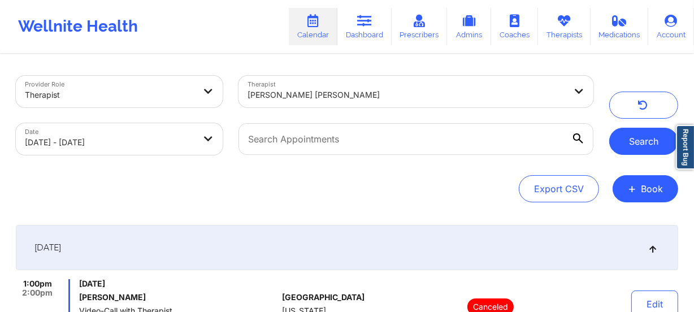
click at [638, 138] on button "Search" at bounding box center [643, 141] width 69 height 27
click at [336, 86] on div "Marchita Denise Hill" at bounding box center [406, 94] width 318 height 25
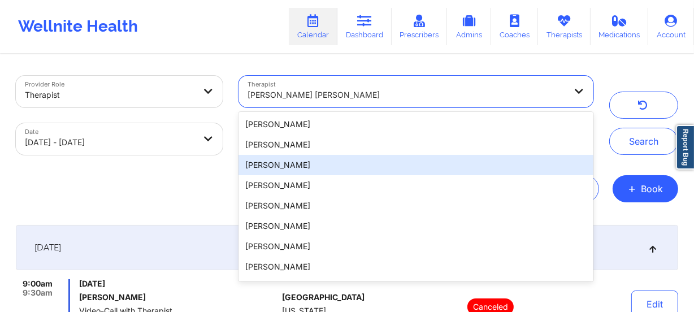
click at [183, 182] on div "Export CSV + Book" at bounding box center [347, 188] width 662 height 27
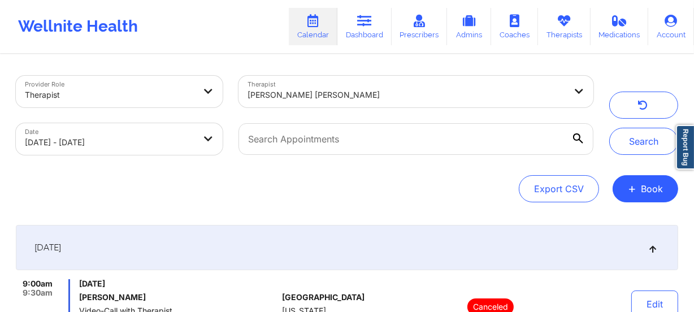
click at [306, 89] on div at bounding box center [406, 95] width 318 height 14
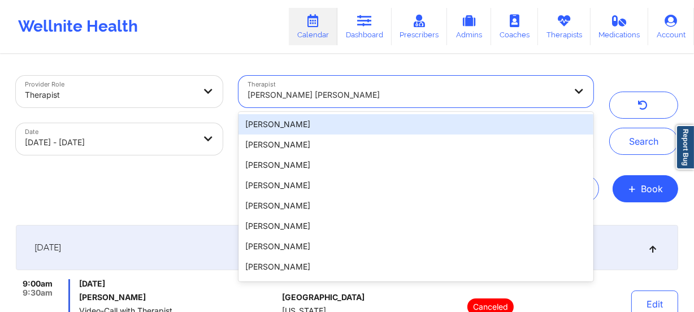
paste input "[PERSON_NAME]"
type input "[PERSON_NAME]"
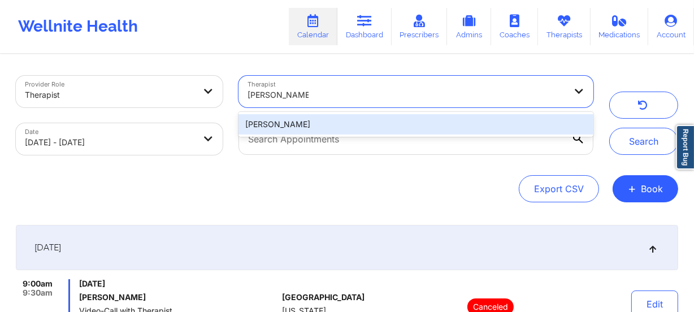
click at [351, 125] on div "[PERSON_NAME]" at bounding box center [415, 124] width 355 height 20
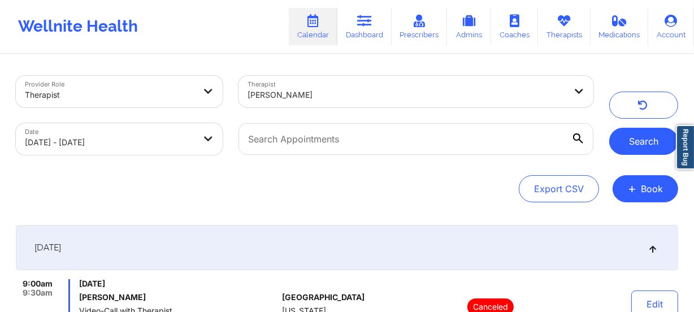
click at [655, 142] on button "Search" at bounding box center [643, 141] width 69 height 27
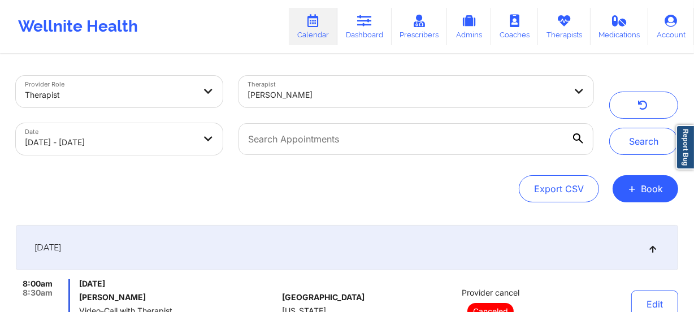
click at [347, 90] on div at bounding box center [406, 95] width 318 height 14
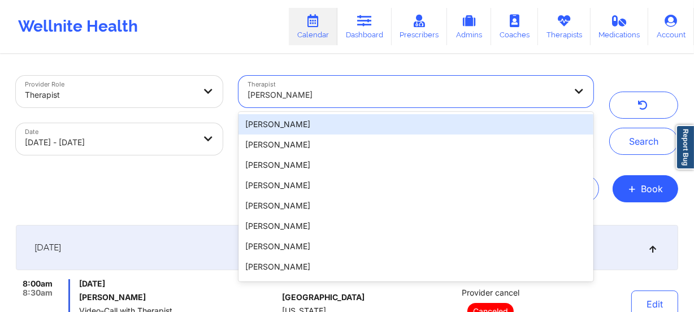
paste input "[PERSON_NAME]"
type input "[PERSON_NAME]"
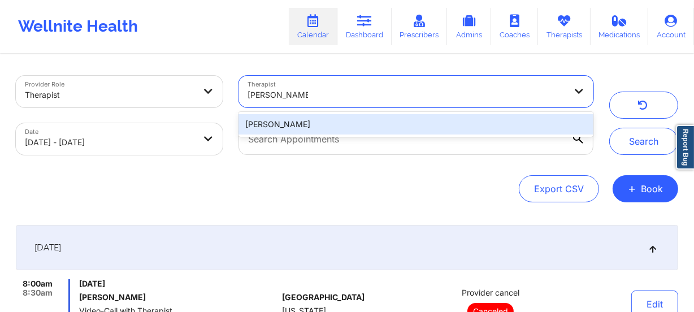
click at [335, 125] on div "[PERSON_NAME]" at bounding box center [415, 124] width 355 height 20
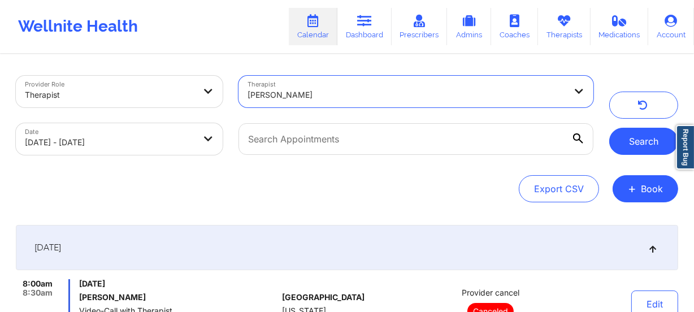
click at [631, 146] on button "Search" at bounding box center [643, 141] width 69 height 27
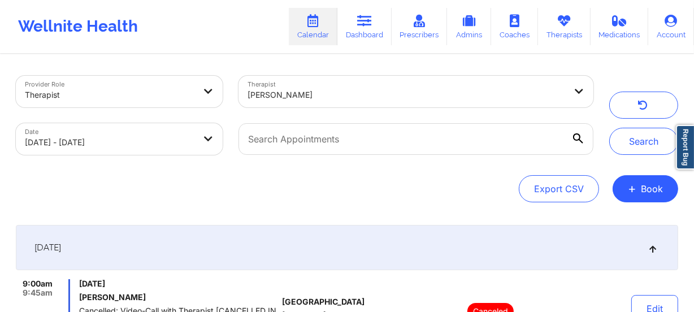
click at [345, 93] on div at bounding box center [406, 95] width 318 height 14
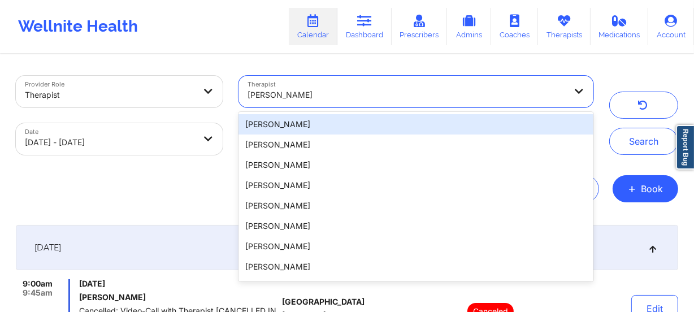
paste input "[PERSON_NAME]"
type input "[PERSON_NAME]"
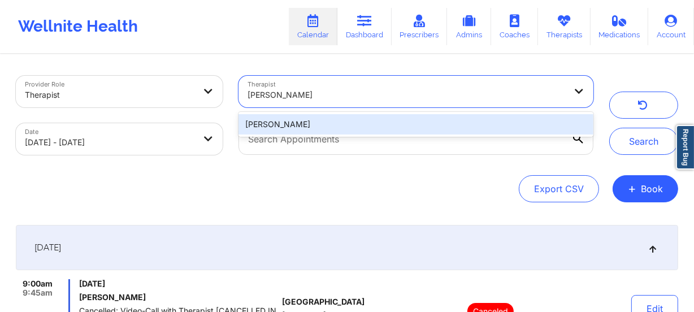
click at [349, 123] on div "[PERSON_NAME]" at bounding box center [415, 124] width 355 height 20
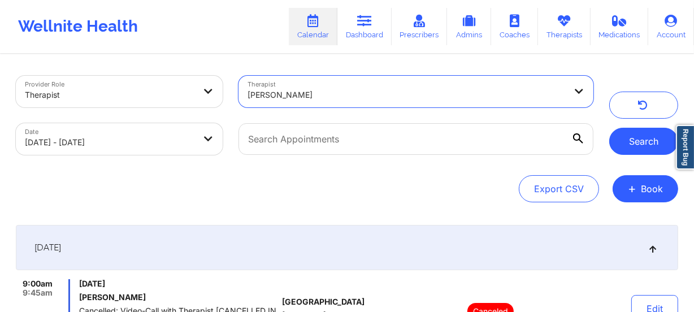
click at [625, 141] on button "Search" at bounding box center [643, 141] width 69 height 27
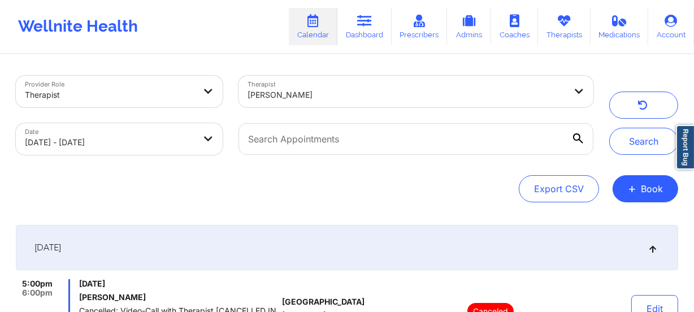
click at [316, 97] on div at bounding box center [406, 95] width 318 height 14
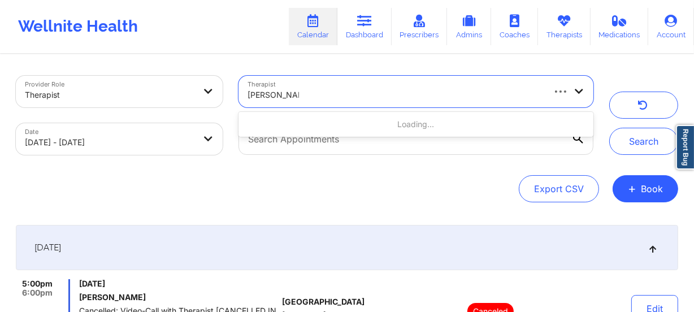
type input "[PERSON_NAME]"
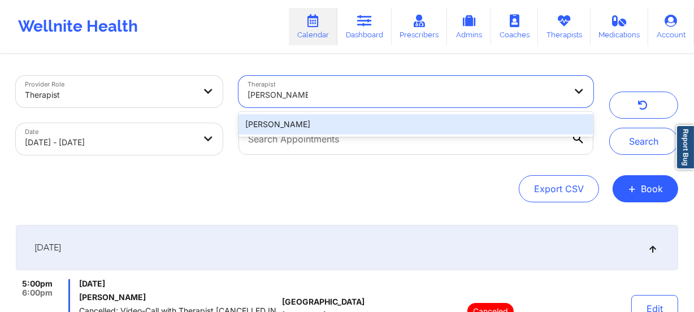
click at [328, 119] on div "[PERSON_NAME]" at bounding box center [415, 124] width 355 height 20
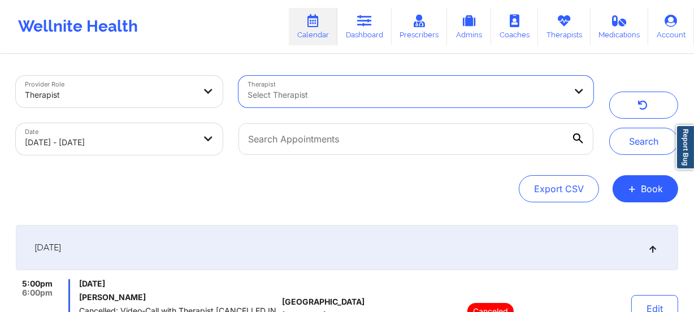
click at [304, 101] on div at bounding box center [406, 95] width 318 height 14
paste input "[PERSON_NAME]"
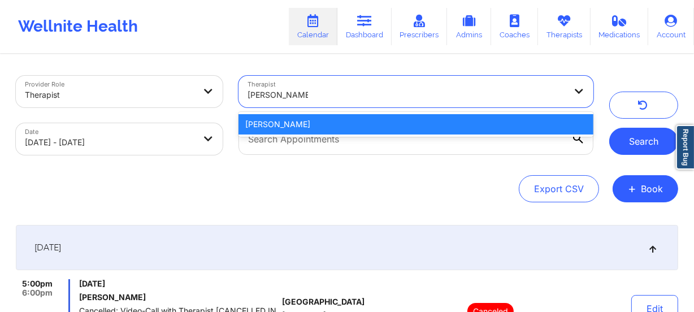
type input "[PERSON_NAME]"
click at [632, 141] on button "Search" at bounding box center [643, 141] width 69 height 27
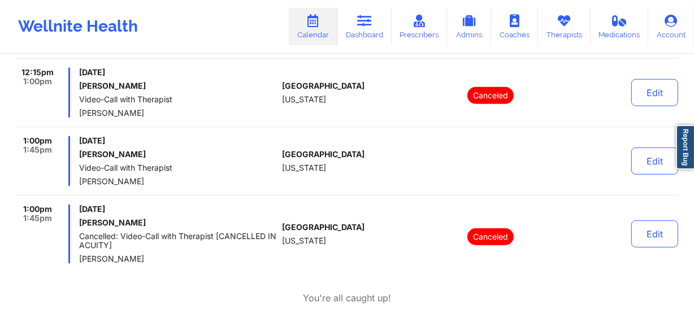
scroll to position [667, 0]
drag, startPoint x: 322, startPoint y: 180, endPoint x: 217, endPoint y: 133, distance: 114.3
click at [326, 152] on span "[GEOGRAPHIC_DATA]" at bounding box center [323, 153] width 82 height 9
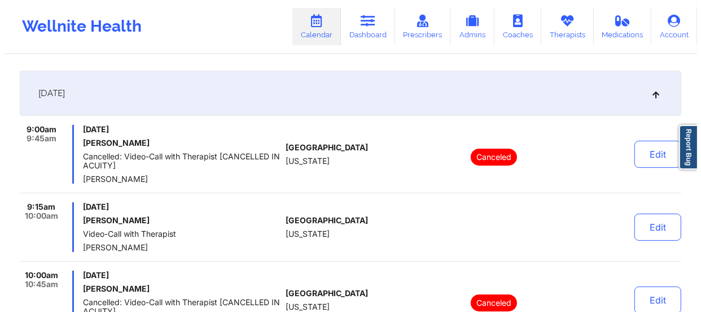
scroll to position [0, 0]
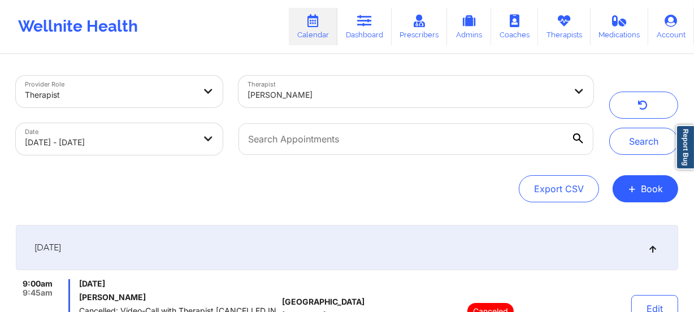
click at [321, 90] on div at bounding box center [406, 95] width 318 height 14
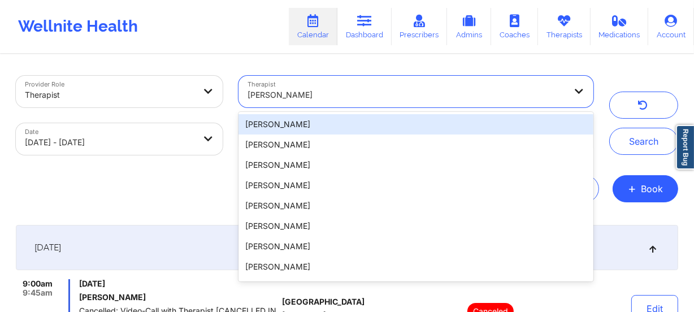
paste input "agbarrett13@gmail.com"
type input "agbarrett13@gmail.com"
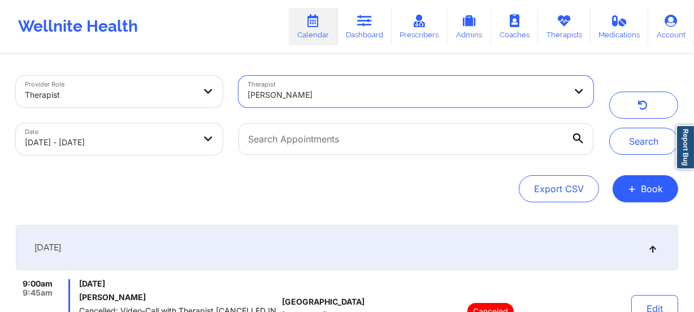
drag, startPoint x: 367, startPoint y: 95, endPoint x: 165, endPoint y: 67, distance: 203.5
paste input "[PERSON_NAME]"
type input "[PERSON_NAME]"
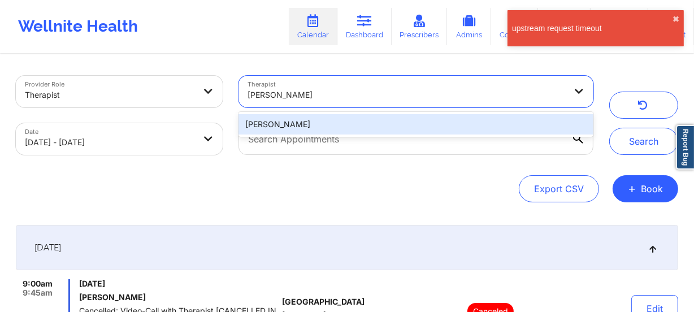
click at [364, 119] on div "[PERSON_NAME]" at bounding box center [415, 124] width 355 height 20
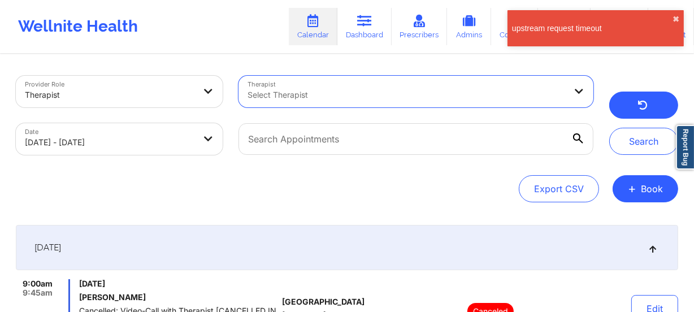
click at [642, 102] on icon "button" at bounding box center [642, 106] width 11 height 9
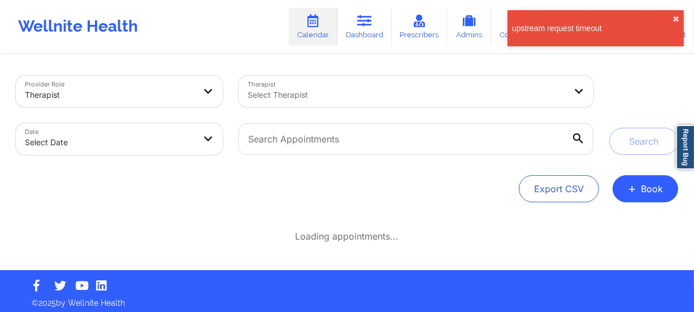
click at [110, 142] on body "upstream request timeout ✖︎ Wellnite Health Calendar Dashboard Prescribers Admi…" at bounding box center [347, 156] width 694 height 312
select select "2025-8"
select select "2025-9"
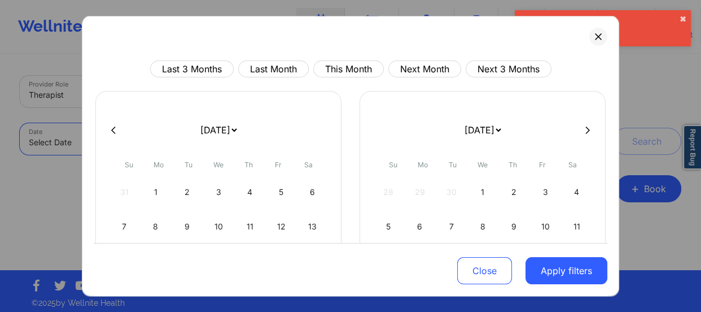
select select "2025-8"
select select "2025-9"
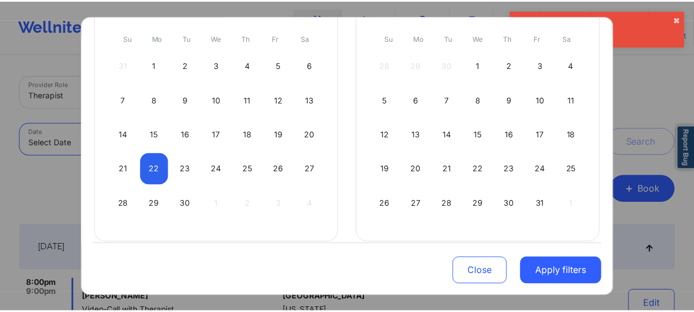
scroll to position [138, 0]
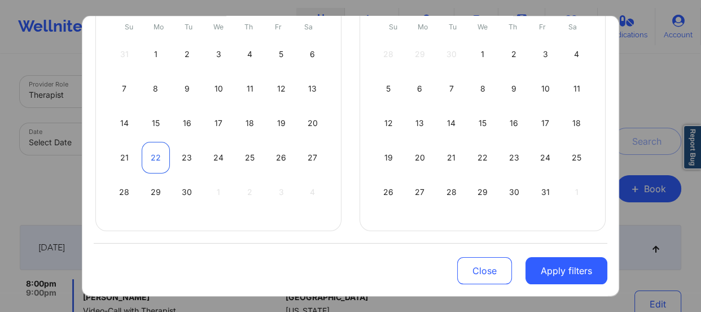
click at [150, 148] on div "22" at bounding box center [156, 158] width 29 height 32
select select "2025-8"
select select "2025-9"
click at [187, 152] on div "23" at bounding box center [187, 158] width 29 height 32
select select "2025-8"
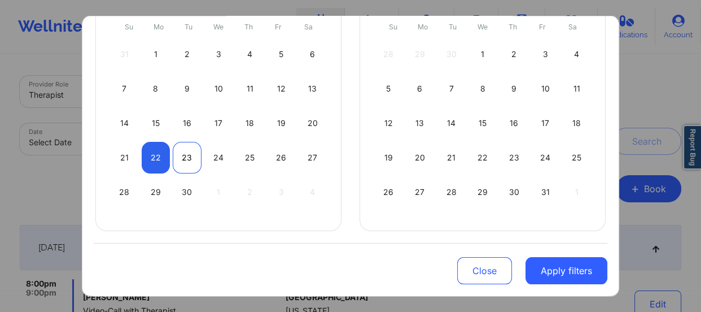
select select "2025-9"
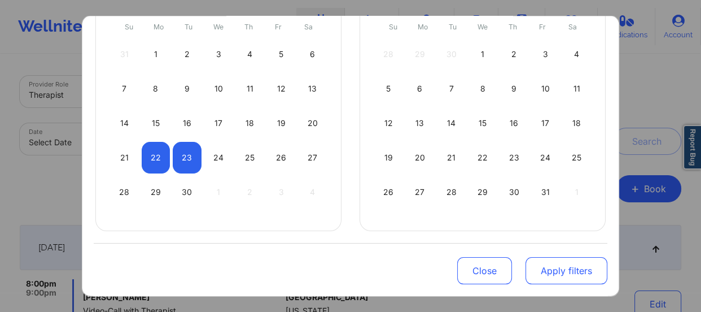
click at [554, 269] on button "Apply filters" at bounding box center [567, 270] width 82 height 27
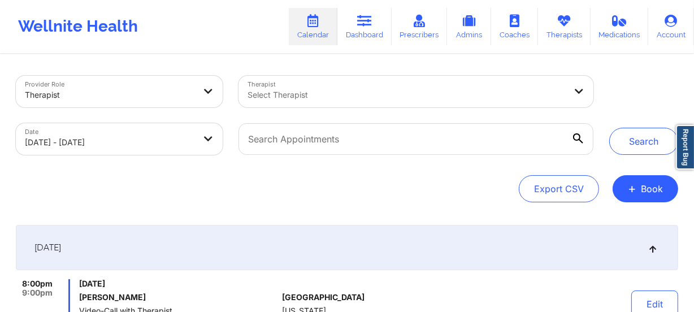
click at [285, 93] on div at bounding box center [406, 95] width 318 height 14
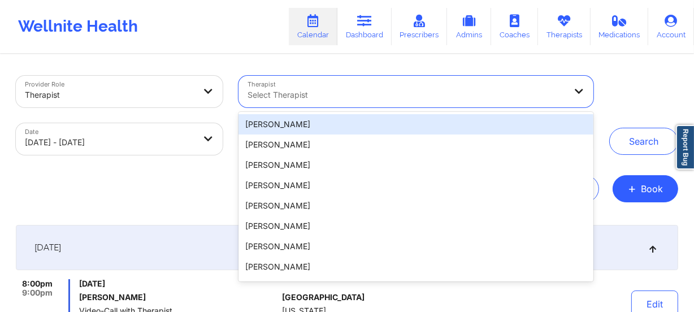
paste input "Marjorie Landron"
type input "Marjorie Landron"
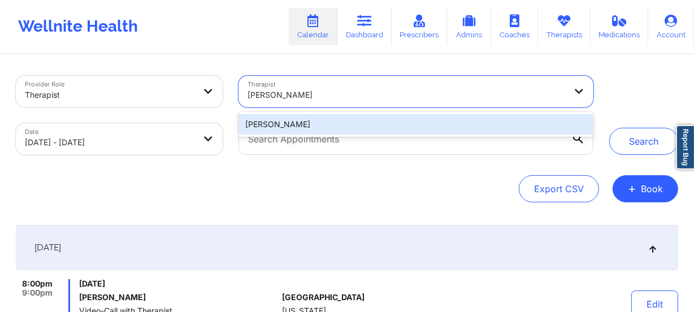
click at [305, 121] on div "Marjorie Landron" at bounding box center [415, 124] width 355 height 20
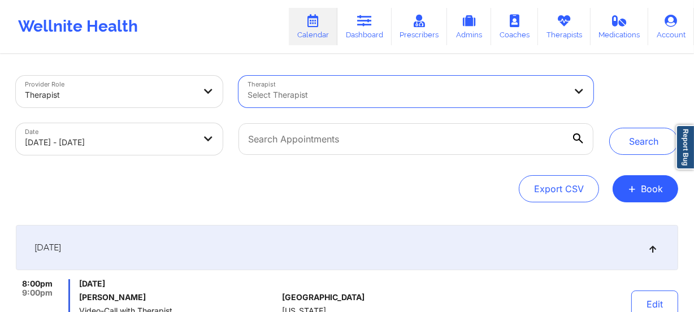
click at [430, 107] on div "Therapist option Marjorie Landron, selected. Select Therapist" at bounding box center [415, 91] width 370 height 47
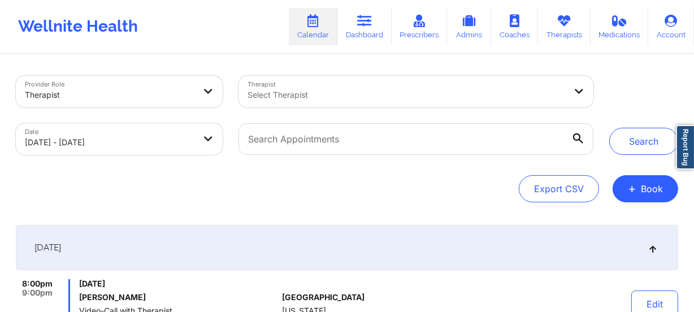
click at [429, 99] on div at bounding box center [406, 95] width 318 height 14
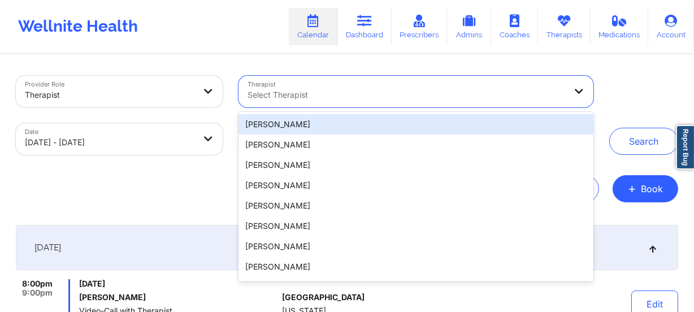
paste input "Marjorie Landron"
type input "Marjorie Landron"
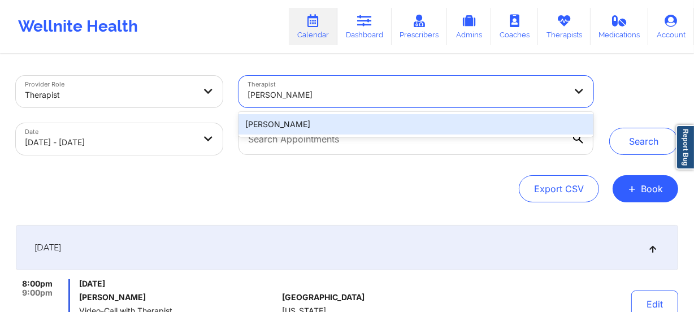
click at [353, 125] on div "Marjorie Landron" at bounding box center [415, 124] width 355 height 20
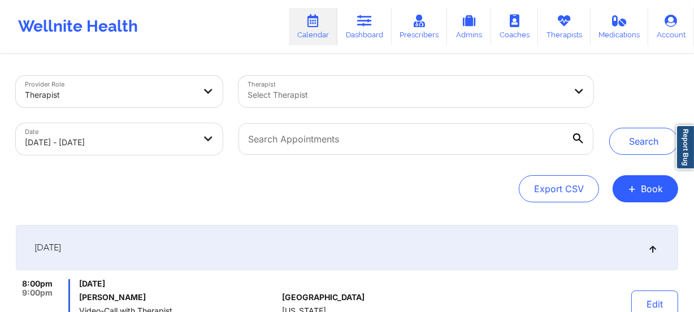
click at [359, 110] on div "Therapist Select Therapist" at bounding box center [415, 91] width 370 height 47
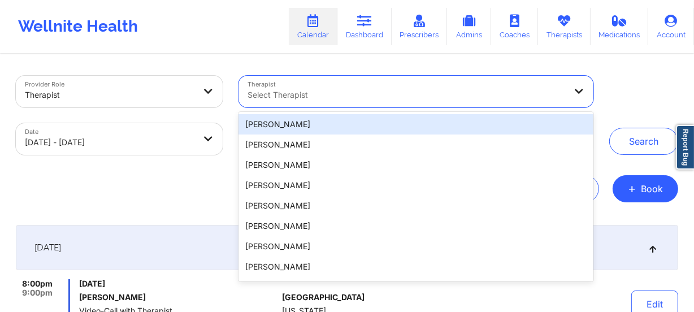
click at [374, 86] on div "Select Therapist" at bounding box center [402, 92] width 328 height 32
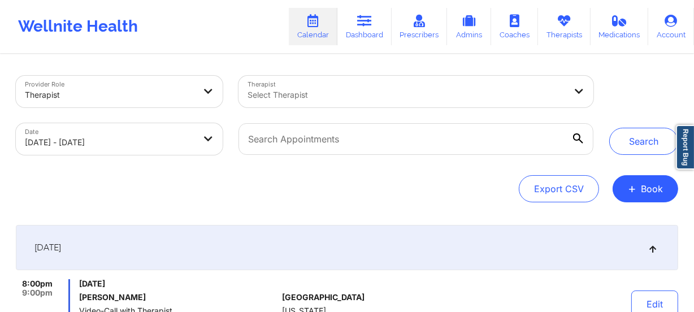
click at [645, 103] on div "Search" at bounding box center [643, 115] width 69 height 79
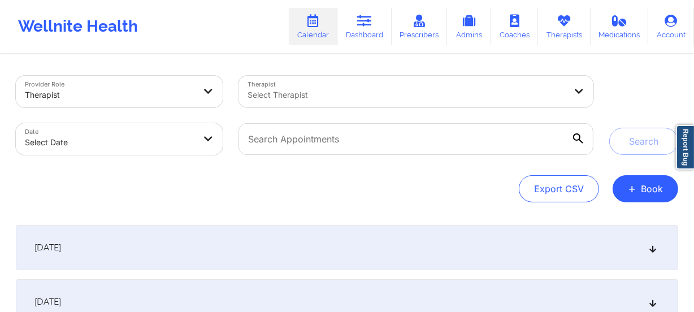
click at [337, 85] on div "Select Therapist" at bounding box center [402, 92] width 328 height 32
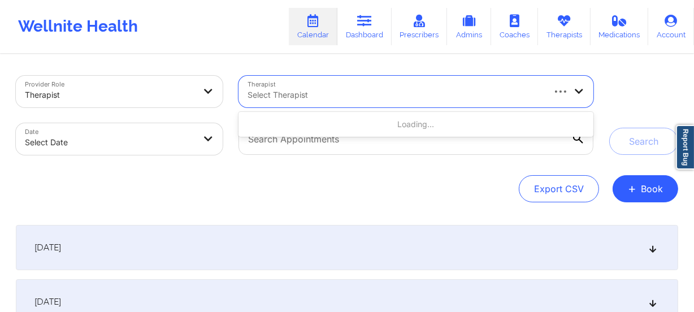
paste input "[PERSON_NAME]"
type input "[PERSON_NAME]"
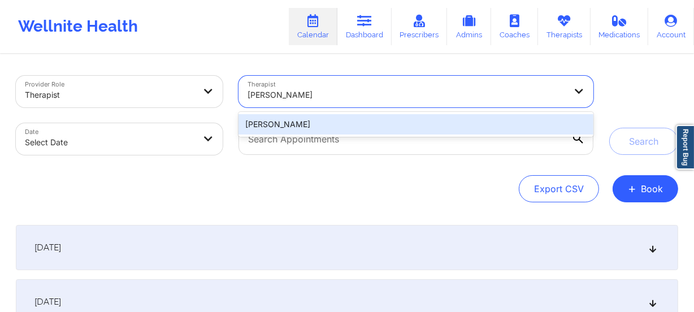
click at [339, 119] on div "[PERSON_NAME]" at bounding box center [415, 124] width 355 height 20
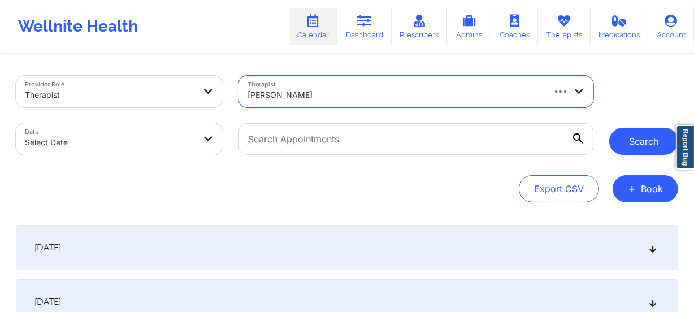
click at [630, 132] on button "Search" at bounding box center [643, 141] width 69 height 27
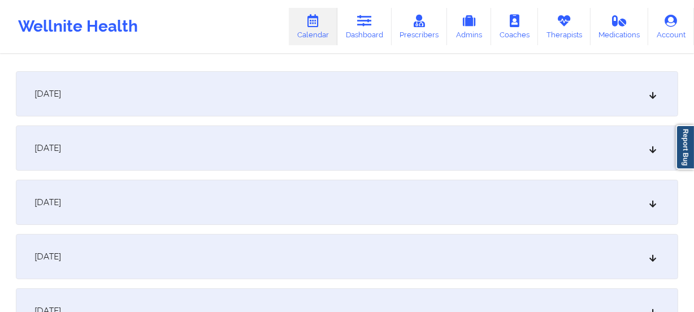
scroll to position [102, 0]
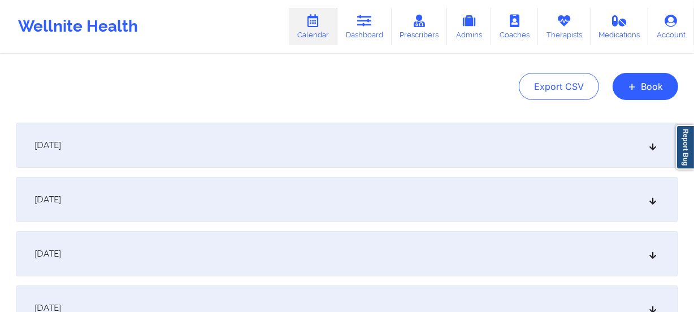
click at [432, 147] on div "[DATE]" at bounding box center [347, 145] width 662 height 45
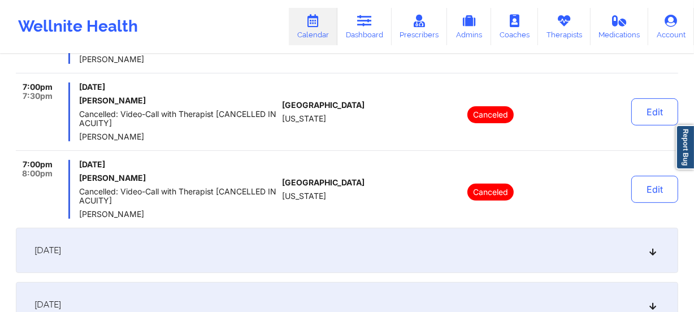
scroll to position [411, 0]
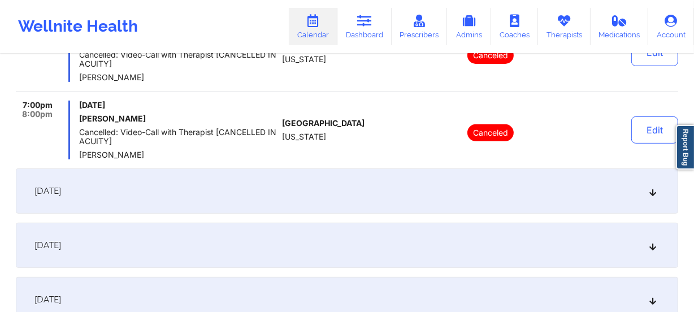
click at [400, 191] on div "September 23, 2025" at bounding box center [347, 190] width 662 height 45
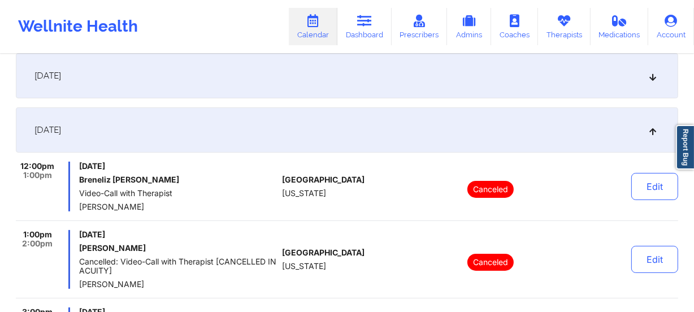
scroll to position [154, 0]
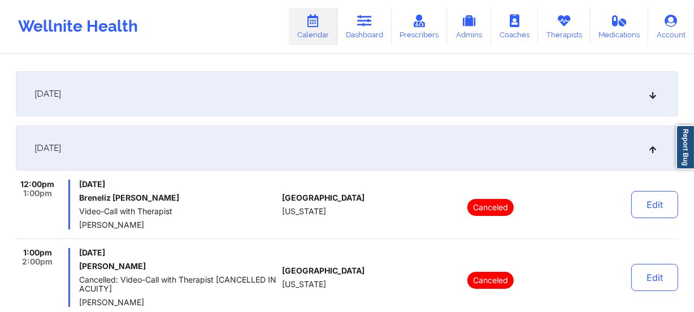
click at [407, 152] on div "September 23, 2025" at bounding box center [347, 147] width 662 height 45
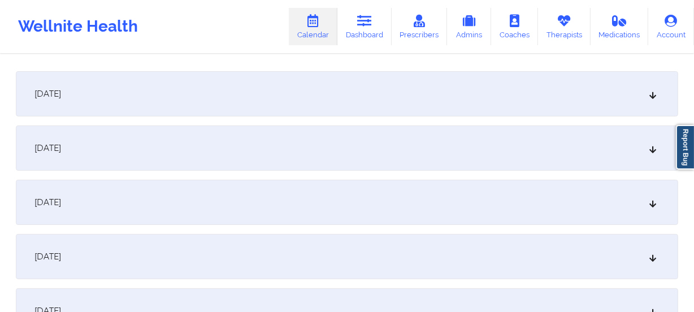
click at [307, 85] on div "[DATE]" at bounding box center [347, 93] width 662 height 45
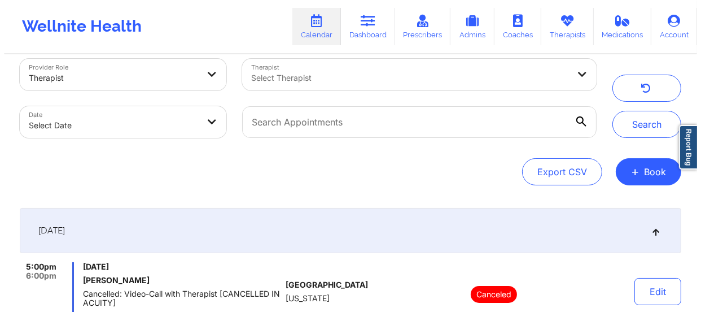
scroll to position [0, 0]
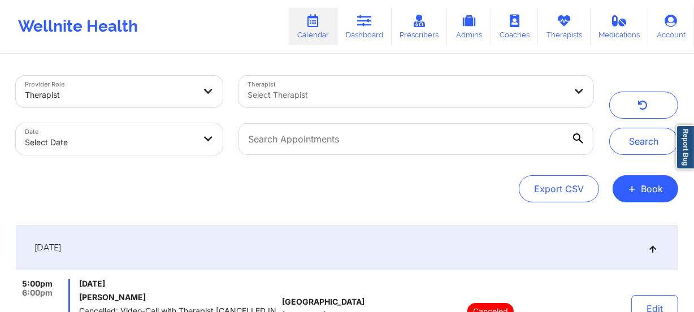
click at [162, 141] on body "Wellnite Health Calendar Dashboard Prescribers Admins Coaches Therapists Medica…" at bounding box center [347, 156] width 694 height 312
select select "2025-8"
select select "2025-9"
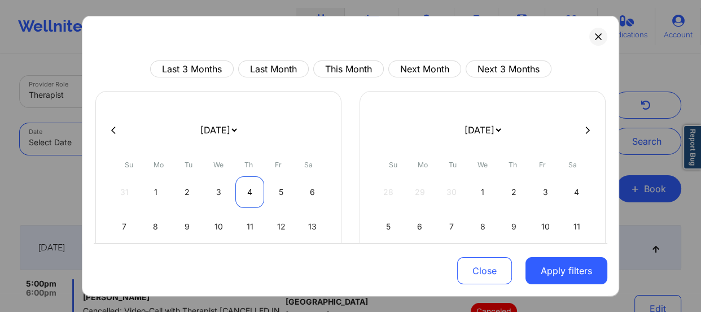
scroll to position [138, 0]
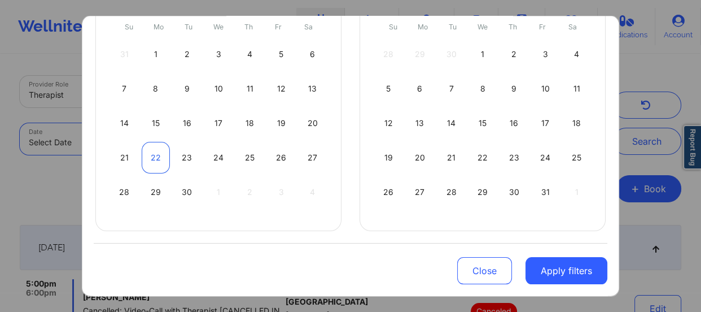
click at [153, 161] on div "22" at bounding box center [156, 158] width 29 height 32
select select "2025-8"
select select "2025-9"
select select "2025-8"
select select "2025-9"
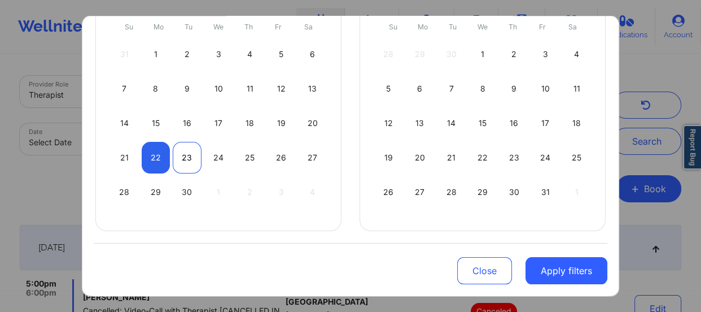
click at [186, 158] on div "23" at bounding box center [187, 158] width 29 height 32
select select "2025-8"
select select "2025-9"
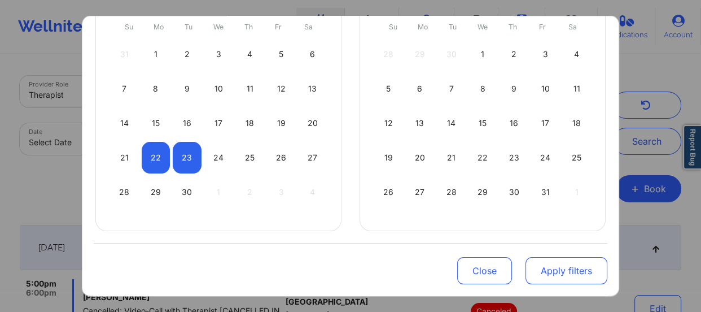
click at [561, 267] on button "Apply filters" at bounding box center [567, 270] width 82 height 27
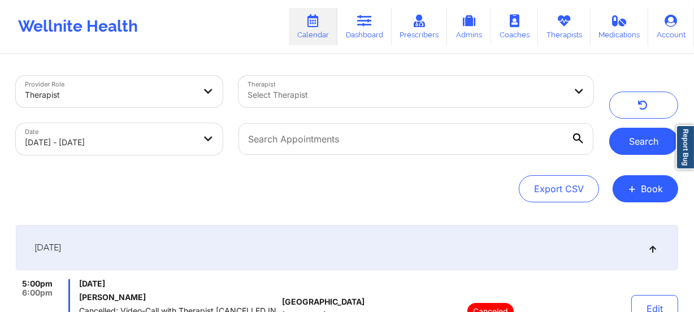
click at [625, 145] on button "Search" at bounding box center [643, 141] width 69 height 27
click at [295, 97] on div at bounding box center [406, 95] width 318 height 14
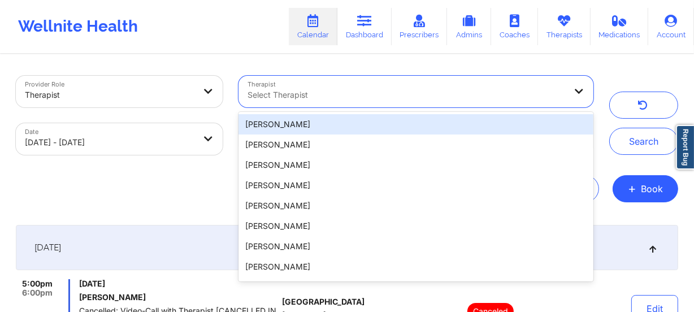
paste input "Marjorie Landron"
type input "Marjorie Landron"
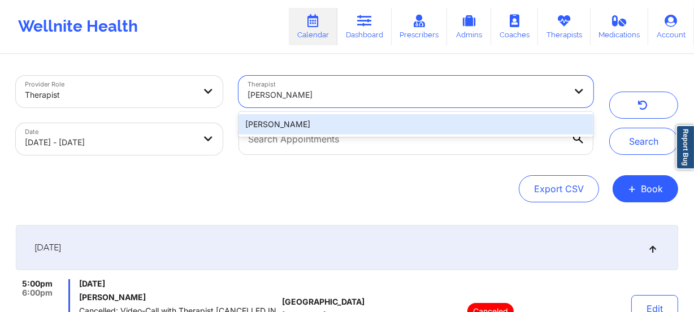
click at [514, 125] on div "Marjorie Landron" at bounding box center [415, 124] width 355 height 20
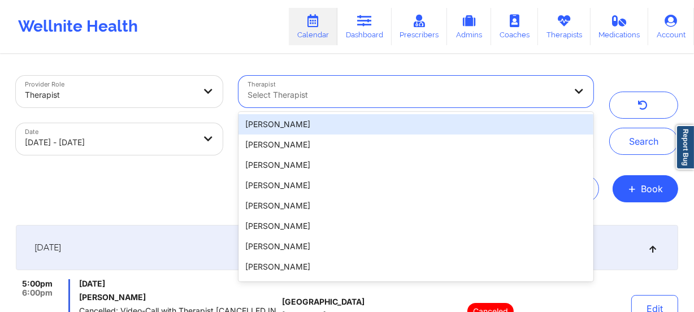
click at [431, 95] on div at bounding box center [406, 95] width 318 height 14
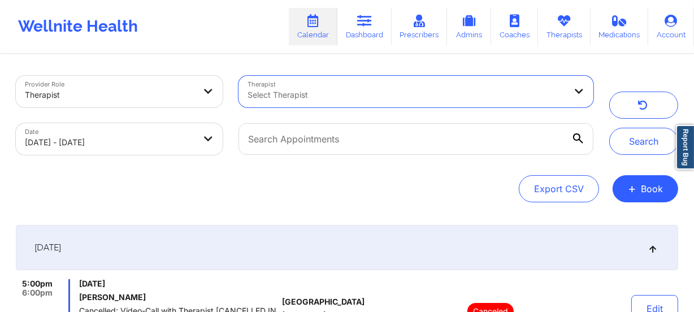
paste input "Marjorie Landron"
type input "Marjorie Landron"
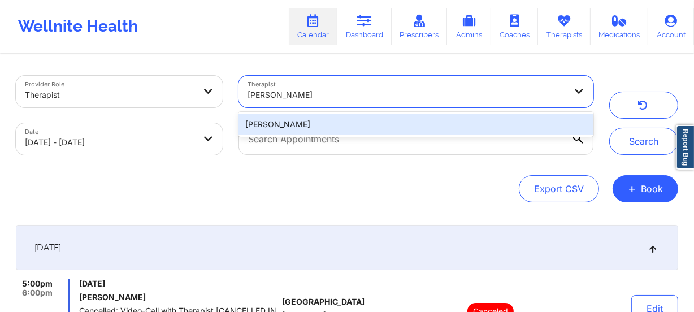
click at [368, 120] on div "Marjorie Landron" at bounding box center [415, 124] width 355 height 20
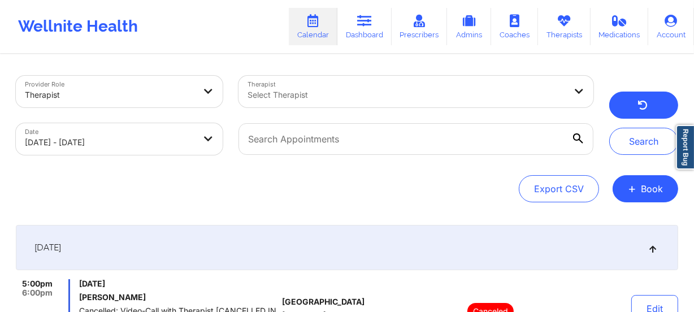
click at [643, 107] on icon "button" at bounding box center [642, 106] width 11 height 9
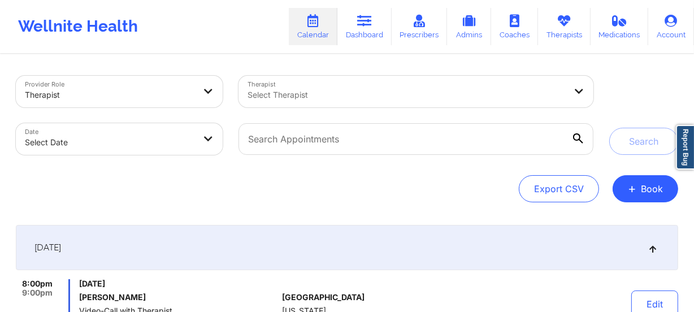
click at [121, 139] on body "Wellnite Health Calendar Dashboard Prescribers Admins Coaches Therapists Medica…" at bounding box center [347, 156] width 694 height 312
select select "2025-8"
select select "2025-9"
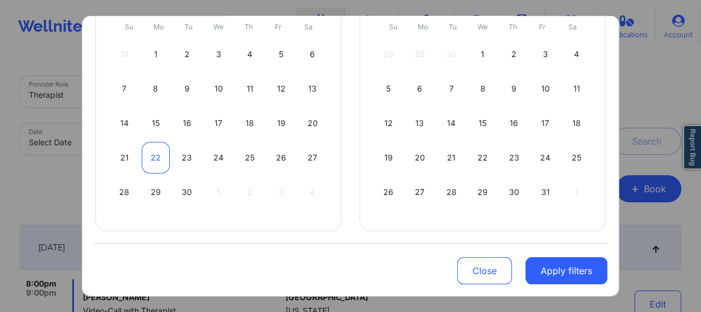
click at [160, 147] on div "22" at bounding box center [156, 158] width 29 height 32
select select "2025-8"
select select "2025-9"
click at [185, 147] on div "23" at bounding box center [187, 158] width 29 height 32
select select "2025-8"
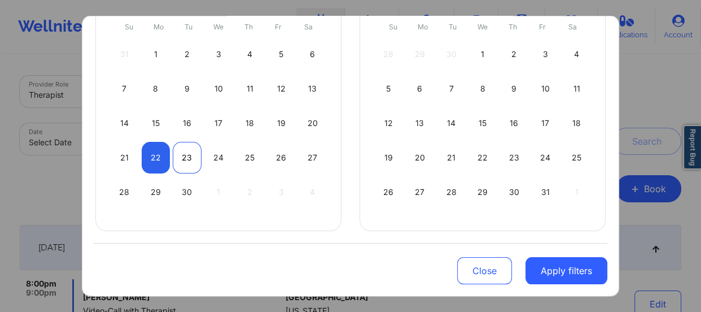
select select "2025-9"
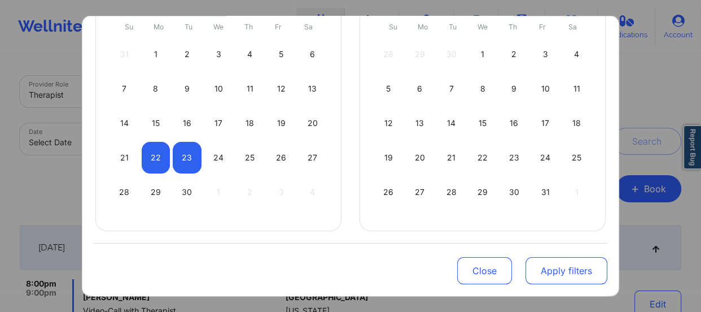
click at [576, 270] on button "Apply filters" at bounding box center [567, 270] width 82 height 27
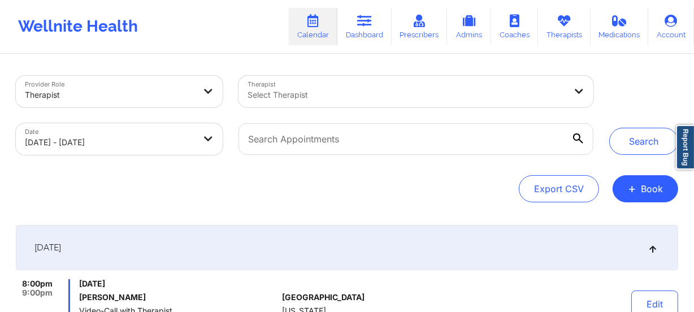
click at [309, 98] on div at bounding box center [406, 95] width 318 height 14
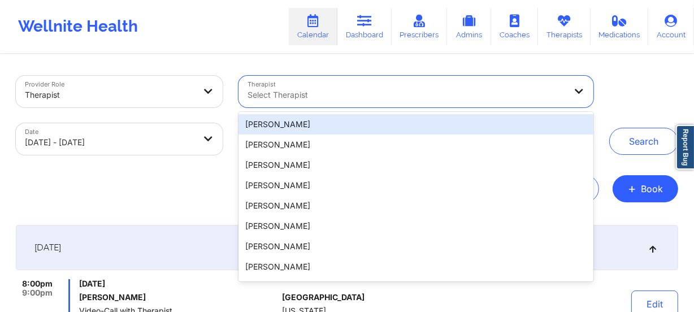
paste input "Marjorie Landron"
type input "Marjorie Landron"
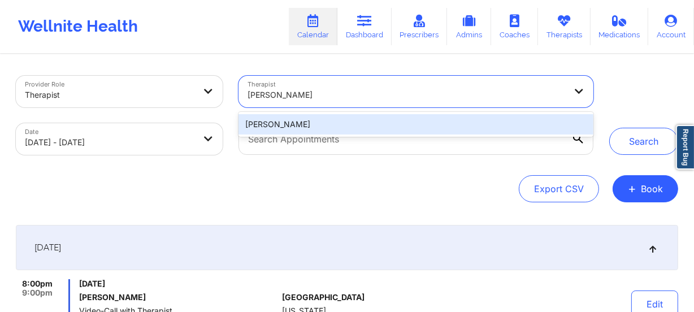
click at [344, 130] on div "Marjorie Landron" at bounding box center [415, 124] width 355 height 20
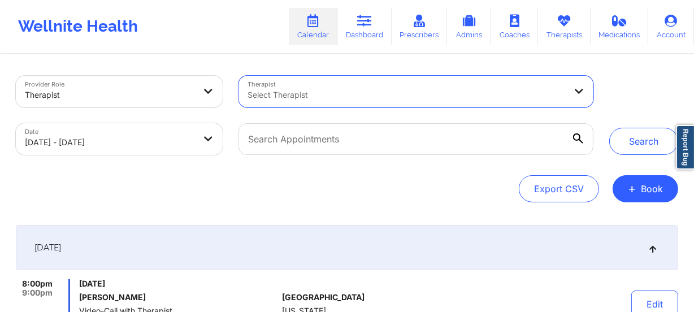
click at [458, 96] on div at bounding box center [406, 95] width 318 height 14
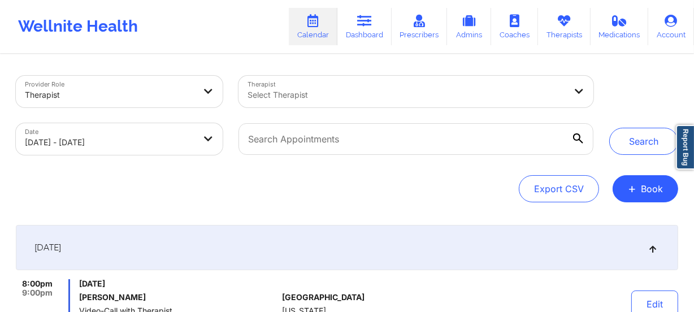
drag, startPoint x: 452, startPoint y: 96, endPoint x: 359, endPoint y: 148, distance: 106.7
click at [366, 173] on div "Provider Role Therapist Therapist Select Therapist Date 09/22/2025 - 09/23/2025…" at bounding box center [347, 139] width 662 height 127
click at [350, 94] on div at bounding box center [406, 95] width 318 height 14
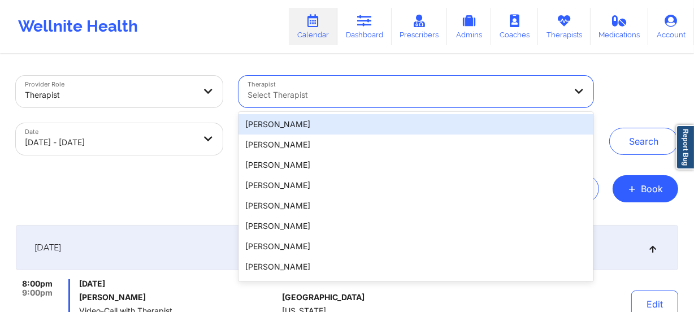
paste input "Marjorie Landron"
type input "Marjorie Landron"
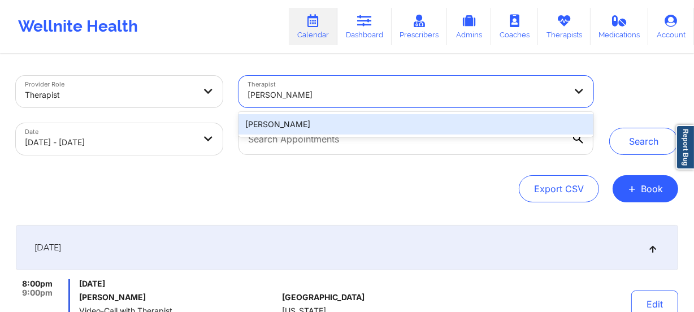
click at [344, 126] on div "Marjorie Landron" at bounding box center [415, 124] width 355 height 20
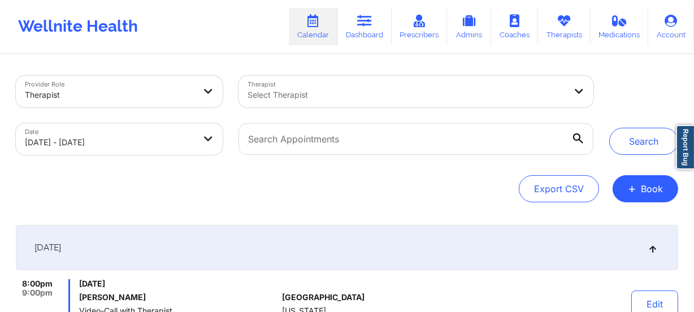
click at [343, 193] on div "Export CSV + Book" at bounding box center [347, 188] width 662 height 27
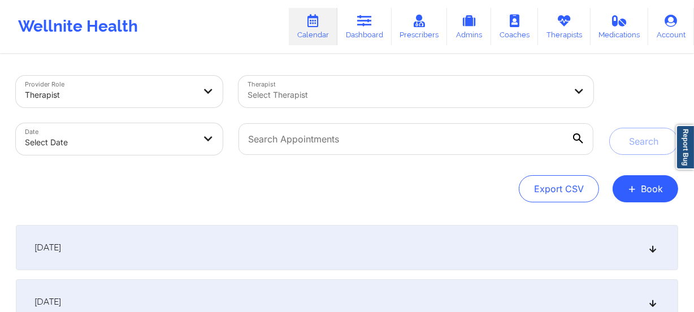
click at [173, 138] on body "Wellnite Health Calendar Dashboard Prescribers Admins Coaches Therapists Medica…" at bounding box center [347, 156] width 694 height 312
select select "2025-8"
select select "2025-9"
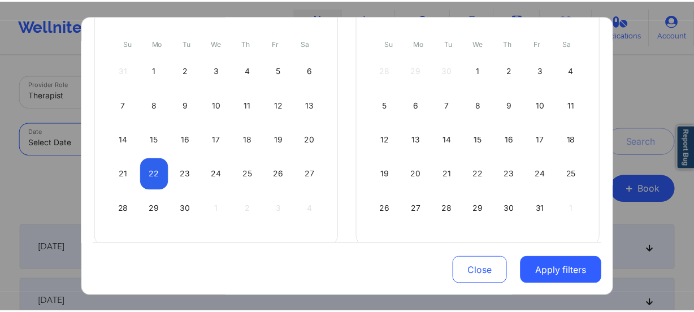
scroll to position [138, 0]
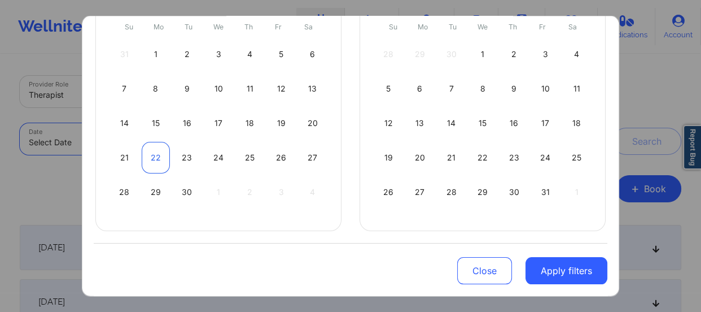
click at [160, 153] on div "22" at bounding box center [156, 158] width 29 height 32
select select "2025-8"
select select "2025-9"
click at [184, 151] on div "23" at bounding box center [187, 158] width 29 height 32
select select "2025-8"
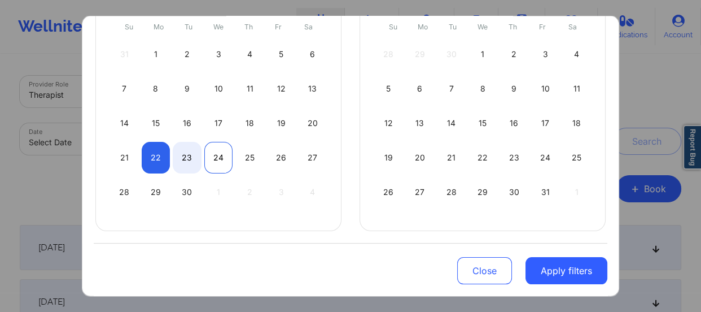
select select "2025-9"
click at [569, 265] on button "Apply filters" at bounding box center [567, 270] width 82 height 27
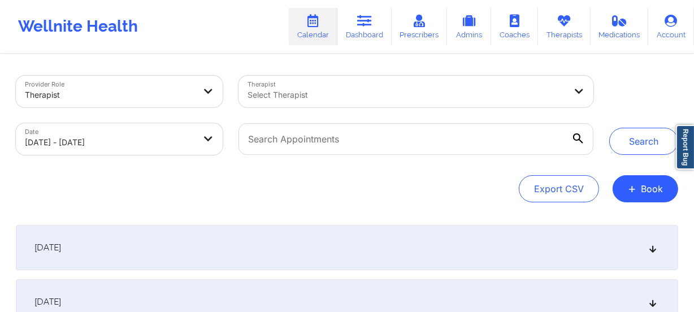
click at [345, 81] on div "Select Therapist" at bounding box center [402, 92] width 328 height 32
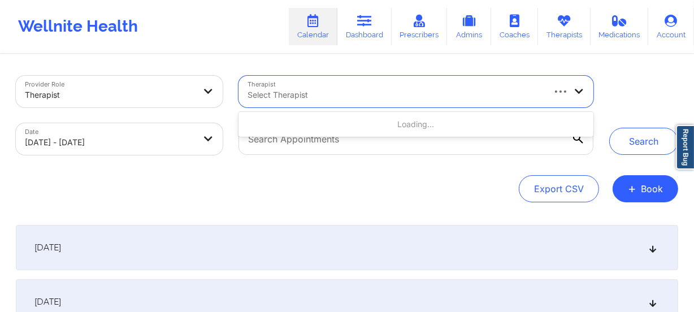
type input "c"
paste input "[PERSON_NAME]"
type input "[PERSON_NAME]"
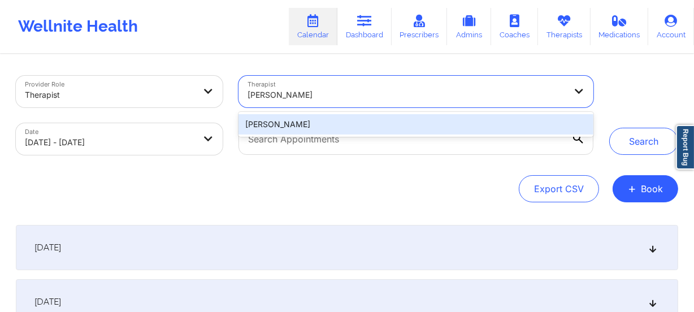
click at [375, 117] on div "[PERSON_NAME]" at bounding box center [415, 124] width 355 height 20
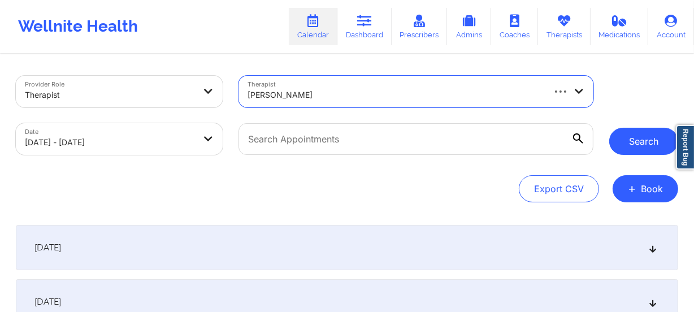
click at [658, 139] on button "Search" at bounding box center [643, 141] width 69 height 27
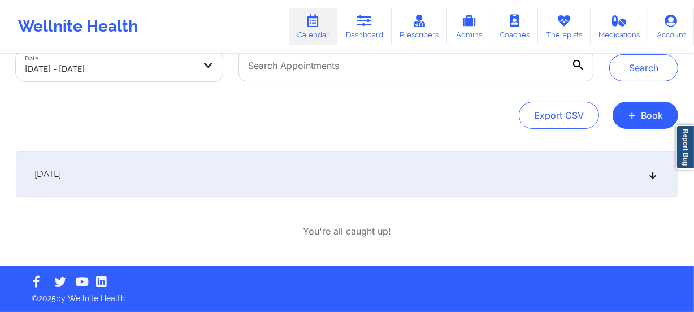
click at [350, 185] on div "[DATE]" at bounding box center [347, 173] width 662 height 45
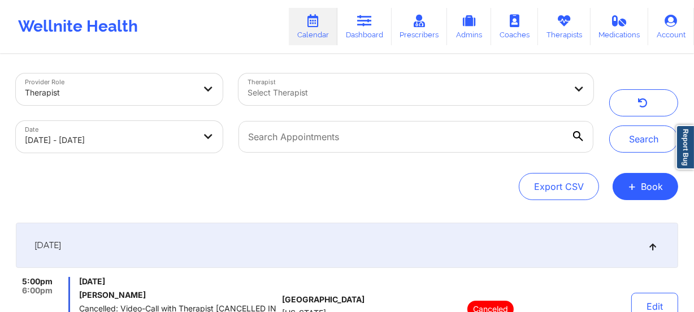
scroll to position [0, 0]
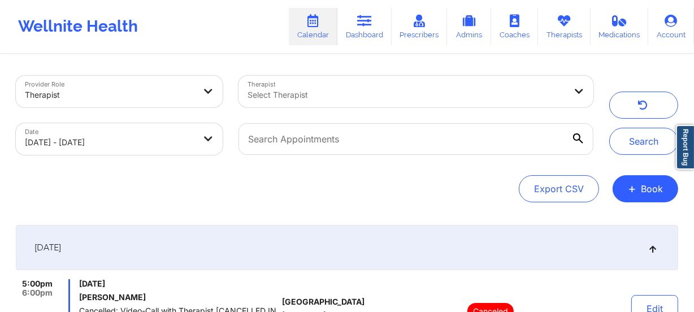
click at [318, 81] on div "Select Therapist" at bounding box center [402, 92] width 328 height 32
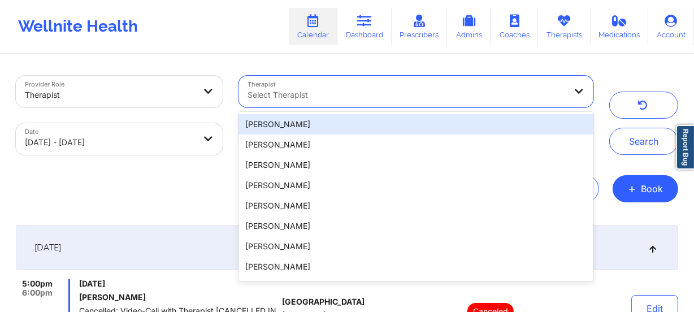
paste input "[PERSON_NAME]"
type input "[PERSON_NAME]"
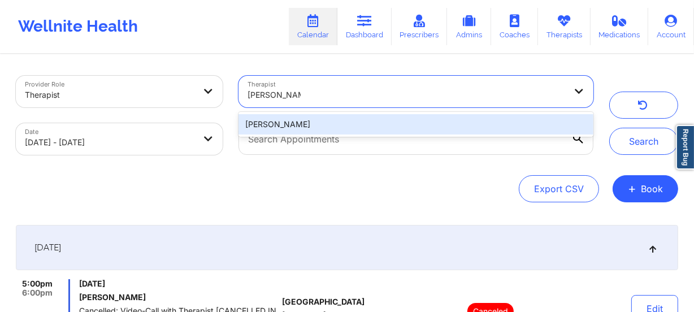
click at [341, 119] on div "[PERSON_NAME]" at bounding box center [415, 124] width 355 height 20
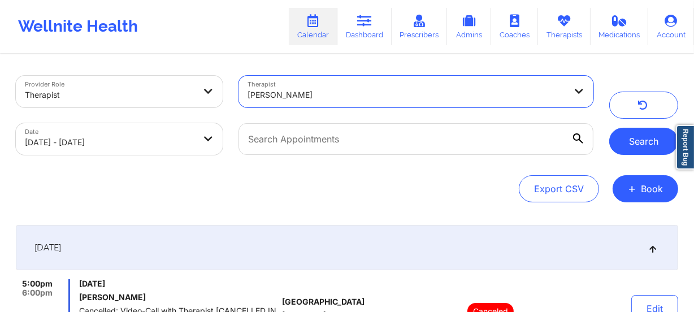
click at [639, 150] on button "Search" at bounding box center [643, 141] width 69 height 27
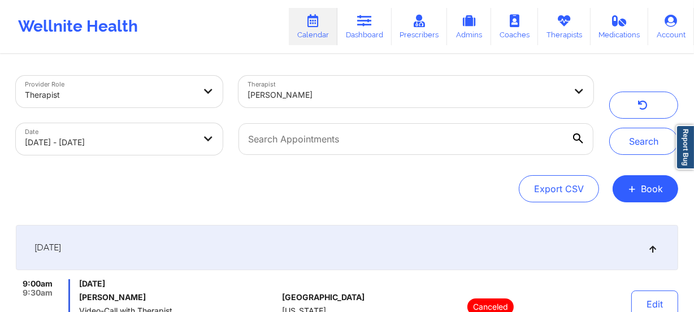
click at [305, 99] on div at bounding box center [406, 95] width 318 height 14
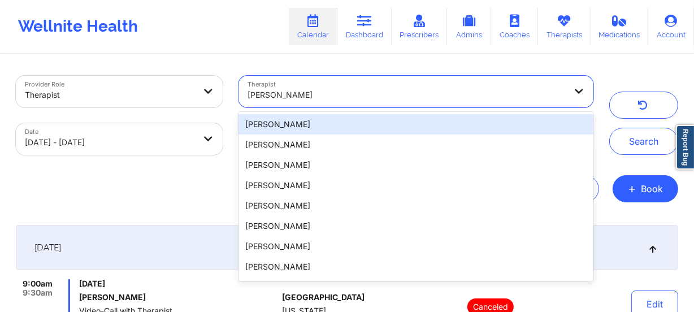
paste input "[PERSON_NAME]"
type input "[PERSON_NAME]"
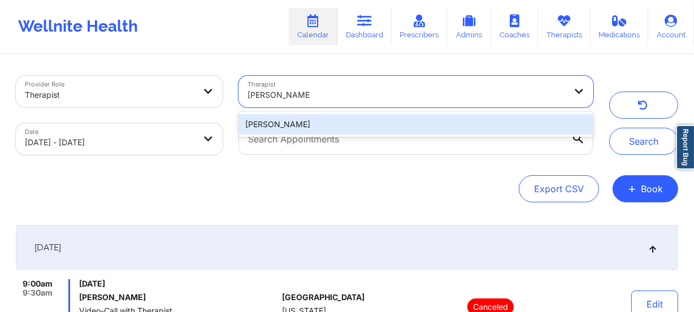
click at [328, 122] on div "[PERSON_NAME]" at bounding box center [415, 124] width 355 height 20
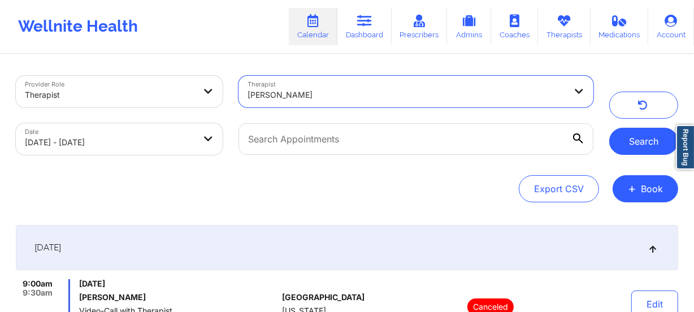
click at [630, 136] on button "Search" at bounding box center [643, 141] width 69 height 27
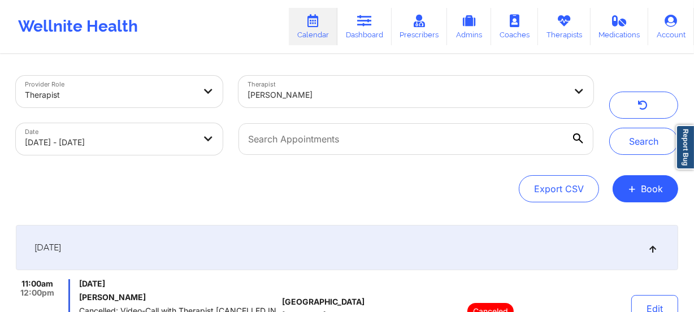
click at [298, 86] on div "[PERSON_NAME]" at bounding box center [402, 92] width 328 height 32
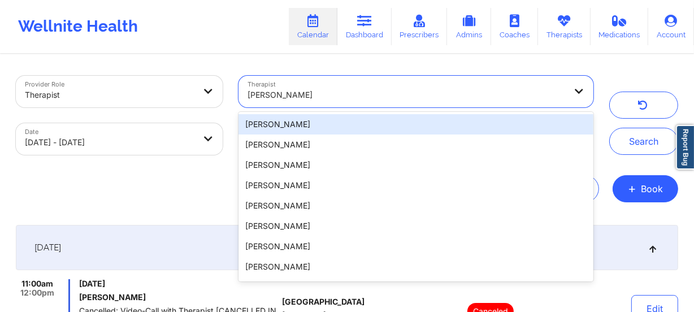
paste input "[PERSON_NAME]"
type input "[PERSON_NAME]"
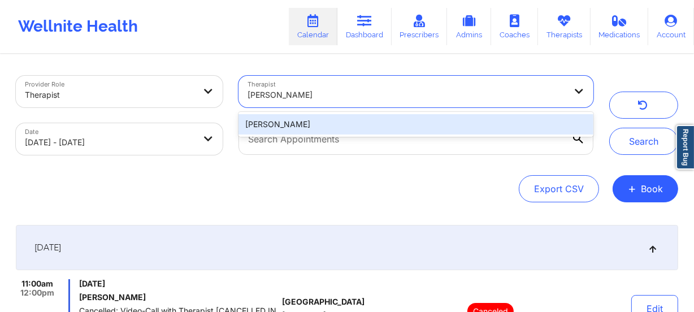
click at [344, 119] on div "[PERSON_NAME]" at bounding box center [415, 124] width 355 height 20
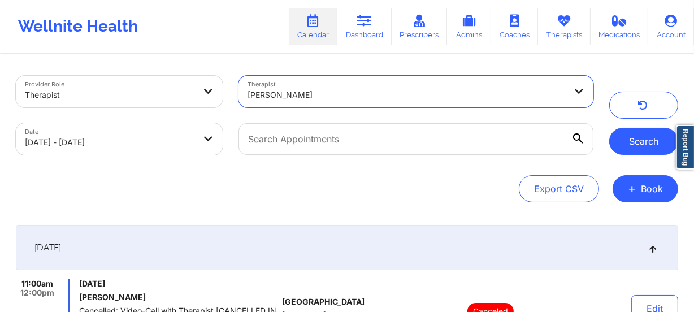
click at [653, 148] on button "Search" at bounding box center [643, 141] width 69 height 27
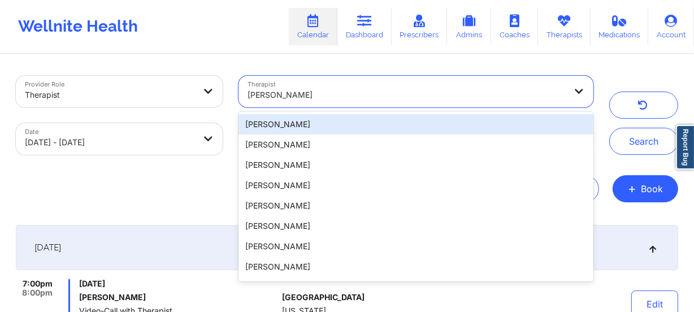
click at [355, 104] on div "[PERSON_NAME]" at bounding box center [406, 94] width 318 height 25
paste input "[PERSON_NAME]"
type input "Mashonda Waddell"
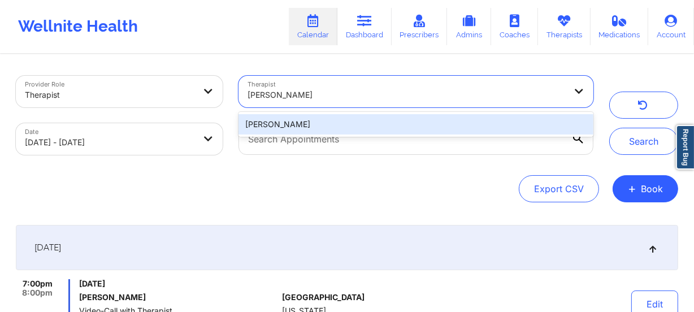
click at [345, 116] on div "Mashonda Waddell" at bounding box center [415, 124] width 355 height 20
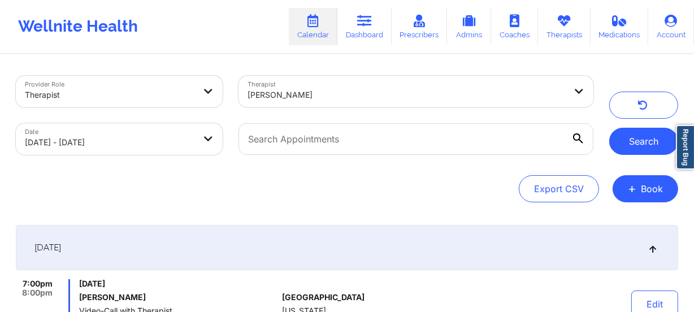
click at [621, 142] on button "Search" at bounding box center [643, 141] width 69 height 27
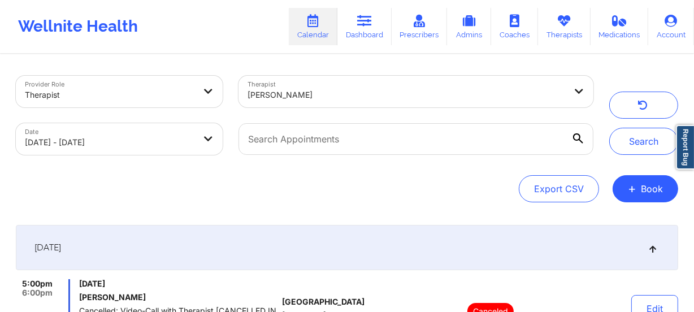
click at [330, 102] on div "Mashonda Waddell" at bounding box center [406, 94] width 318 height 25
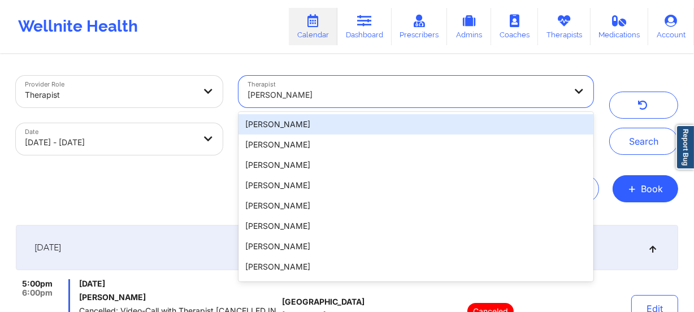
paste input "Melissa Glenn"
type input "Melissa Glenn"
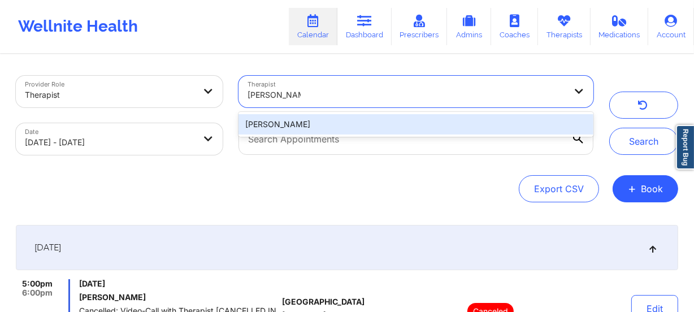
click at [363, 124] on div "Melissa Glenn" at bounding box center [415, 124] width 355 height 20
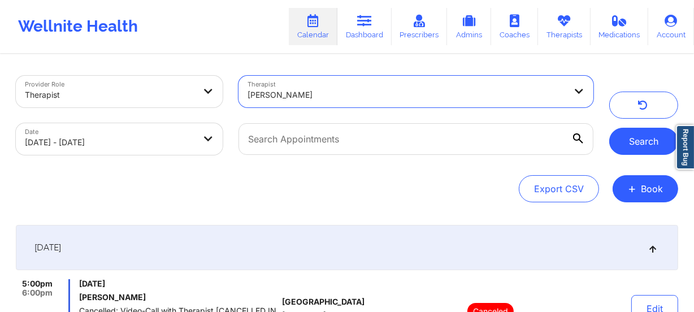
click at [621, 135] on button "Search" at bounding box center [643, 141] width 69 height 27
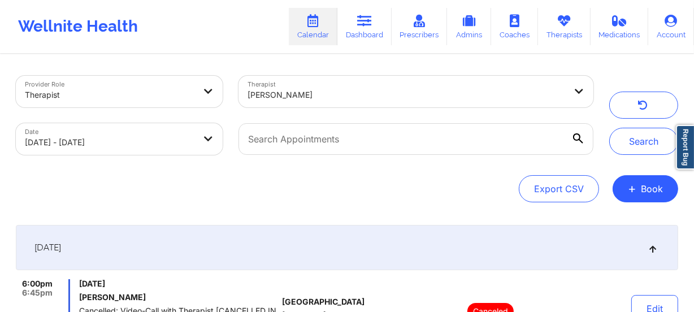
click at [343, 90] on div at bounding box center [406, 95] width 318 height 14
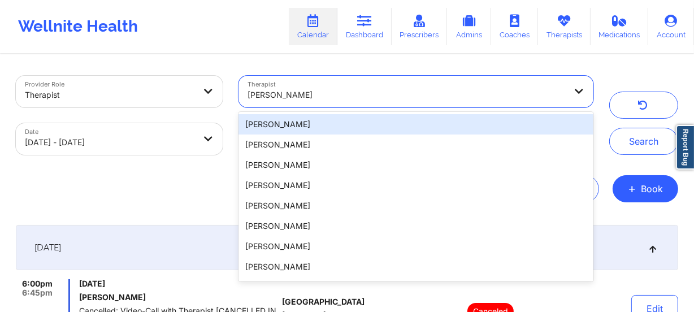
paste input "[PERSON_NAME]"
type input "[PERSON_NAME]"
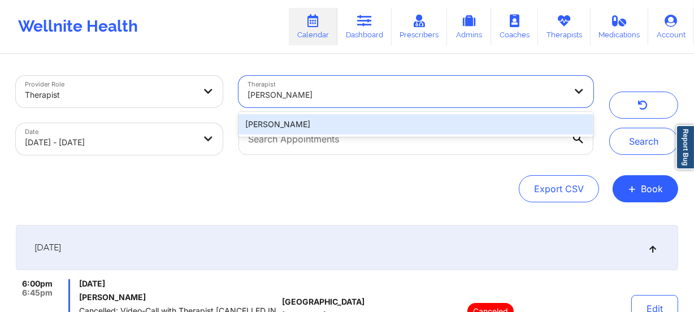
click at [339, 119] on div "[PERSON_NAME]" at bounding box center [415, 124] width 355 height 20
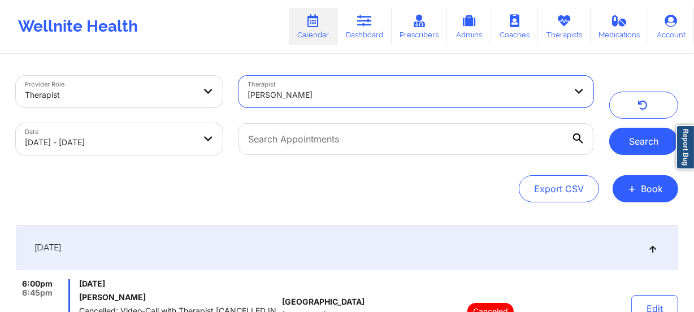
click at [634, 144] on button "Search" at bounding box center [643, 141] width 69 height 27
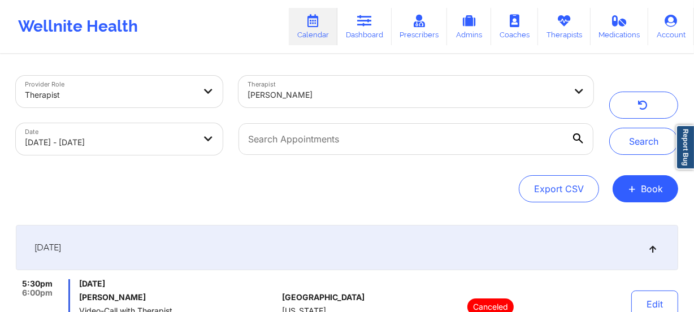
click at [317, 95] on div at bounding box center [406, 95] width 318 height 14
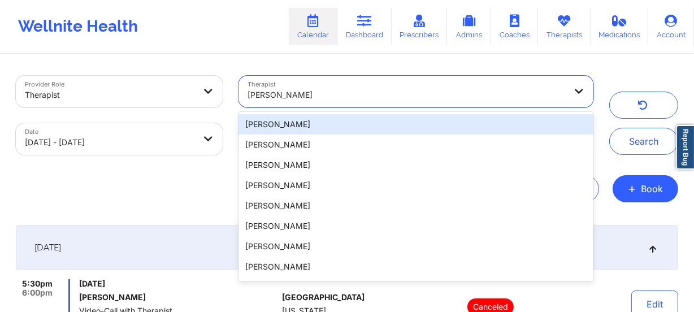
paste input "Michael Minnella"
type input "Michael Minnella"
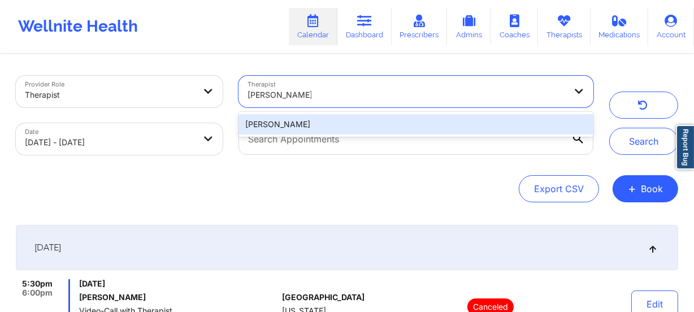
click at [397, 133] on div "Michael Minnella" at bounding box center [415, 124] width 355 height 20
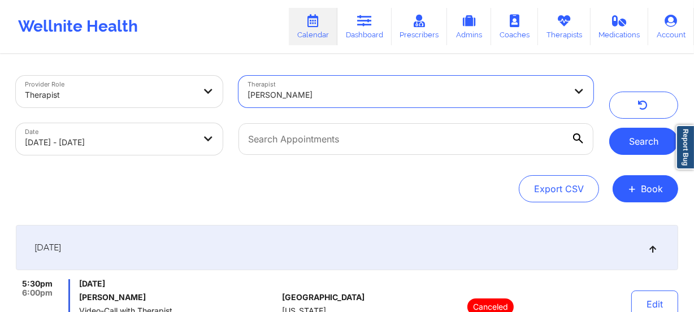
click at [655, 145] on button "Search" at bounding box center [643, 141] width 69 height 27
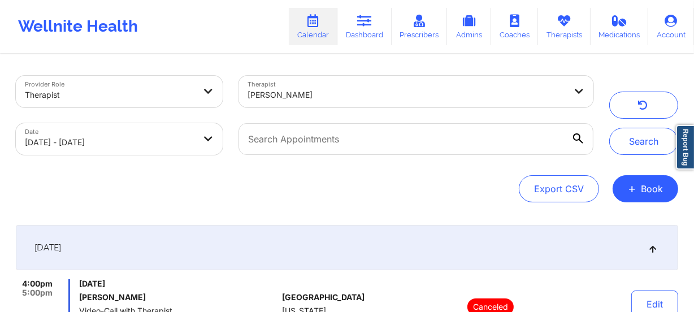
click at [340, 77] on div "Therapist Michael Minnella" at bounding box center [415, 91] width 370 height 47
click at [339, 78] on div "Michael Minnella" at bounding box center [402, 92] width 328 height 32
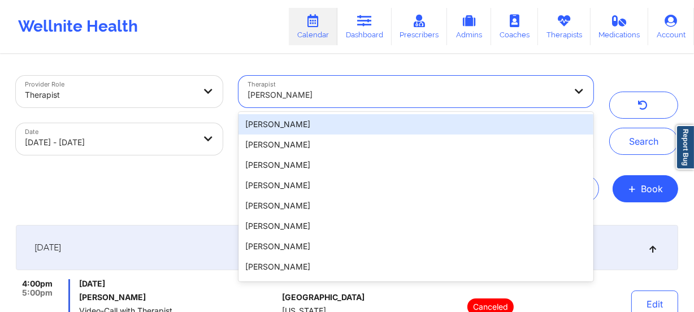
click at [336, 91] on div at bounding box center [406, 95] width 318 height 14
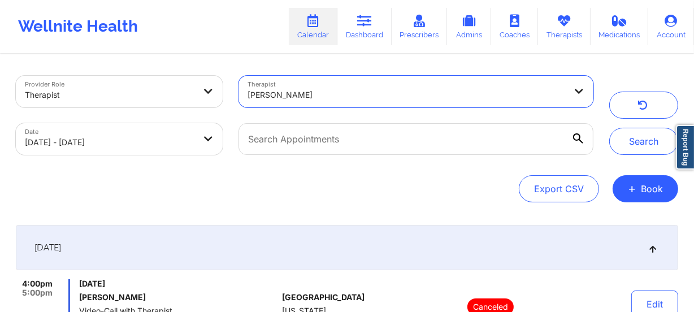
paste input "Micheal Weuste"
type input "Micheal Weuste"
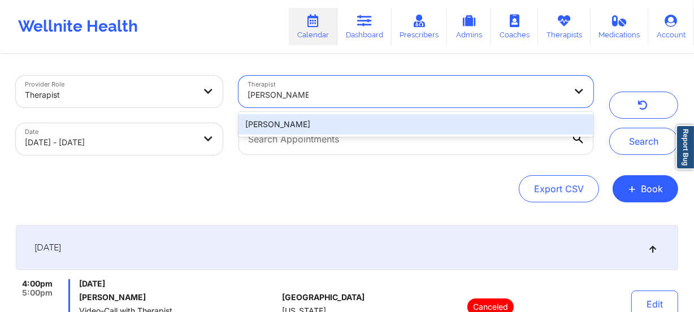
click at [365, 130] on div "Micheal Weuste" at bounding box center [415, 124] width 355 height 20
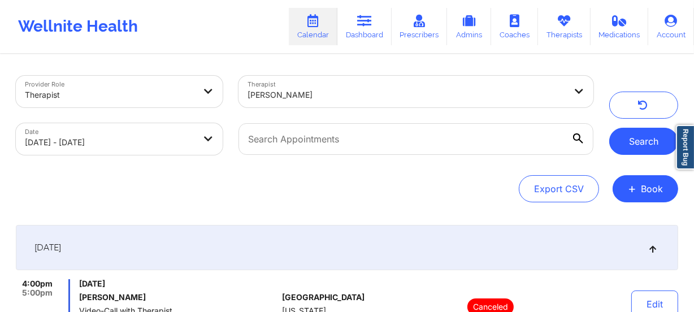
click at [630, 147] on button "Search" at bounding box center [643, 141] width 69 height 27
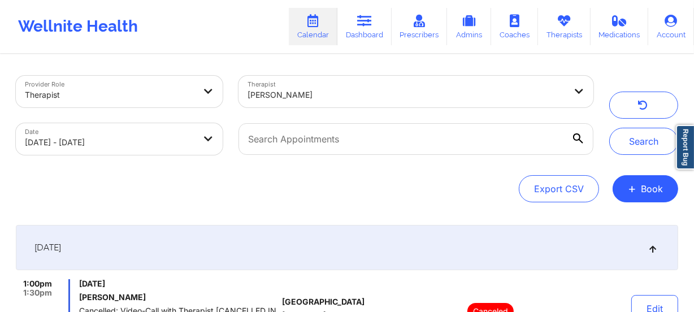
click at [343, 102] on div "Micheal Weuste" at bounding box center [406, 94] width 318 height 25
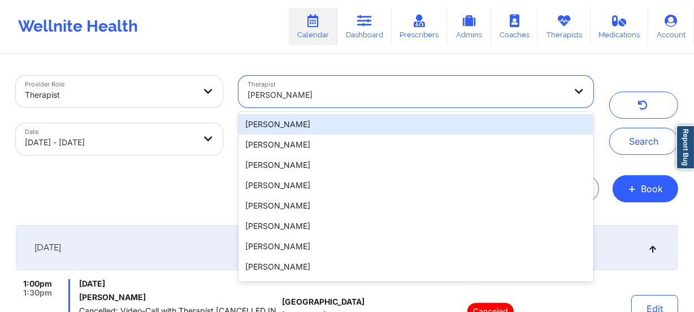
paste input "Molly Parsons"
type input "Molly Parsons"
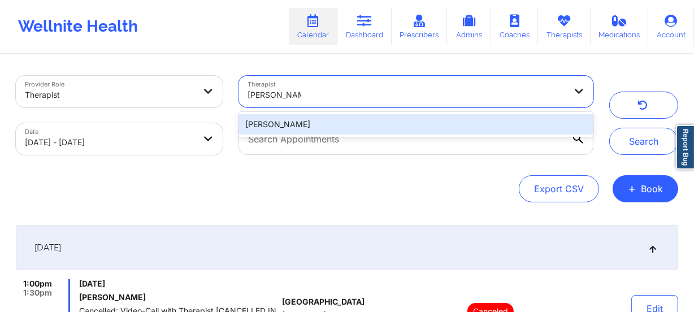
click at [354, 127] on div "Molly Parsons" at bounding box center [415, 124] width 355 height 20
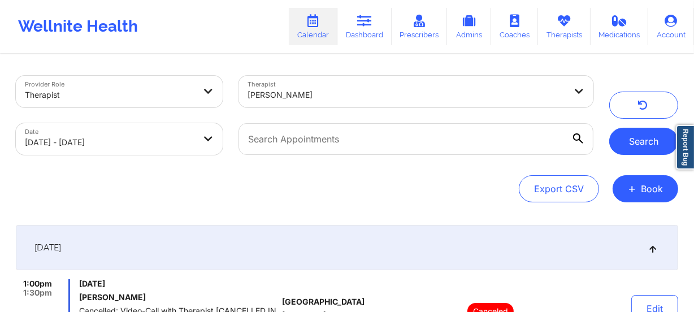
click at [639, 135] on button "Search" at bounding box center [643, 141] width 69 height 27
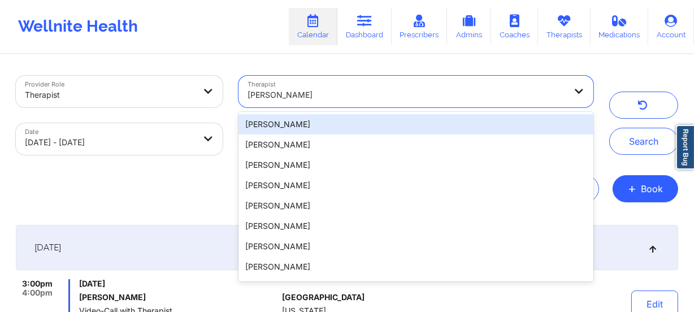
click at [293, 77] on div "Molly Parsons" at bounding box center [402, 92] width 328 height 32
paste input "Monica Samper"
type input "Monica Samper"
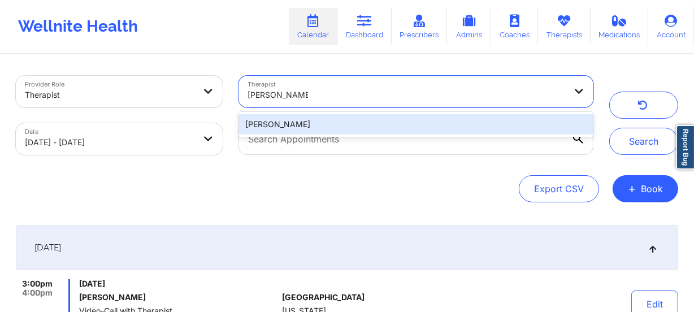
click at [317, 124] on div "Monica Samper" at bounding box center [415, 124] width 355 height 20
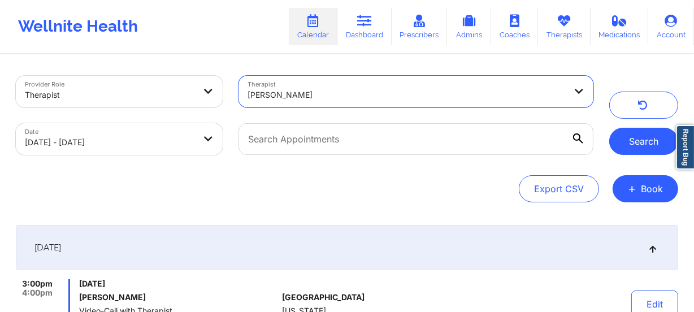
click at [653, 138] on button "Search" at bounding box center [643, 141] width 69 height 27
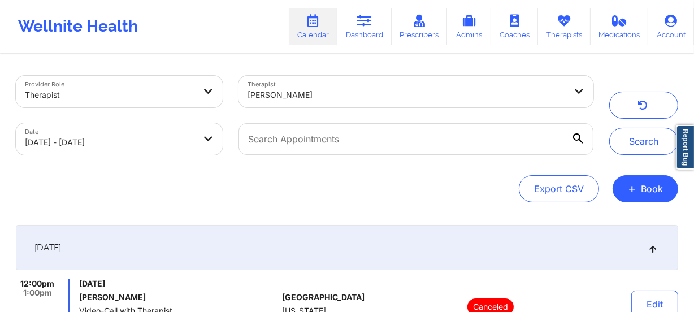
click at [325, 104] on div "Monica Samper" at bounding box center [406, 94] width 318 height 25
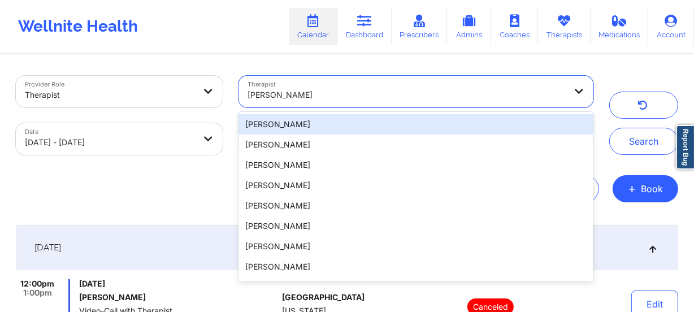
paste input "Natasha Morales"
type input "Natasha Morales"
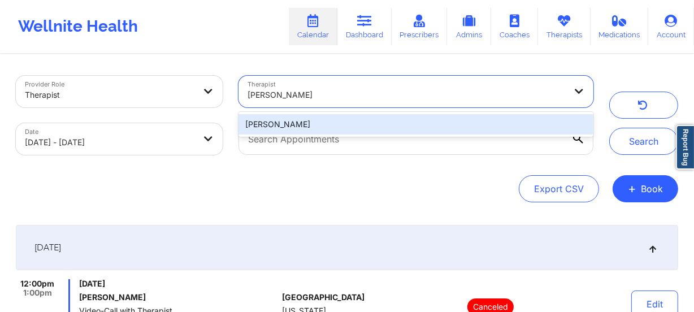
drag, startPoint x: 327, startPoint y: 113, endPoint x: 329, endPoint y: 120, distance: 7.0
click at [328, 120] on div "Natasha Morales" at bounding box center [415, 124] width 355 height 20
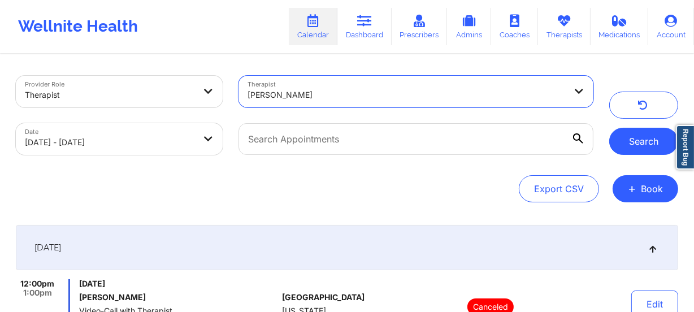
click at [633, 141] on button "Search" at bounding box center [643, 141] width 69 height 27
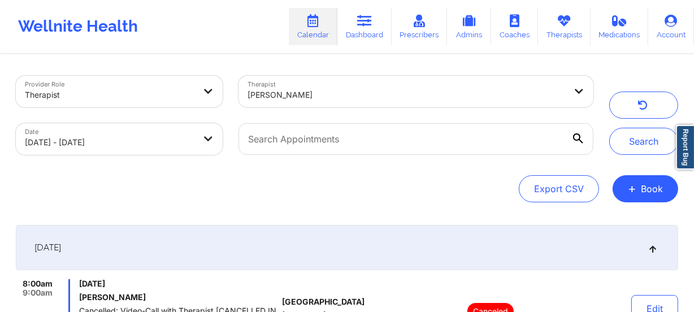
click at [349, 104] on div "Natasha Morales" at bounding box center [406, 94] width 318 height 25
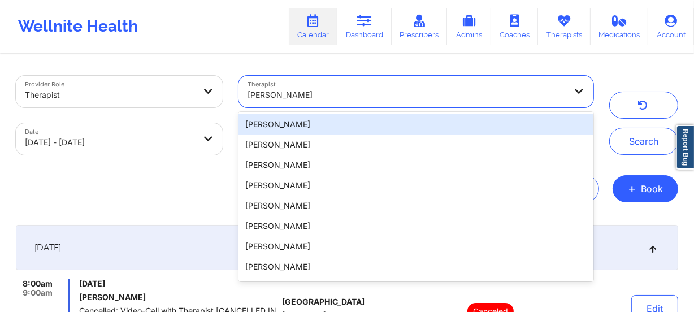
paste input "Nicole Angel"
type input "Nicole Angel"
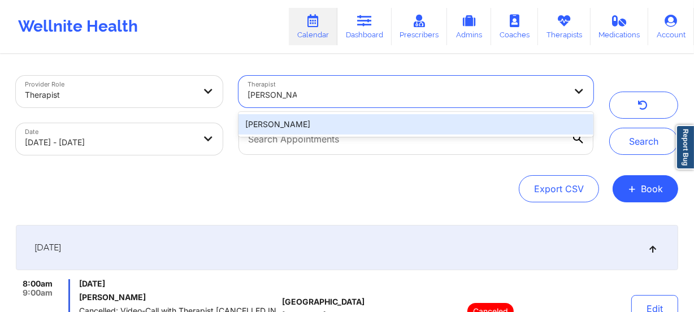
click at [343, 124] on div "Nicole Angel" at bounding box center [415, 124] width 355 height 20
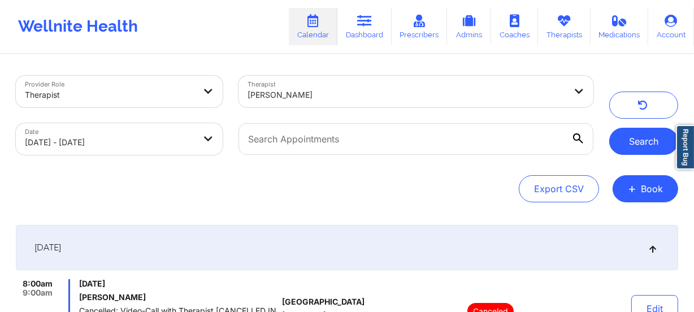
click at [633, 142] on button "Search" at bounding box center [643, 141] width 69 height 27
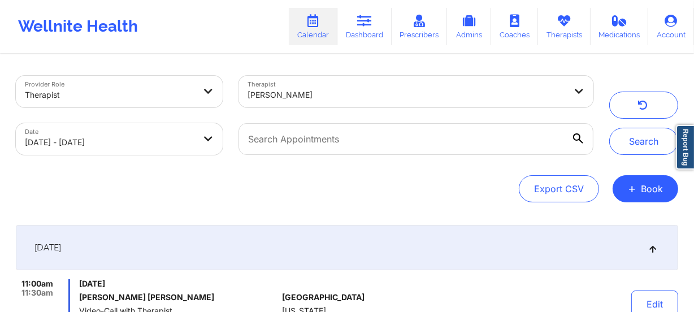
click at [328, 97] on div at bounding box center [406, 95] width 318 height 14
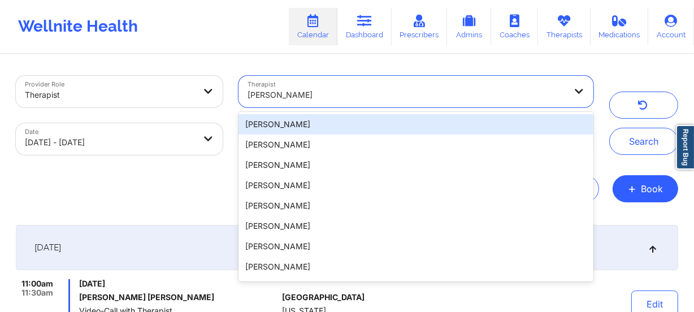
paste input "Nicole Nunziata"
type input "Nicole Nunziata"
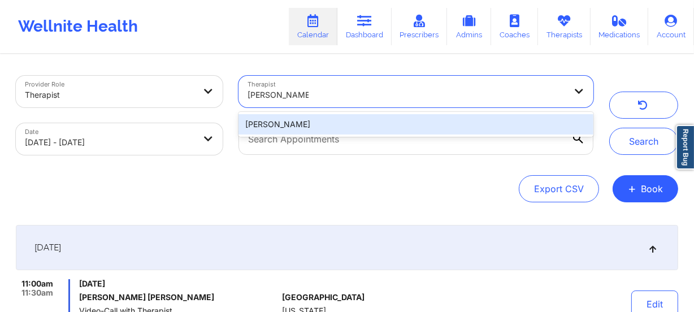
click at [331, 123] on div "Nicole Nunziata" at bounding box center [415, 124] width 355 height 20
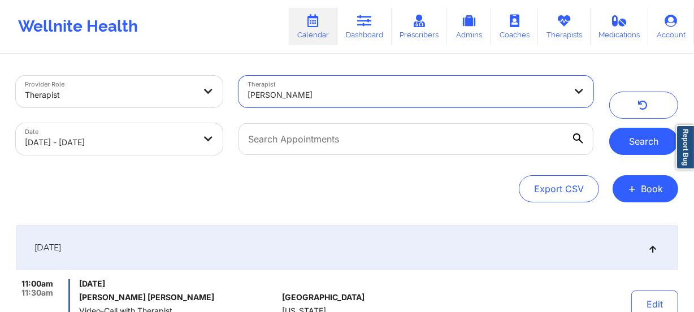
click at [661, 142] on button "Search" at bounding box center [643, 141] width 69 height 27
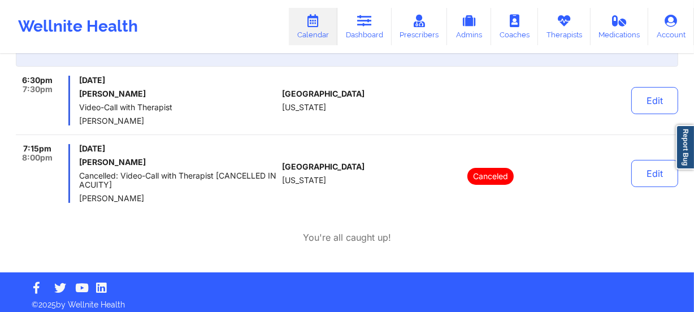
scroll to position [205, 0]
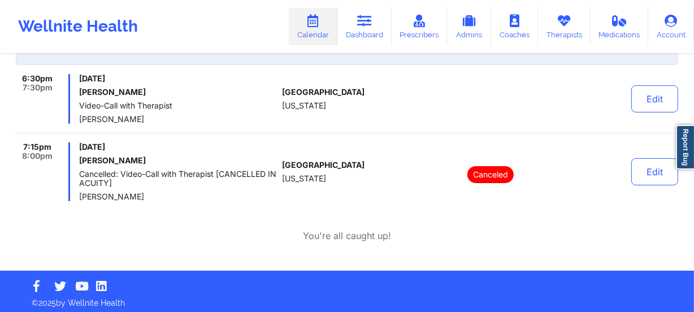
click at [206, 217] on div "September 22, 2025 6:30pm 7:30pm Monday, September 22, 2025 Georgina Mhlanga Vi…" at bounding box center [347, 131] width 662 height 223
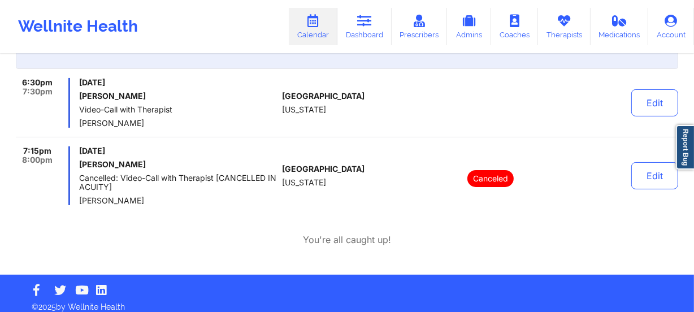
scroll to position [0, 0]
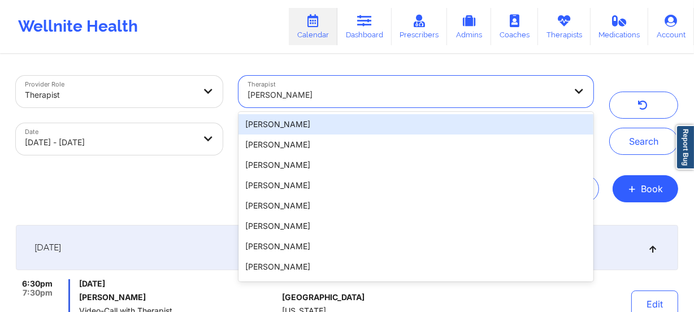
click at [329, 87] on div "Nicole Nunziata" at bounding box center [406, 94] width 318 height 25
paste input "Nicole Thweatt"
type input "Nicole Thweatt"
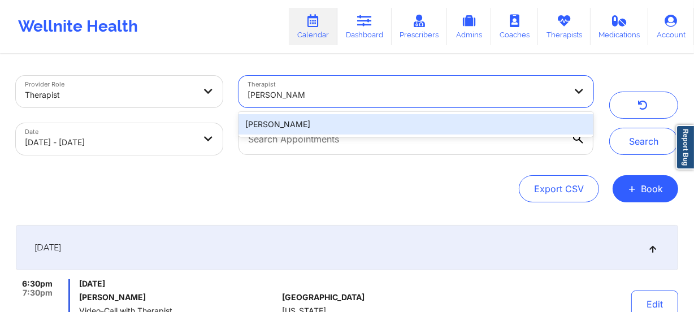
click at [342, 123] on div "Nicole Thweatt" at bounding box center [415, 124] width 355 height 20
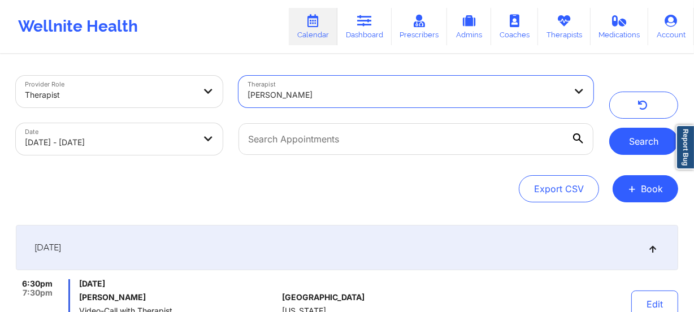
click at [627, 139] on button "Search" at bounding box center [643, 141] width 69 height 27
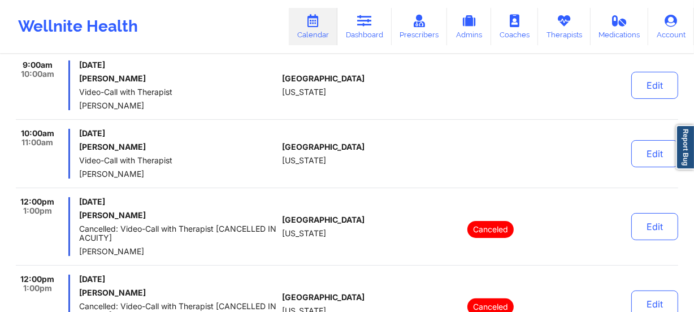
scroll to position [154, 0]
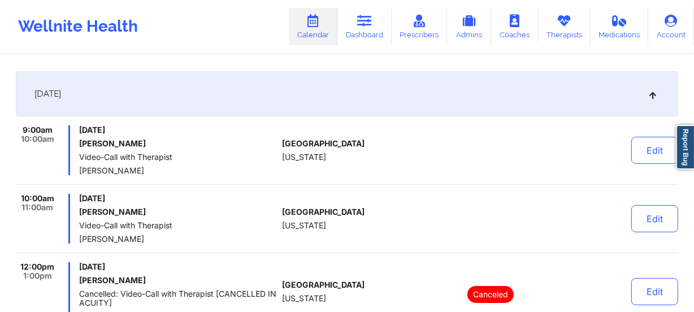
click at [259, 211] on h6 "Jason Saake" at bounding box center [178, 211] width 198 height 9
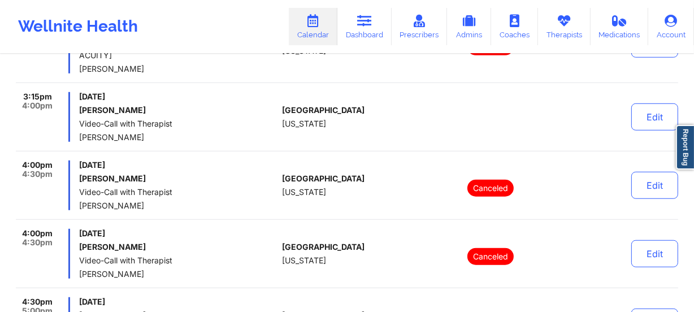
scroll to position [770, 0]
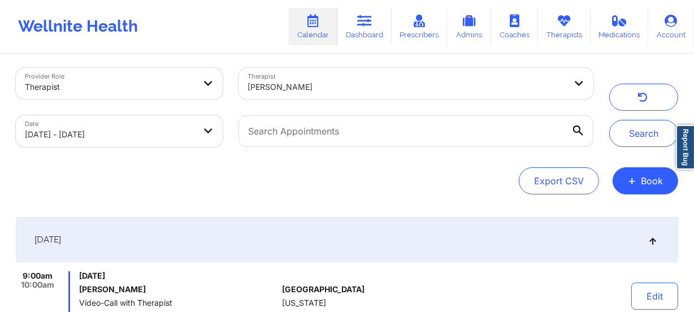
scroll to position [0, 0]
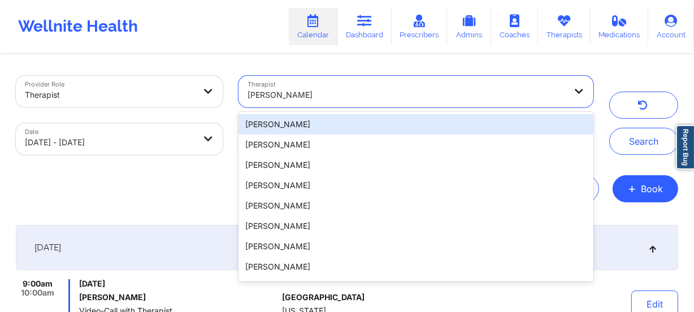
click at [377, 98] on div at bounding box center [406, 95] width 318 height 14
paste input "Quisha Monique Castro"
type input "Quisha Monique Castro"
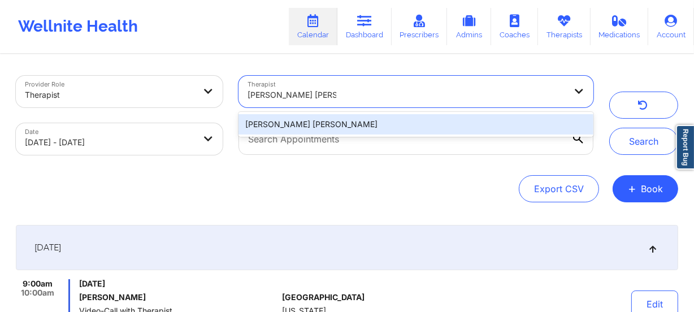
click at [369, 124] on div "Quisha Monique Castro" at bounding box center [415, 124] width 355 height 20
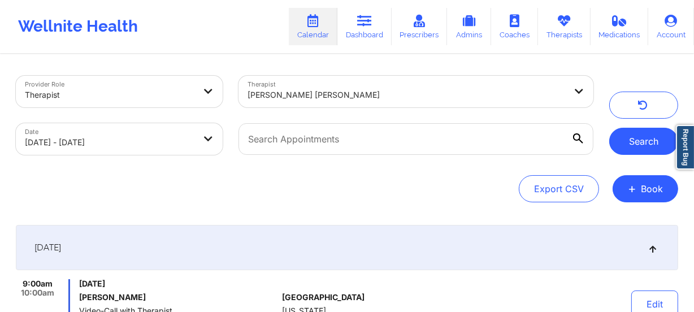
click at [645, 136] on button "Search" at bounding box center [643, 141] width 69 height 27
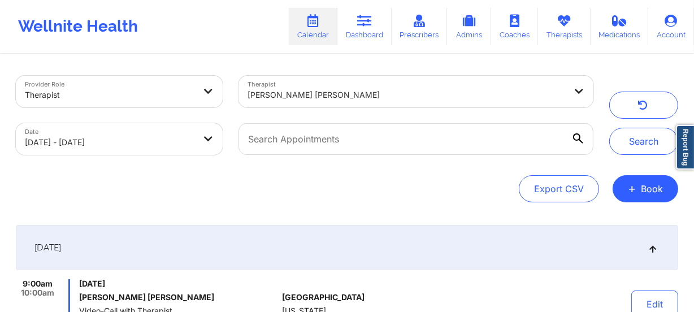
click at [328, 99] on div at bounding box center [406, 95] width 318 height 14
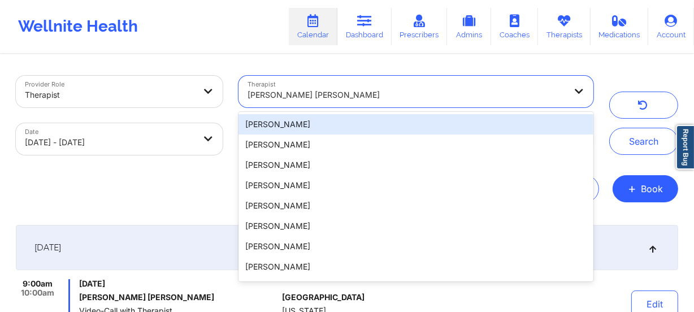
paste input "Rachel Amber Friedman"
type input "Rachel Amber Friedman"
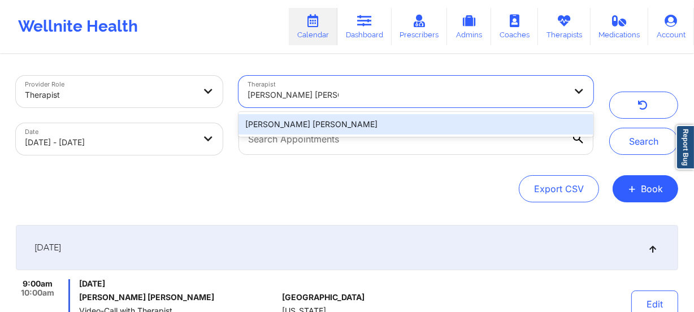
click at [351, 119] on div "Rachel Amber Friedman" at bounding box center [415, 124] width 355 height 20
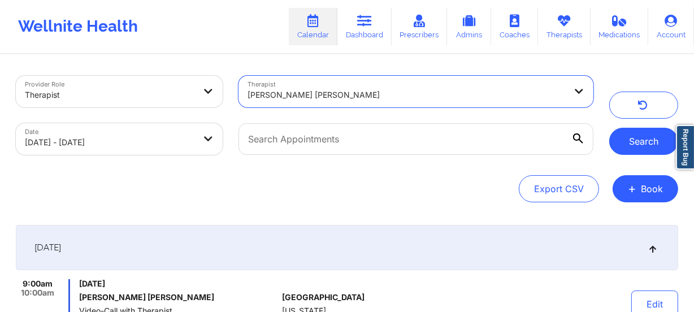
click at [627, 133] on button "Search" at bounding box center [643, 141] width 69 height 27
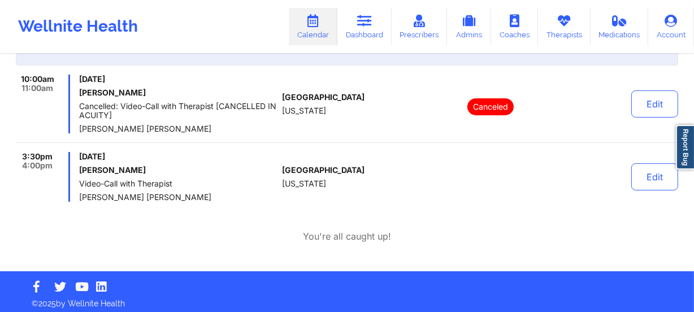
scroll to position [205, 0]
